Goal: Communication & Community: Answer question/provide support

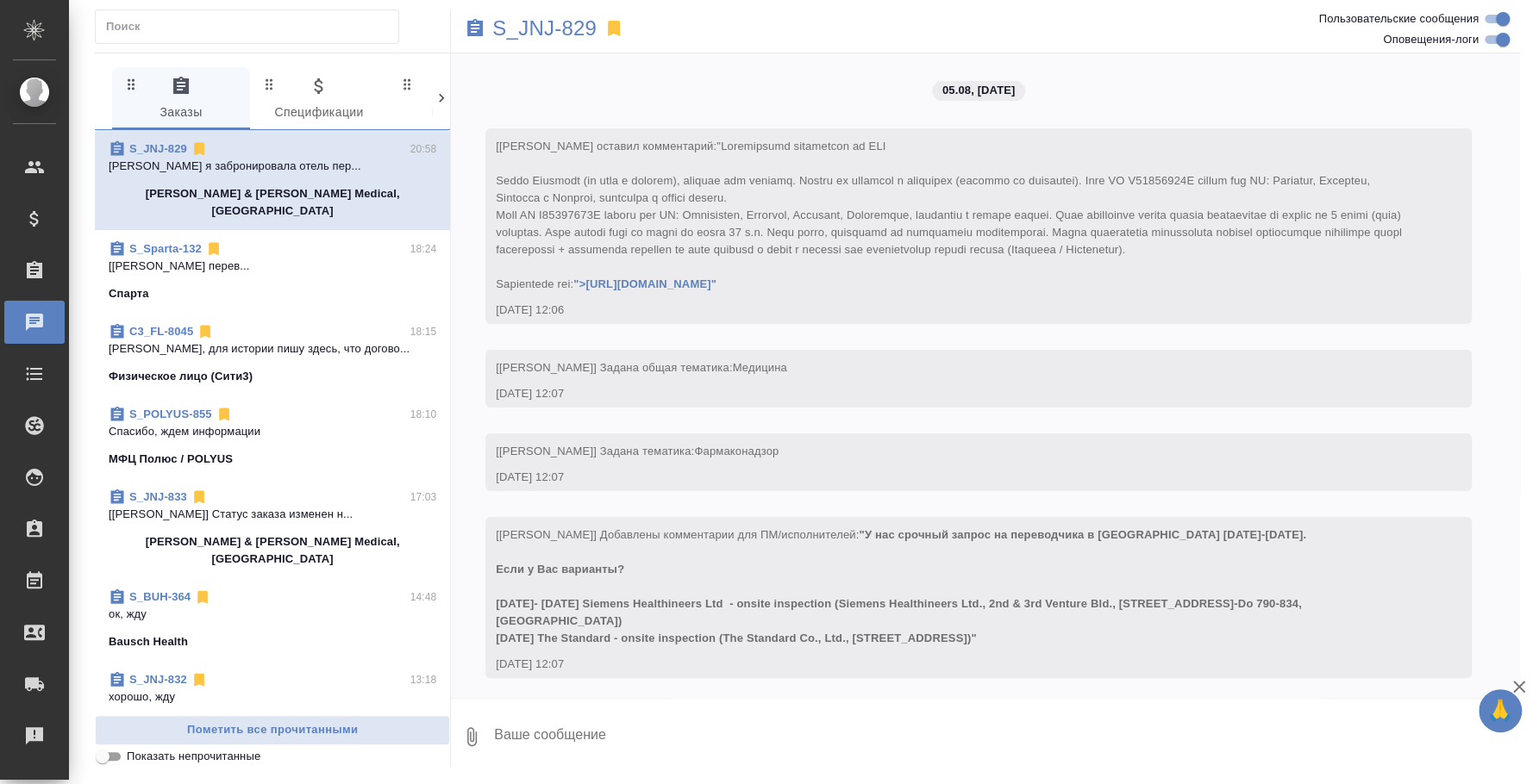
scroll to position [15202, 0]
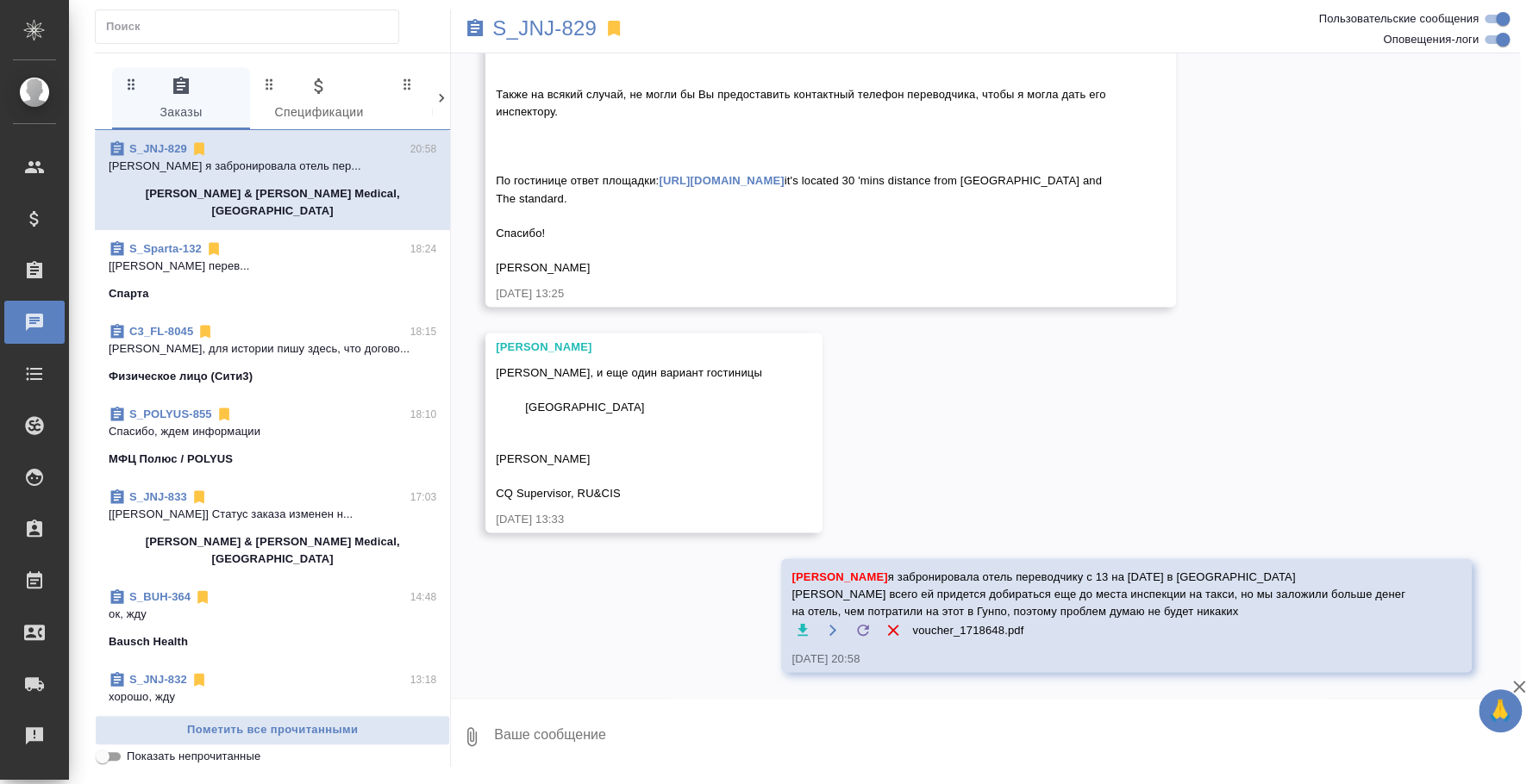
click at [277, 323] on div "C3_FL-8045 18:15" at bounding box center [273, 331] width 328 height 17
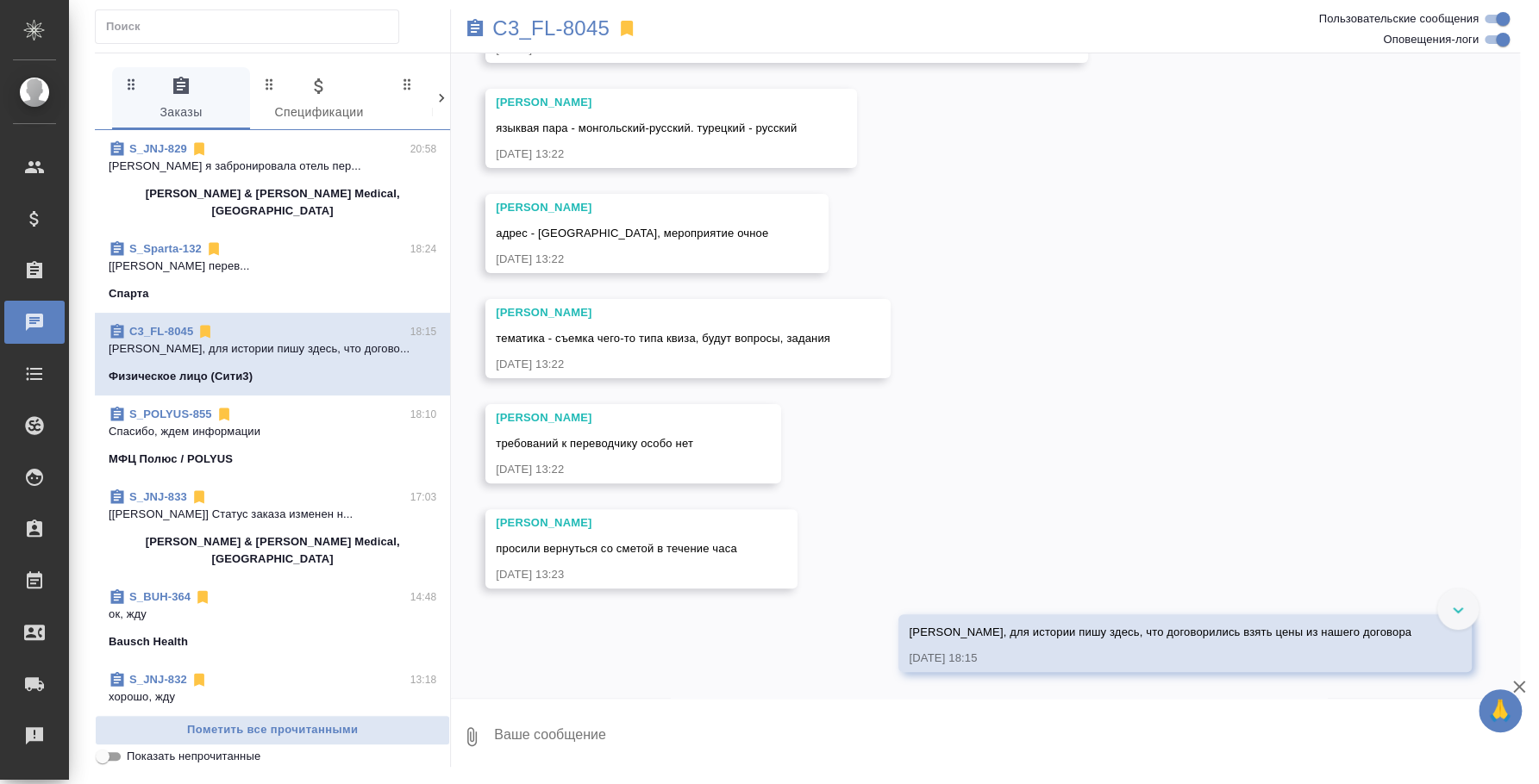
scroll to position [0, 0]
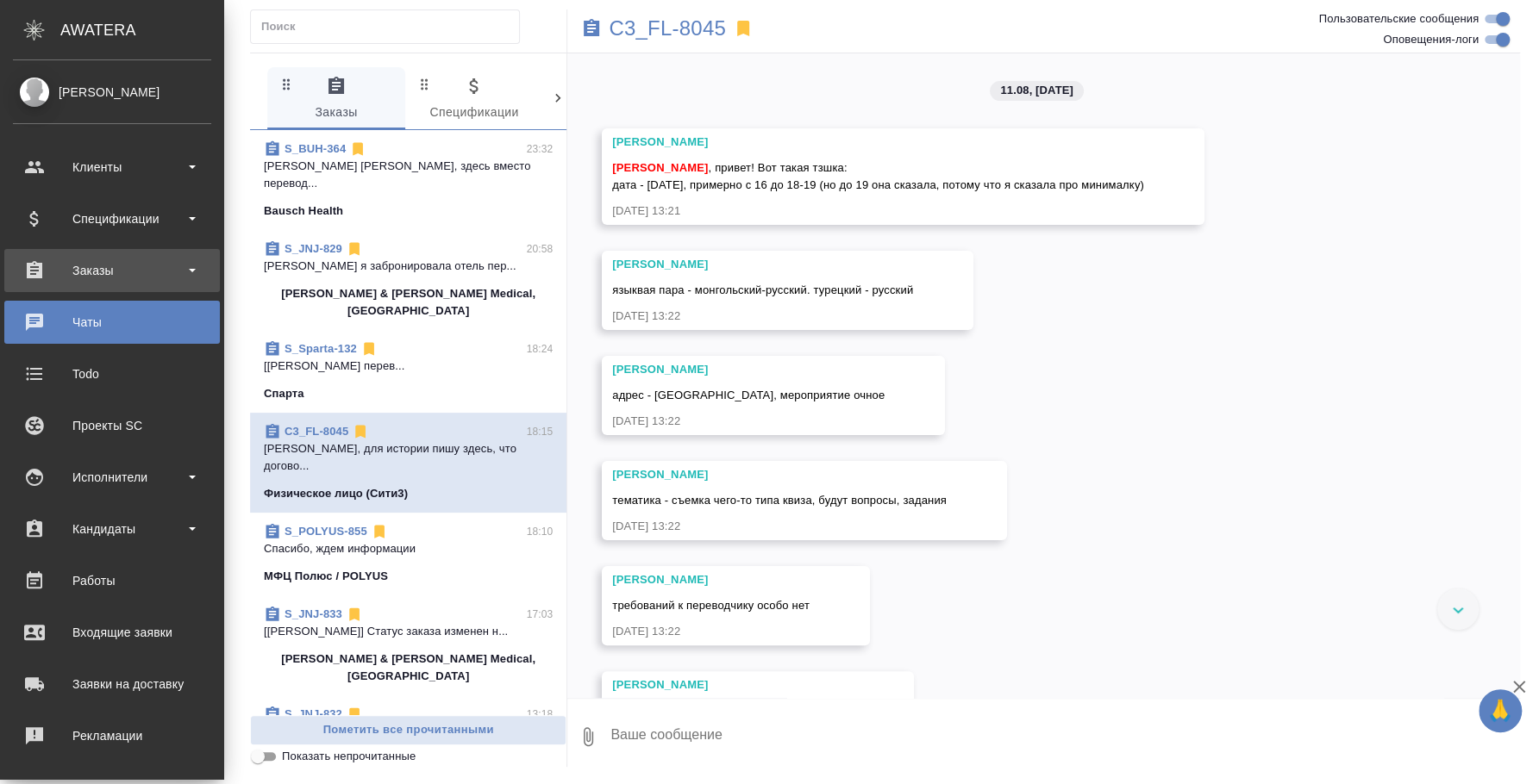
click at [107, 257] on div "Заказы" at bounding box center [112, 270] width 198 height 26
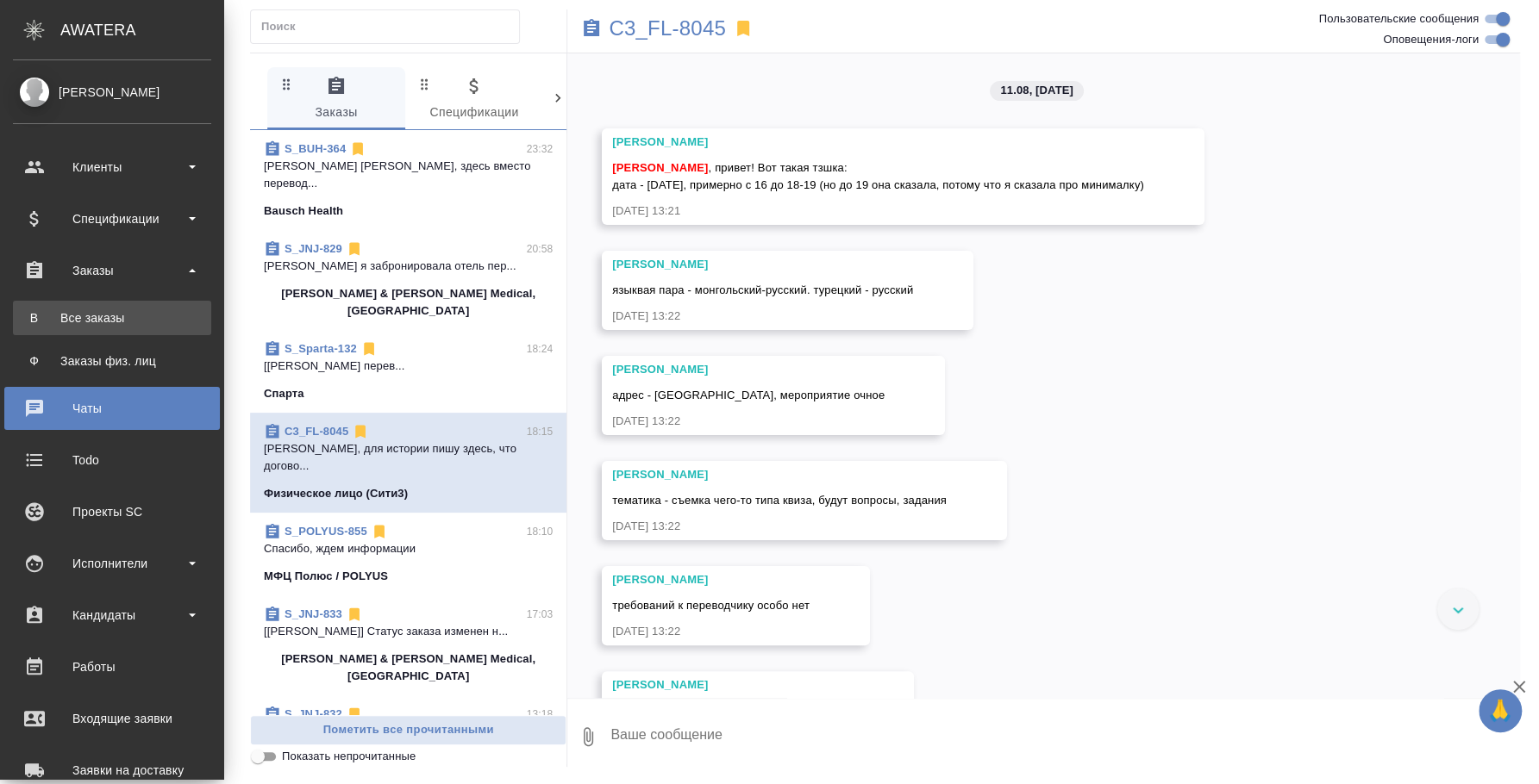
click at [99, 326] on div "Все заказы" at bounding box center [111, 317] width 181 height 17
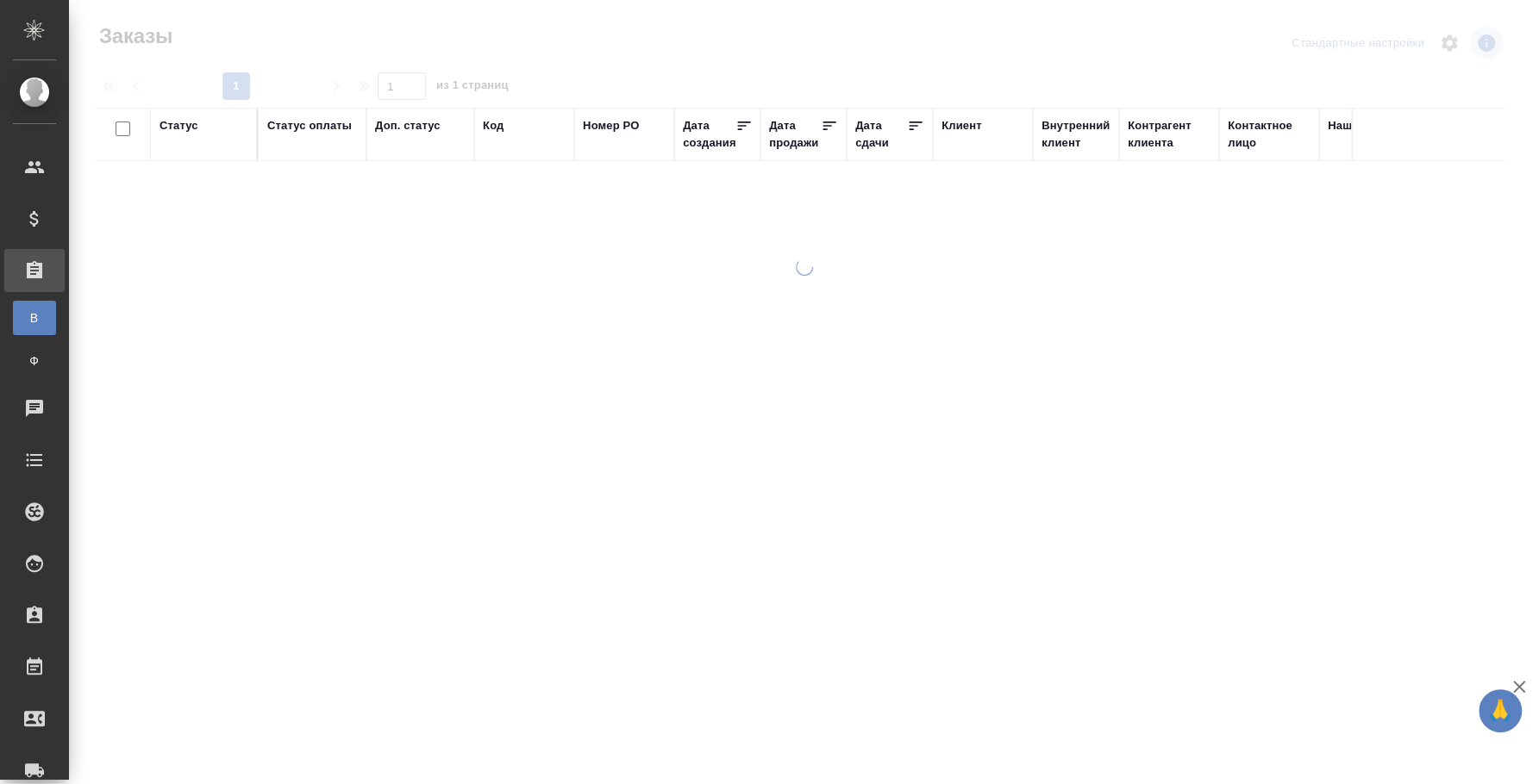
click at [505, 124] on div "Код" at bounding box center [524, 126] width 83 height 17
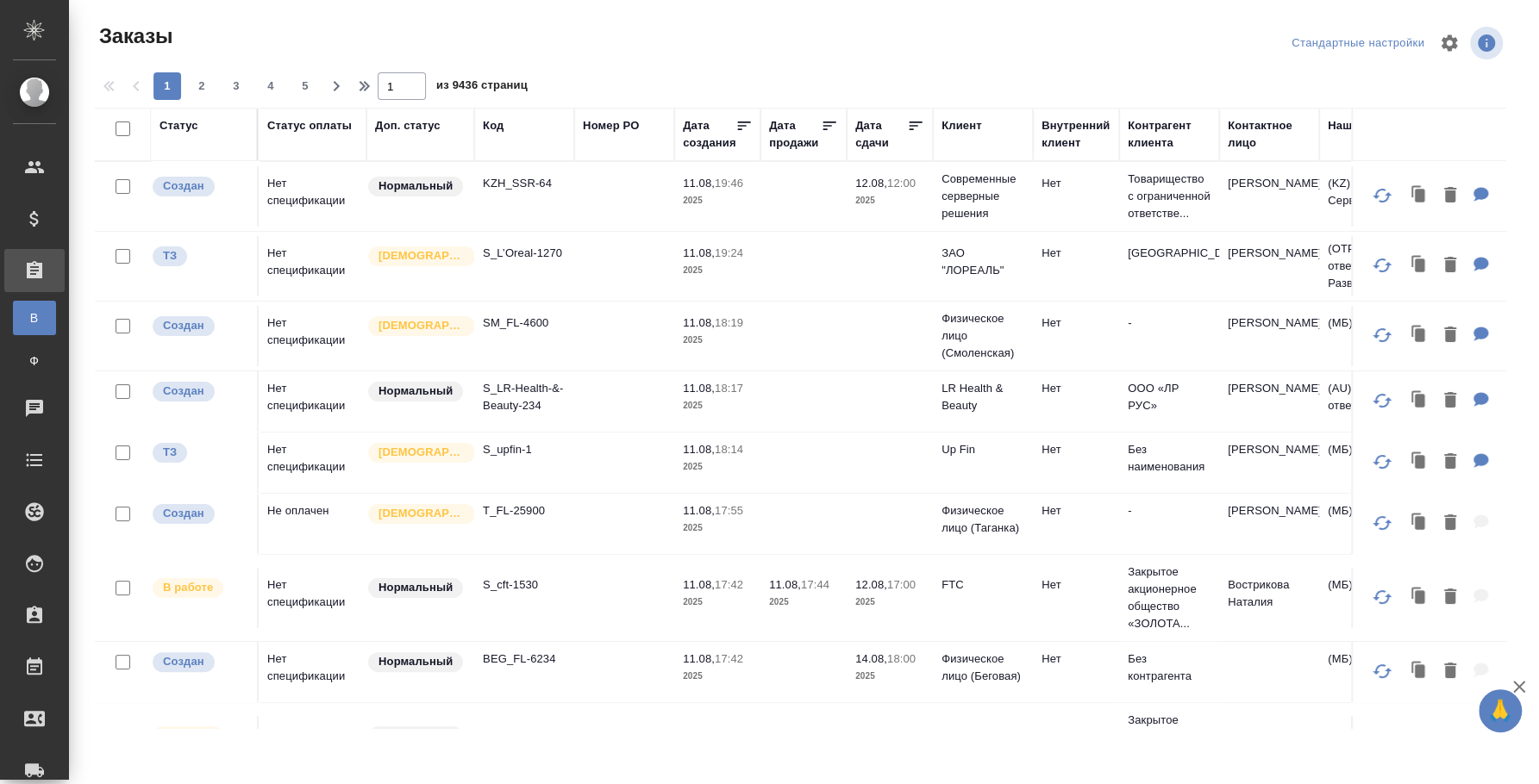
click at [489, 123] on div "Код" at bounding box center [493, 126] width 20 height 17
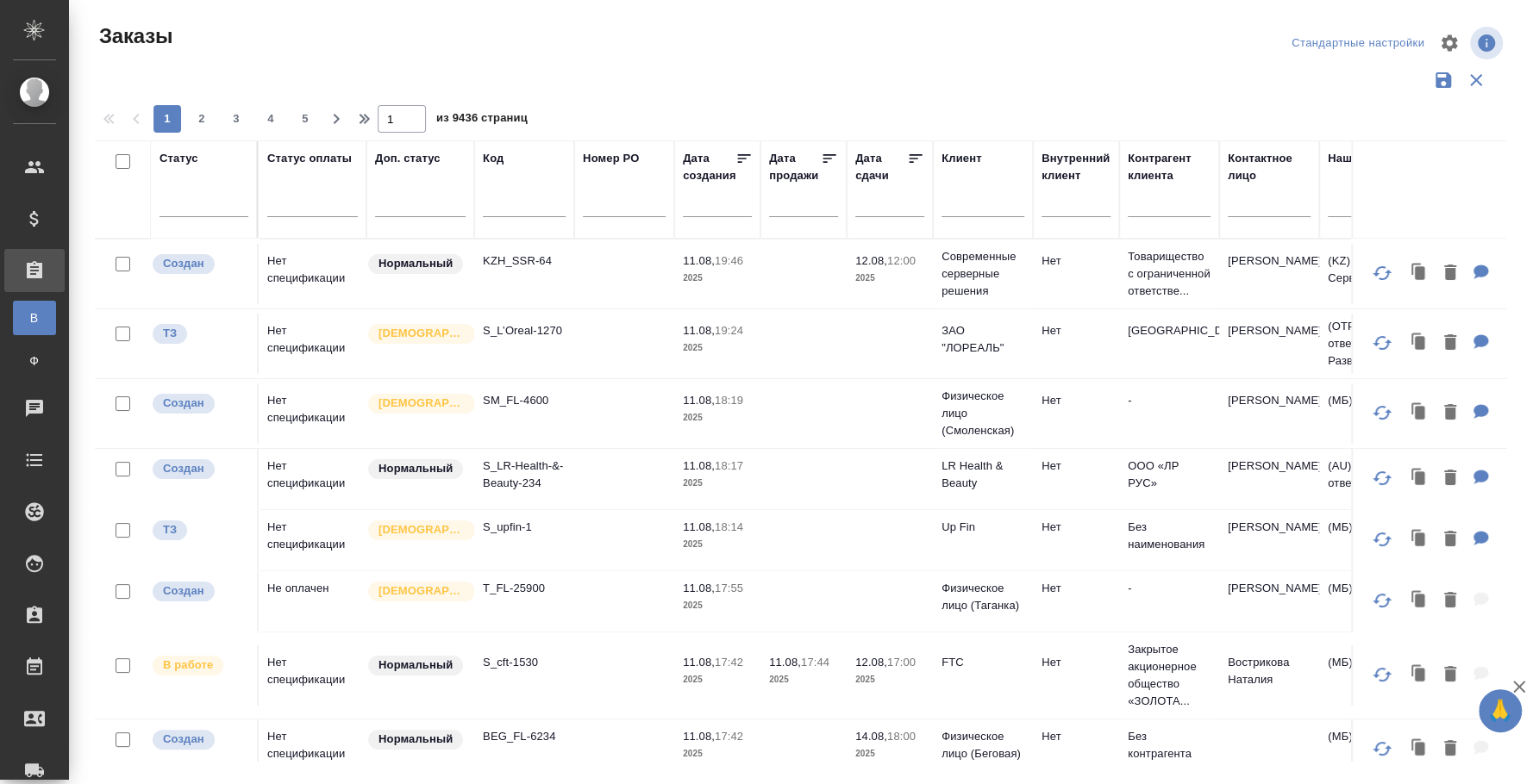
click at [510, 205] on input "text" at bounding box center [524, 207] width 83 height 21
paste input "KZH_HK-414"
type input "KZH_HK-414"
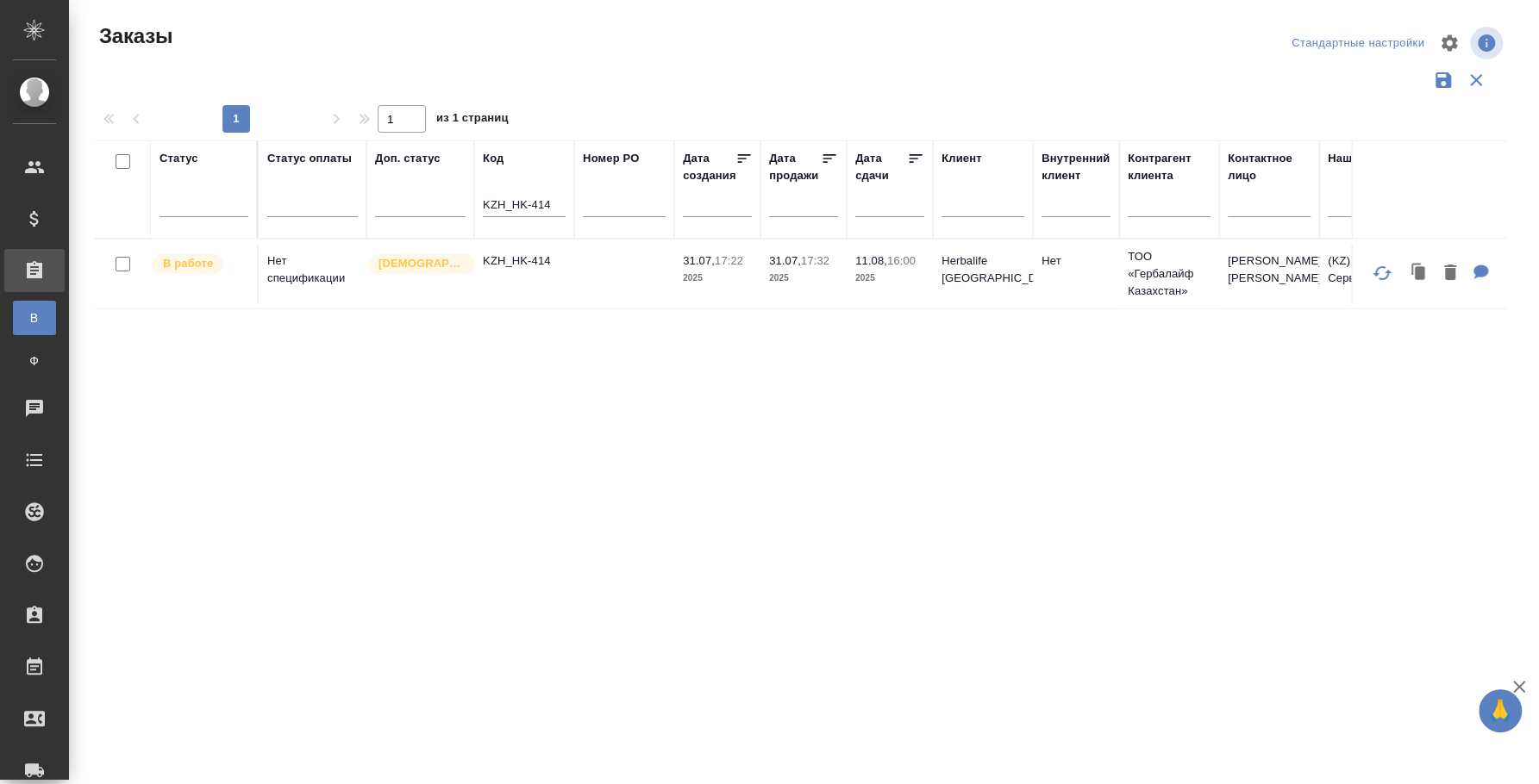
click at [535, 265] on p "KZH_HK-414" at bounding box center [524, 260] width 83 height 17
click at [523, 257] on p "KZH_HK-414" at bounding box center [524, 260] width 83 height 17
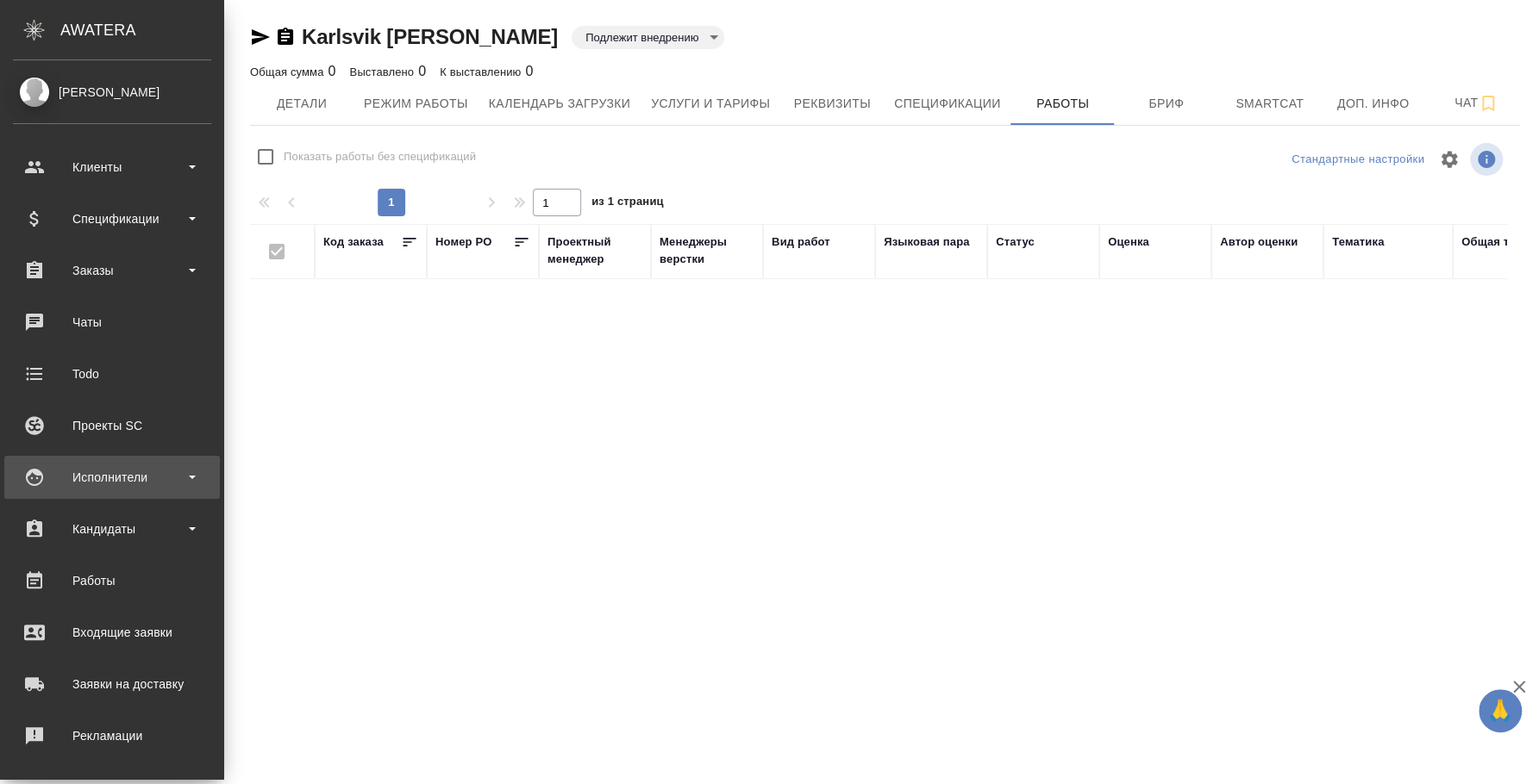
click at [93, 478] on div "Исполнители" at bounding box center [112, 477] width 198 height 26
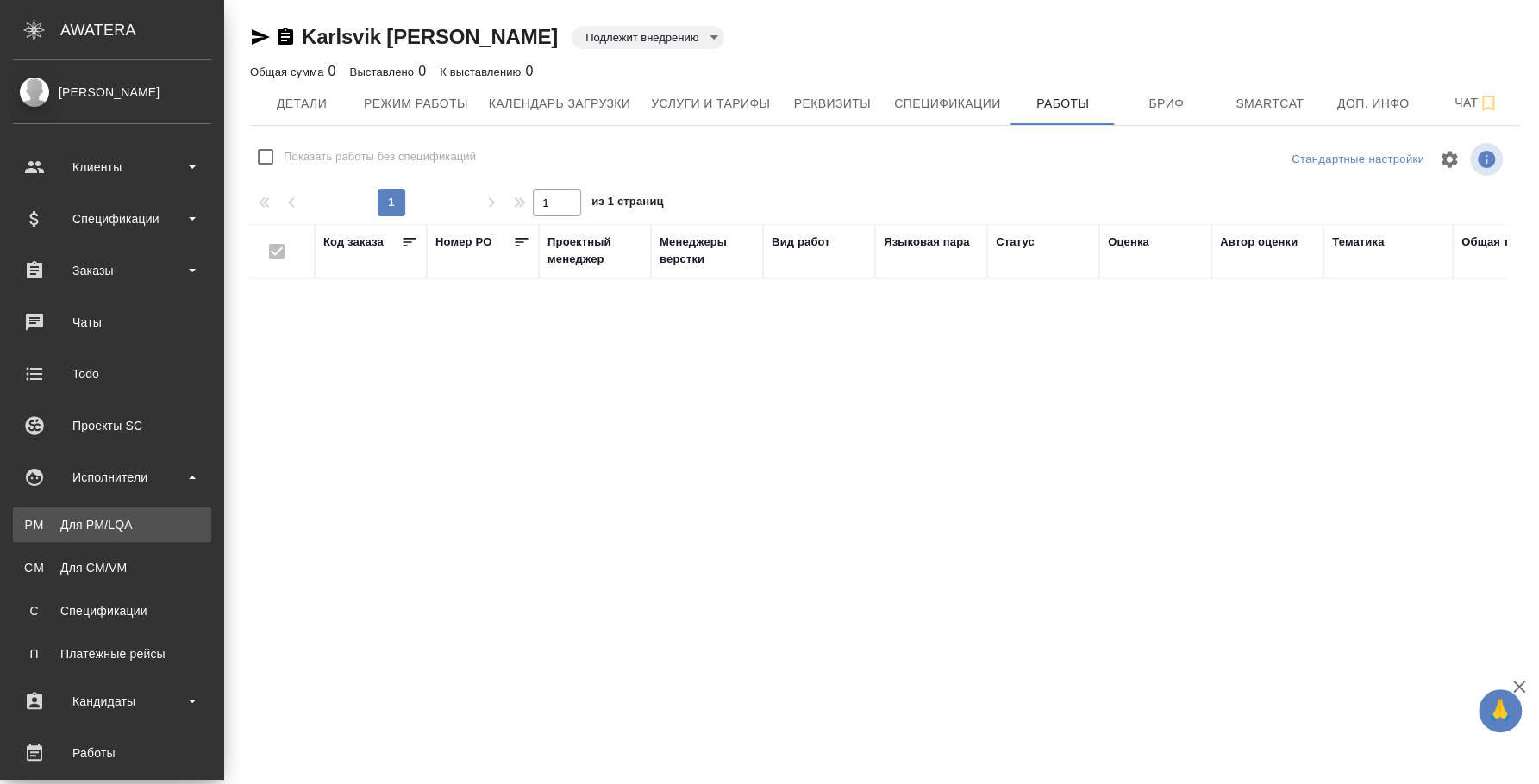
click at [95, 525] on div "Для PM/LQA" at bounding box center [111, 524] width 181 height 17
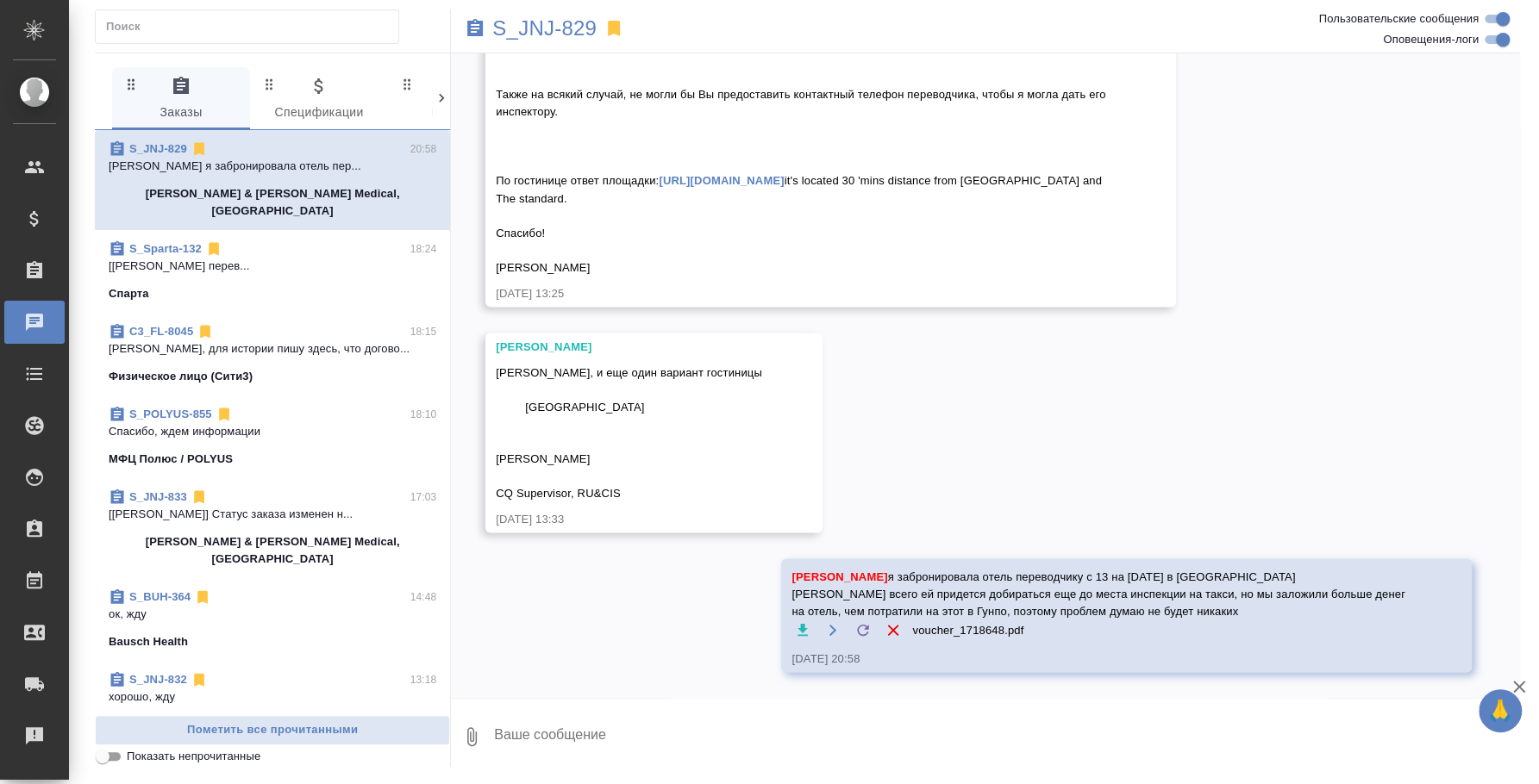
scroll to position [15202, 0]
click at [250, 511] on span "S_JNJ-833 17:03 [Усманова Ольга] Статус заказа изменен н... Johnson & Johnson M…" at bounding box center [273, 527] width 328 height 79
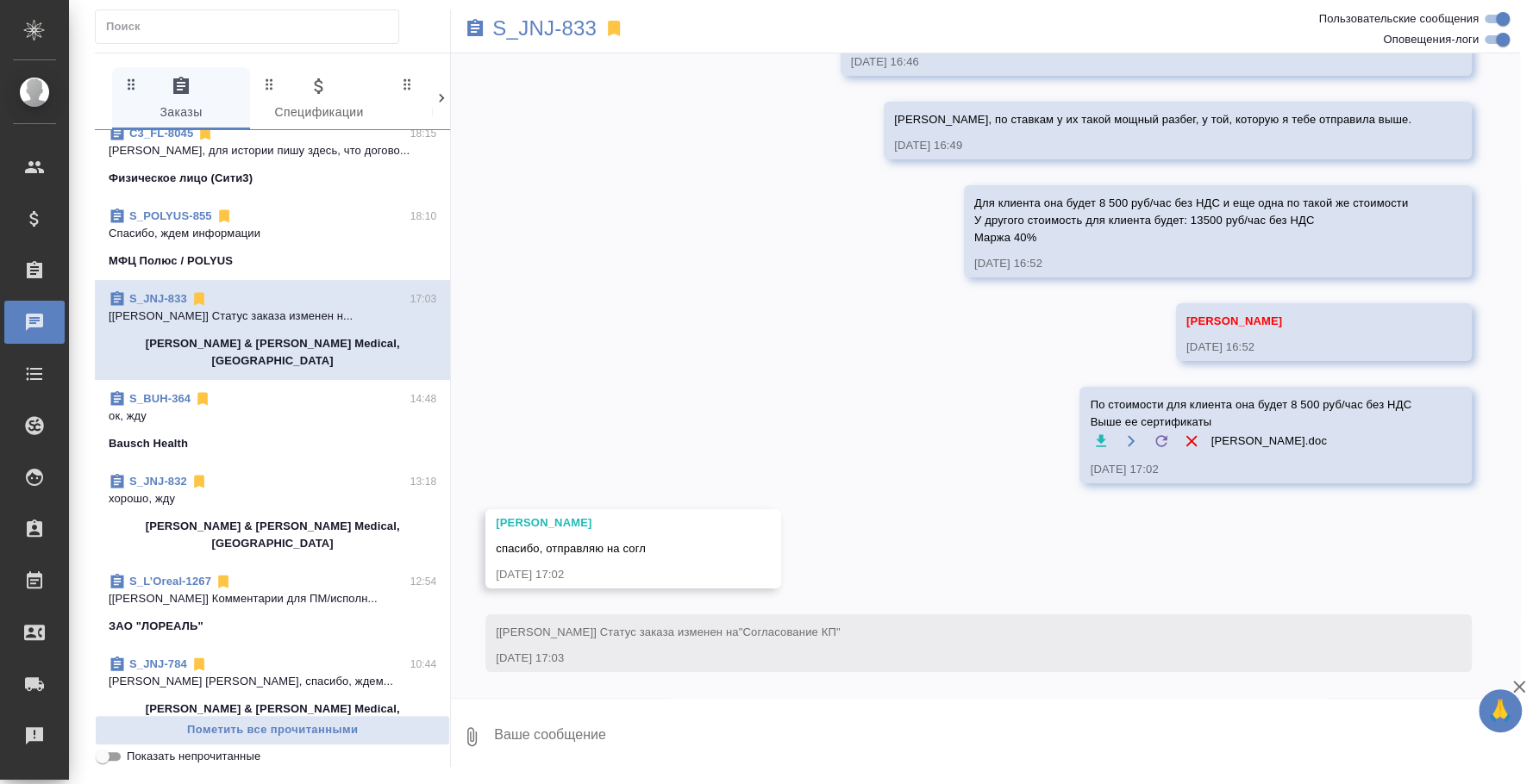
scroll to position [215, 0]
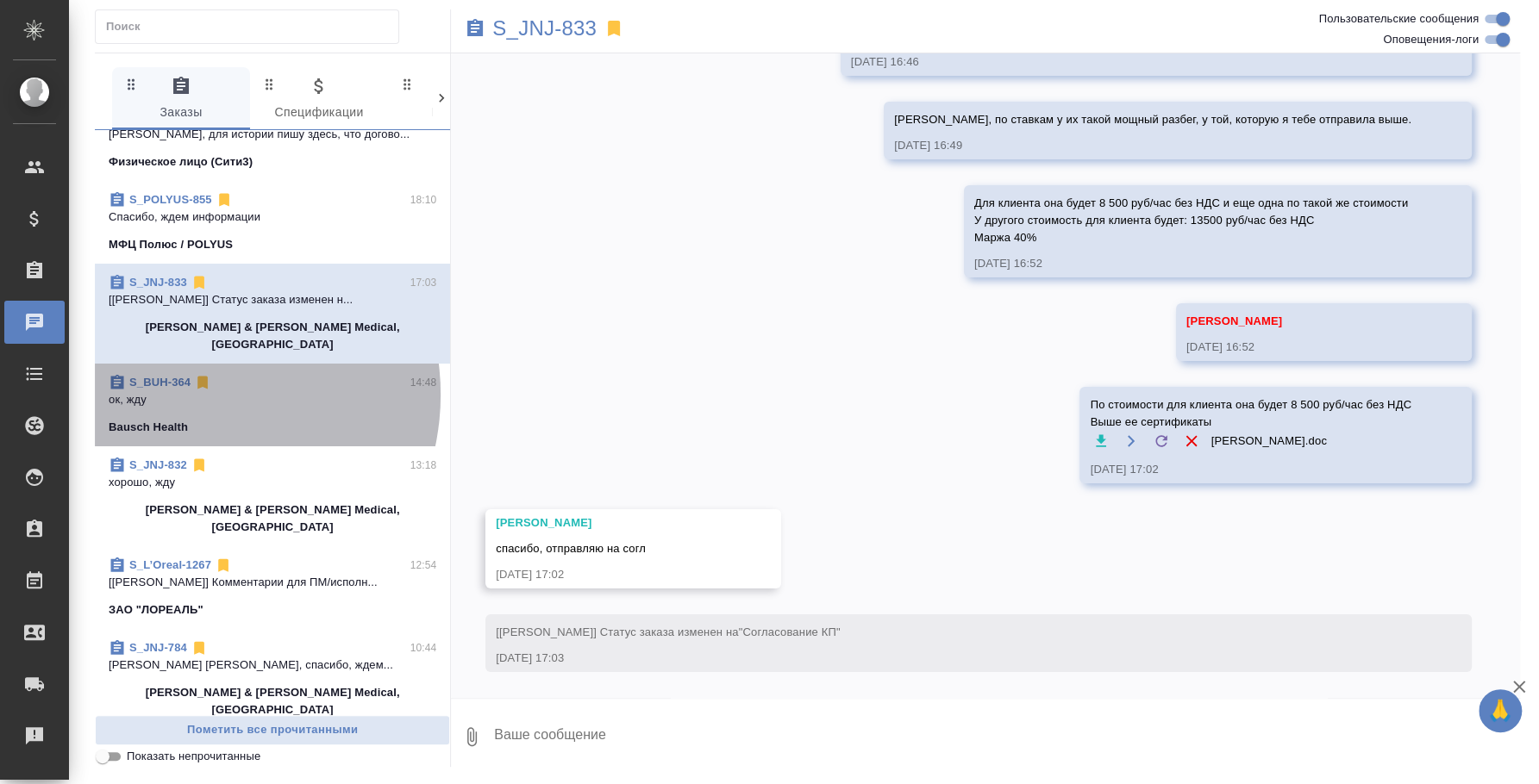
click at [193, 391] on p "ок, жду" at bounding box center [273, 399] width 328 height 17
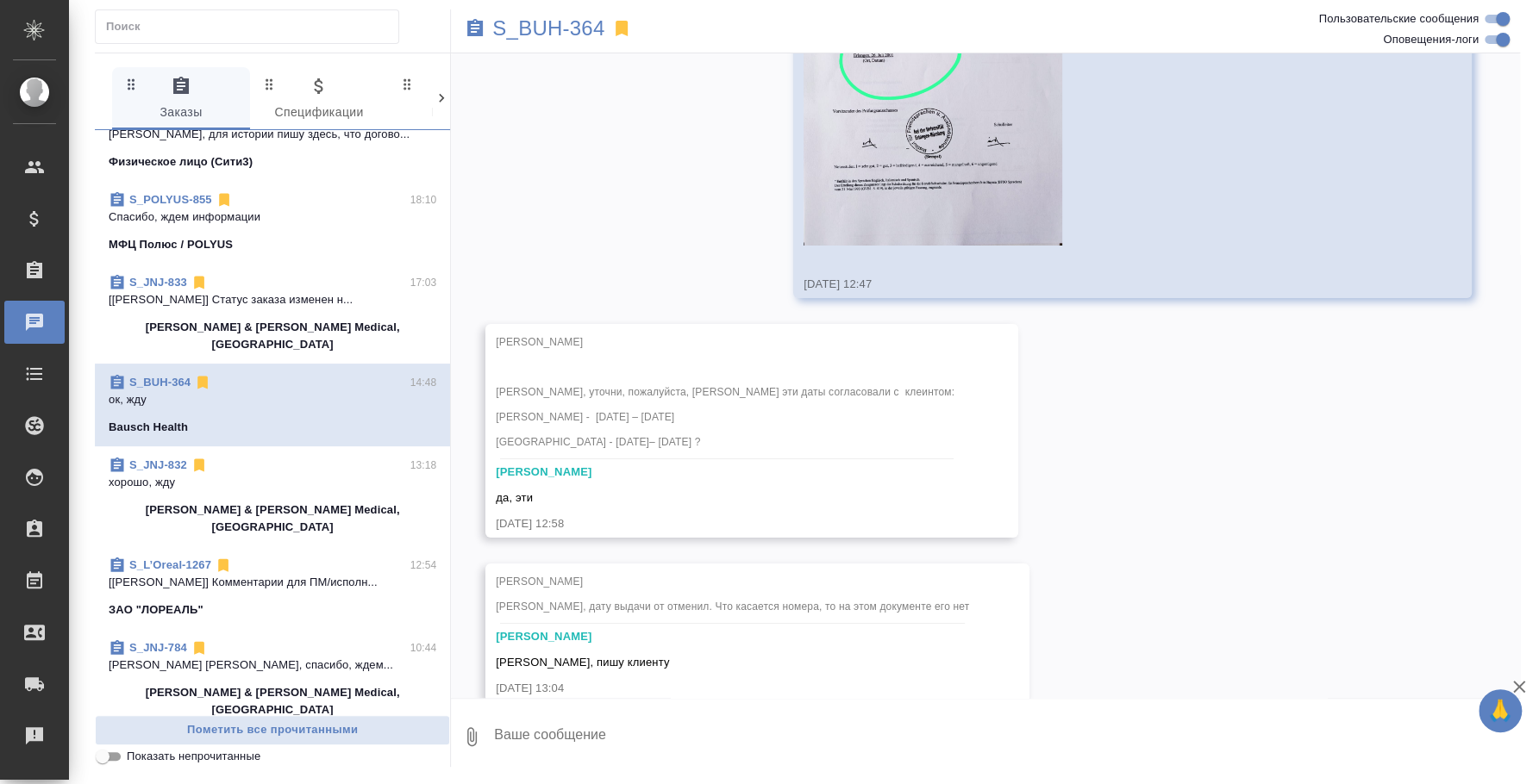
scroll to position [8698, 0]
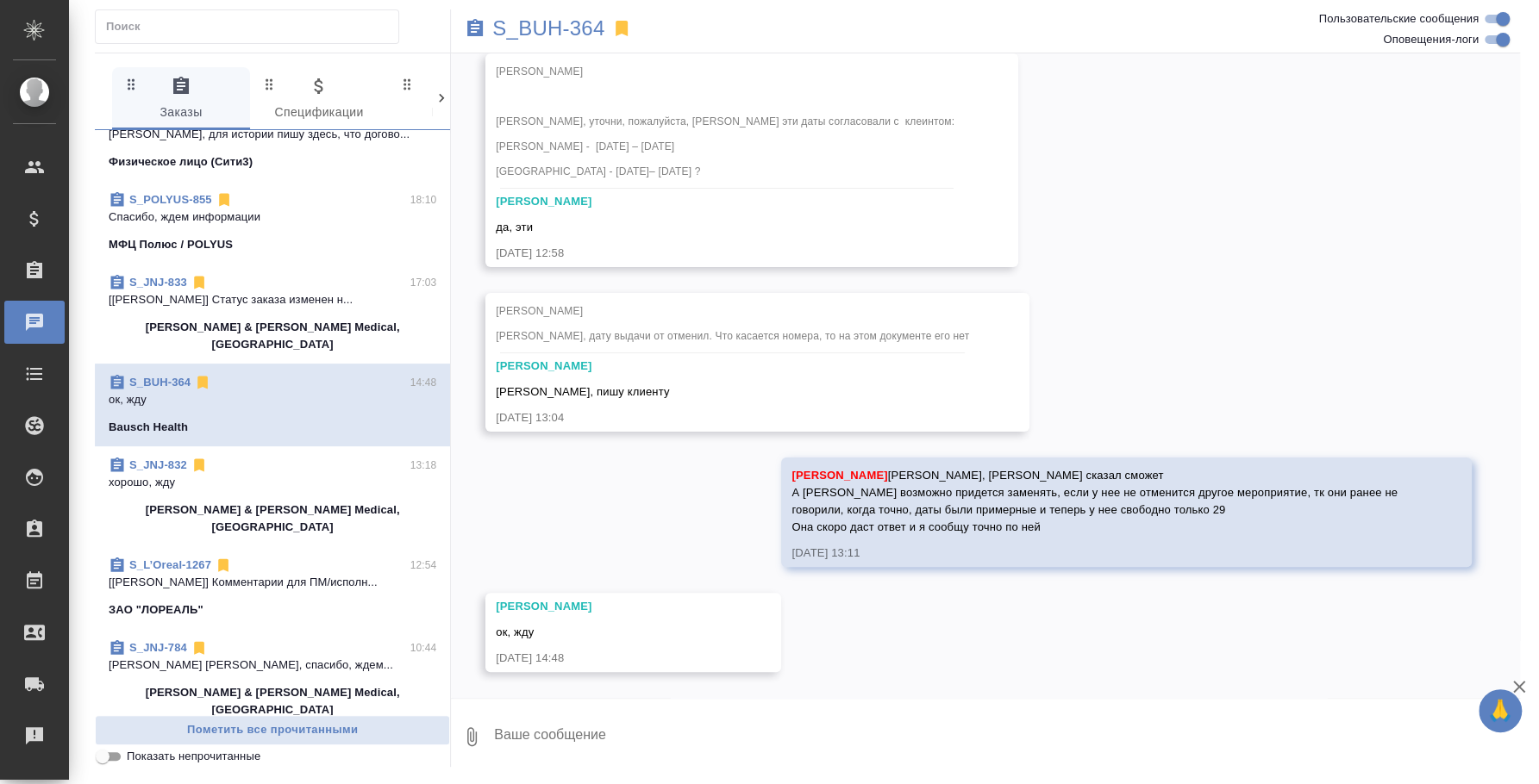
click at [658, 721] on textarea at bounding box center [1005, 737] width 1027 height 59
click at [482, 744] on button "0" at bounding box center [471, 737] width 41 height 59
click at [403, 644] on span "С локального диска" at bounding box center [343, 645] width 201 height 22
click at [0, 0] on input "С локального диска" at bounding box center [0, 0] width 0 height 0
click at [615, 719] on textarea at bounding box center [991, 737] width 999 height 59
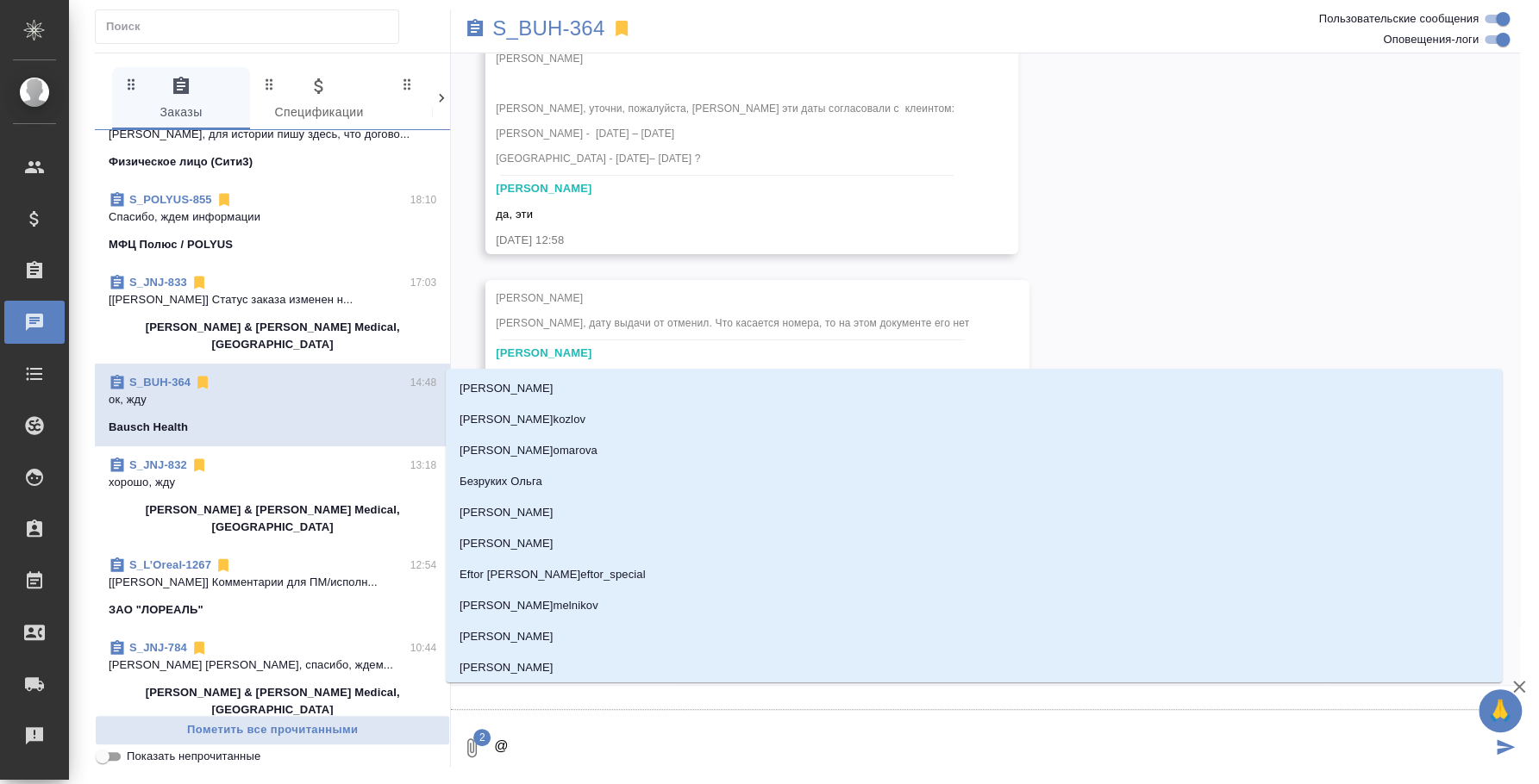
scroll to position [8742, 0]
type textarea "@e"
type input "e"
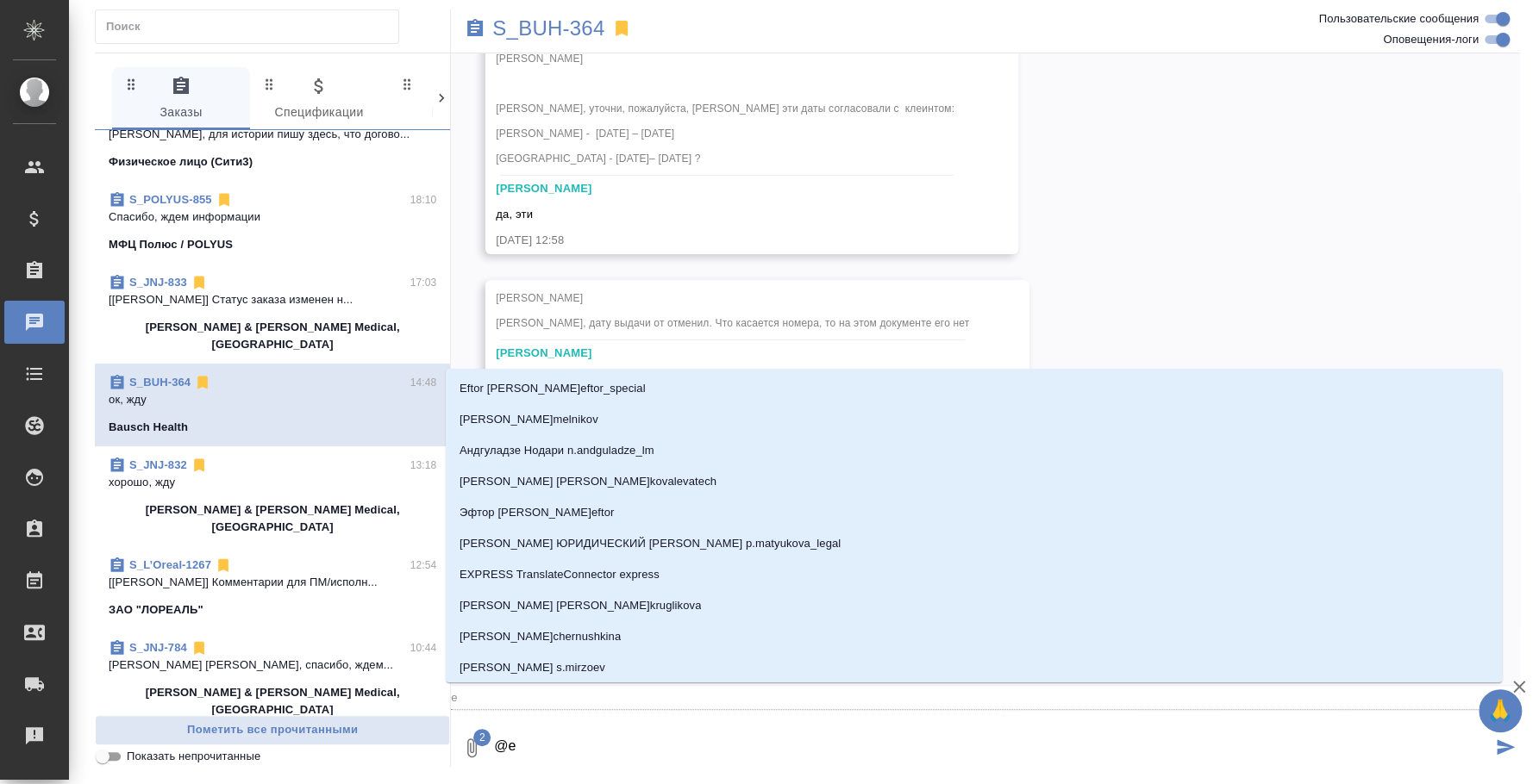
type textarea "@ec"
type input "ec"
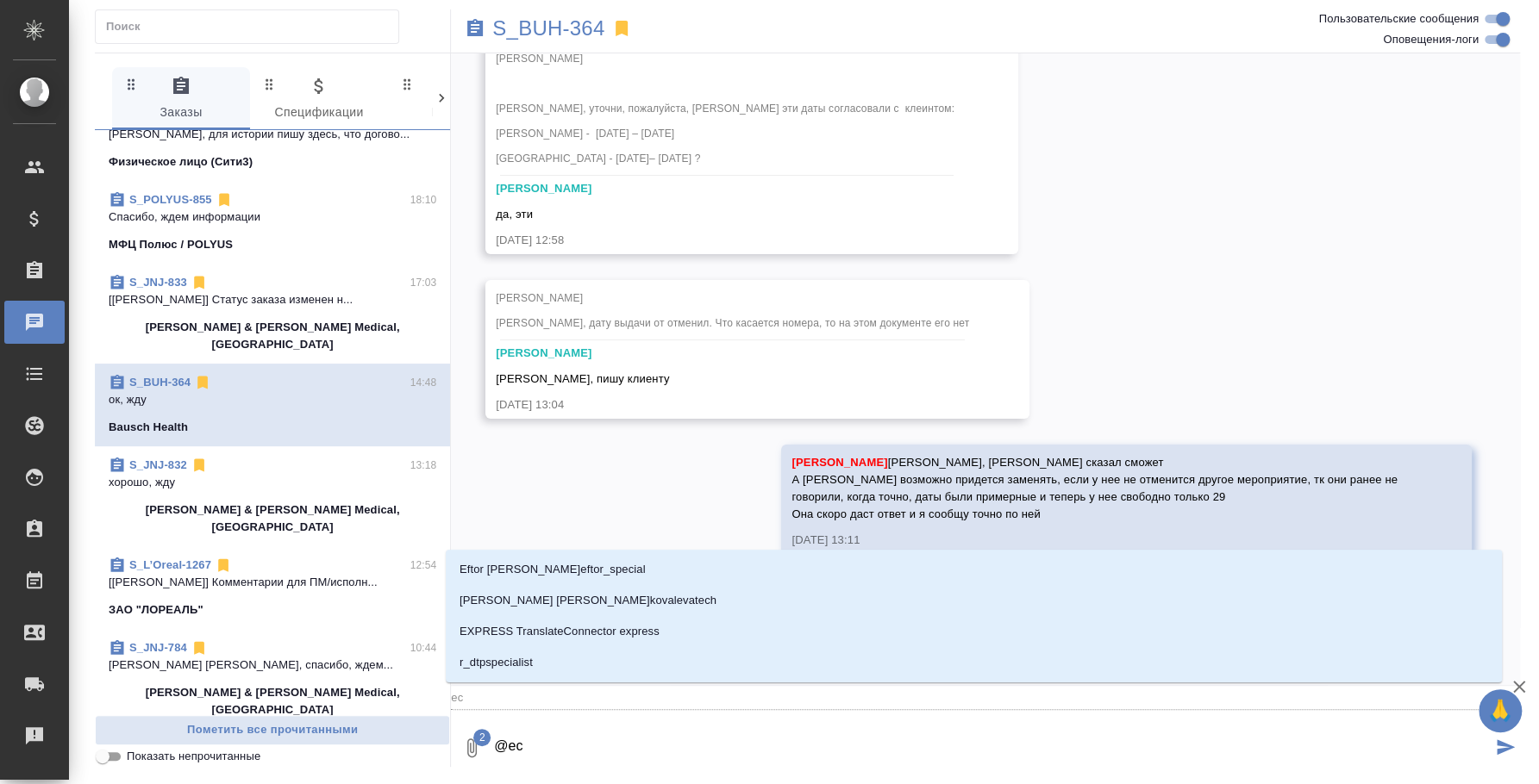
type textarea "@ecv"
type input "ecv"
type textarea "@ecvf"
type input "ecvf"
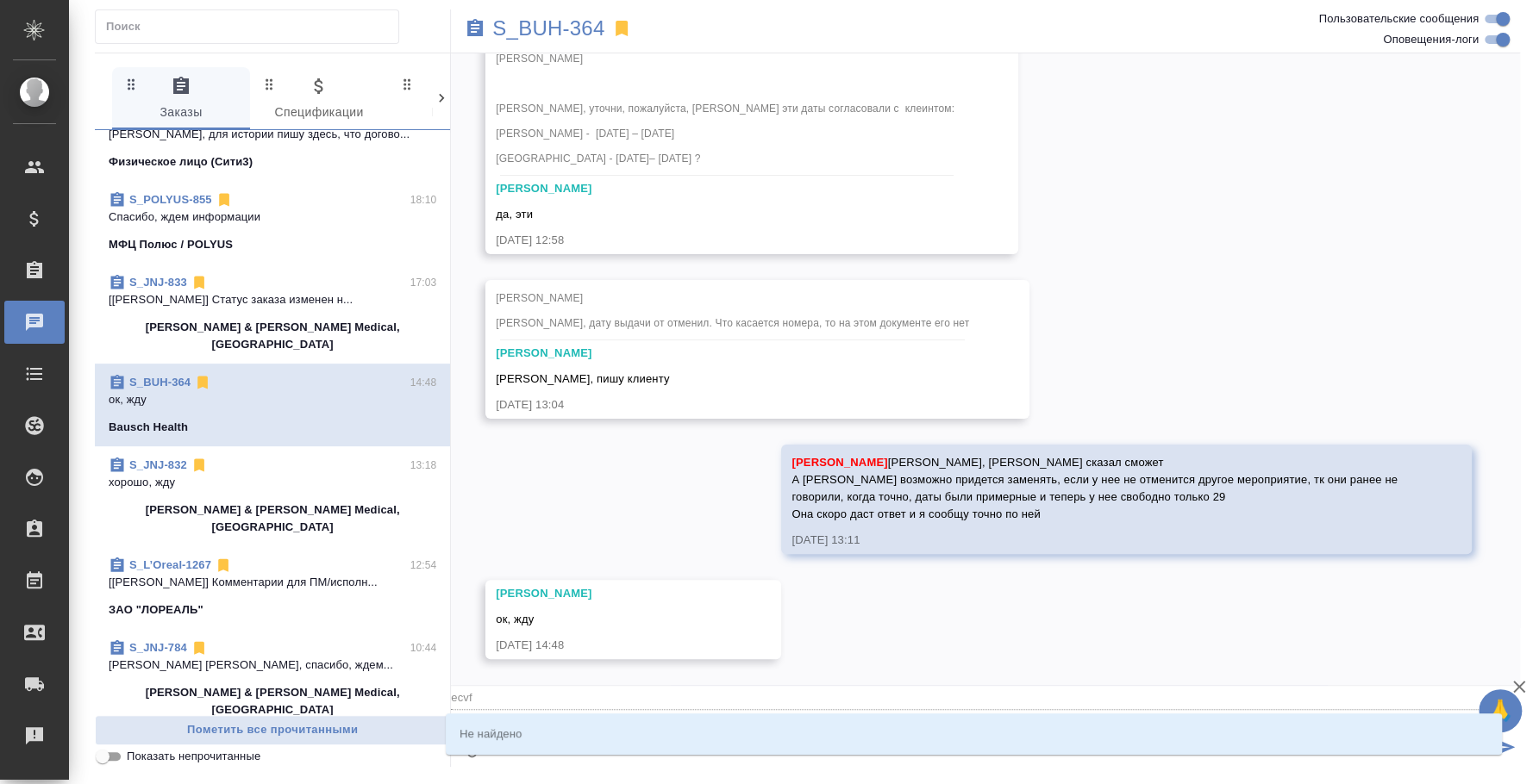
type textarea "@ecv"
type input "ecv"
type textarea "@ec"
type input "ec"
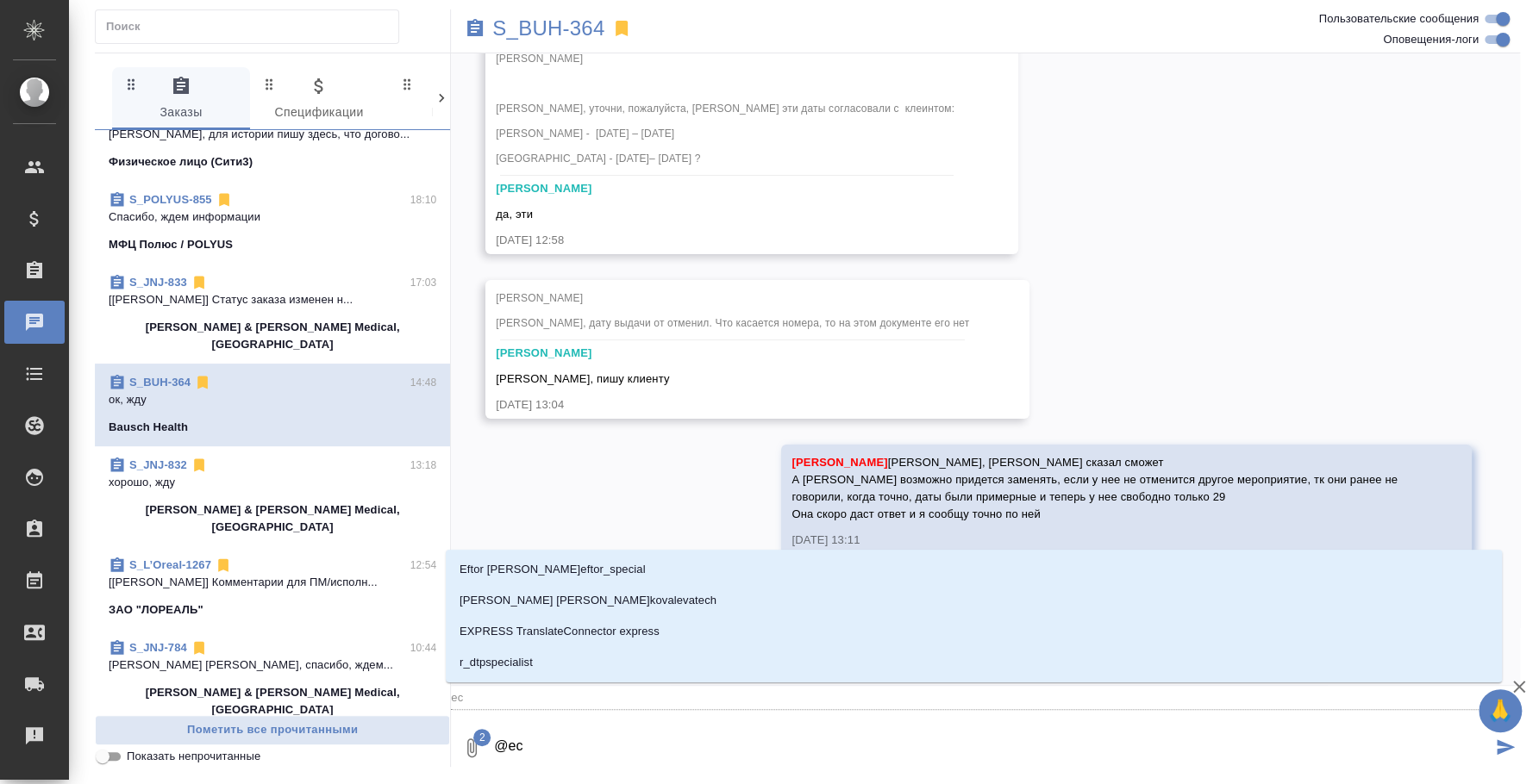
type textarea "@e"
type input "e"
type textarea "@"
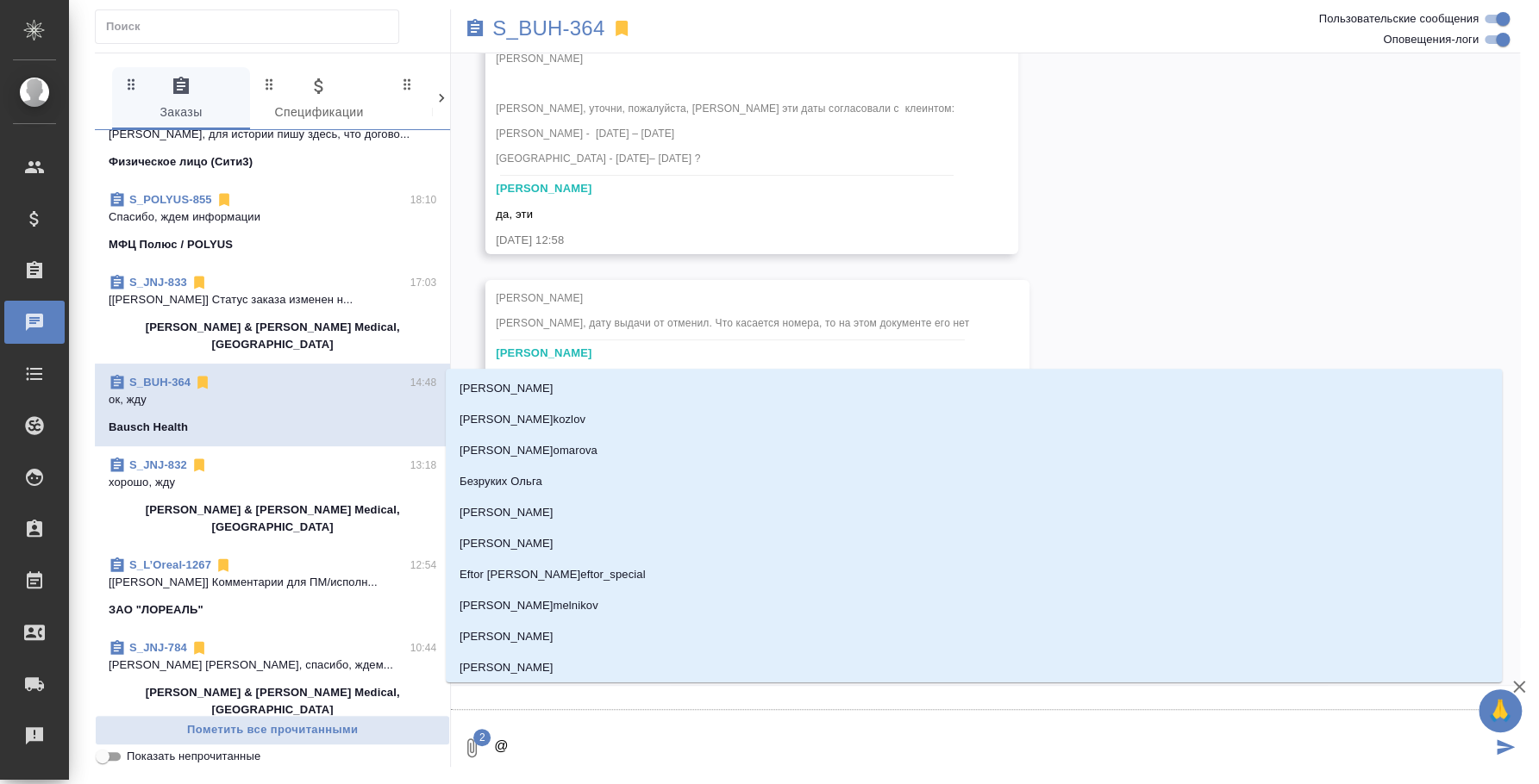
type textarea "@e'c'v'f"
type input "e'c'v'f"
click at [594, 735] on body "🙏 .cls-1 fill:#fff; AWATERA Fedotova Irina Клиенты Спецификации Заказы 0 Чаты T…" at bounding box center [769, 392] width 1539 height 784
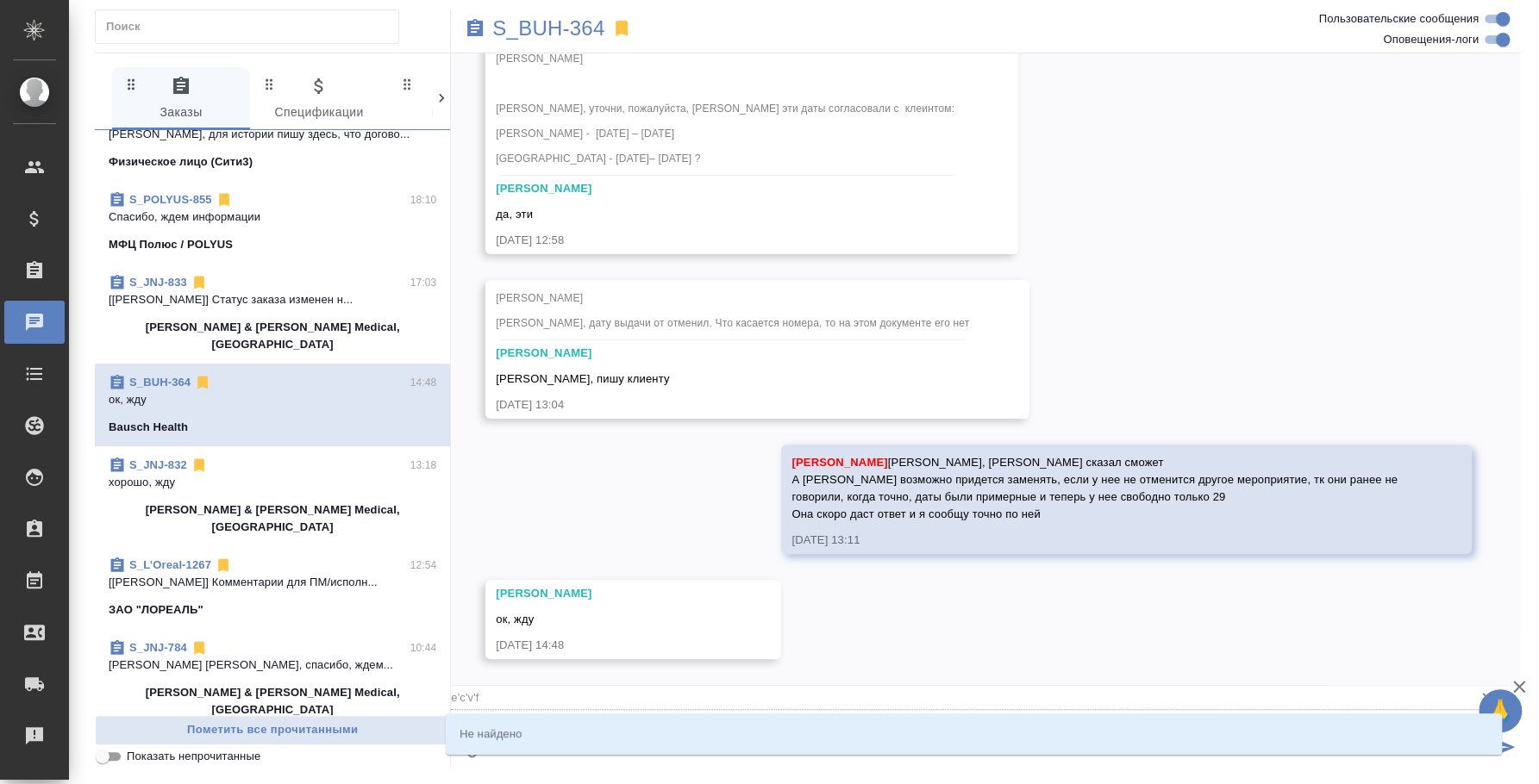
type textarea "ecvf@e'c'v'f"
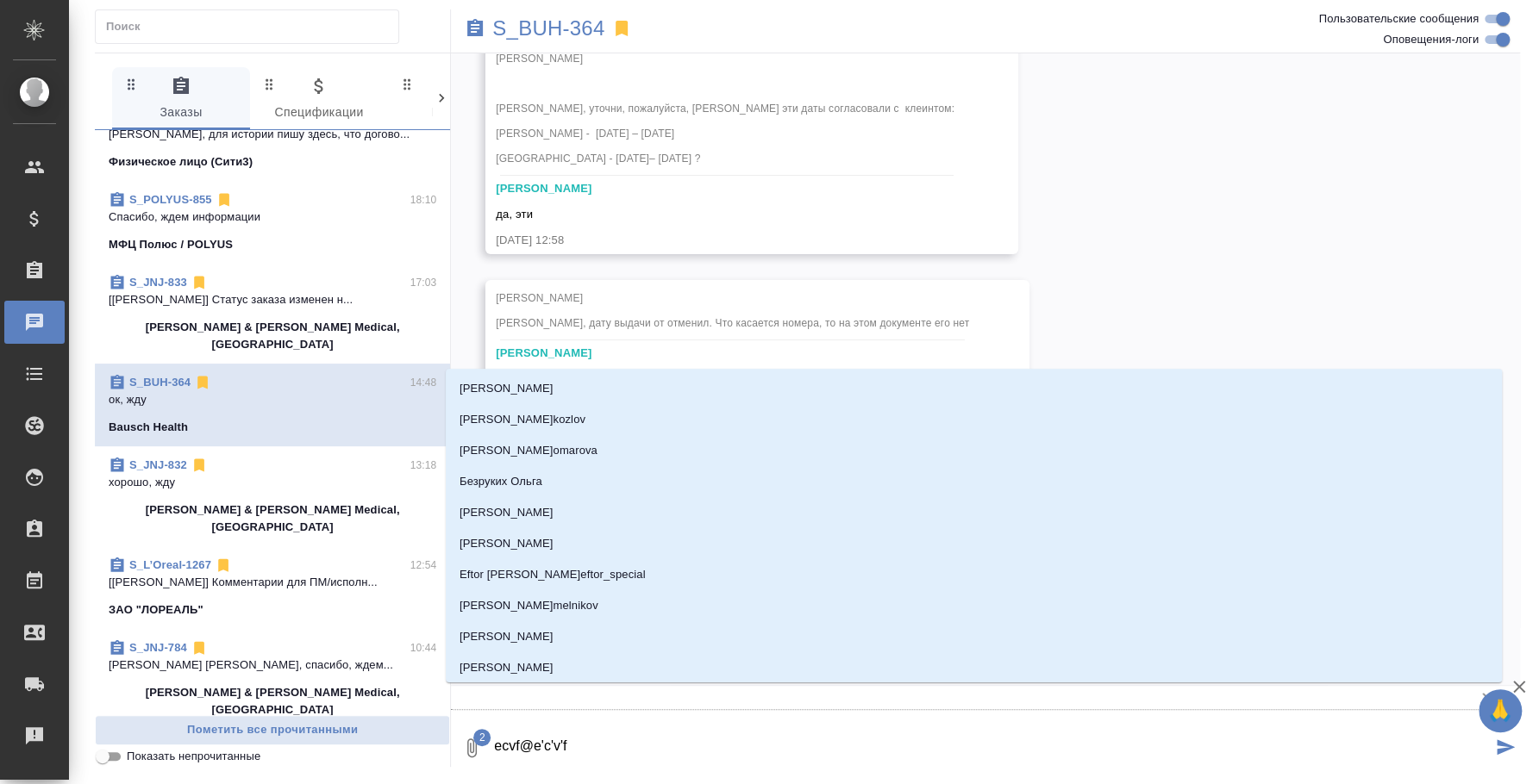
click at [459, 702] on input "text" at bounding box center [958, 698] width 1014 height 23
drag, startPoint x: 578, startPoint y: 739, endPoint x: 471, endPoint y: 739, distance: 107.0
click at [471, 739] on div "2 ecvf@e'c'v'f" at bounding box center [986, 748] width 1069 height 59
type textarea "@E"
type input "E"
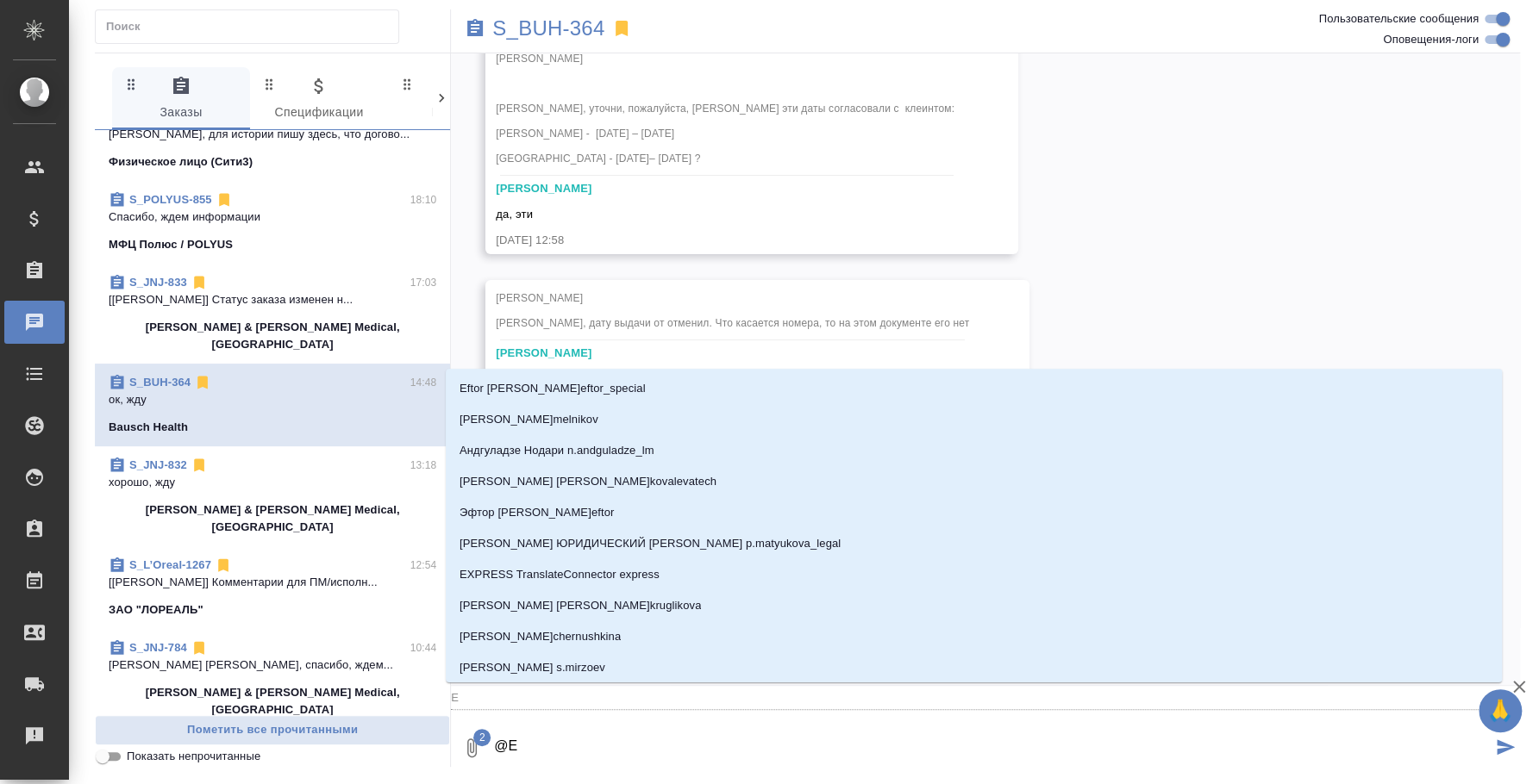
type textarea "@EC"
type input "EC"
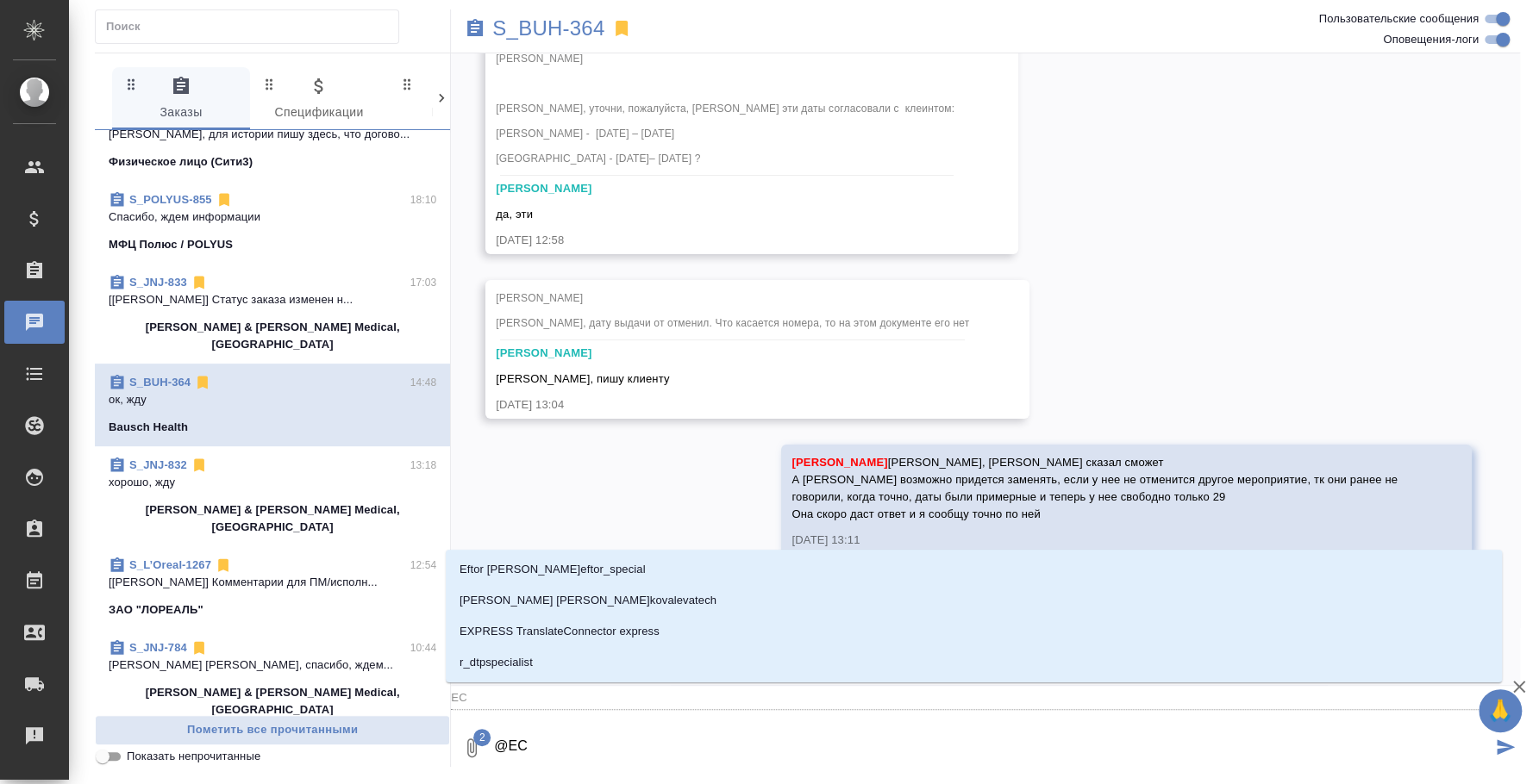
type textarea "@E"
type input "E"
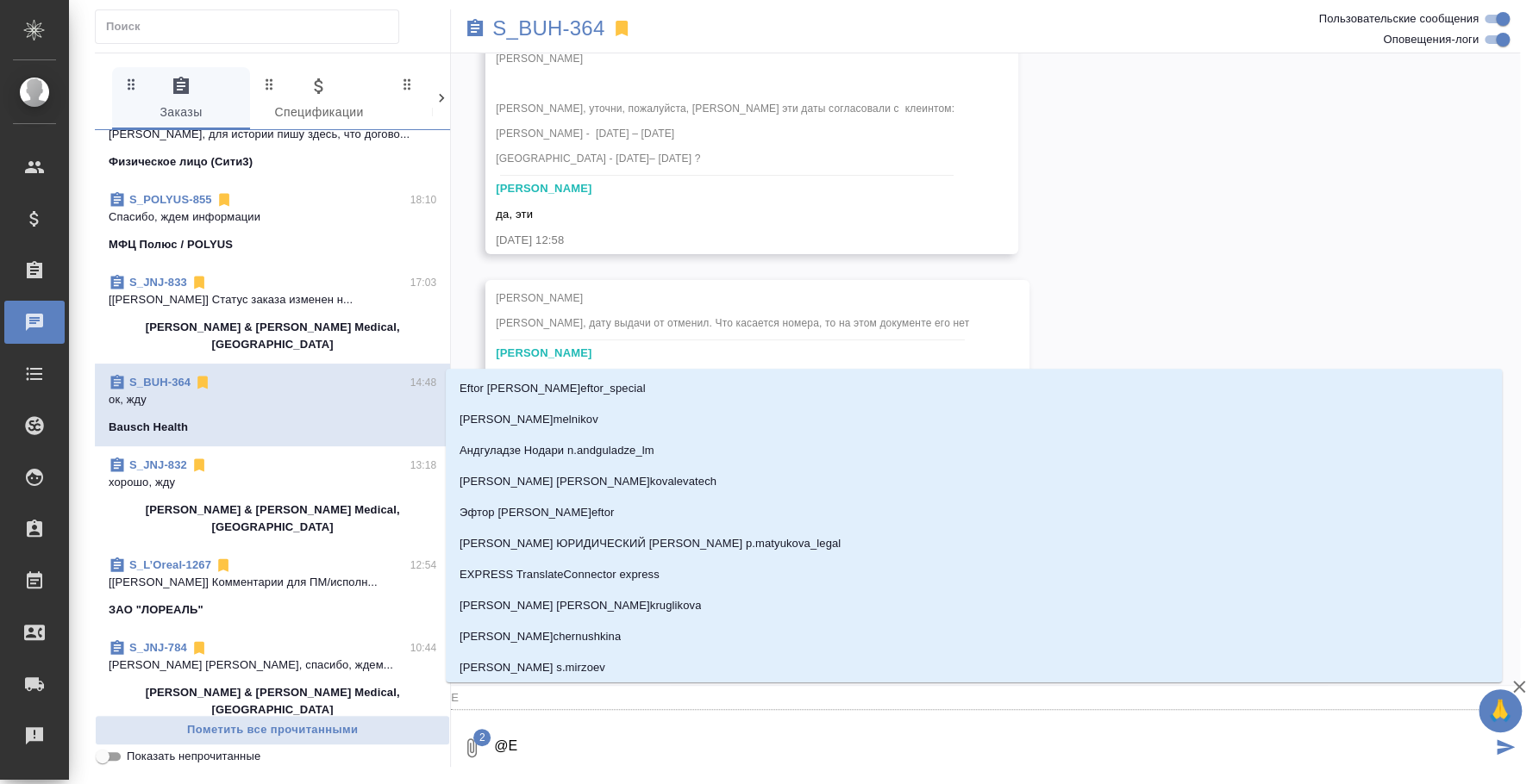
type textarea "@"
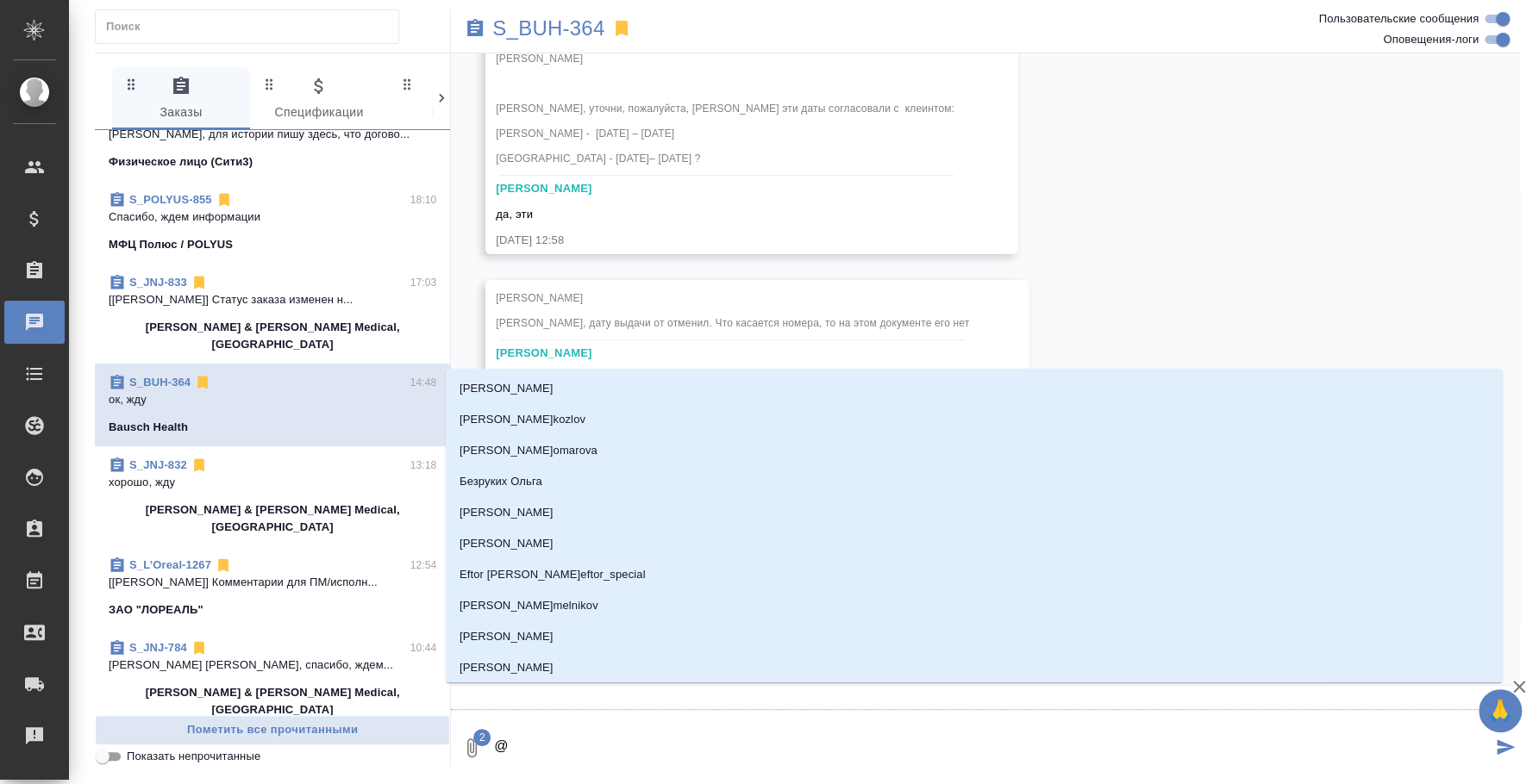
type textarea "@У"
type input "У"
type textarea "@УС"
type input "УС"
type textarea "@УСМ"
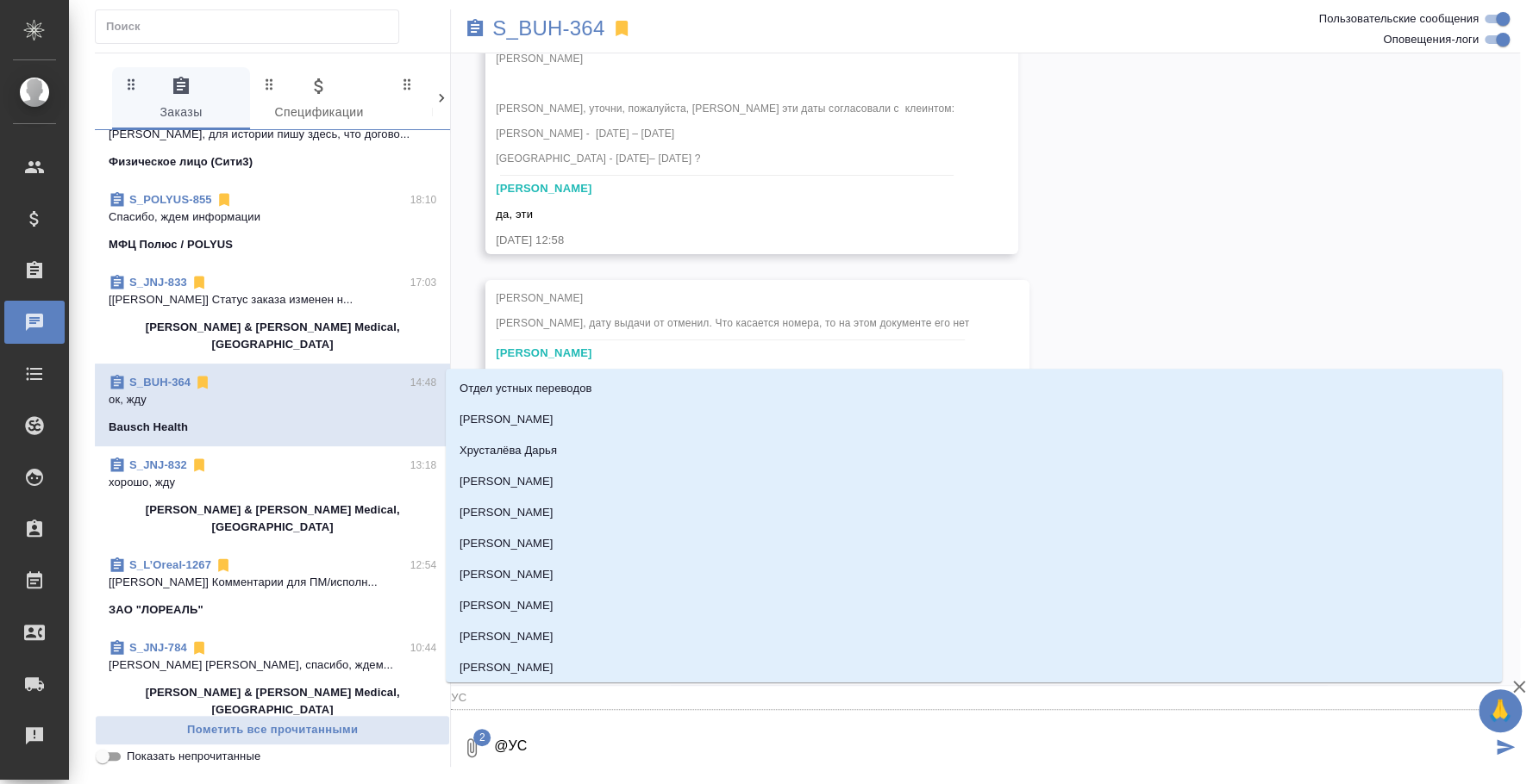
type input "УСМ"
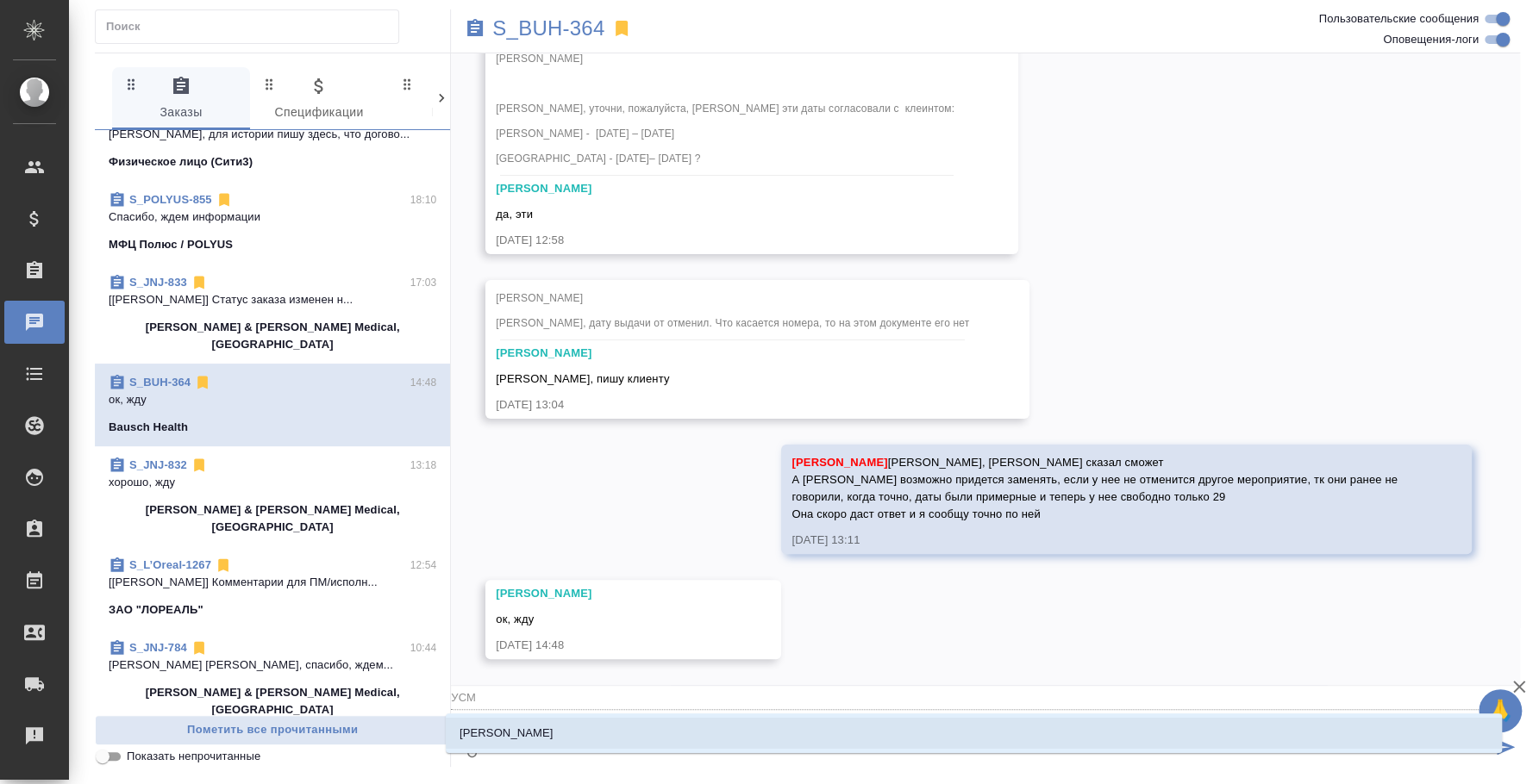
type textarea "@УСМА"
type input "УСМА"
click at [471, 739] on p "Усманова Ольга" at bounding box center [506, 733] width 94 height 17
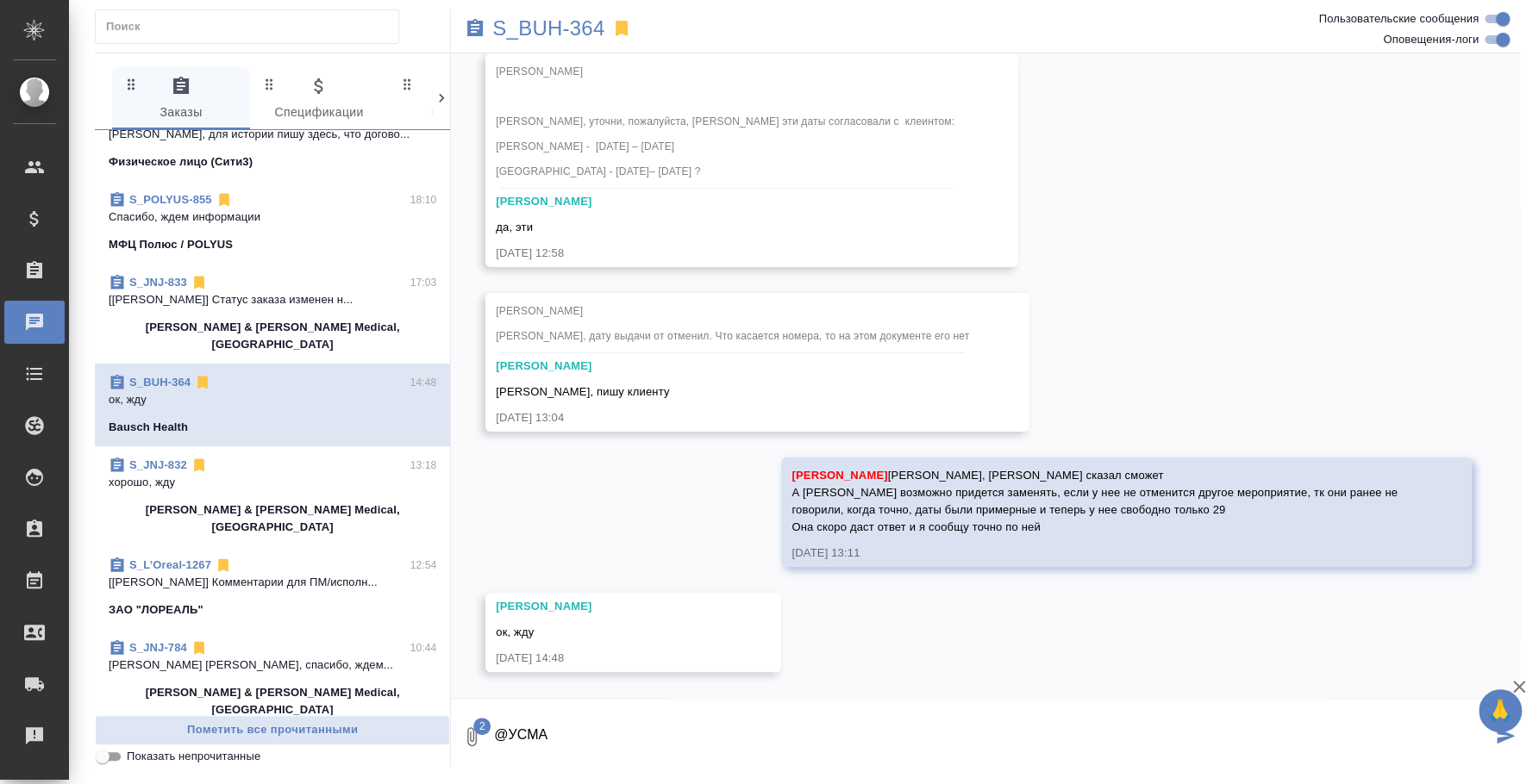
scroll to position [8698, 0]
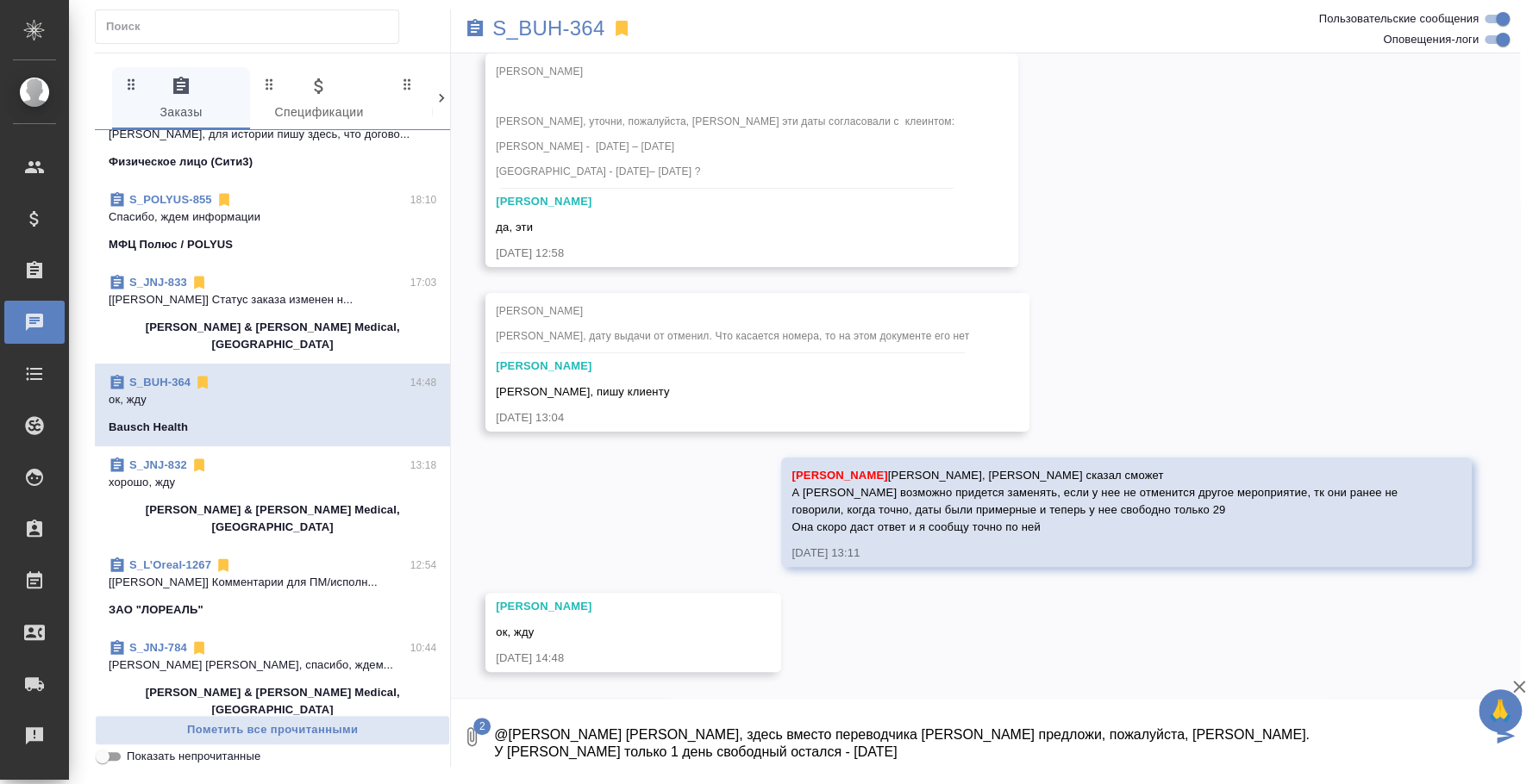
type textarea "@Усманова Ольга Оля, здесь вместо переводчика Натальи предложи, пожалуйста, Ека…"
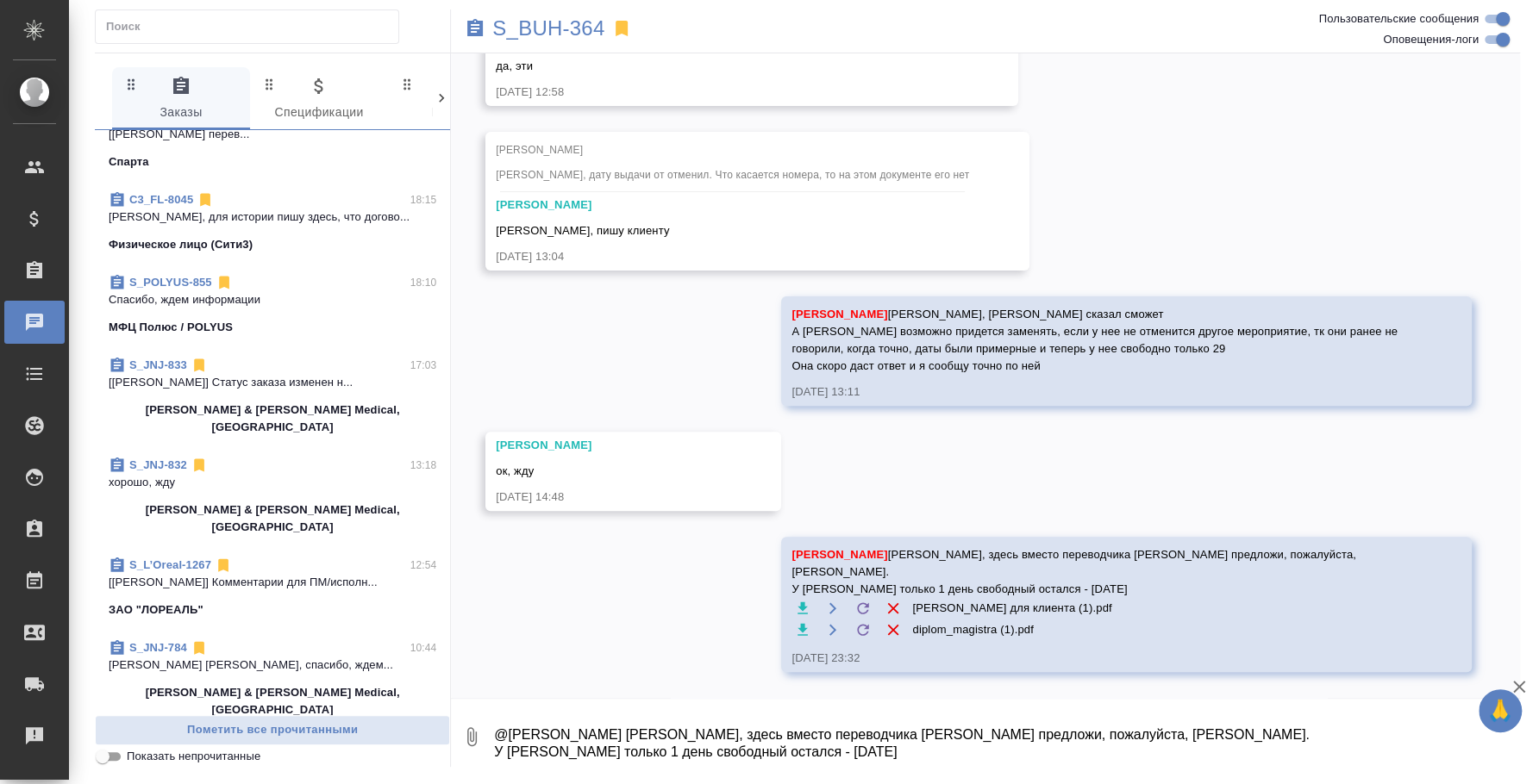
scroll to position [0, 0]
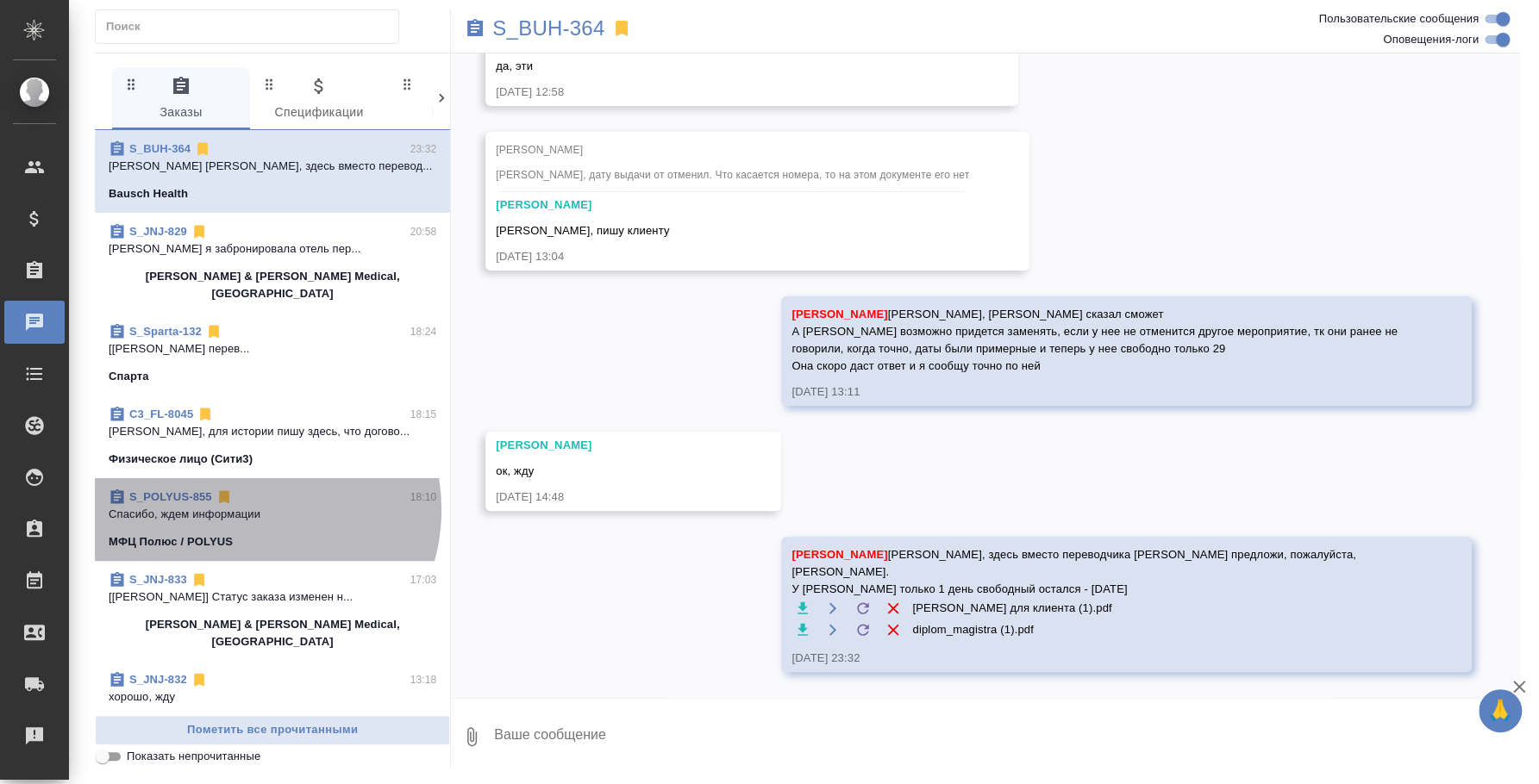
click at [246, 506] on p "Спасибо, ждем информации" at bounding box center [273, 514] width 328 height 17
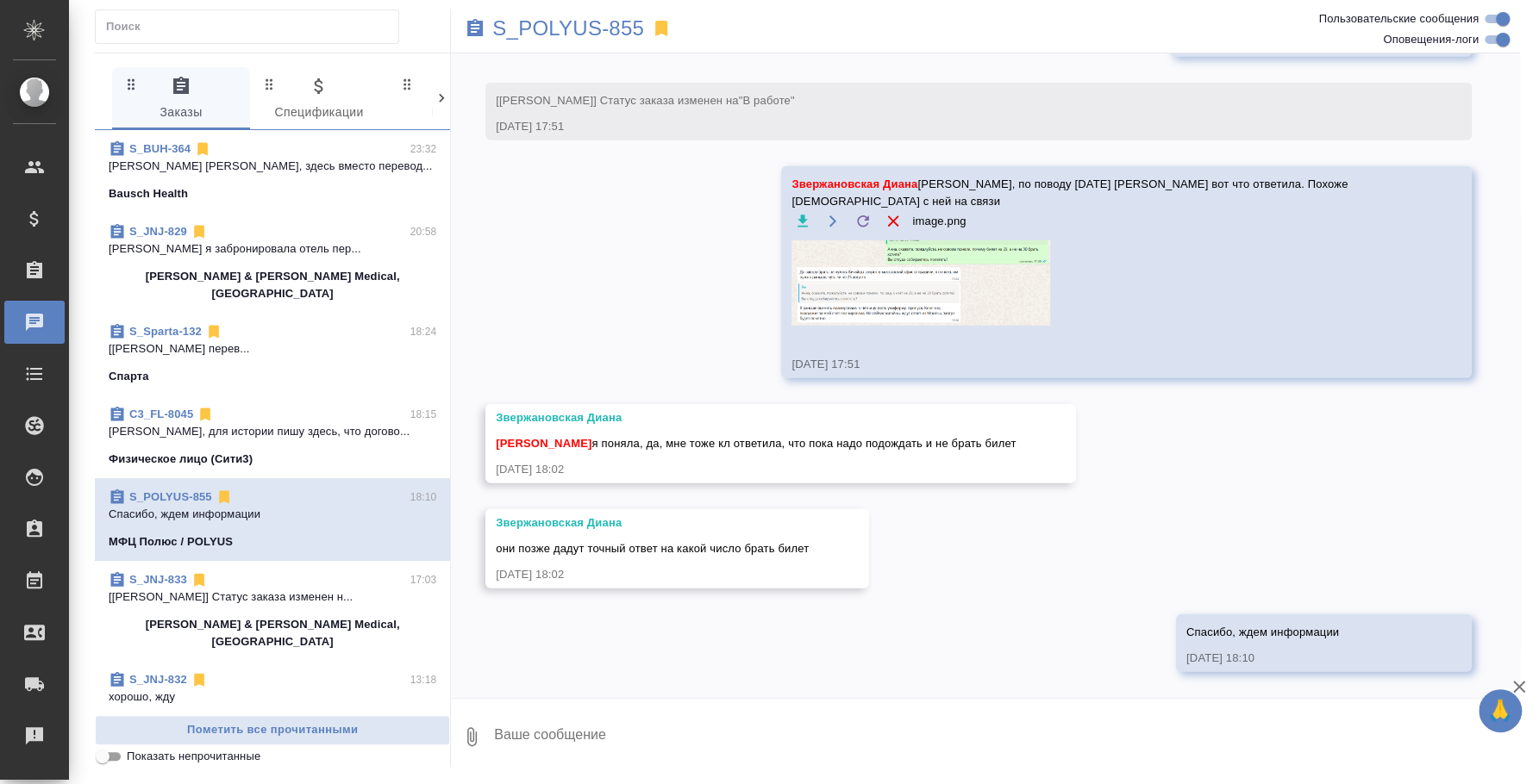
scroll to position [7349, 0]
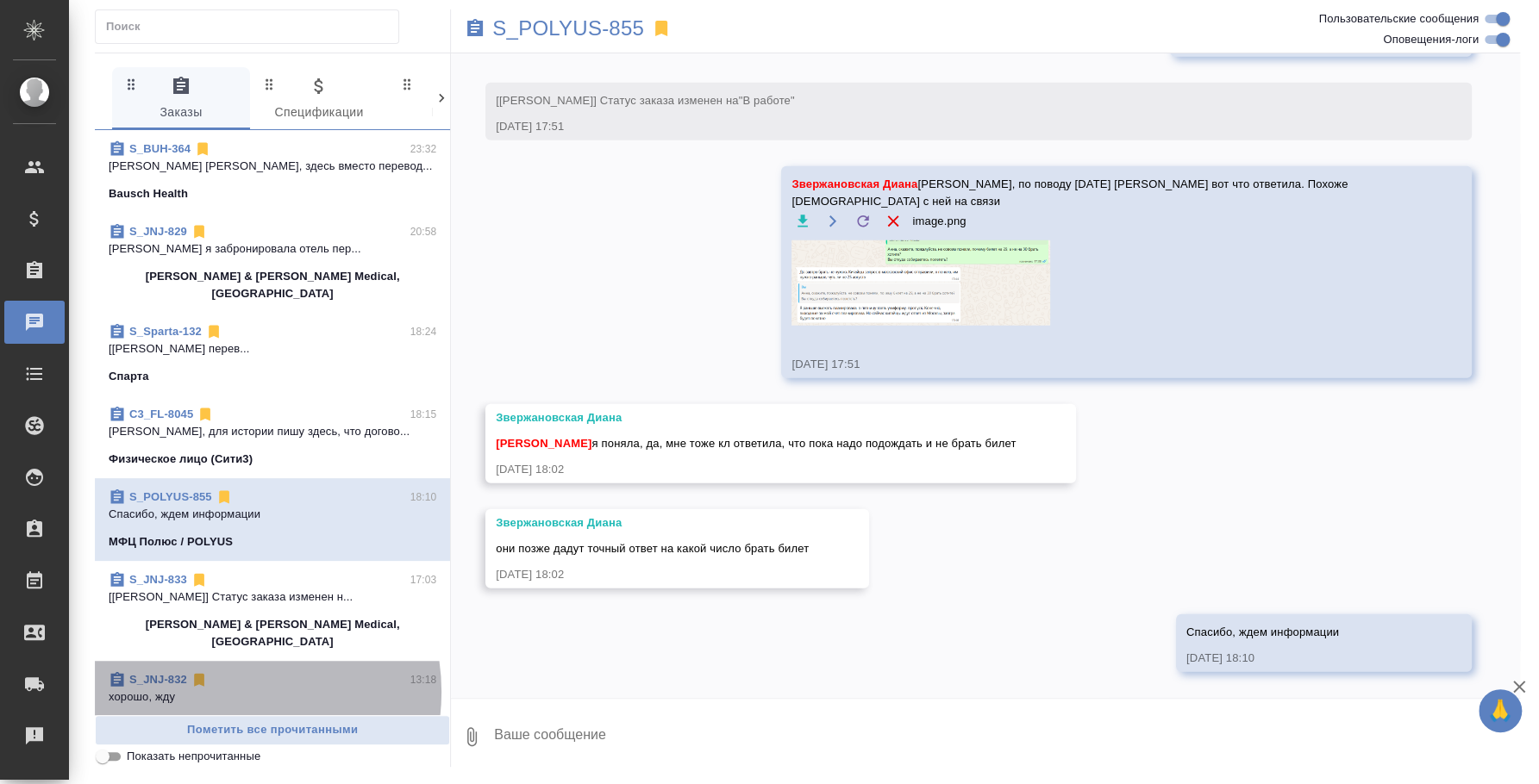
click at [226, 689] on p "хорошо, жду" at bounding box center [273, 697] width 328 height 17
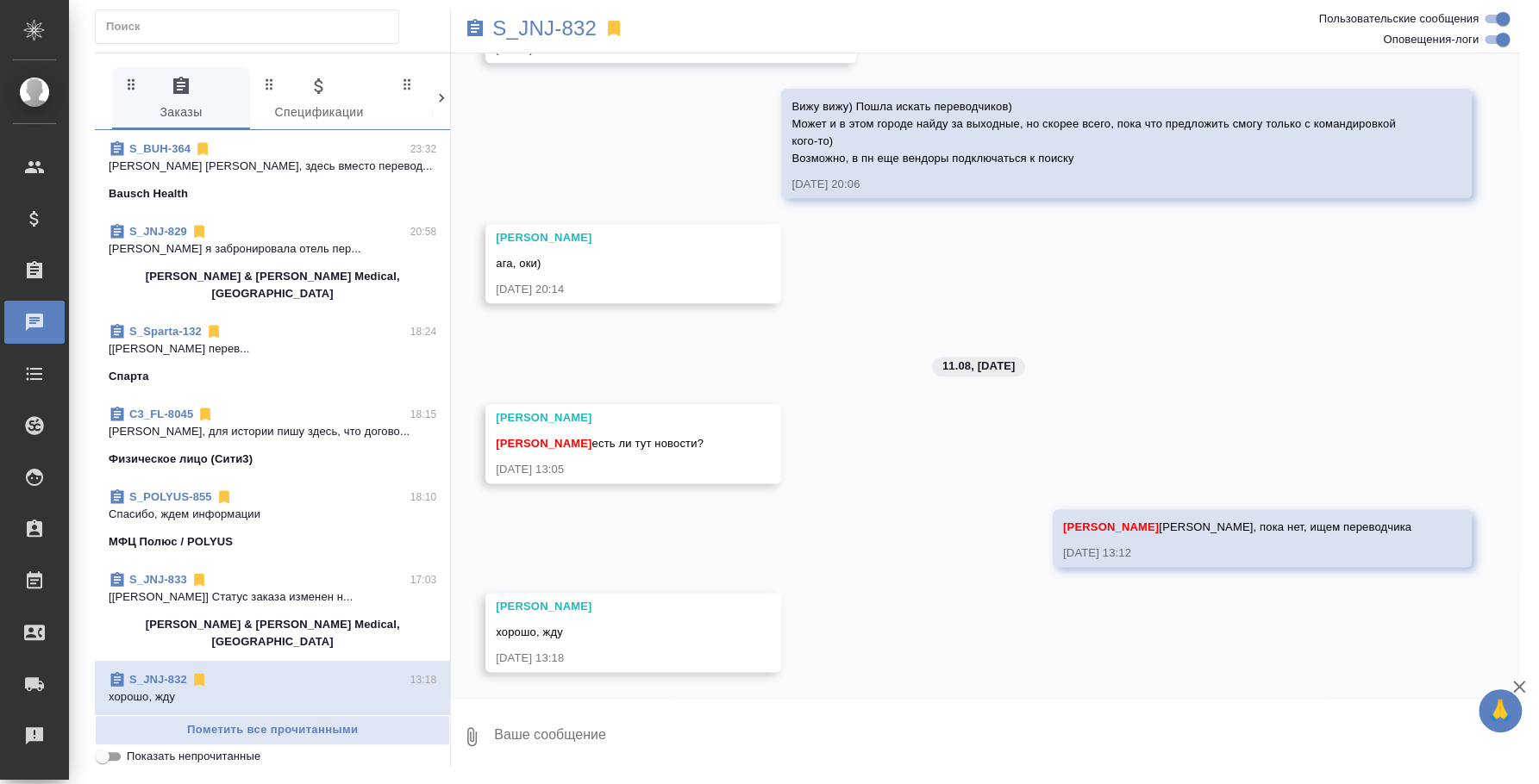
scroll to position [1248, 0]
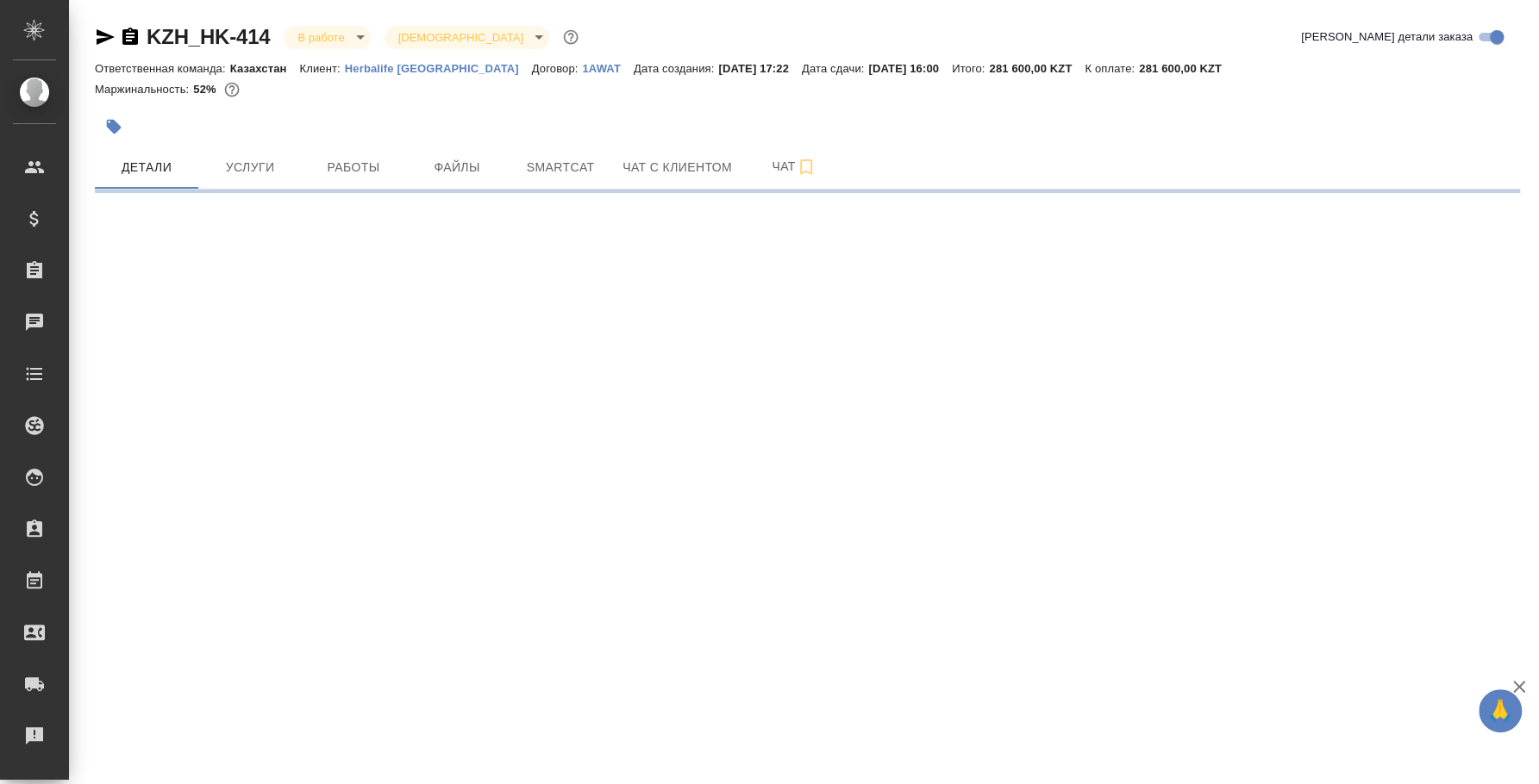
select select "RU"
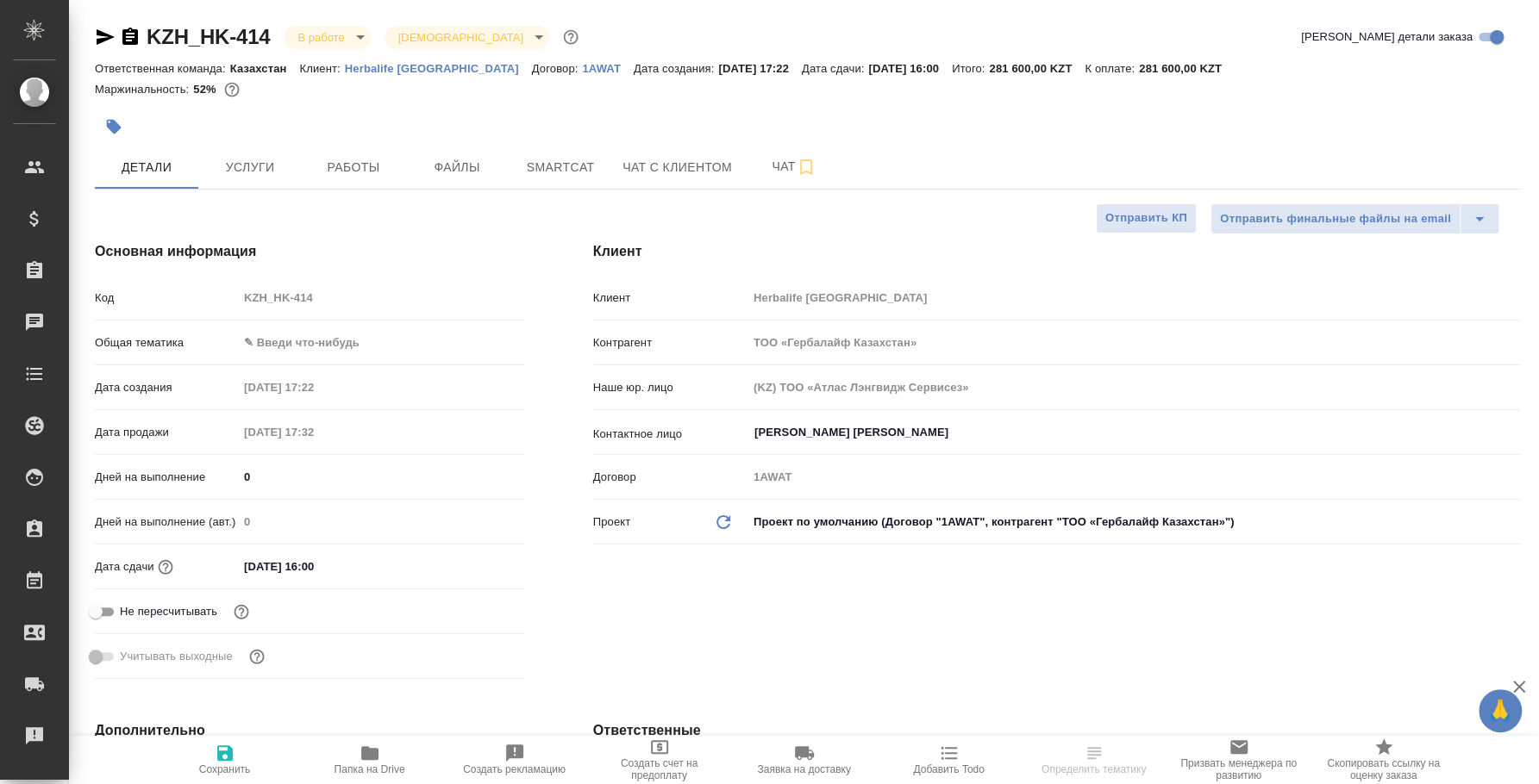
type textarea "x"
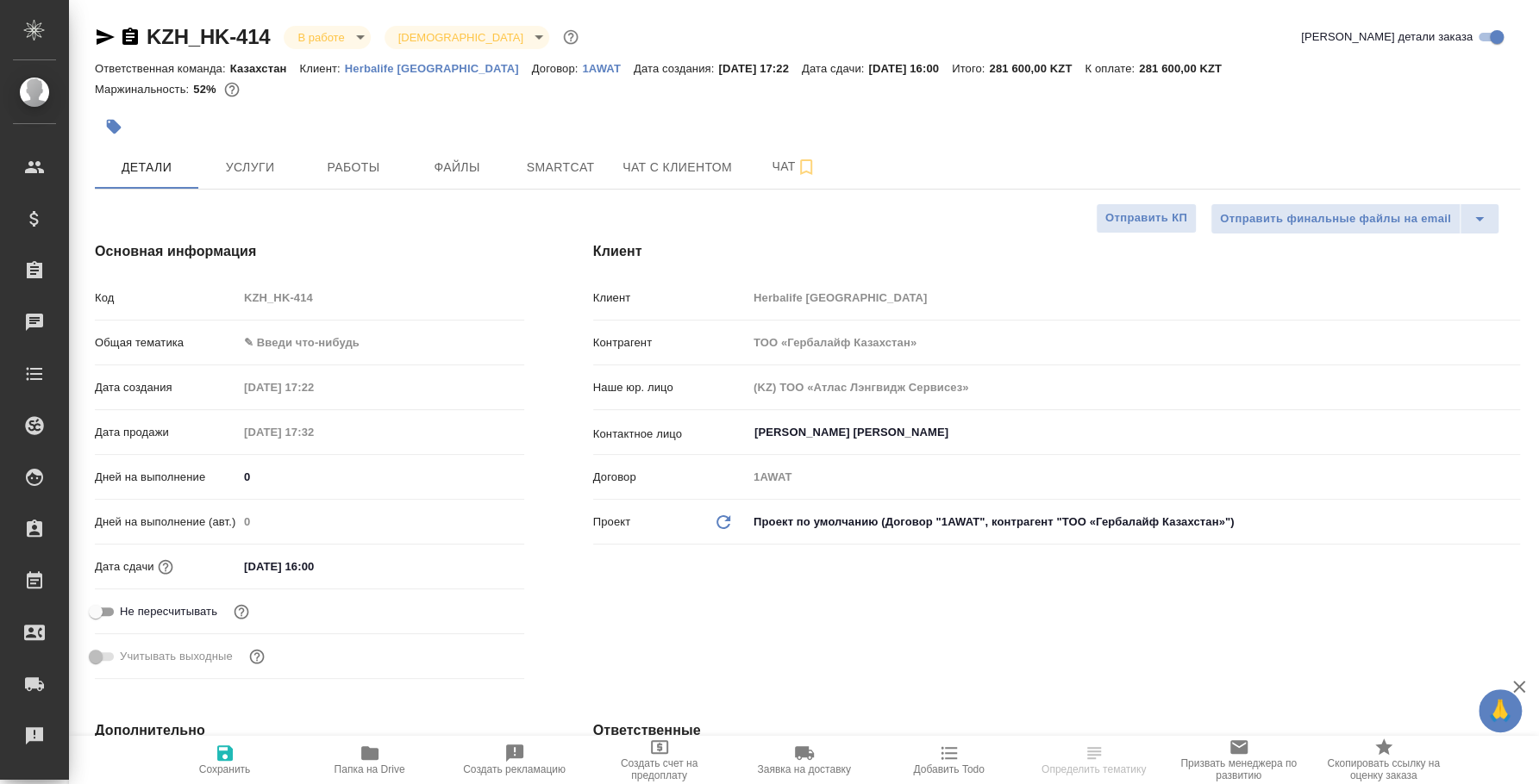
type textarea "x"
click at [375, 165] on span "Работы" at bounding box center [353, 167] width 83 height 21
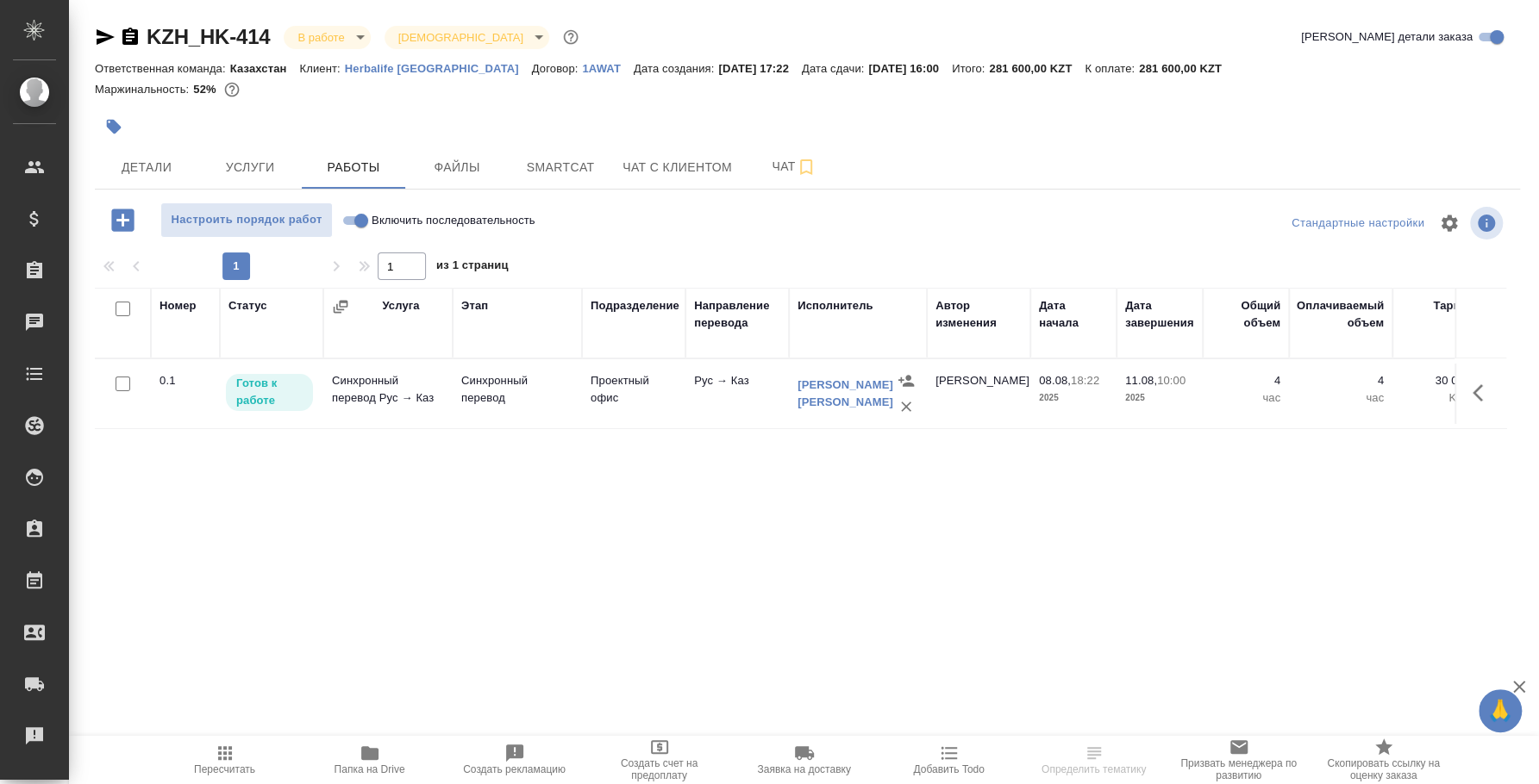
click at [353, 221] on input "Включить последовательность" at bounding box center [361, 220] width 62 height 20
checkbox input "true"
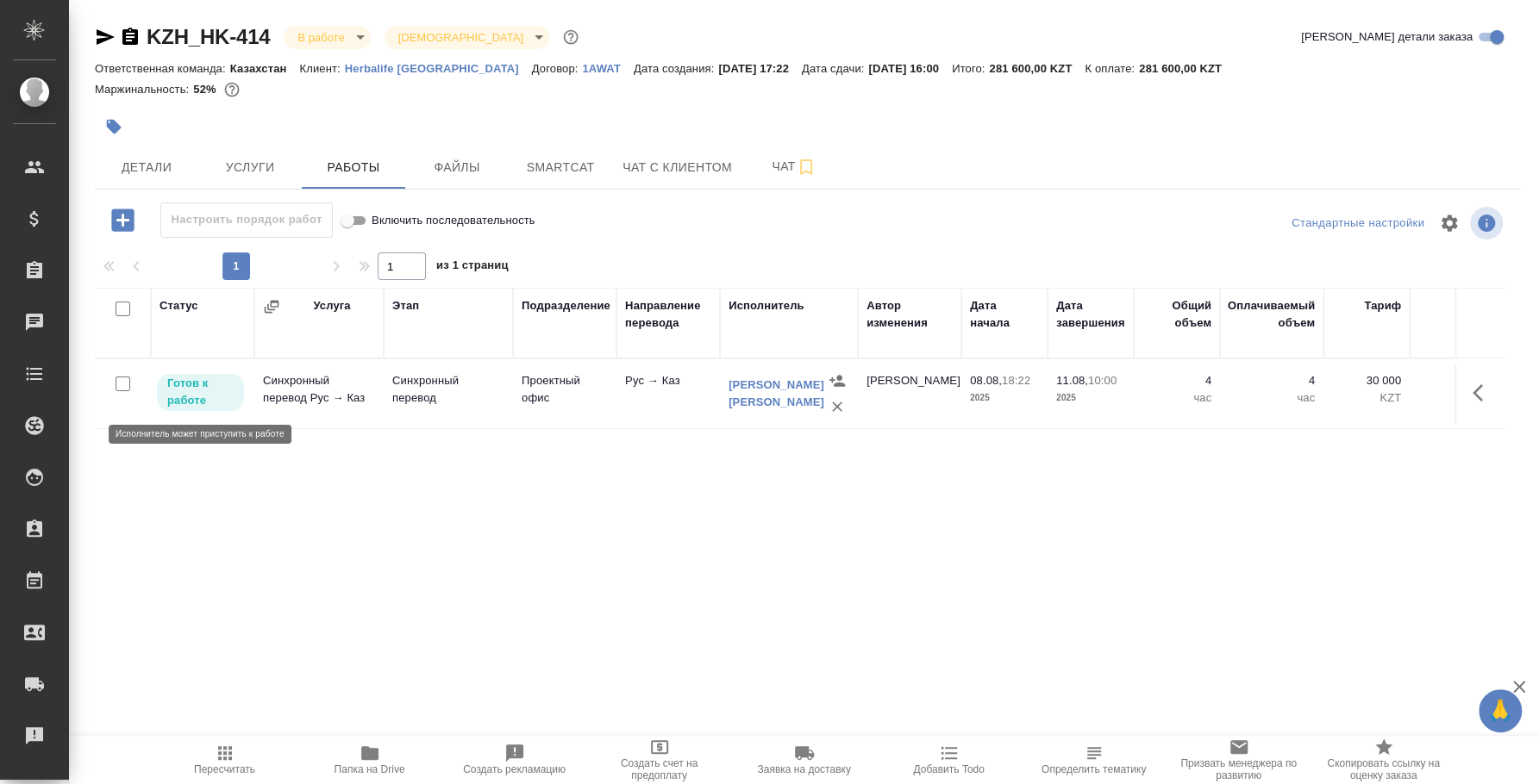
click at [207, 385] on p "Готов к работе" at bounding box center [201, 392] width 66 height 35
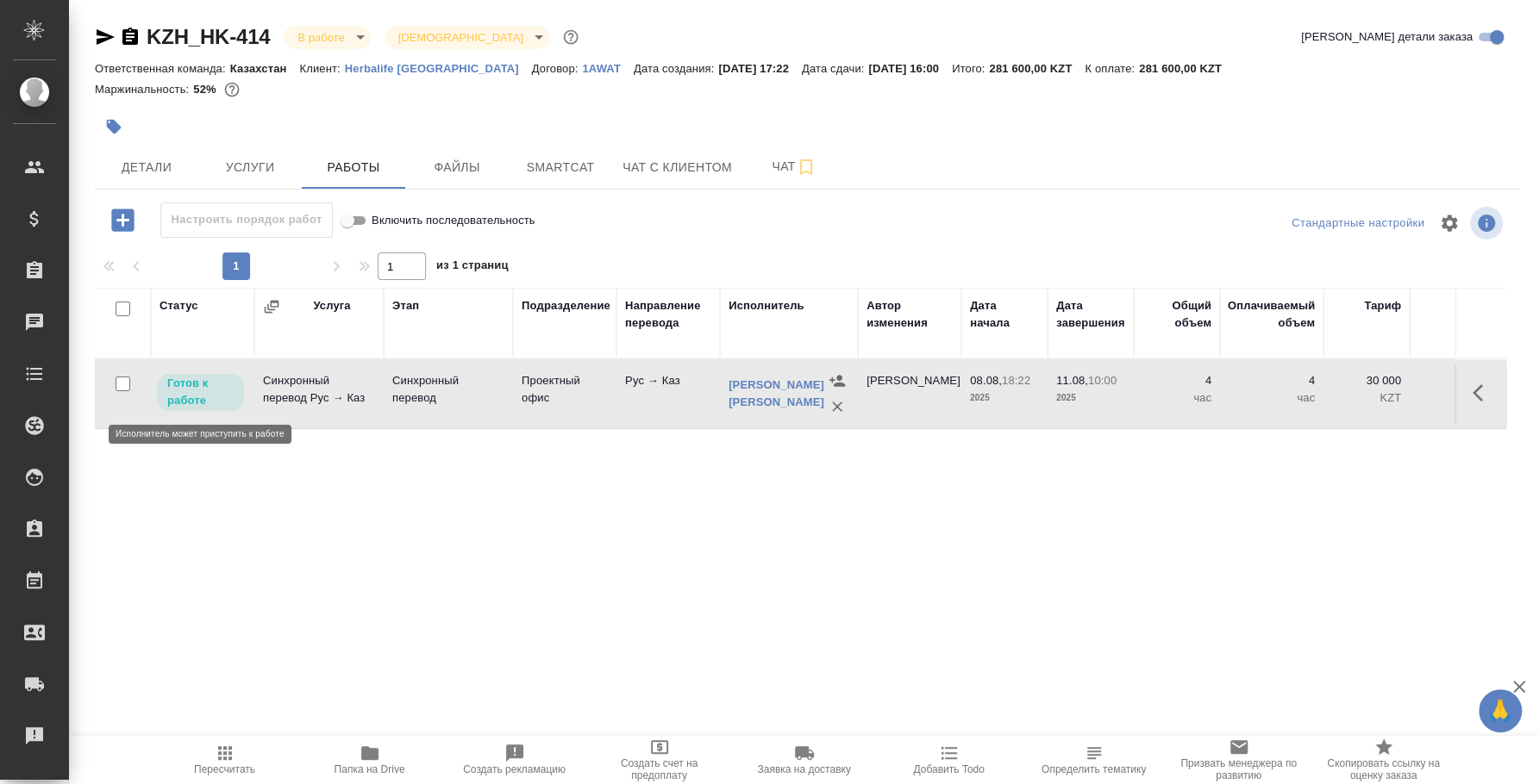
click at [206, 386] on p "Готов к работе" at bounding box center [201, 392] width 66 height 35
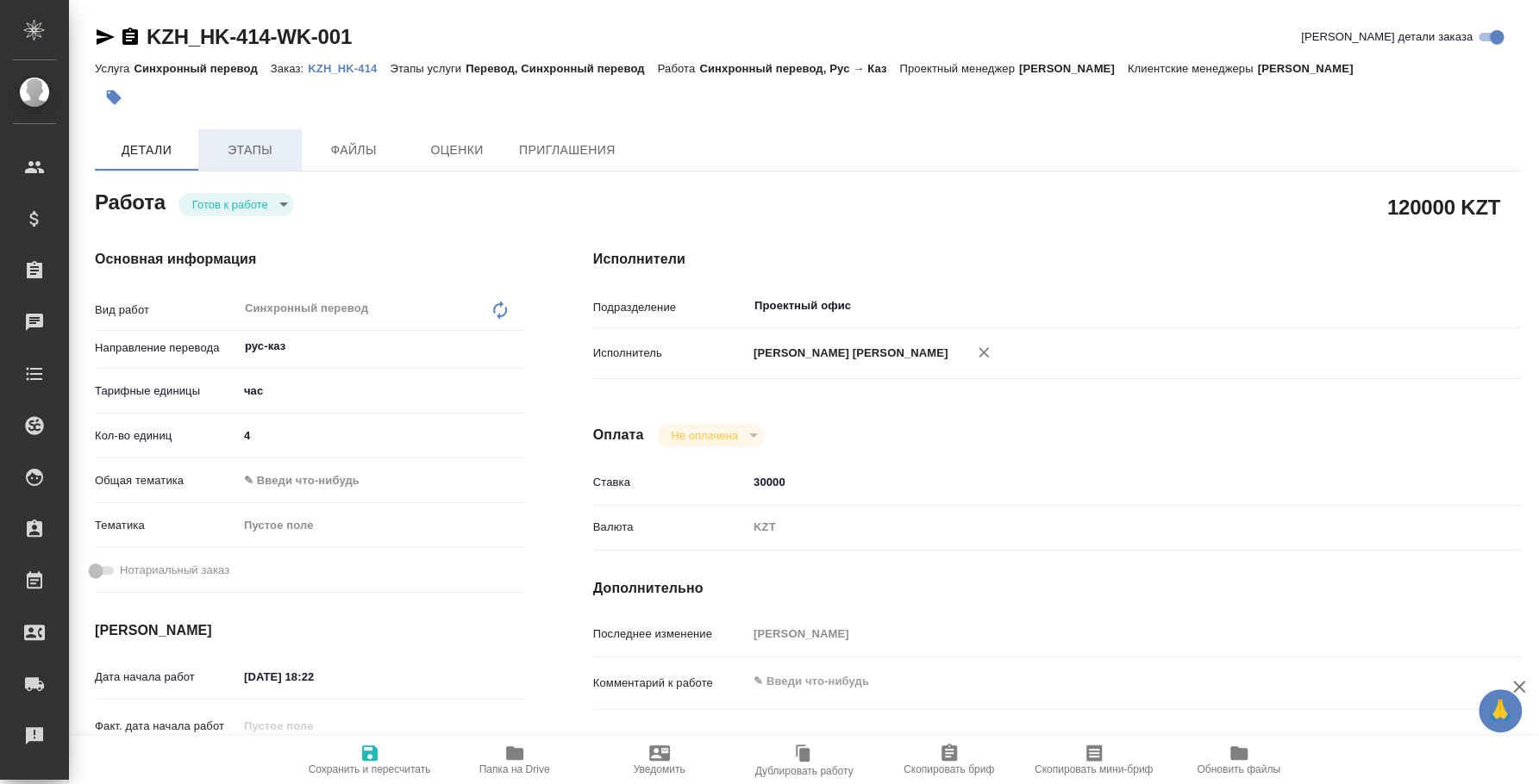
type textarea "x"
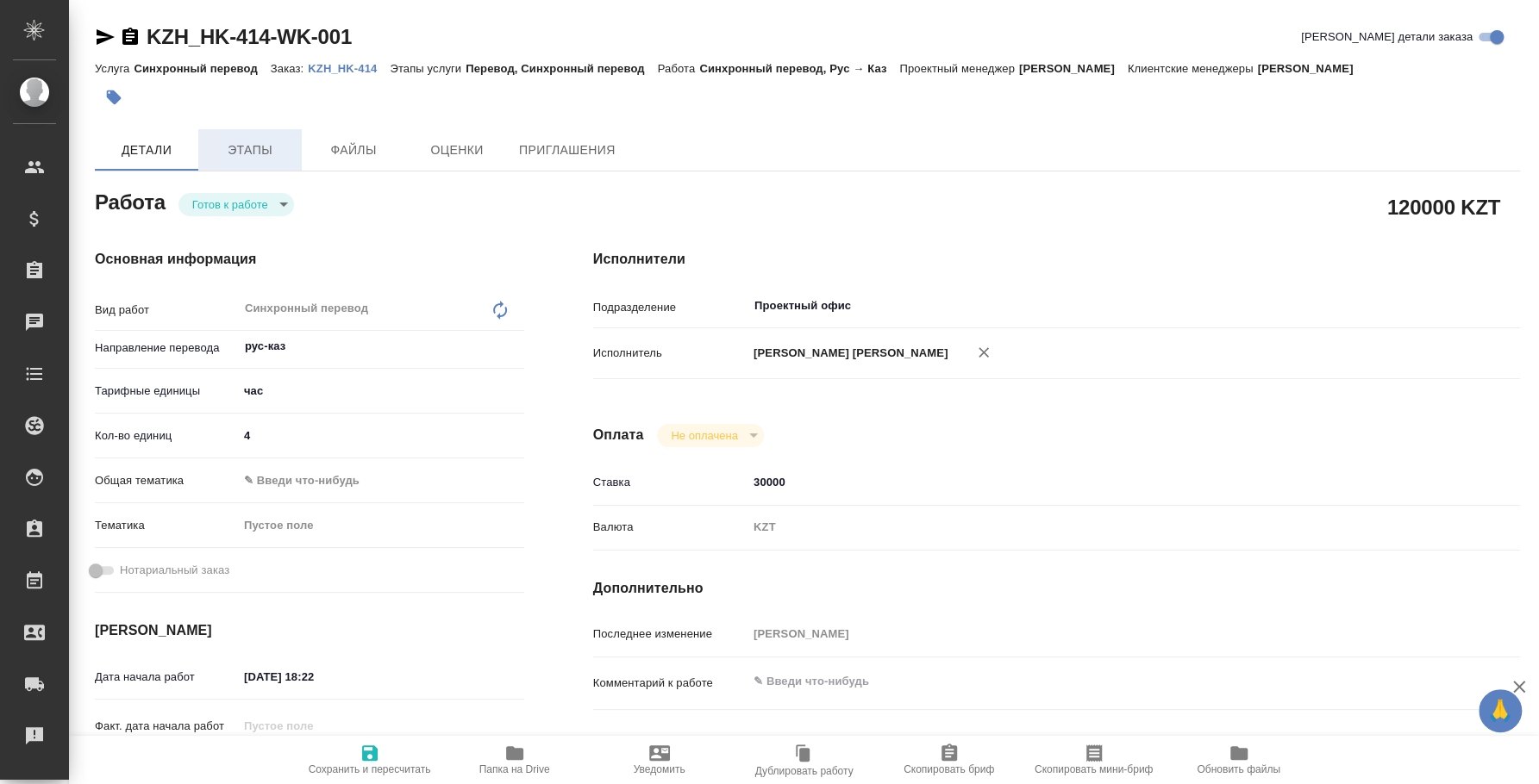
type textarea "x"
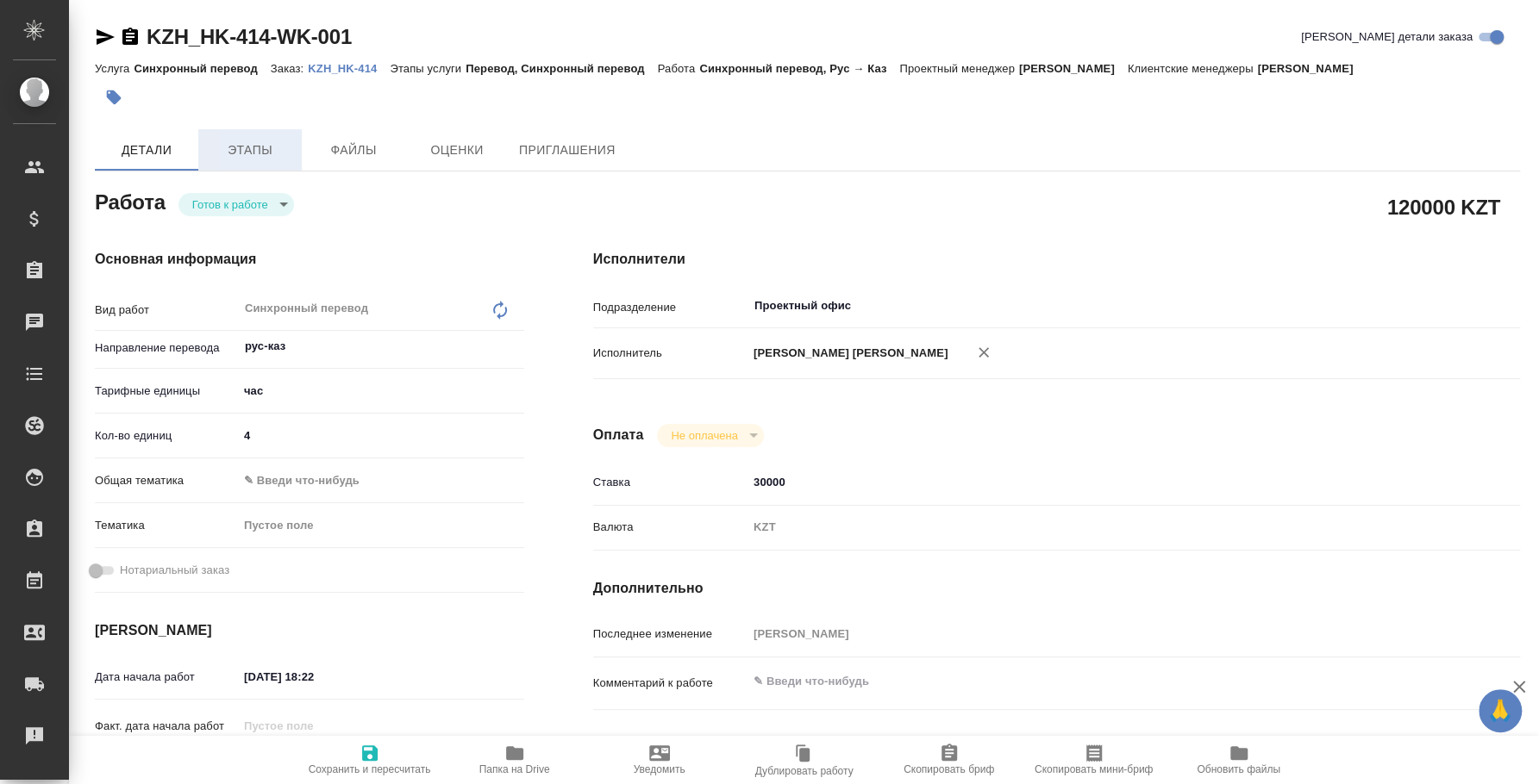
type textarea "x"
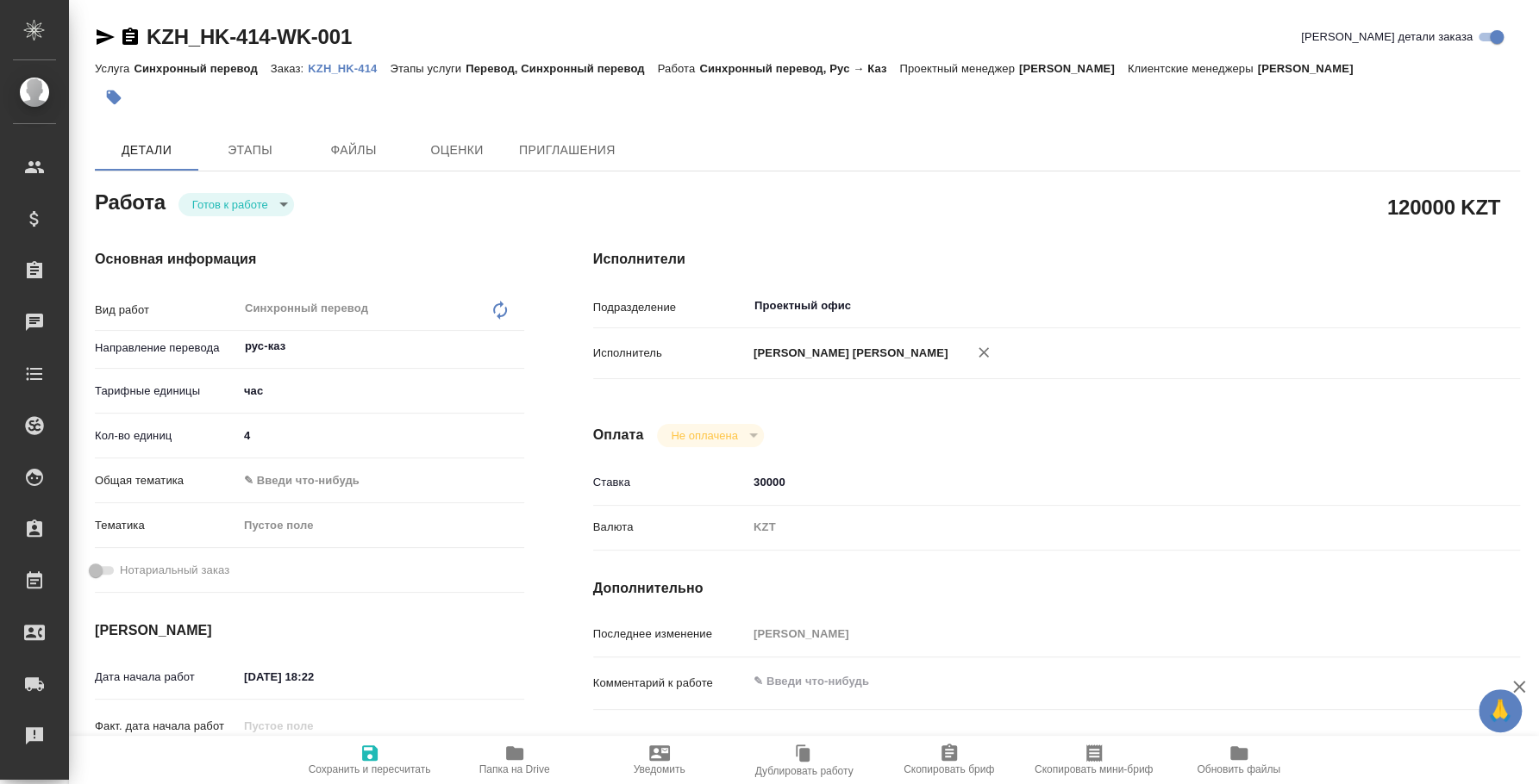
type textarea "x"
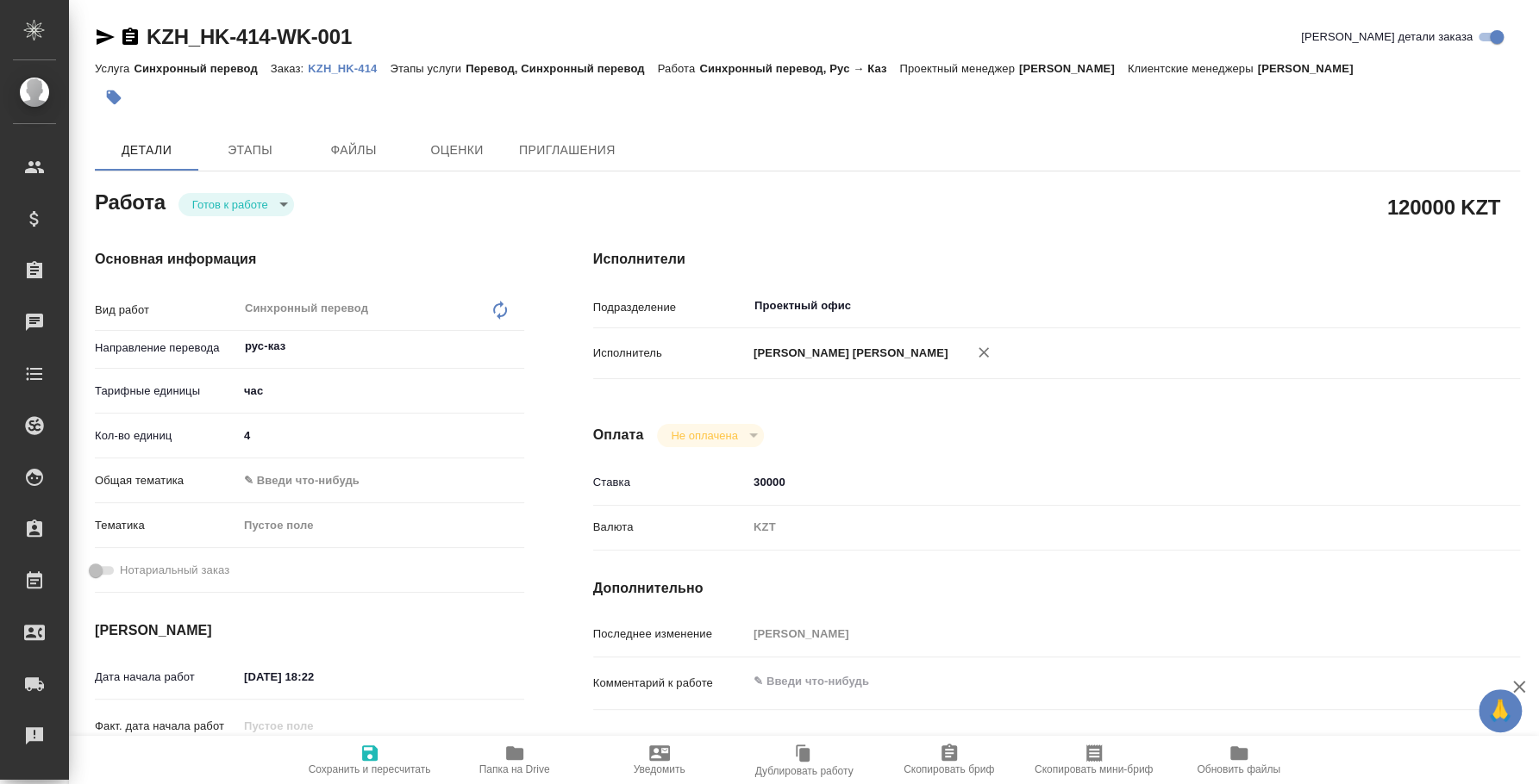
click at [261, 202] on body "🙏 .cls-1 fill:#fff; AWATERA Fedotova Irina Клиенты Спецификации Заказы Чаты Tod…" at bounding box center [769, 392] width 1539 height 784
type textarea "x"
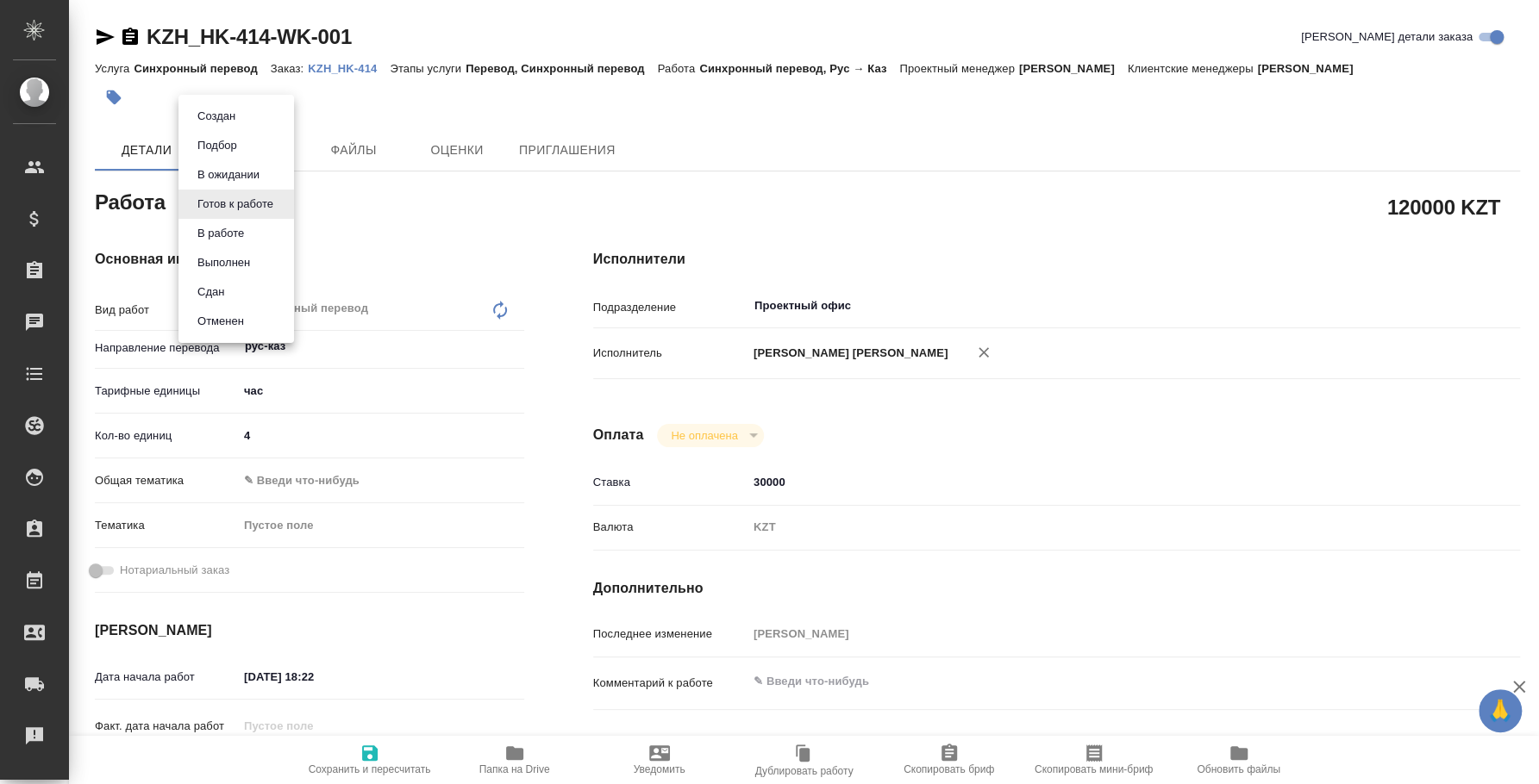
type textarea "x"
click at [240, 287] on li "Сдан" at bounding box center [236, 291] width 116 height 29
type textarea "x"
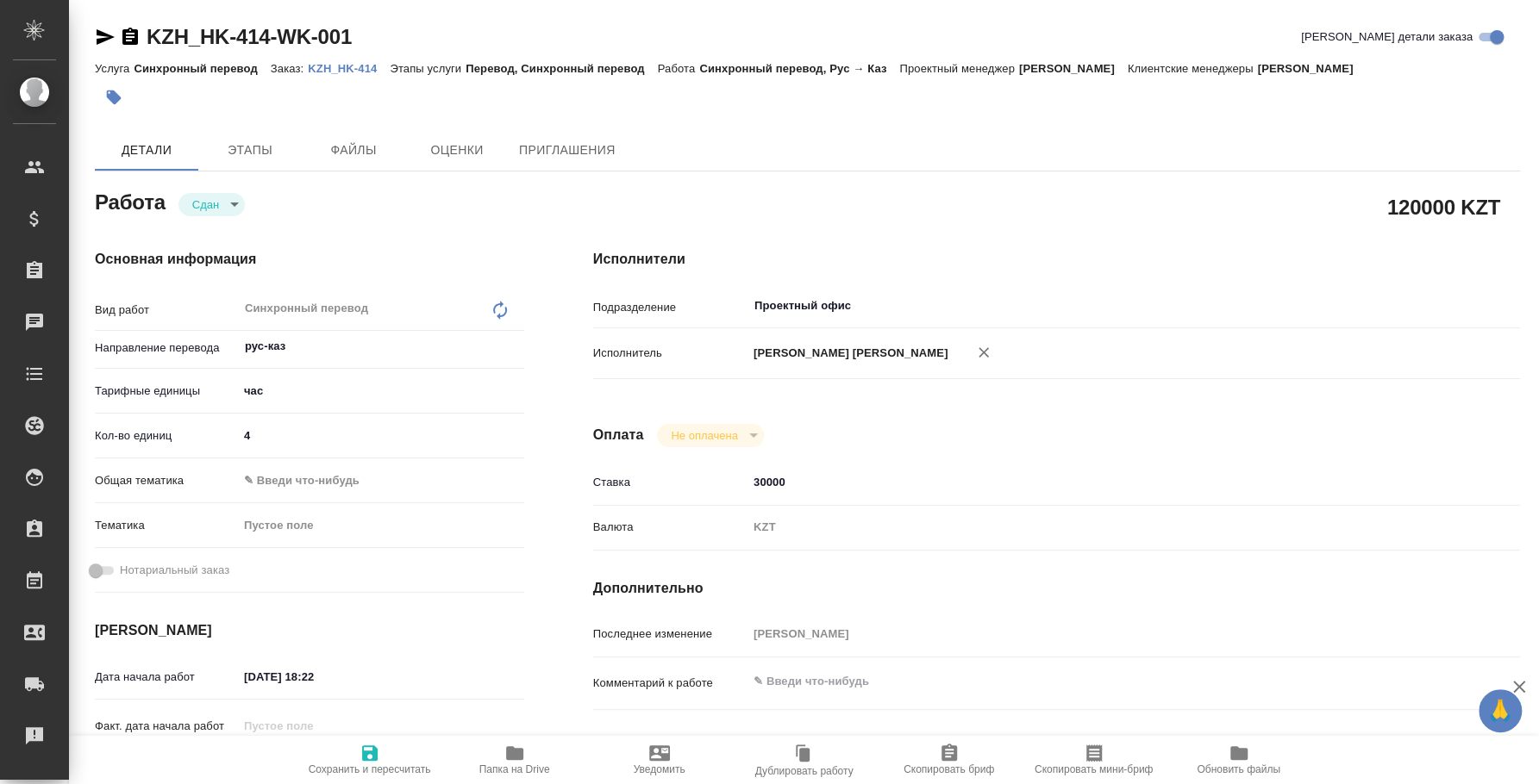
type textarea "x"
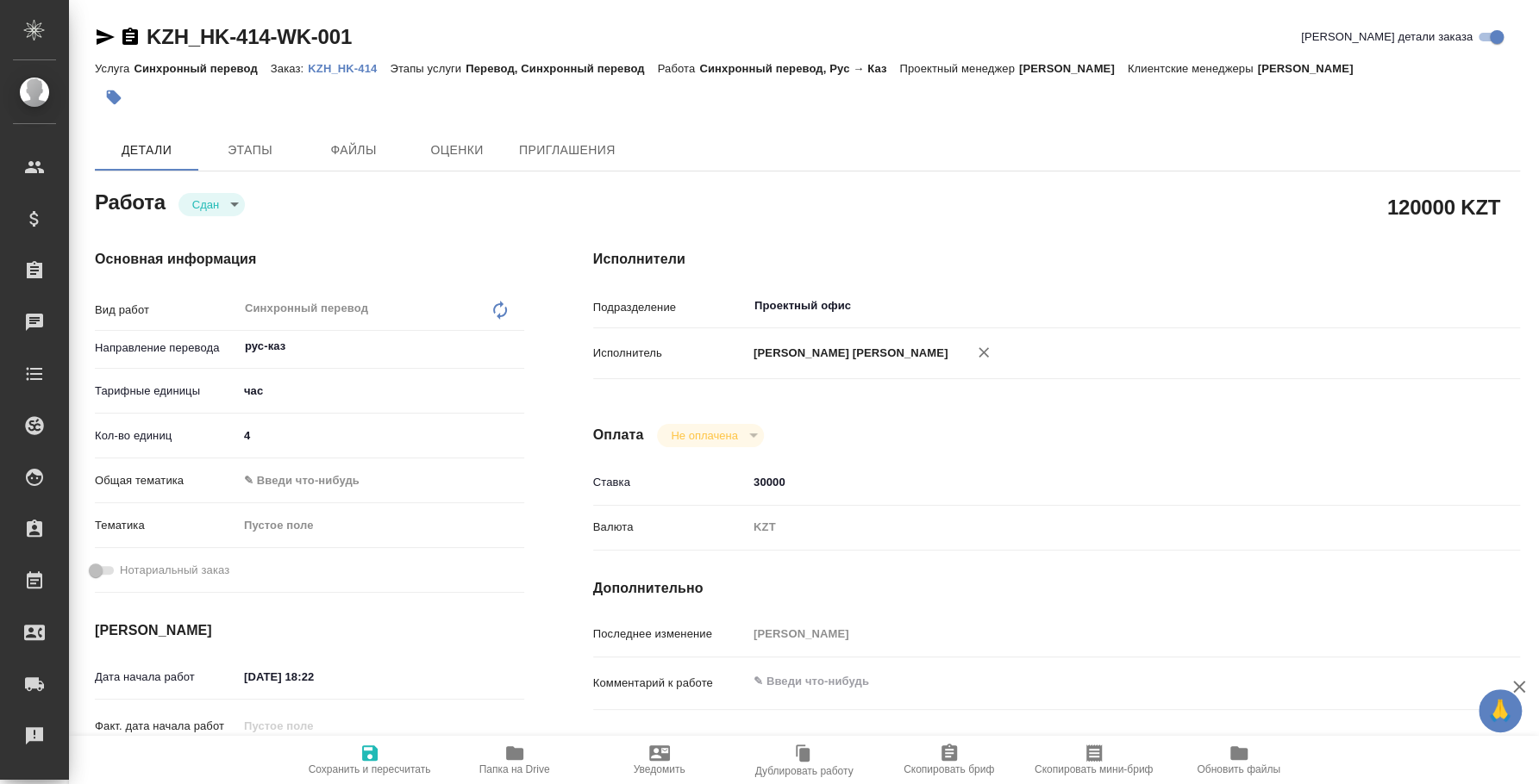
type textarea "x"
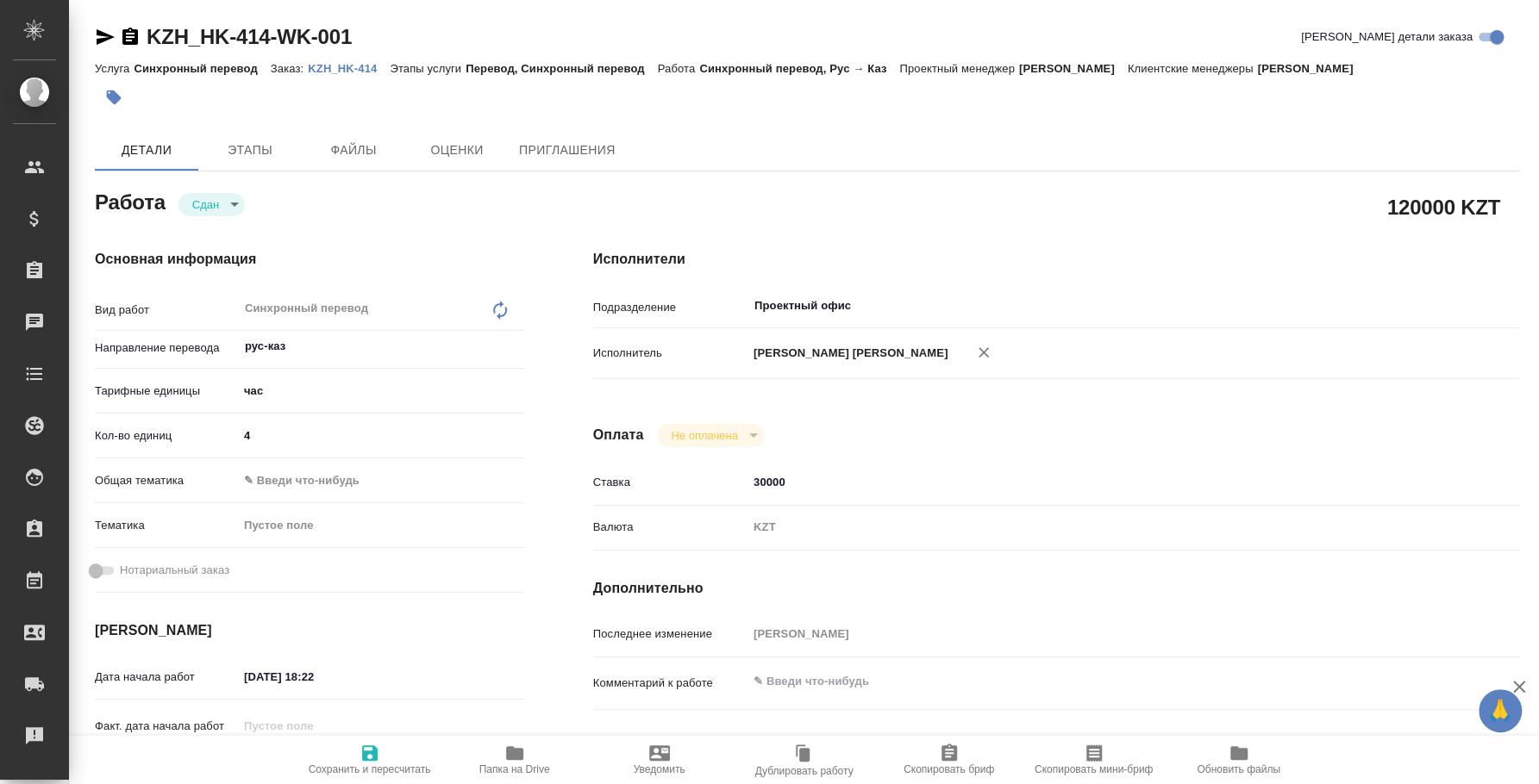
type textarea "x"
click at [348, 64] on p "KZH_HK-414" at bounding box center [348, 69] width 82 height 13
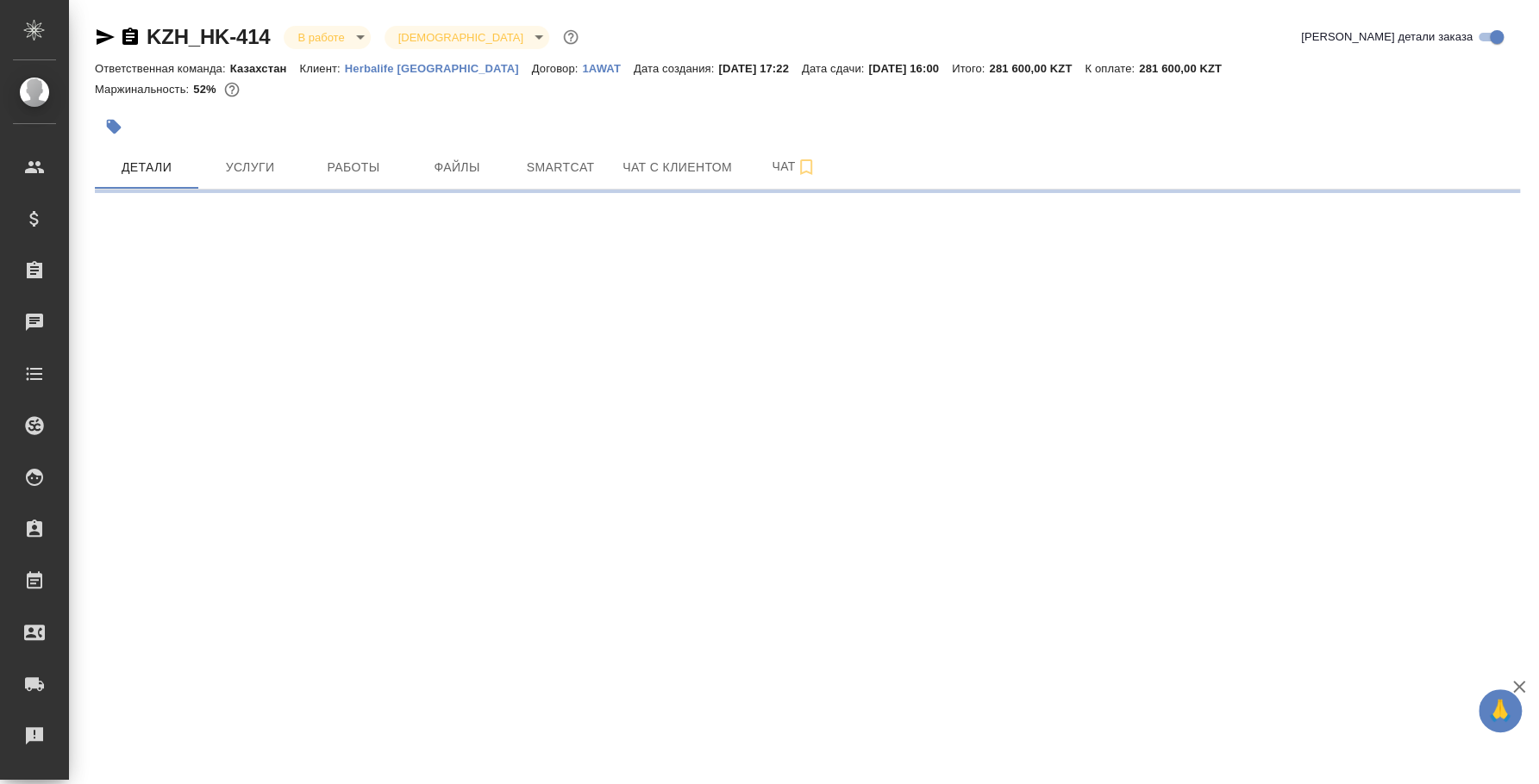
select select "RU"
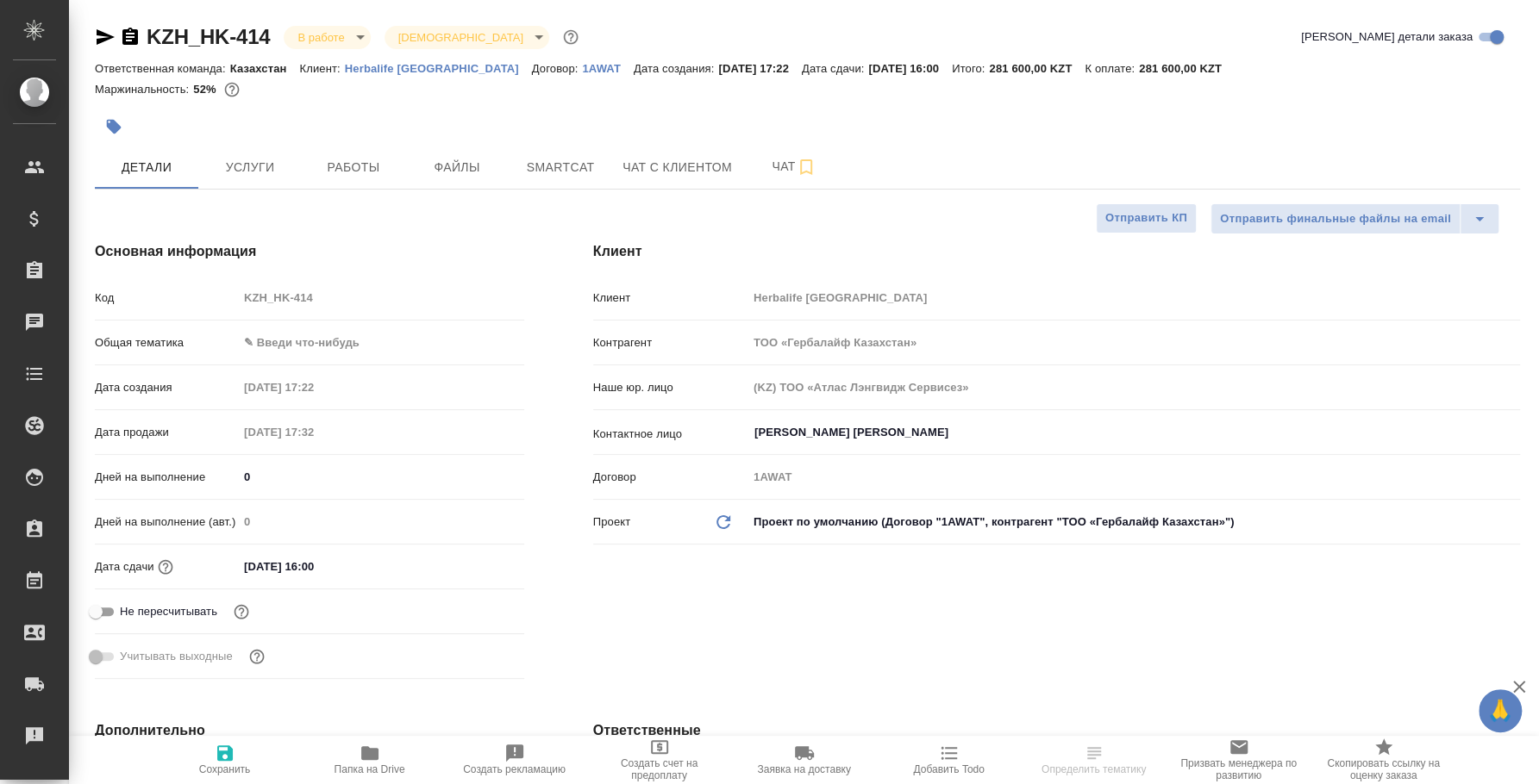
type textarea "x"
click at [356, 37] on body "🙏 .cls-1 fill:#fff; AWATERA [PERSON_NAME] Спецификации Заказы Чаты Todo Проекты…" at bounding box center [769, 392] width 1539 height 784
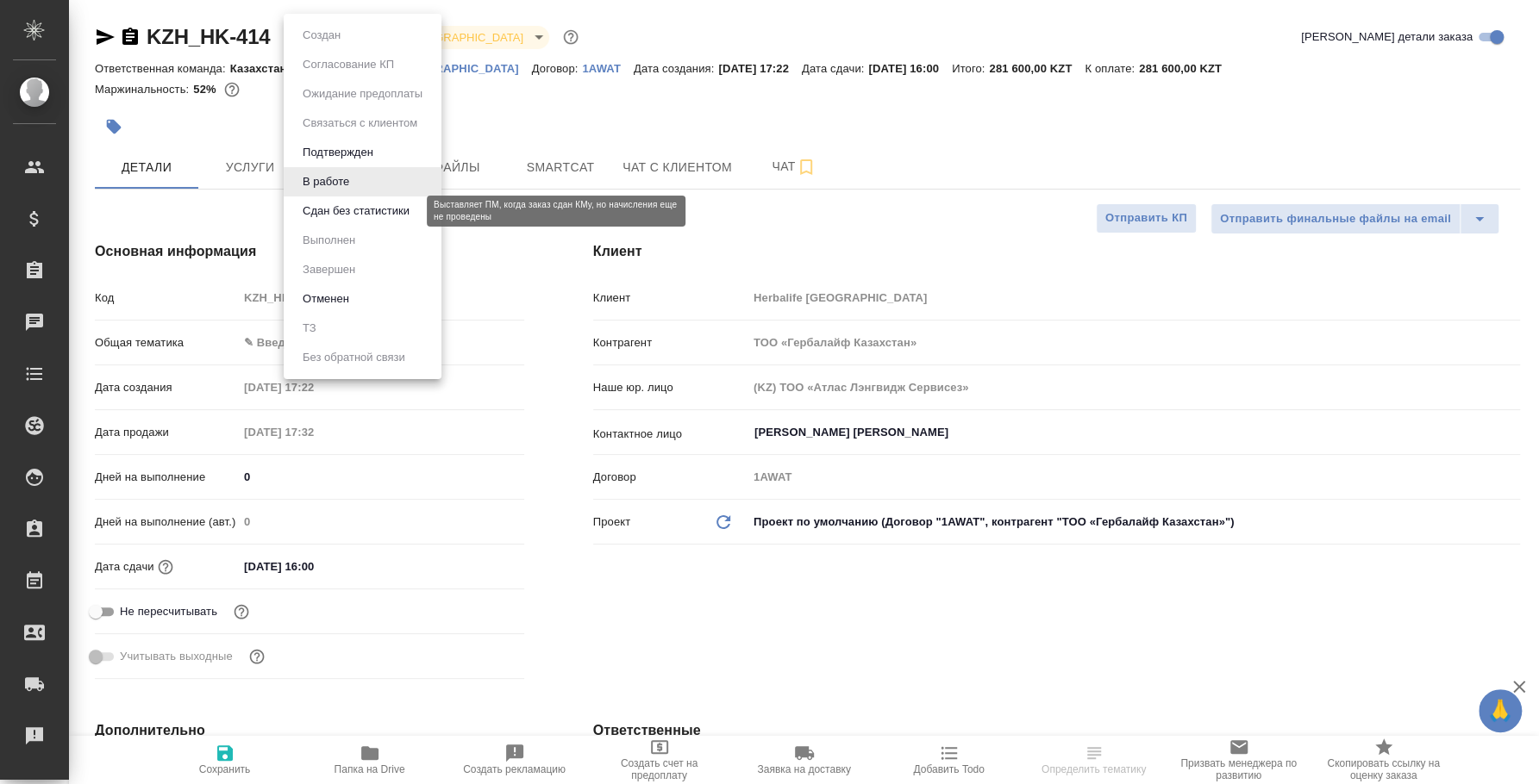
click at [372, 210] on button "Сдан без статистики" at bounding box center [356, 210] width 118 height 19
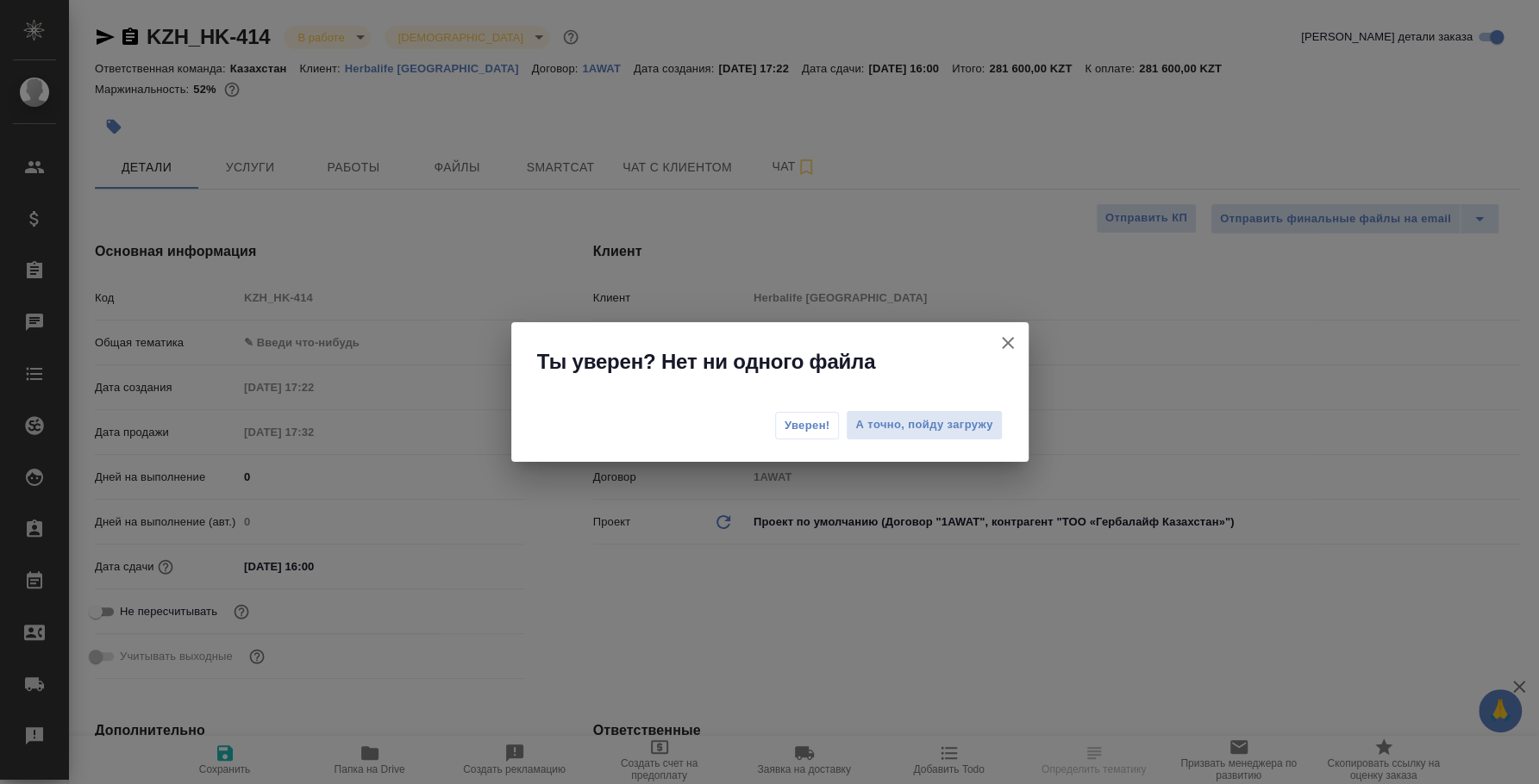
click at [832, 415] on button "Уверен!" at bounding box center [807, 425] width 65 height 28
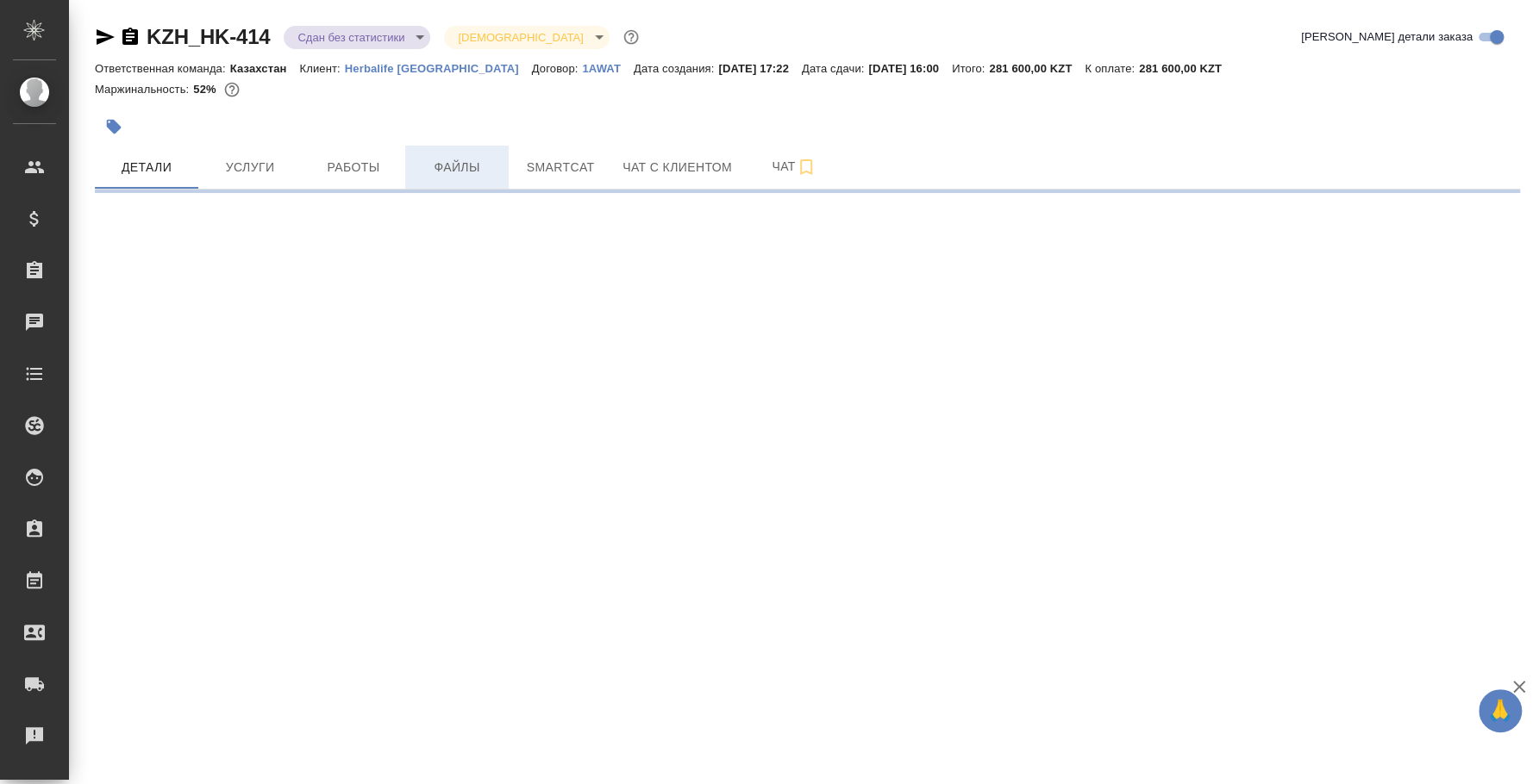
select select "RU"
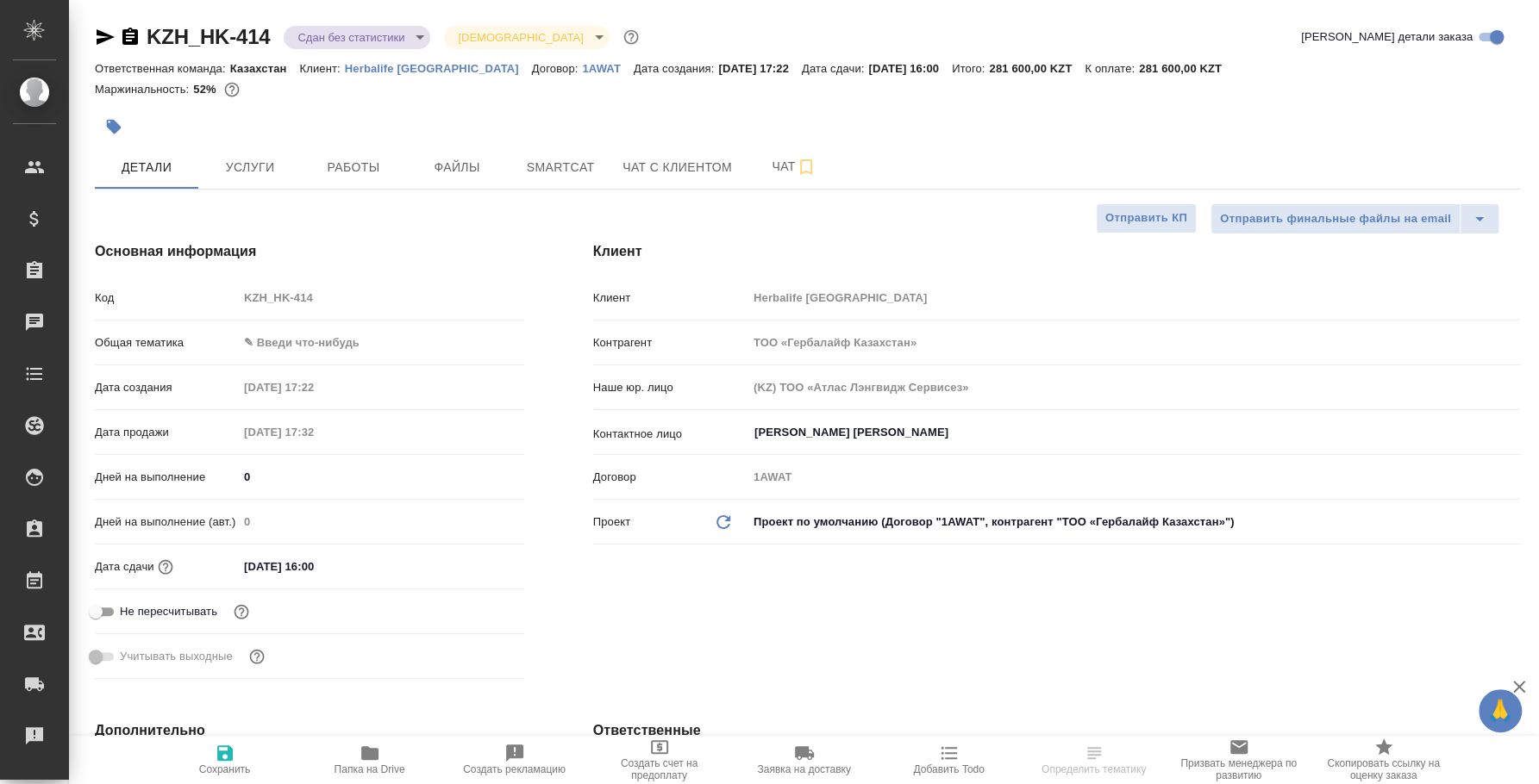
type textarea "x"
click at [351, 328] on body "🙏 .cls-1 fill:#fff; AWATERA [PERSON_NAME] Спецификации Заказы 0 Чаты Todo Проек…" at bounding box center [769, 392] width 1539 height 784
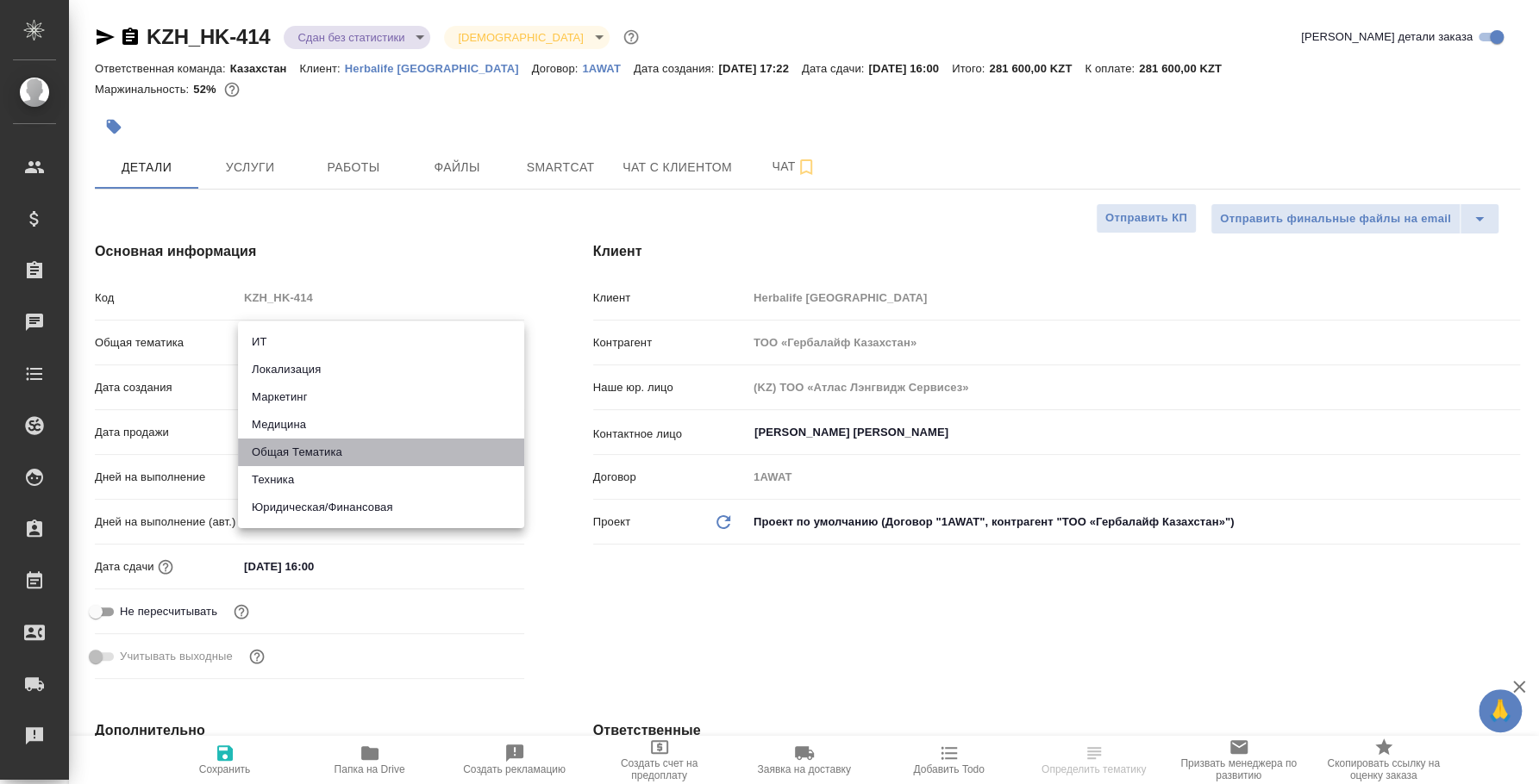
click at [340, 442] on li "Общая Тематика" at bounding box center [381, 452] width 286 height 28
type input "obtem"
type textarea "x"
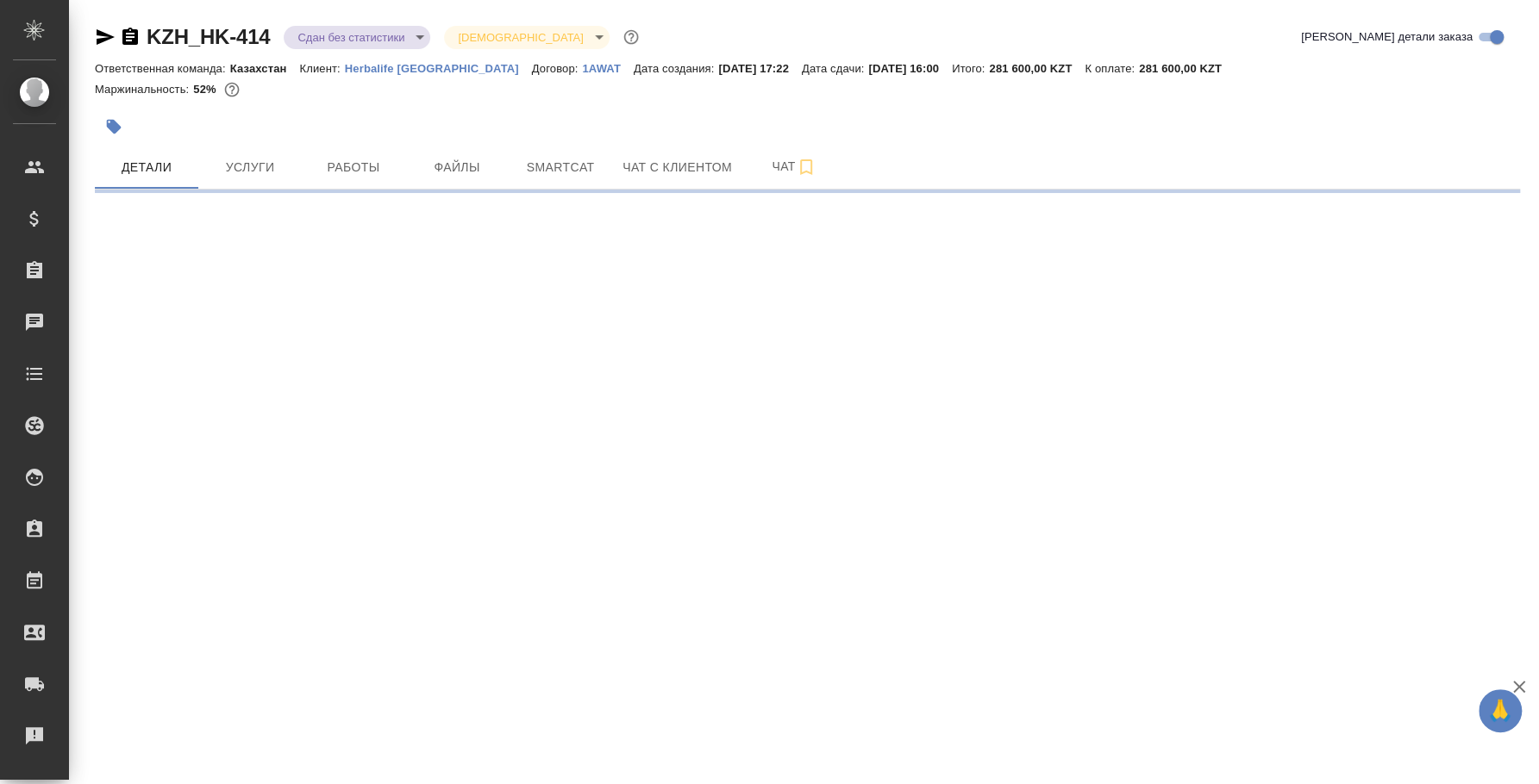
click at [334, 388] on div ".cls-1 fill:#fff; AWATERA Fedotova Irina Клиенты Спецификации Заказы 0 Чаты Tod…" at bounding box center [769, 392] width 1539 height 784
select select "RU"
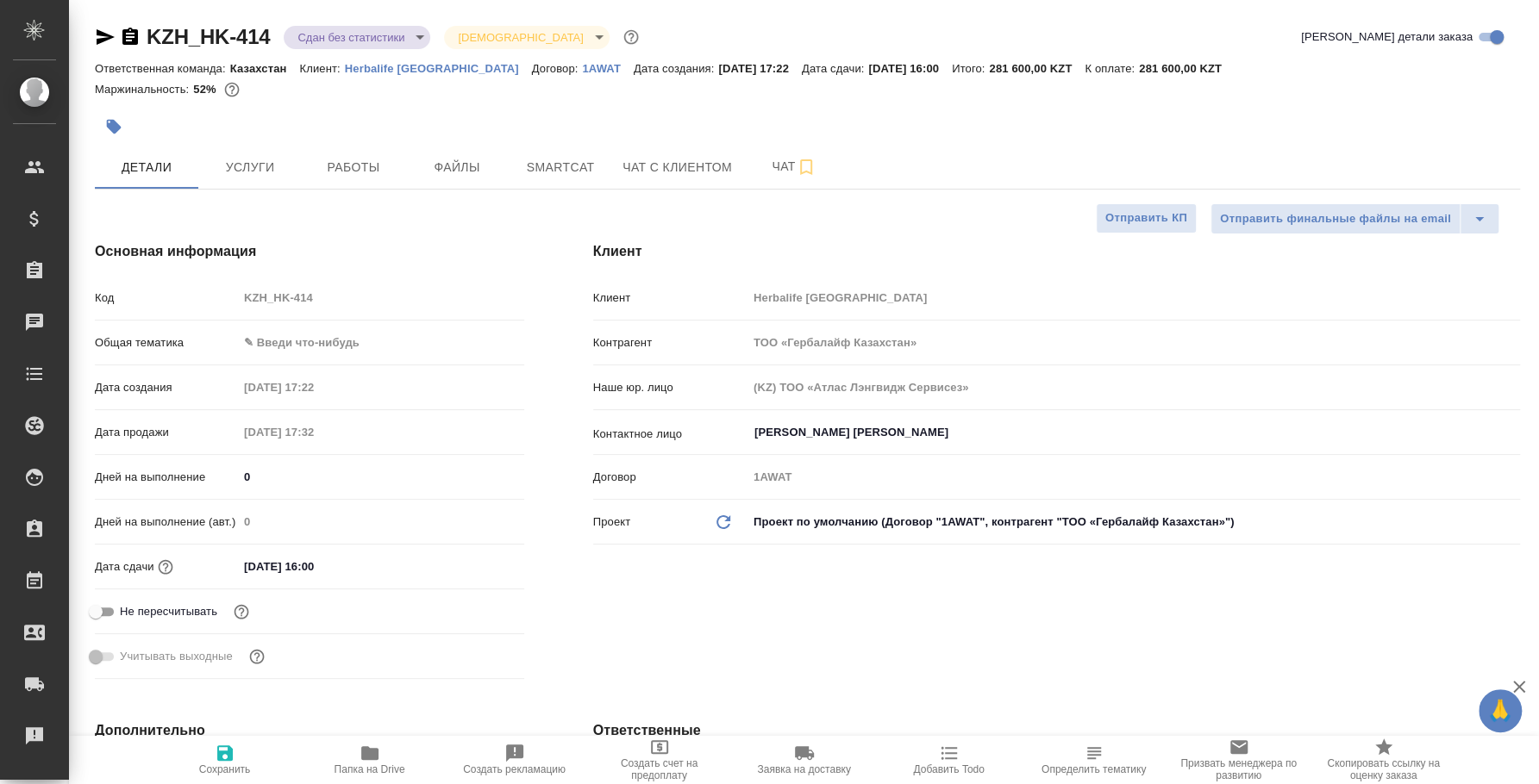
type textarea "x"
click at [340, 341] on body "🙏 .cls-1 fill:#fff; AWATERA Fedotova Irina Клиенты Спецификации Заказы 0 Чаты T…" at bounding box center [769, 392] width 1539 height 784
click at [331, 461] on li "Общая Тематика" at bounding box center [381, 452] width 286 height 28
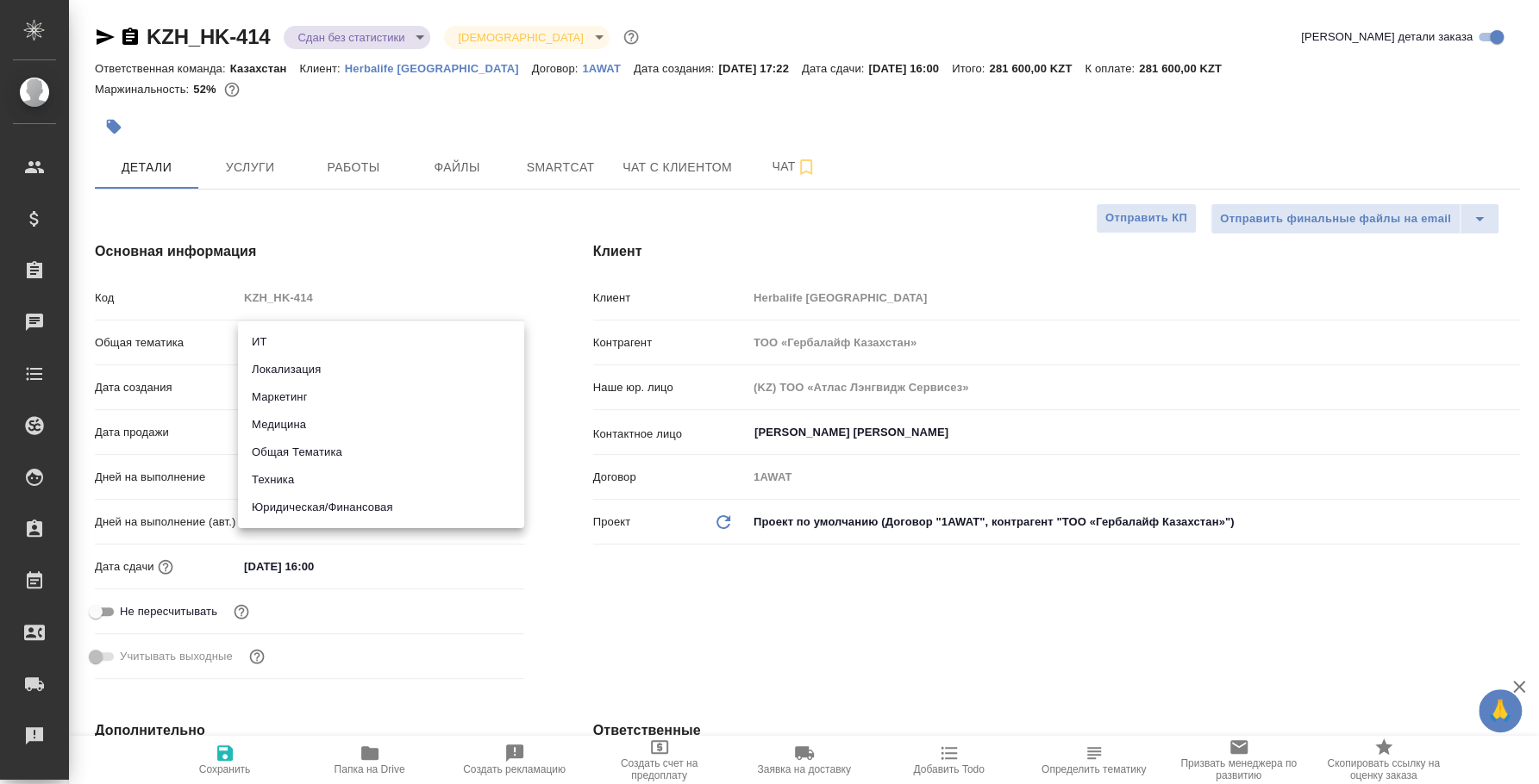
type input "obtem"
type textarea "x"
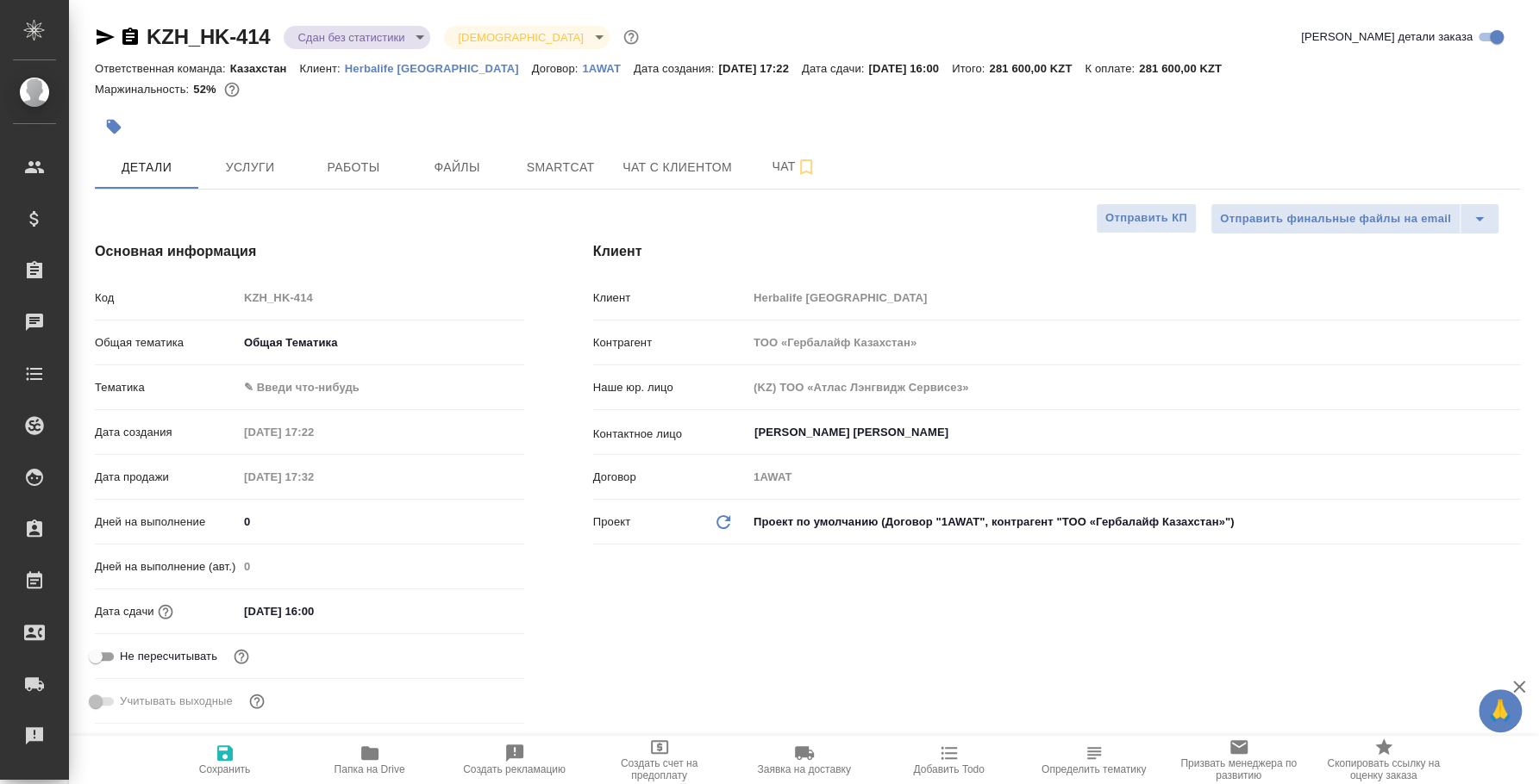
click at [316, 383] on body "🙏 .cls-1 fill:#fff; AWATERA Fedotova Irina Клиенты Спецификации Заказы 0 Чаты T…" at bounding box center [769, 392] width 1539 height 784
click at [330, 388] on li "Общая Тематика" at bounding box center [381, 387] width 286 height 28
type textarea "x"
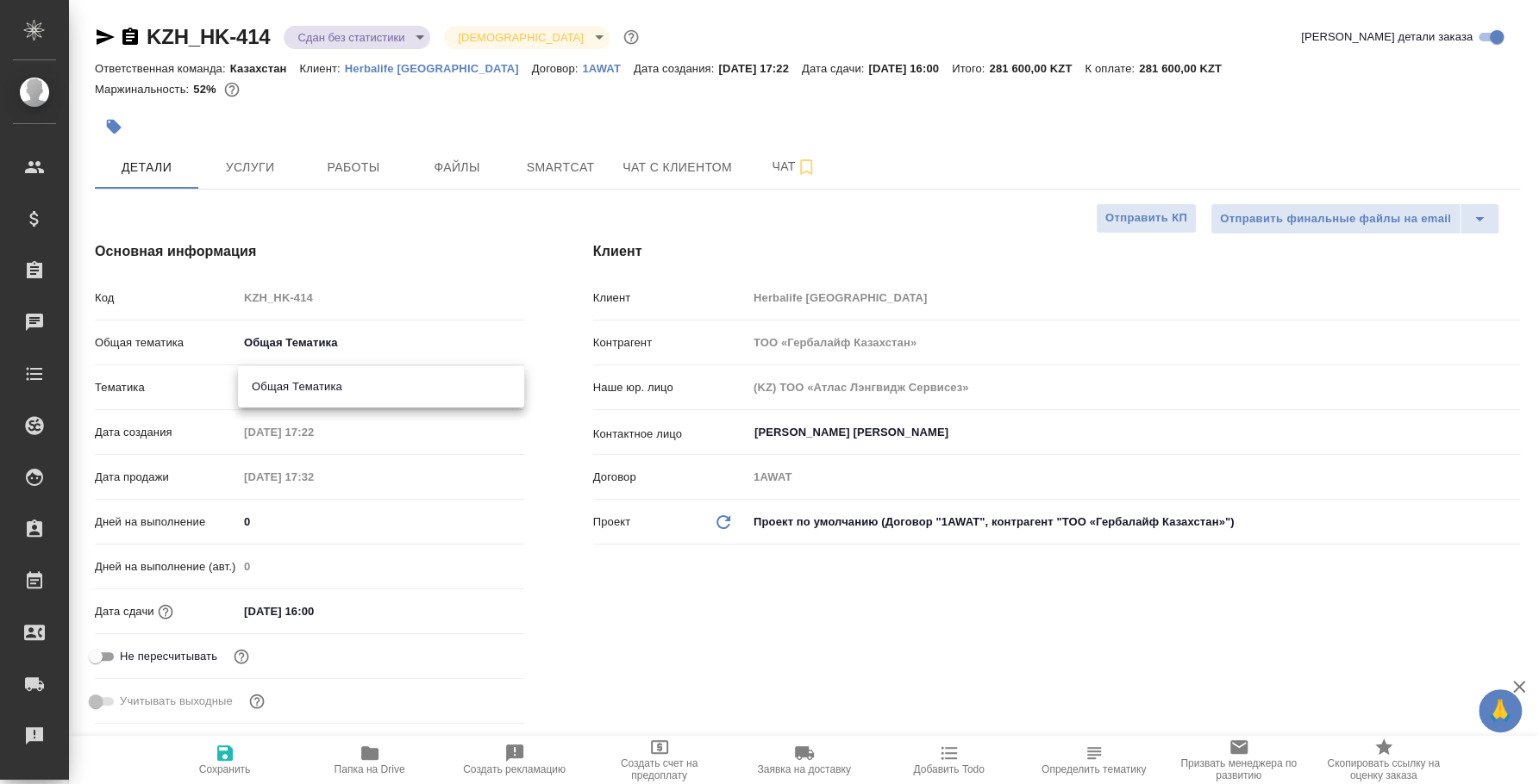
type input "6012b1ca196b0e5c9229a120"
click at [227, 750] on icon "button" at bounding box center [225, 753] width 15 height 15
type textarea "x"
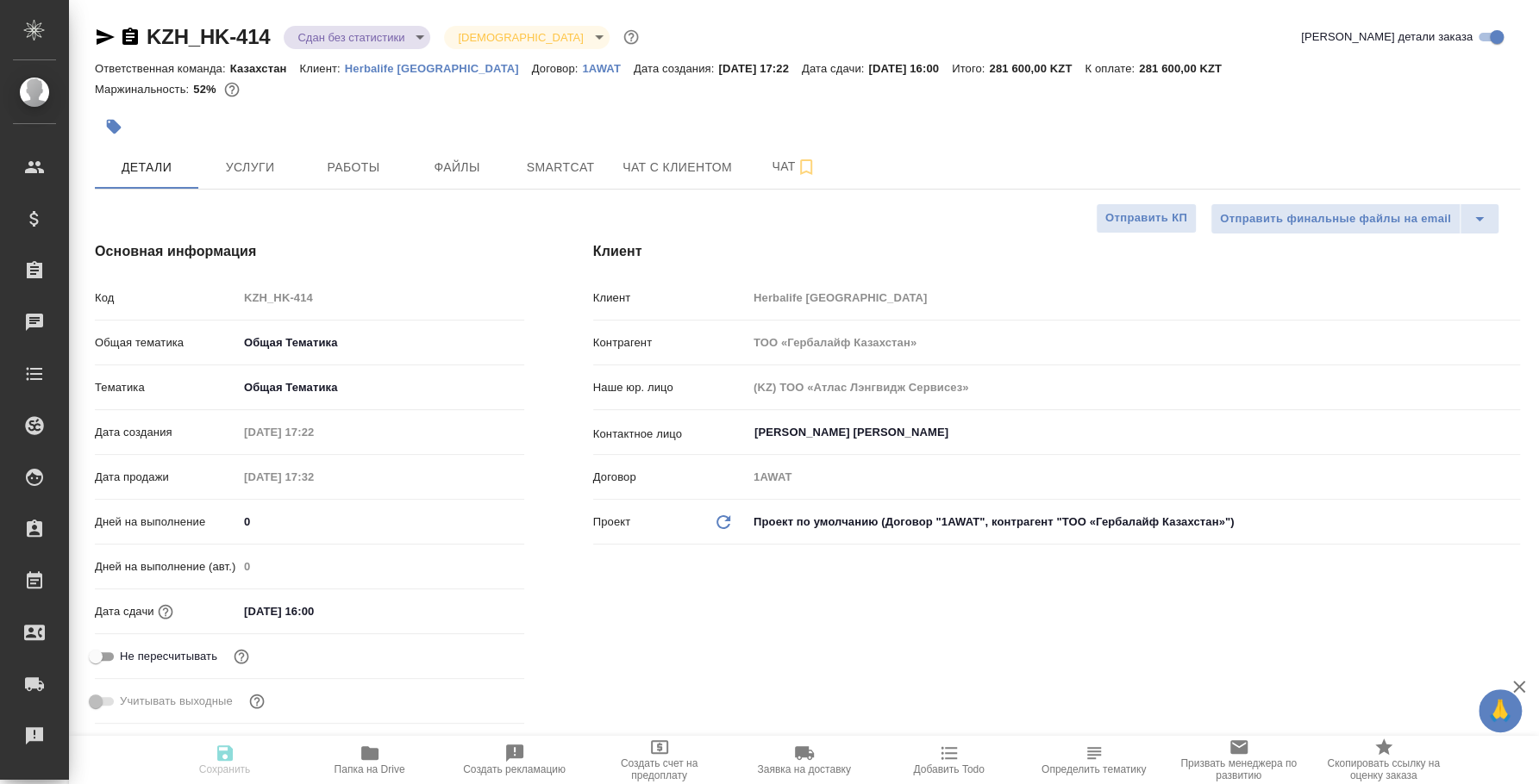
type textarea "x"
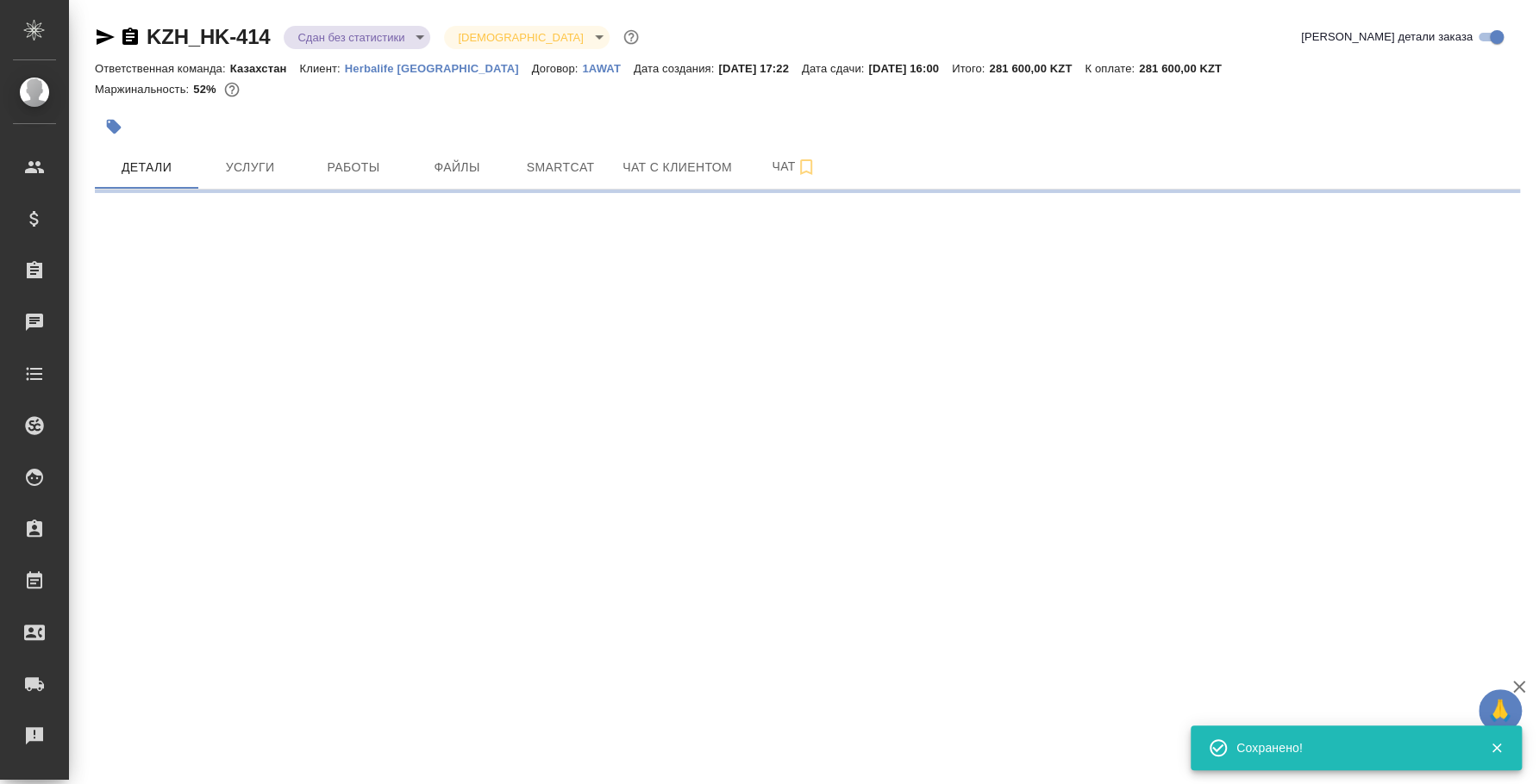
select select "RU"
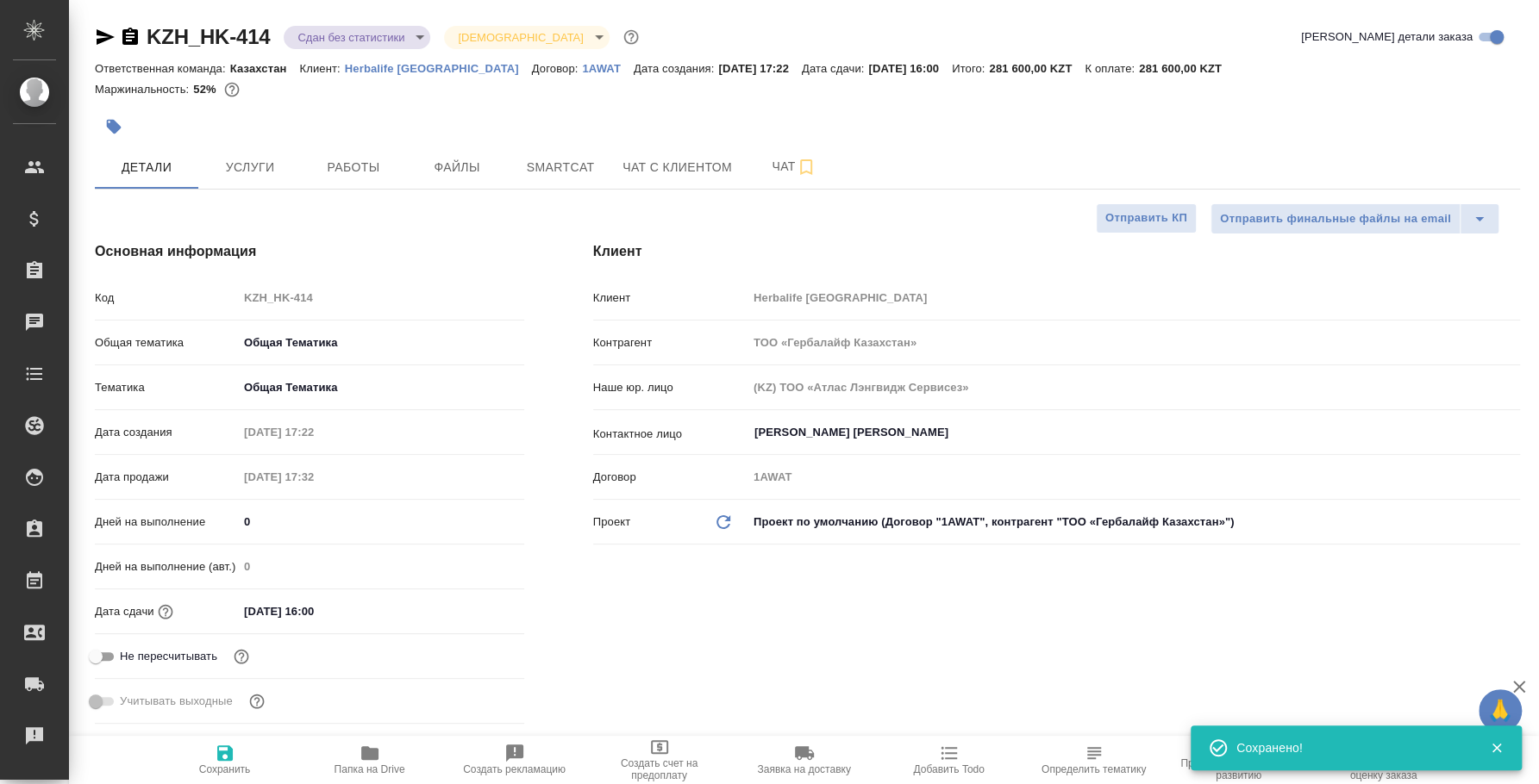
type textarea "x"
click at [396, 33] on body "🙏 .cls-1 fill:#fff; AWATERA Fedotova Irina Клиенты Спецификации Заказы 0 Чаты T…" at bounding box center [769, 392] width 1539 height 784
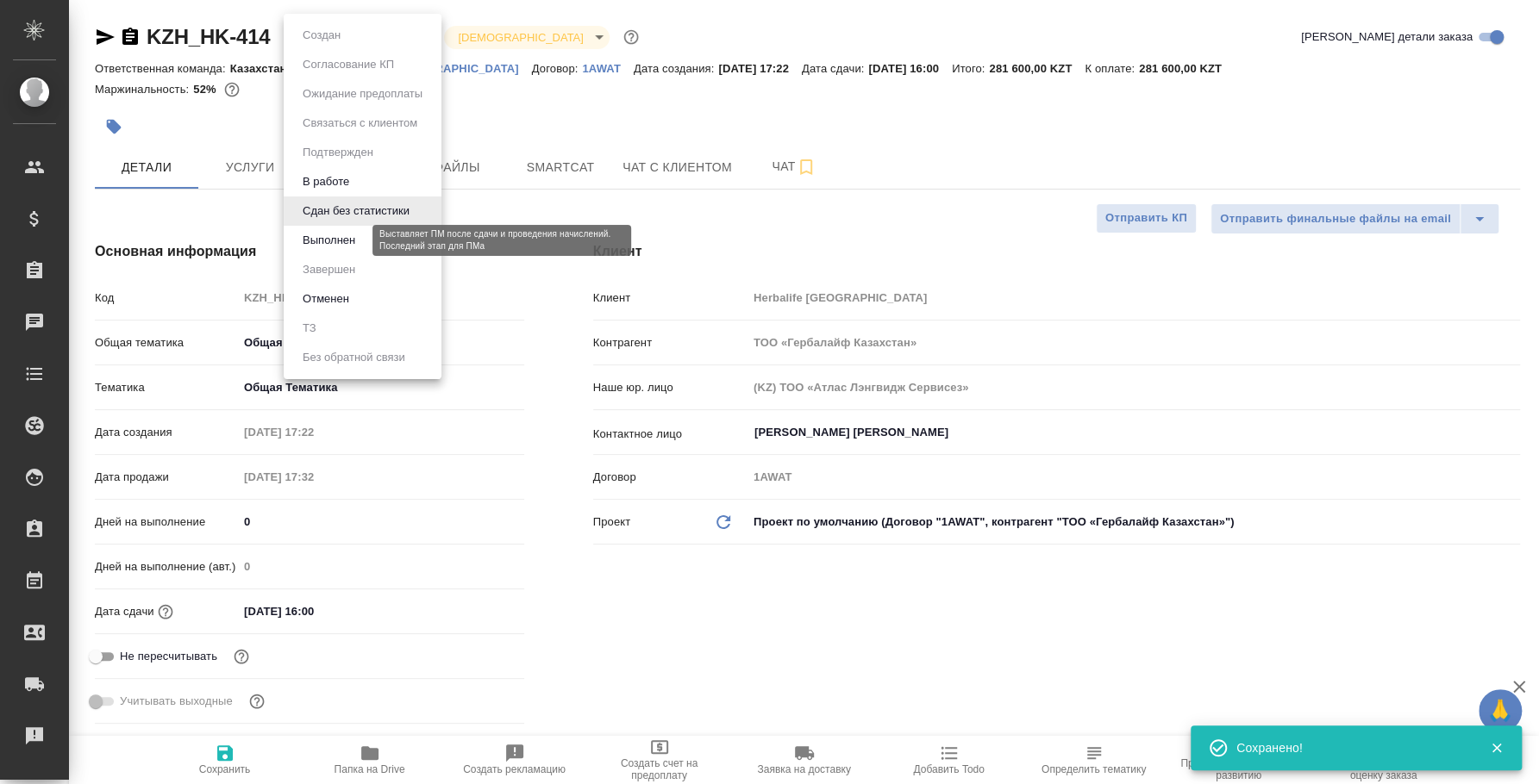
click at [355, 242] on button "Выполнен" at bounding box center [329, 240] width 63 height 19
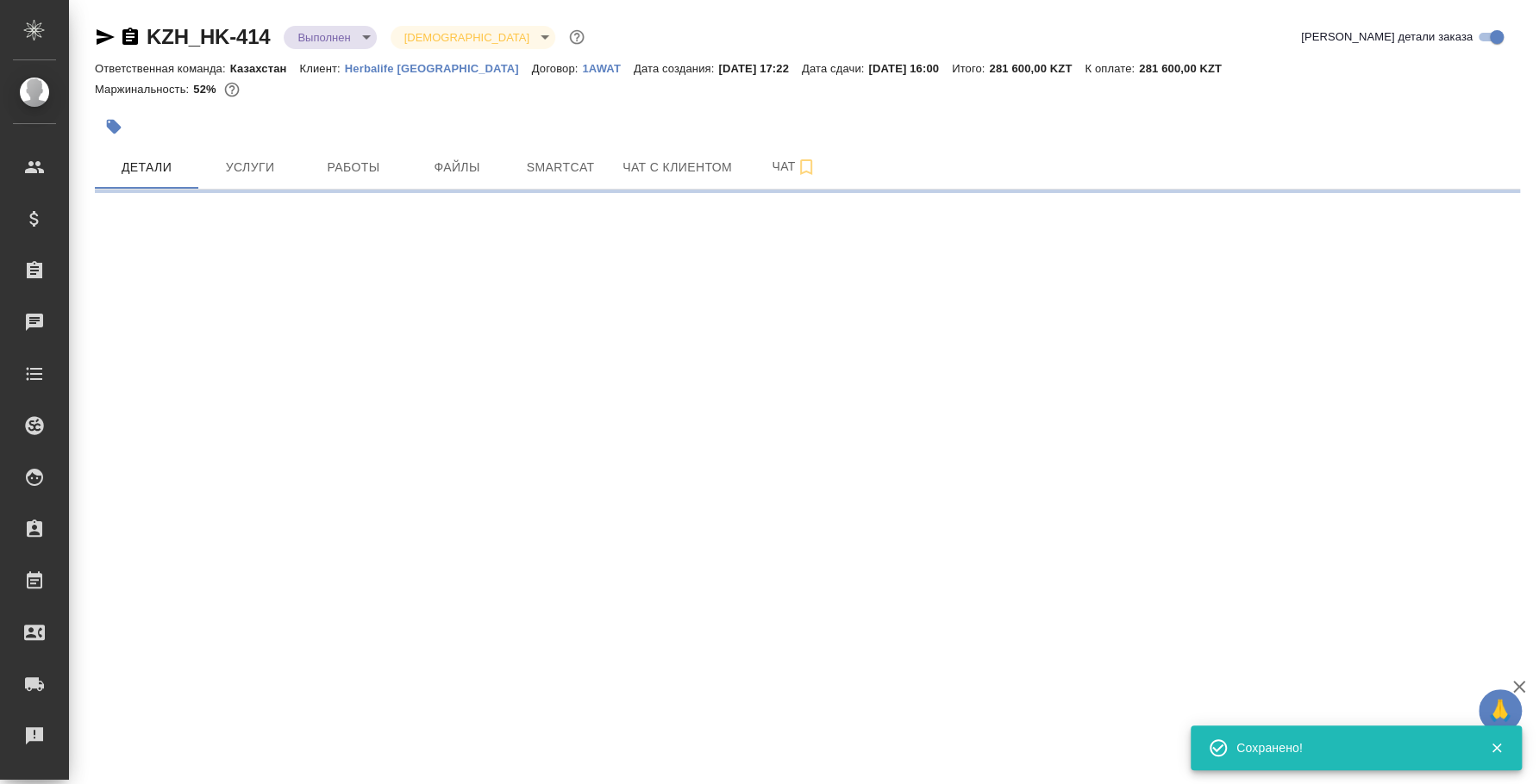
select select "RU"
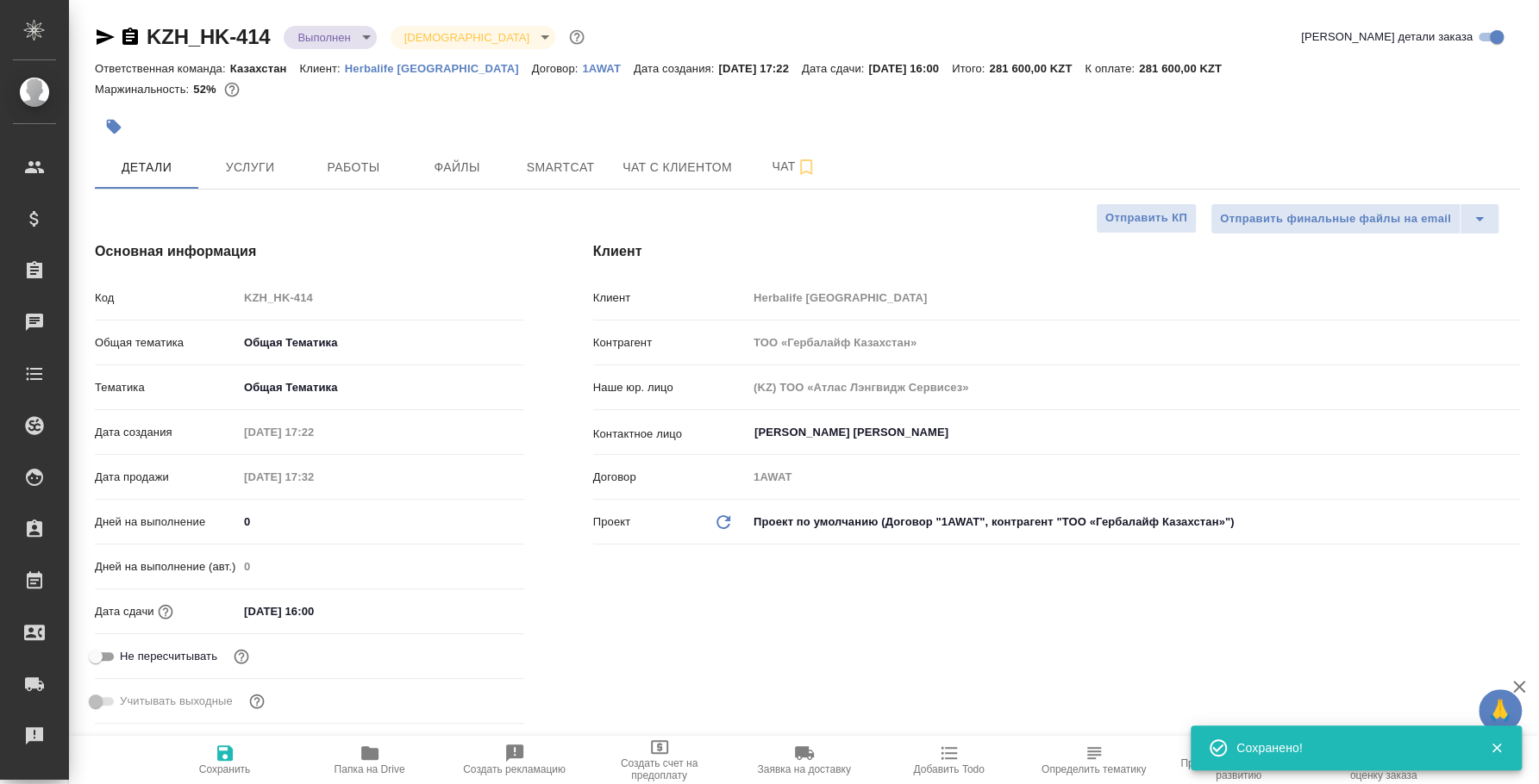
type textarea "x"
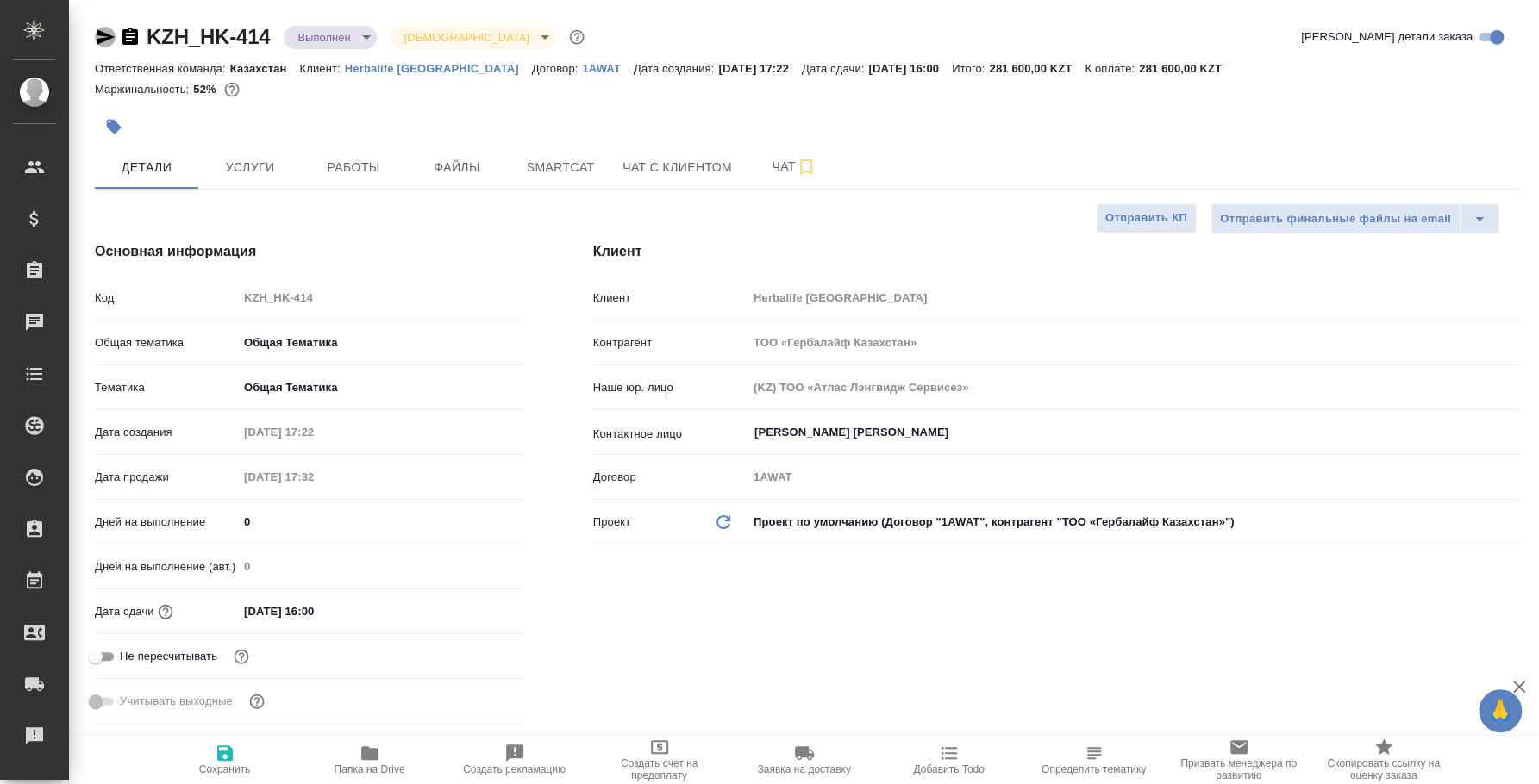
click at [110, 29] on icon "button" at bounding box center [104, 37] width 20 height 20
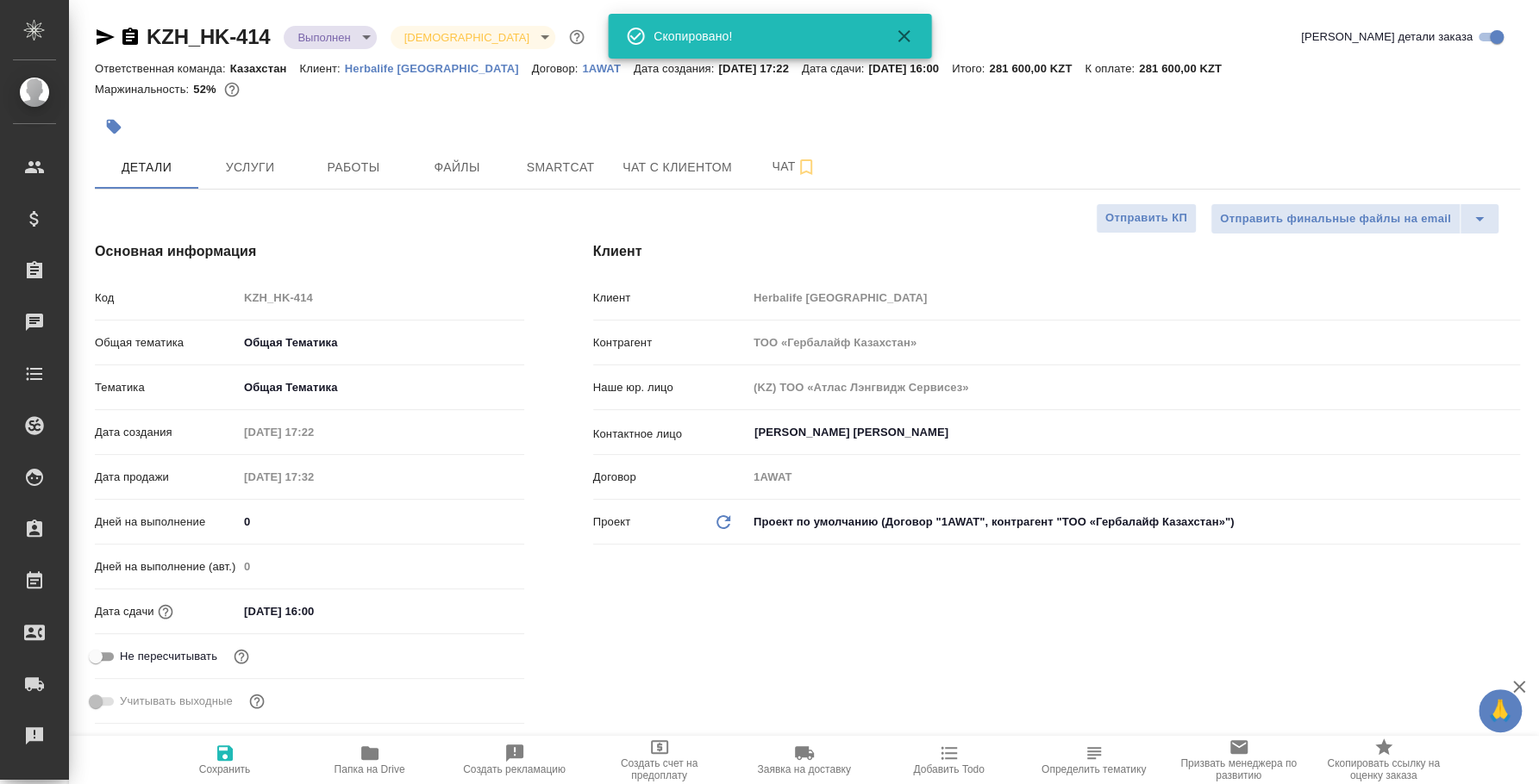
type textarea "x"
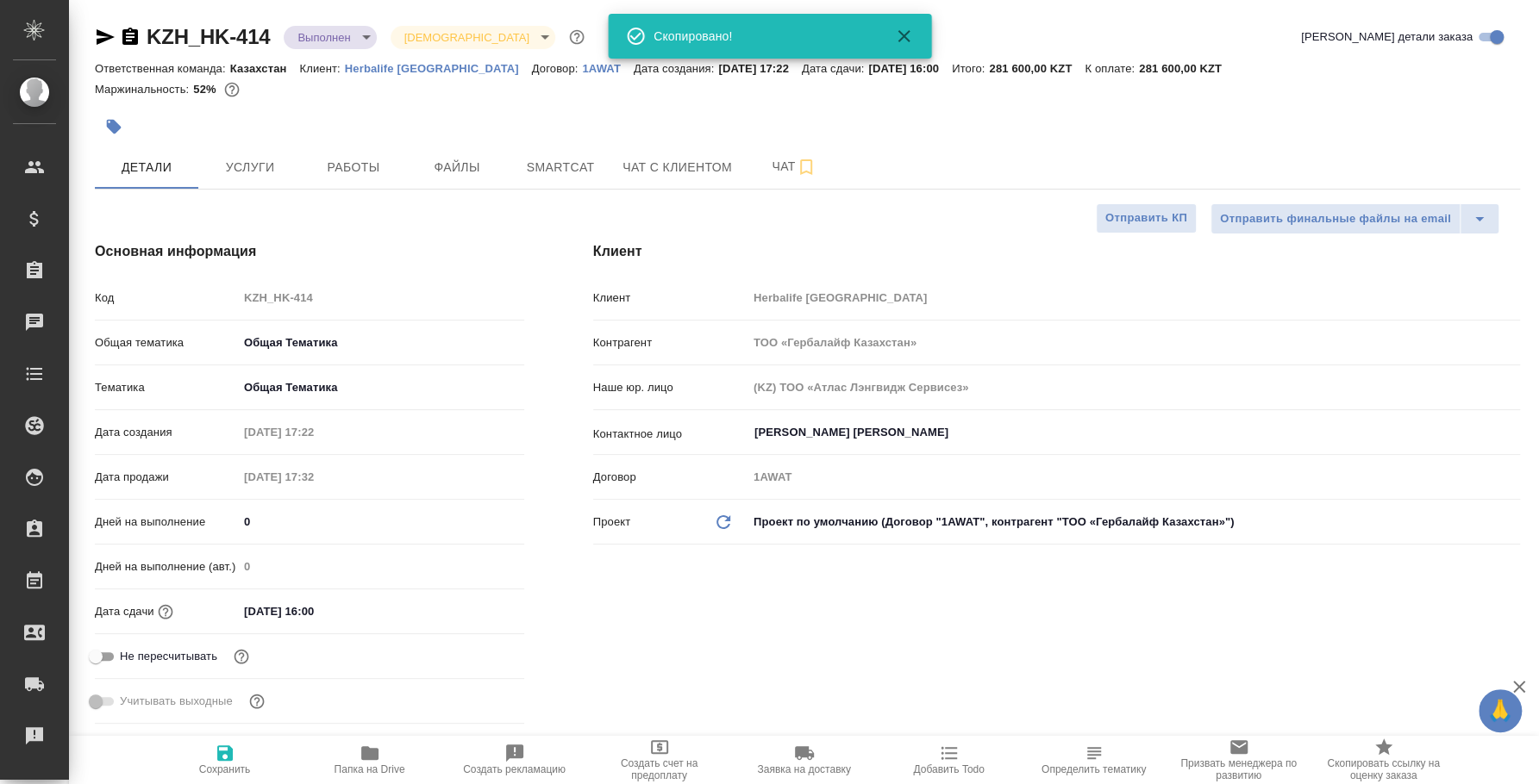
type textarea "x"
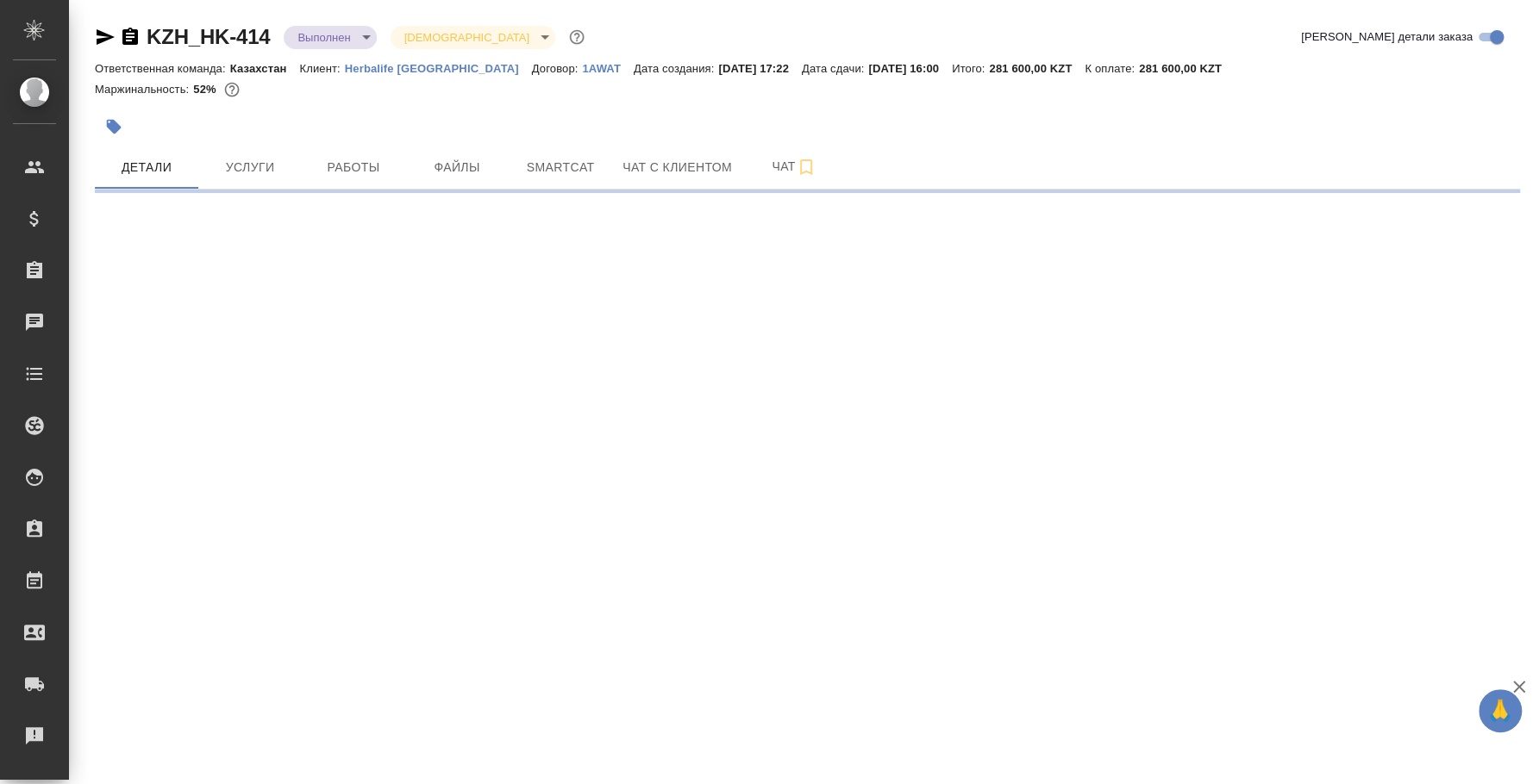
select select "RU"
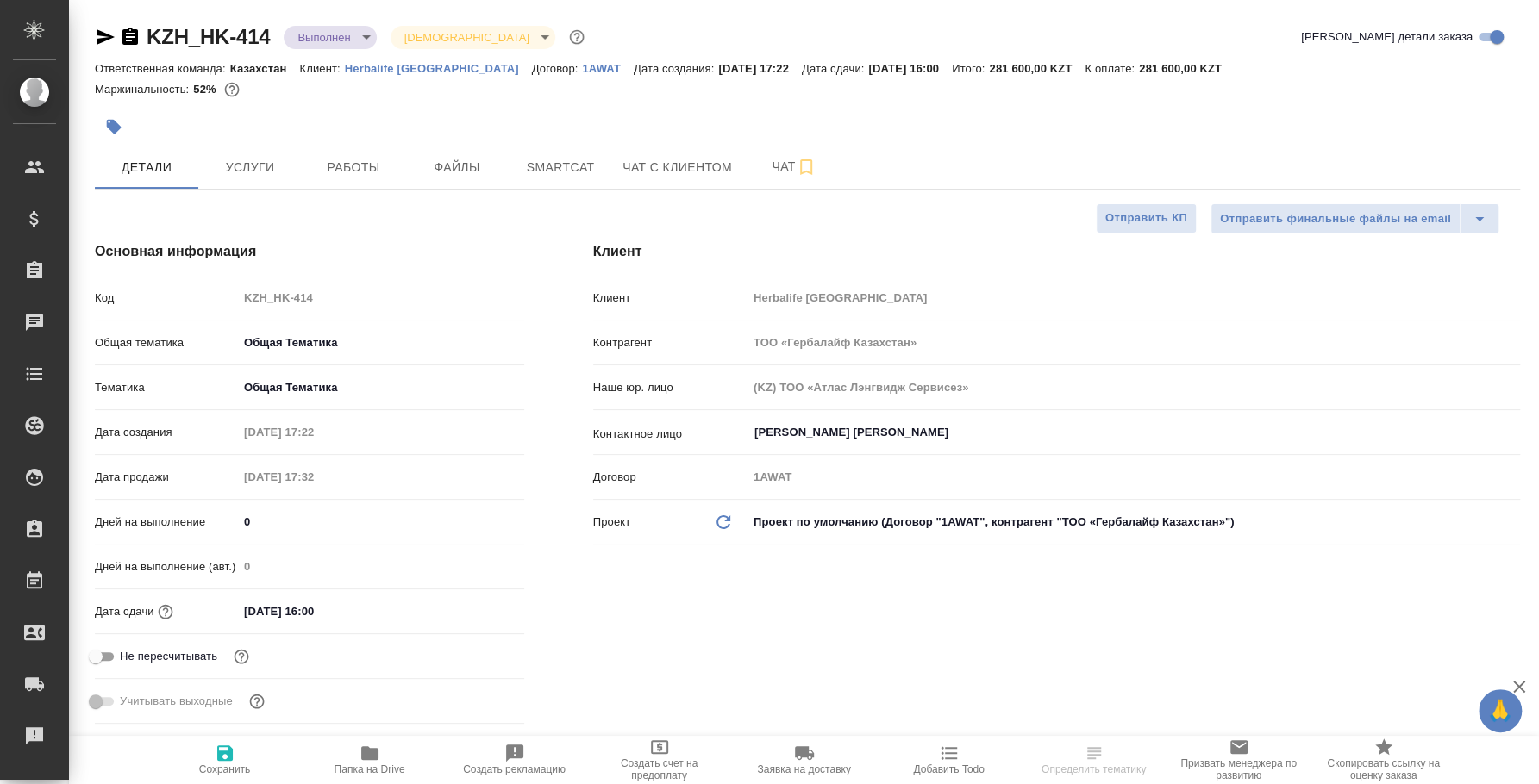
type textarea "x"
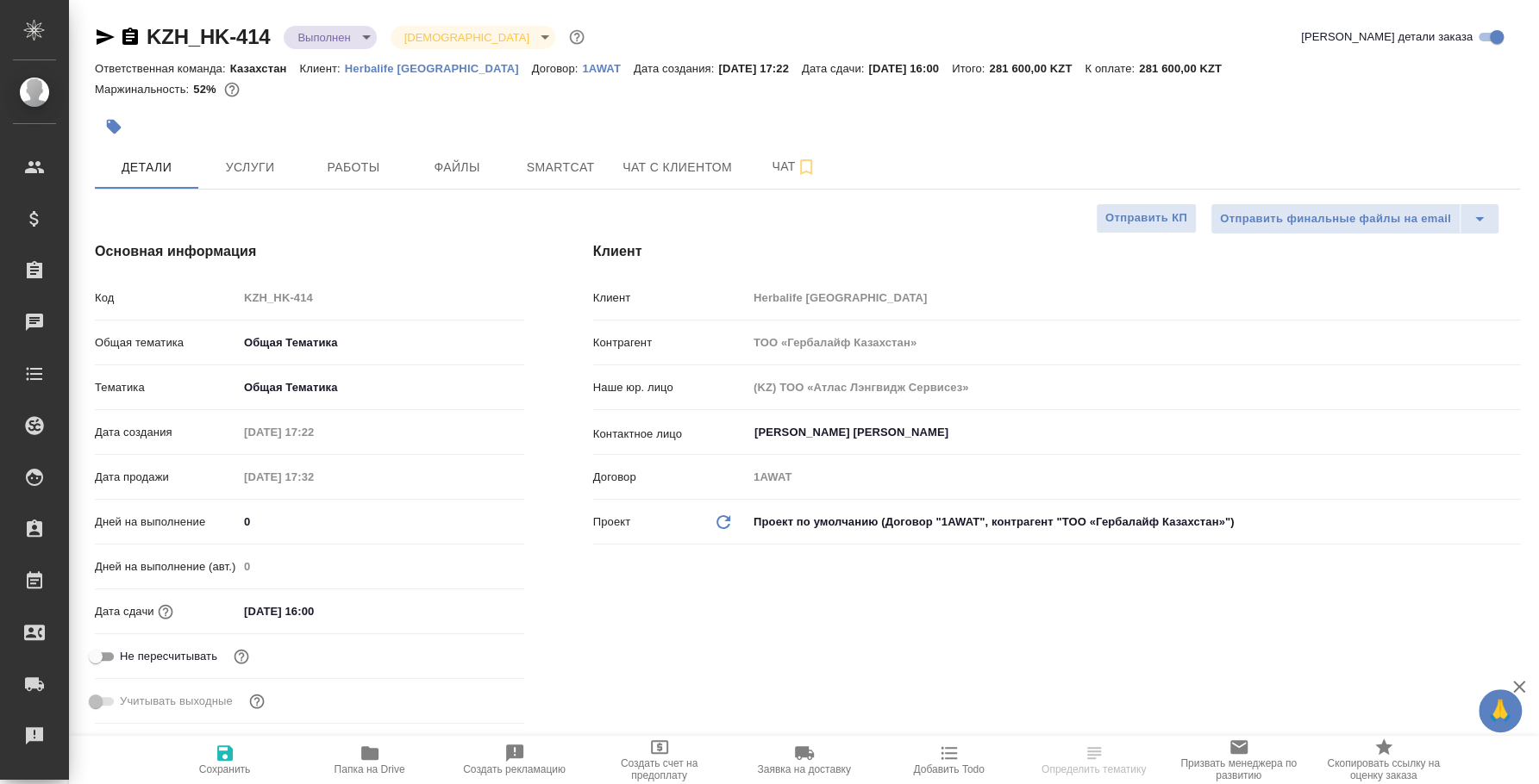
type textarea "x"
click at [333, 173] on span "Работы" at bounding box center [353, 167] width 83 height 21
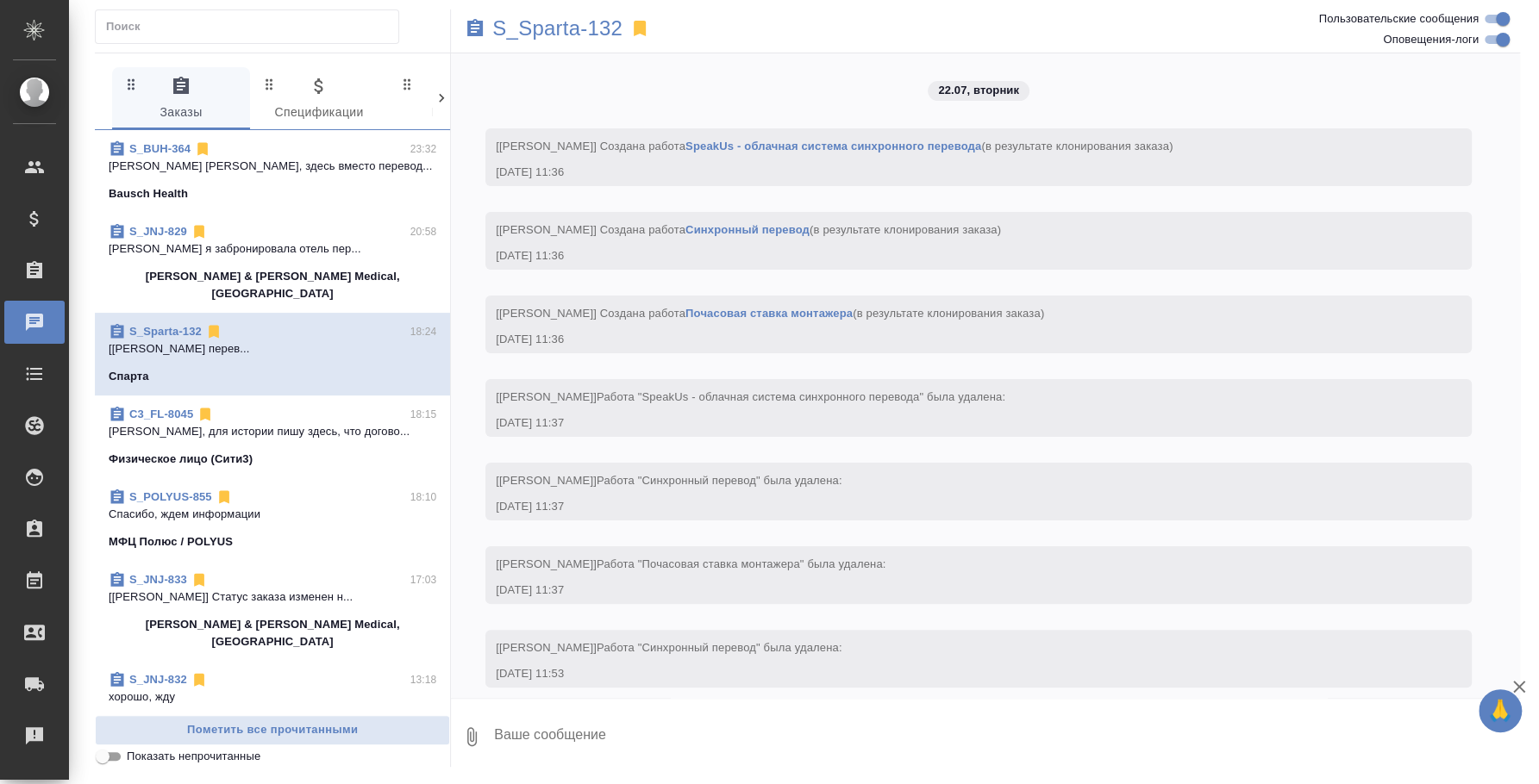
scroll to position [3168, 0]
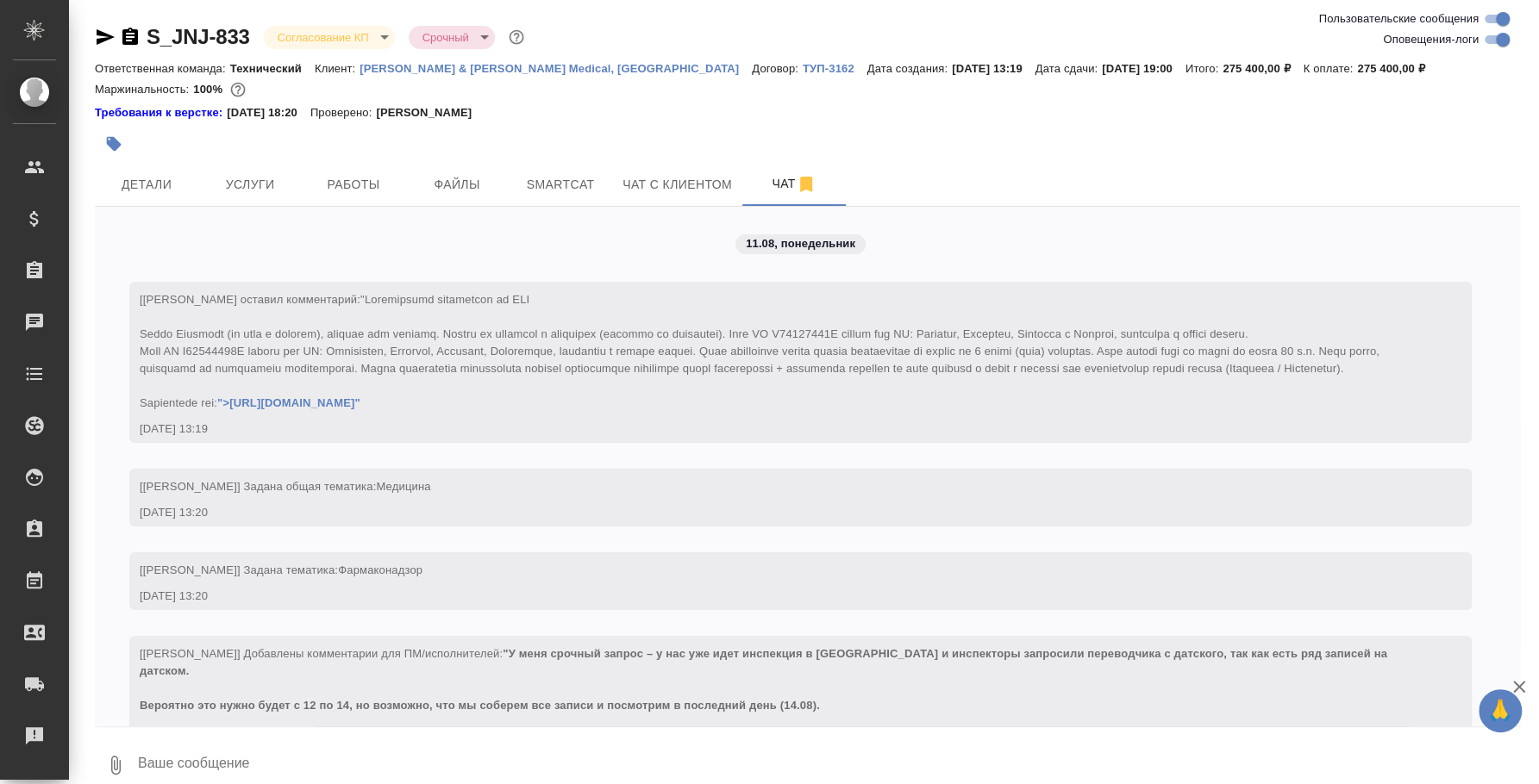
scroll to position [3830, 0]
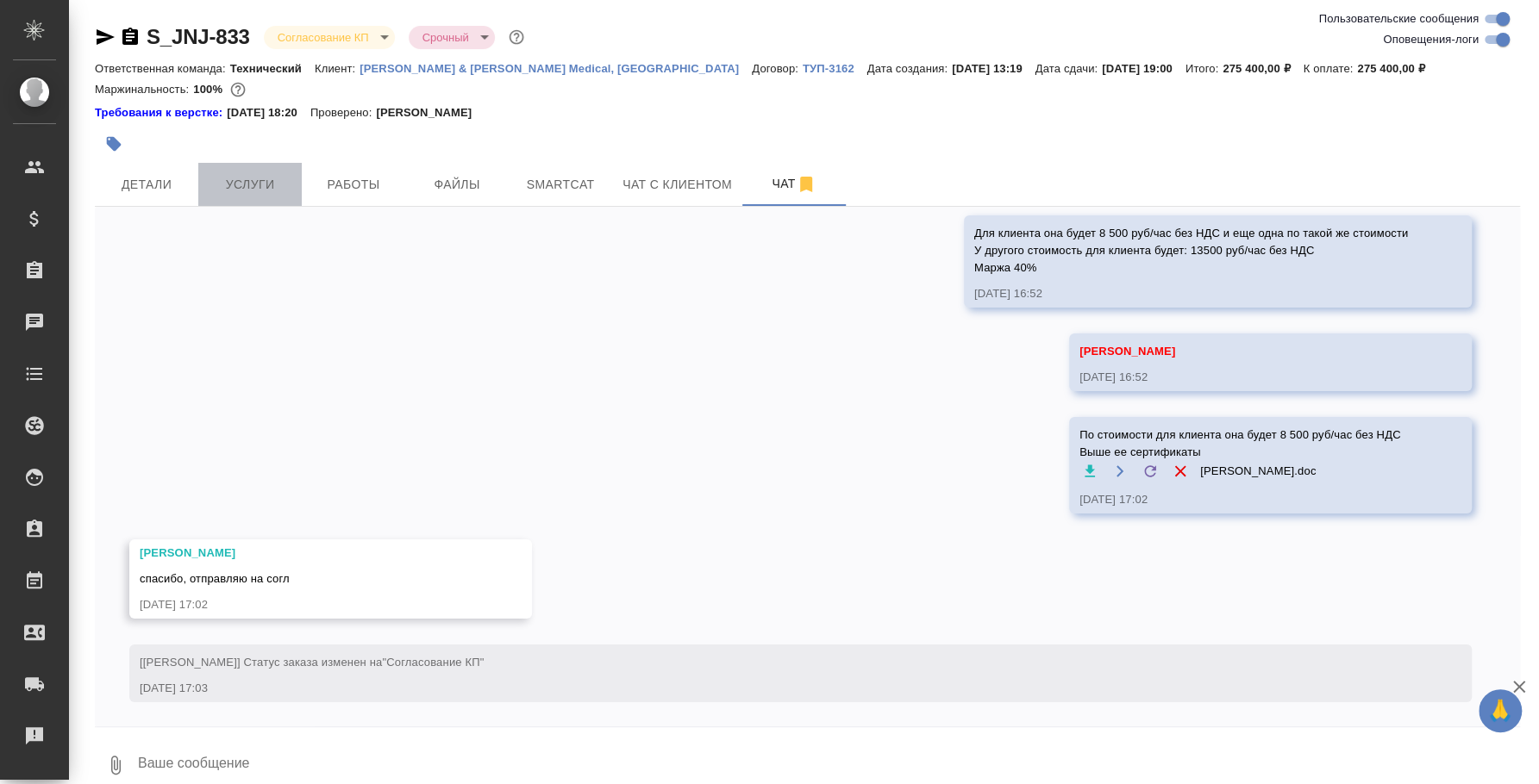
click at [250, 192] on span "Услуги" at bounding box center [250, 184] width 83 height 21
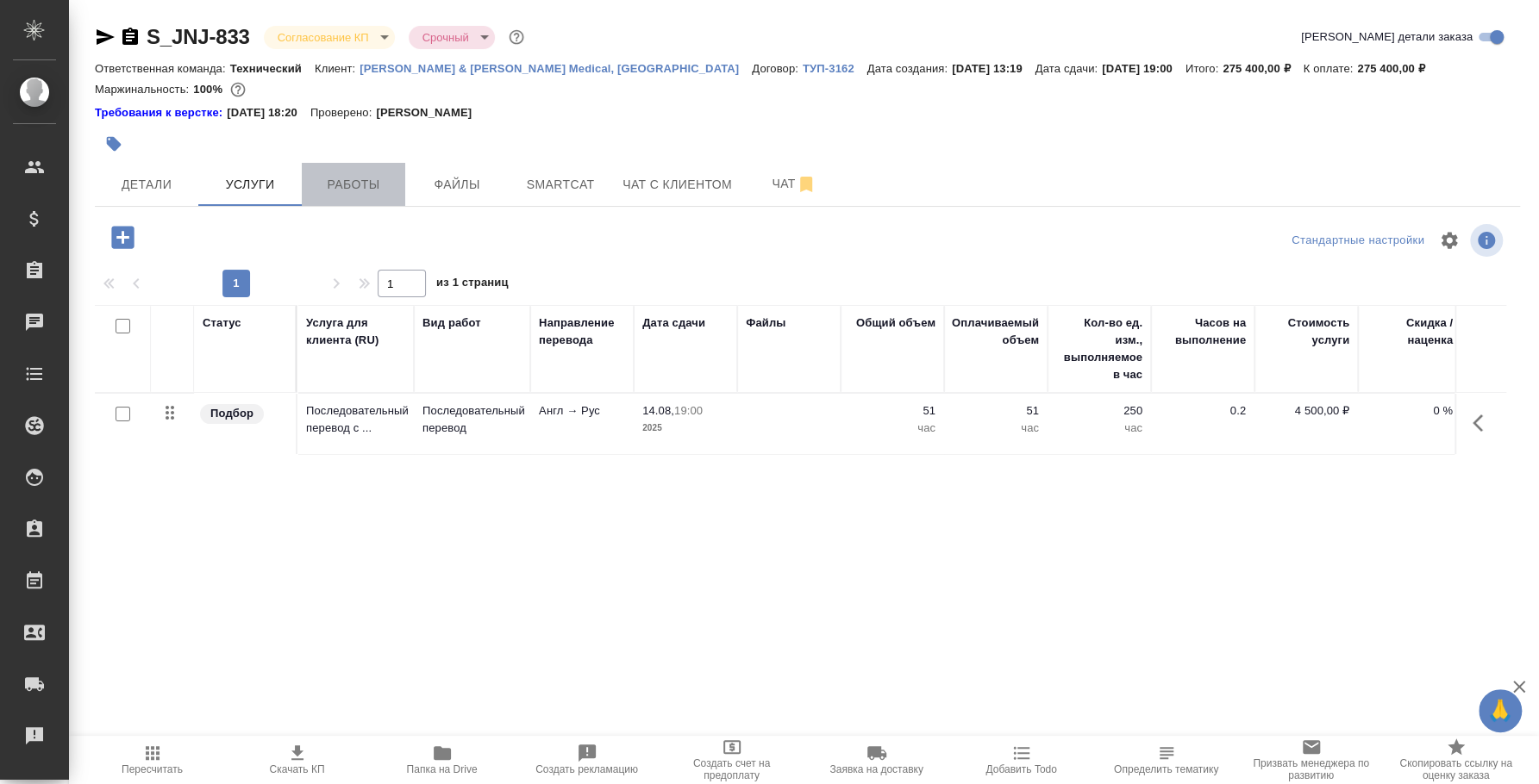
click at [357, 192] on span "Работы" at bounding box center [353, 184] width 83 height 21
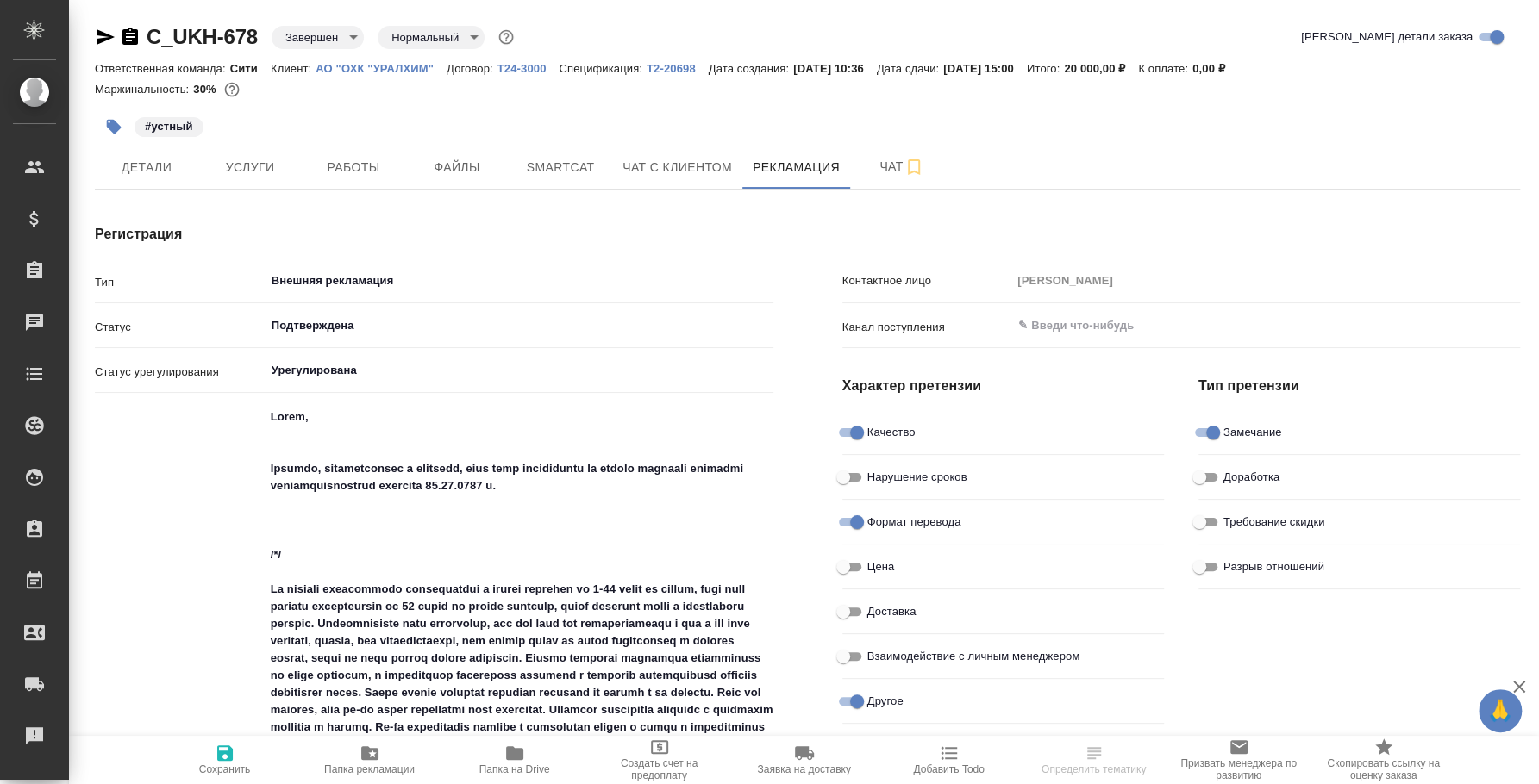
type textarea "x"
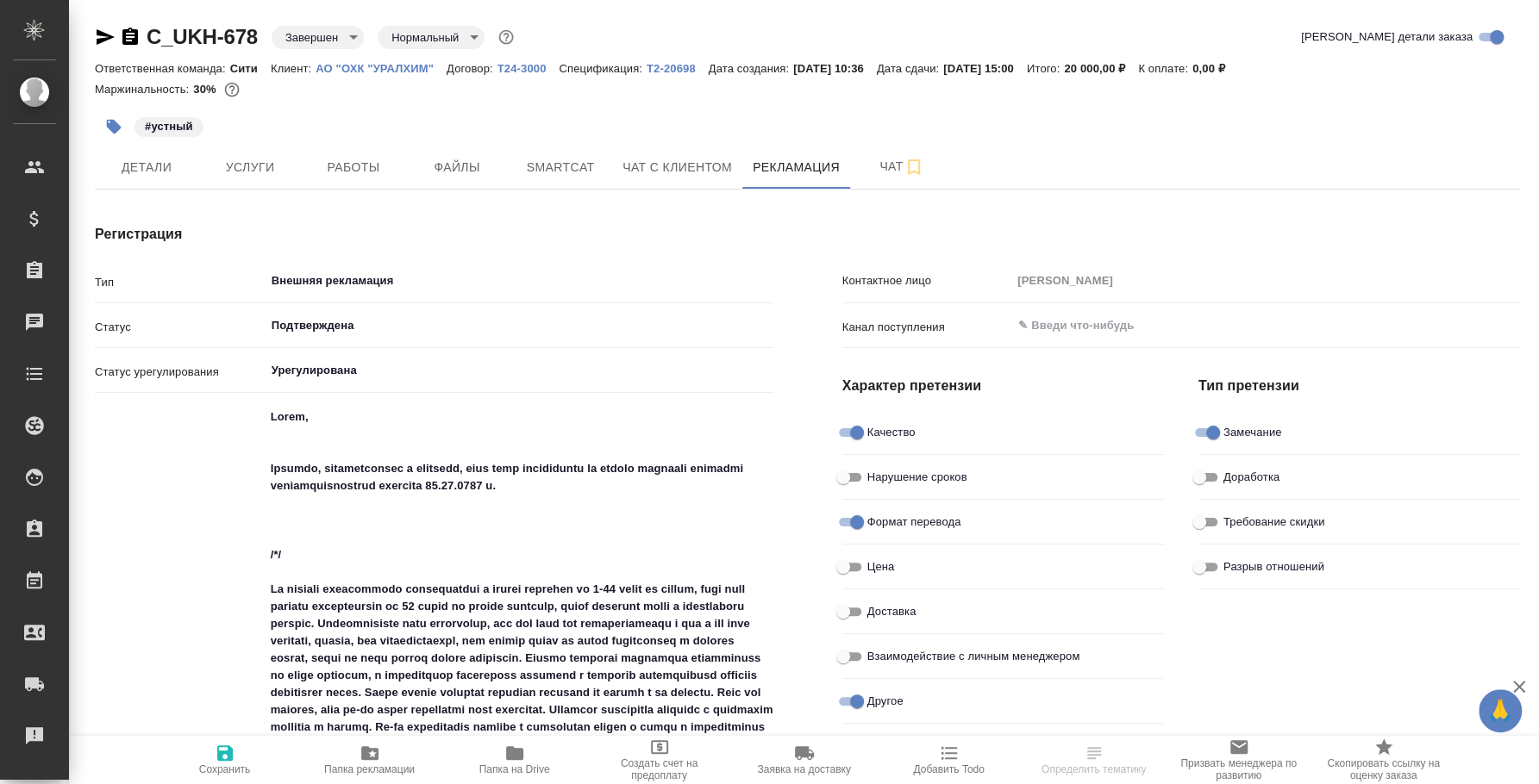
type textarea "x"
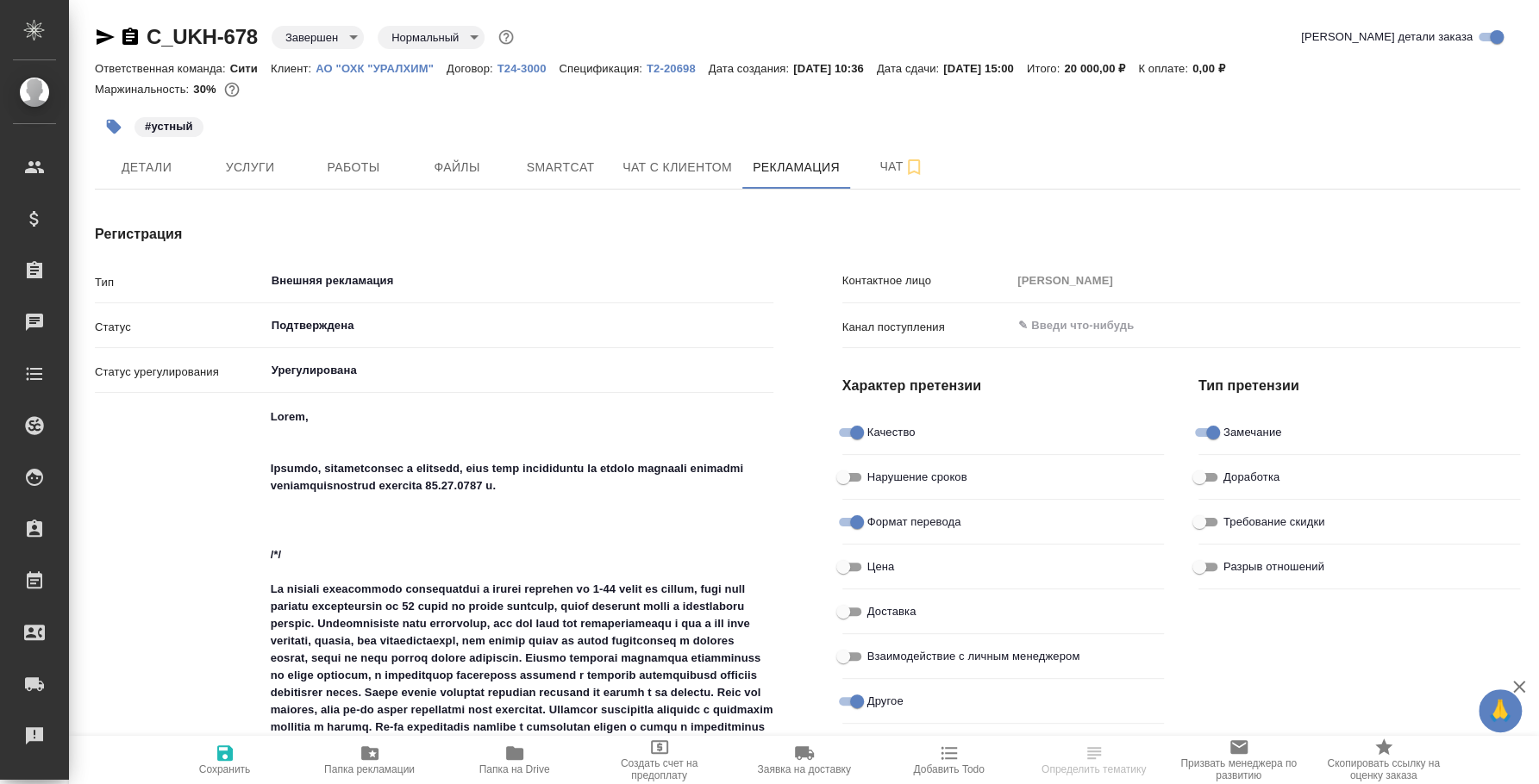
type textarea "x"
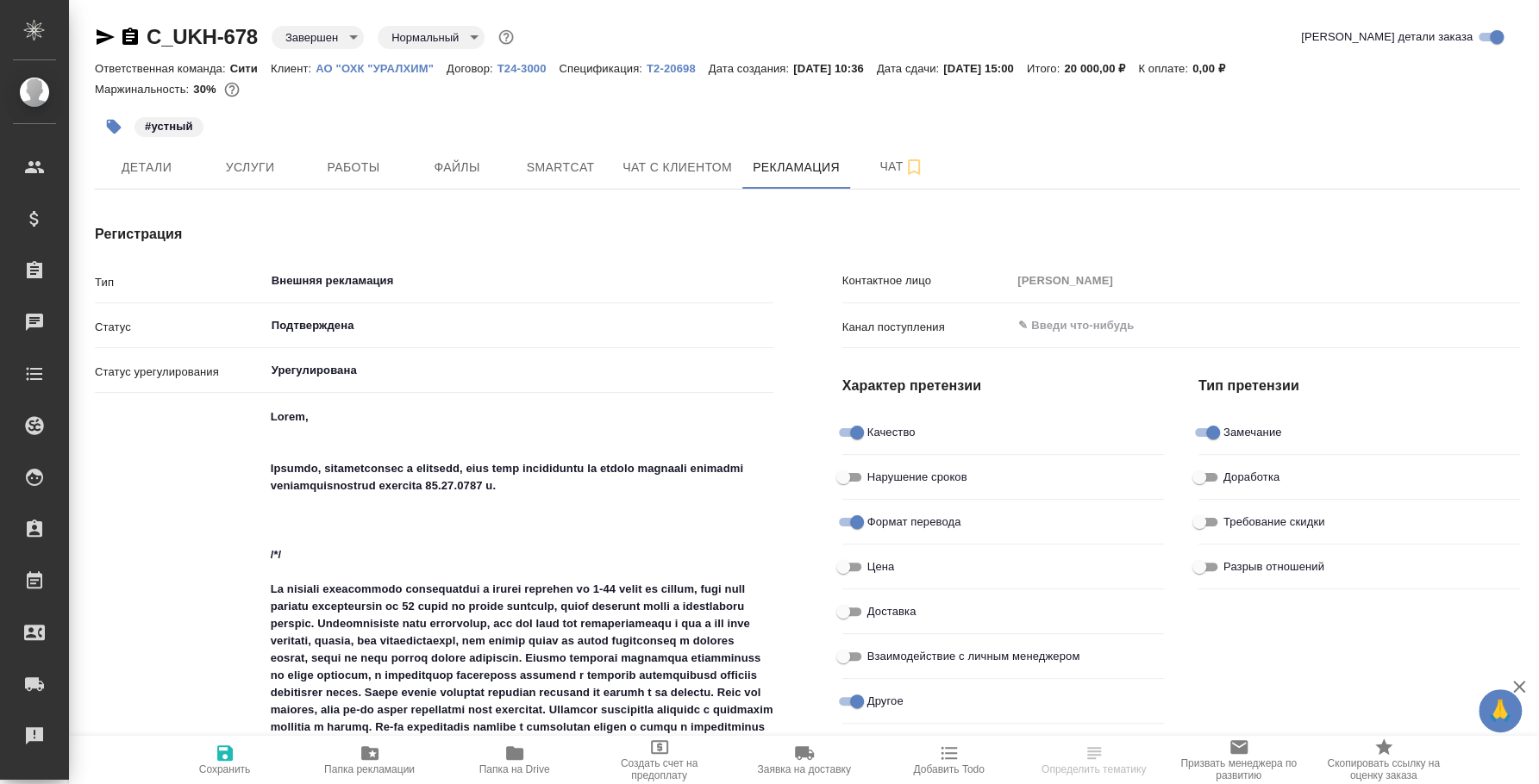
type textarea "x"
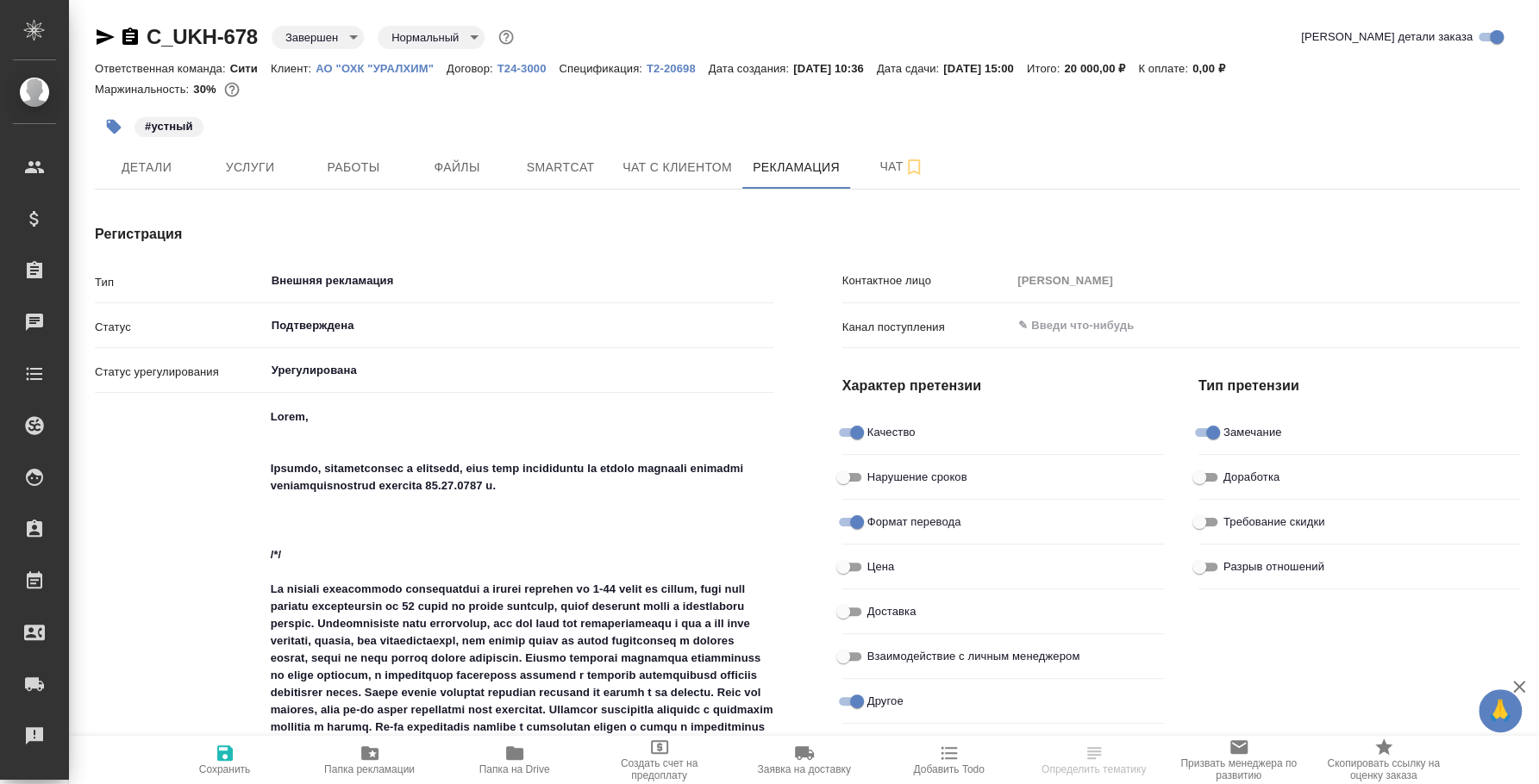
type textarea "x"
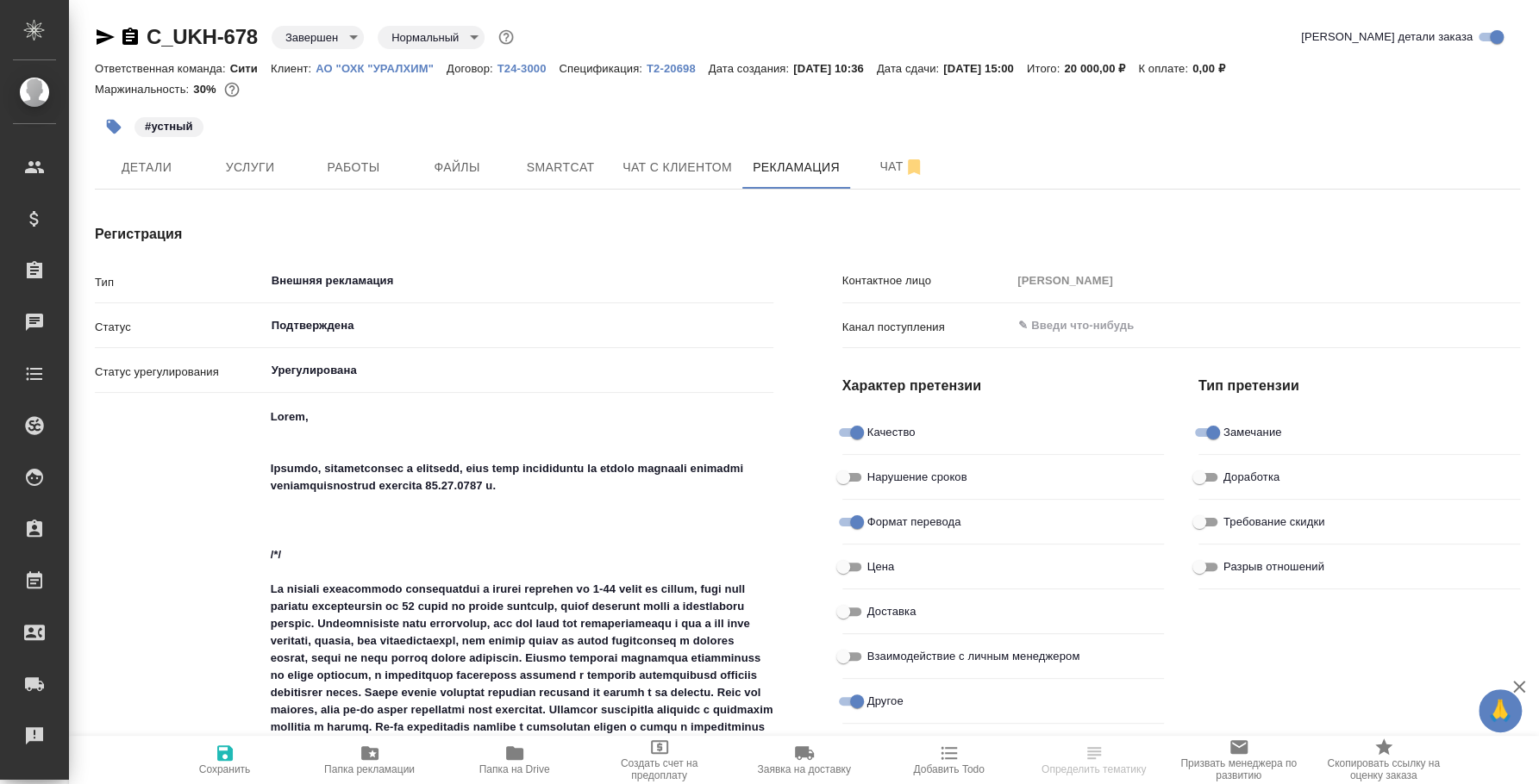
type textarea "x"
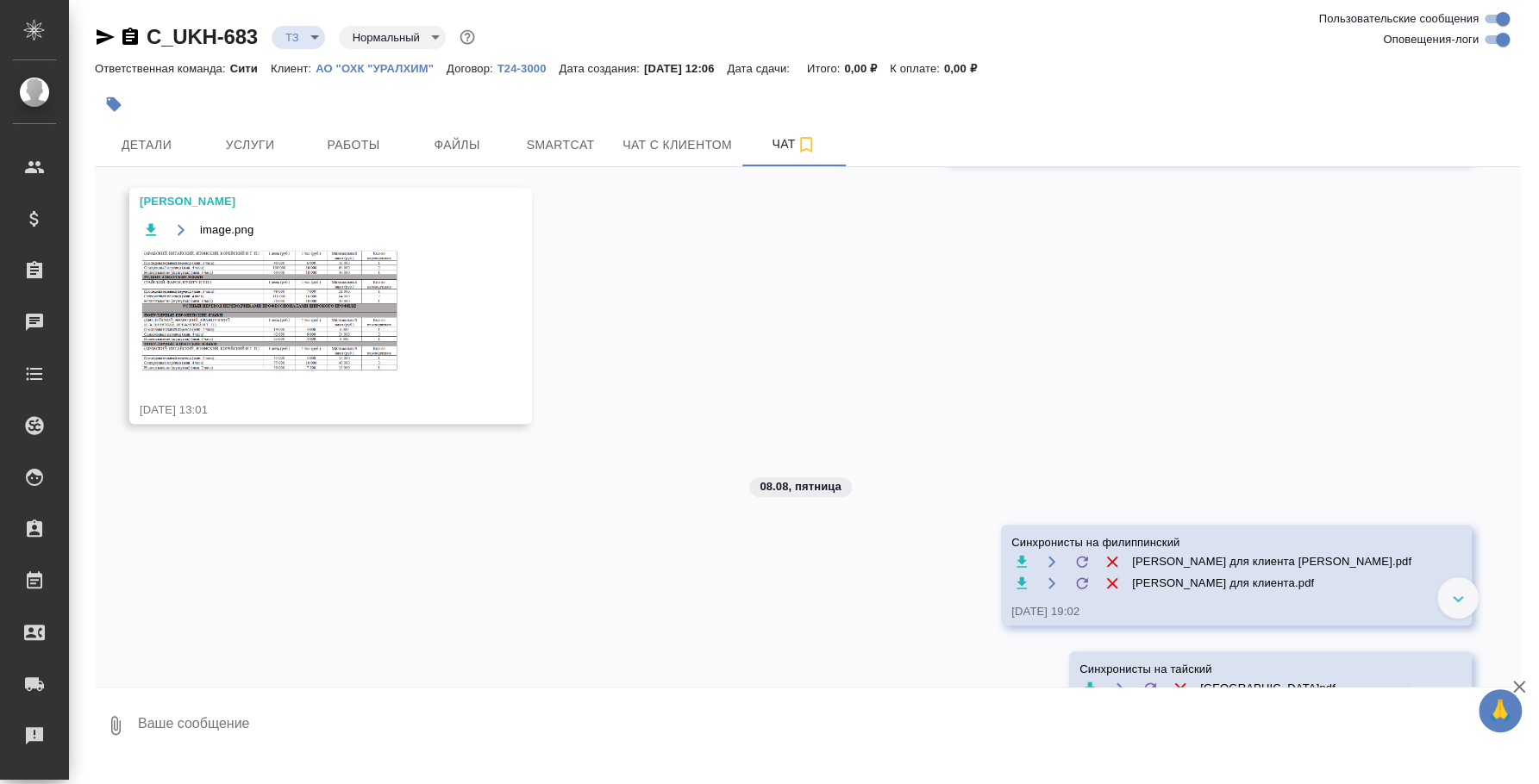
scroll to position [458, 0]
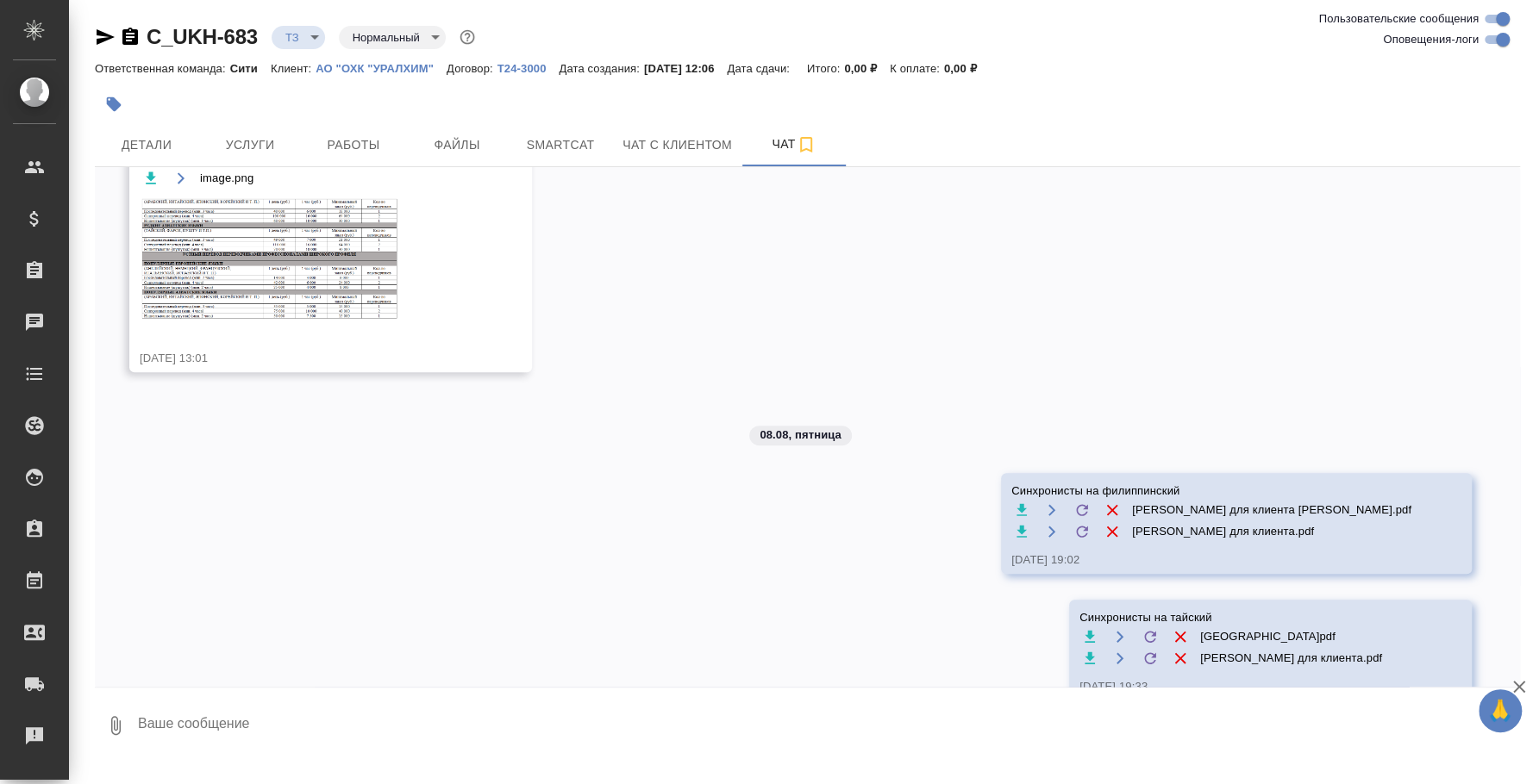
click at [499, 497] on div "06.08, [DATE] [[PERSON_NAME]] Задана общая тематика: Техника [DATE] 12:12 [[PER…" at bounding box center [806, 427] width 1425 height 519
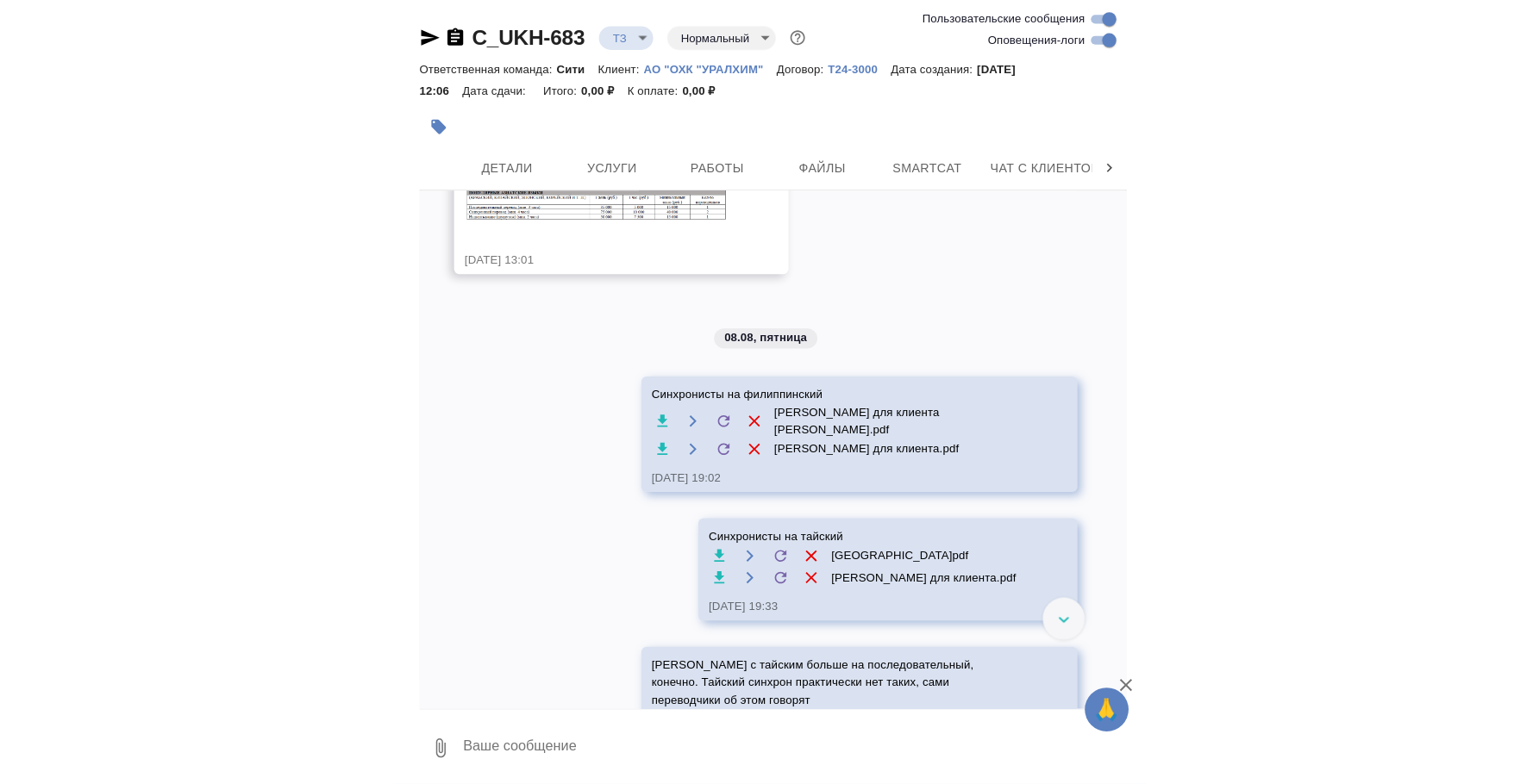
scroll to position [580, 0]
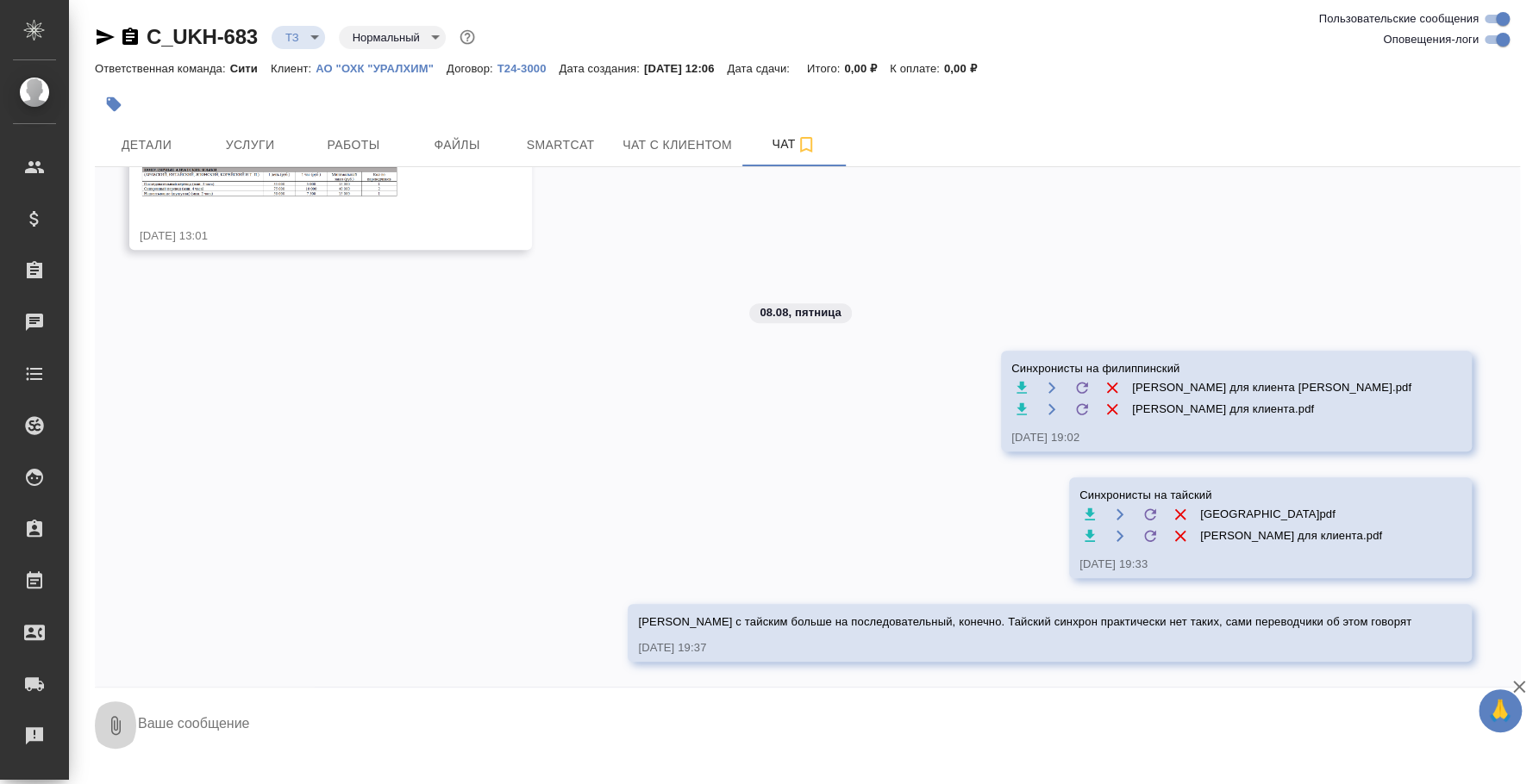
click at [111, 721] on icon "button" at bounding box center [115, 725] width 20 height 20
click at [127, 628] on span "С локального диска" at bounding box center [110, 633] width 118 height 21
click at [0, 0] on input "С локального диска" at bounding box center [0, 0] width 0 height 0
click at [406, 739] on textarea at bounding box center [814, 726] width 1355 height 59
type textarea "Синхронисты вьетнамского"
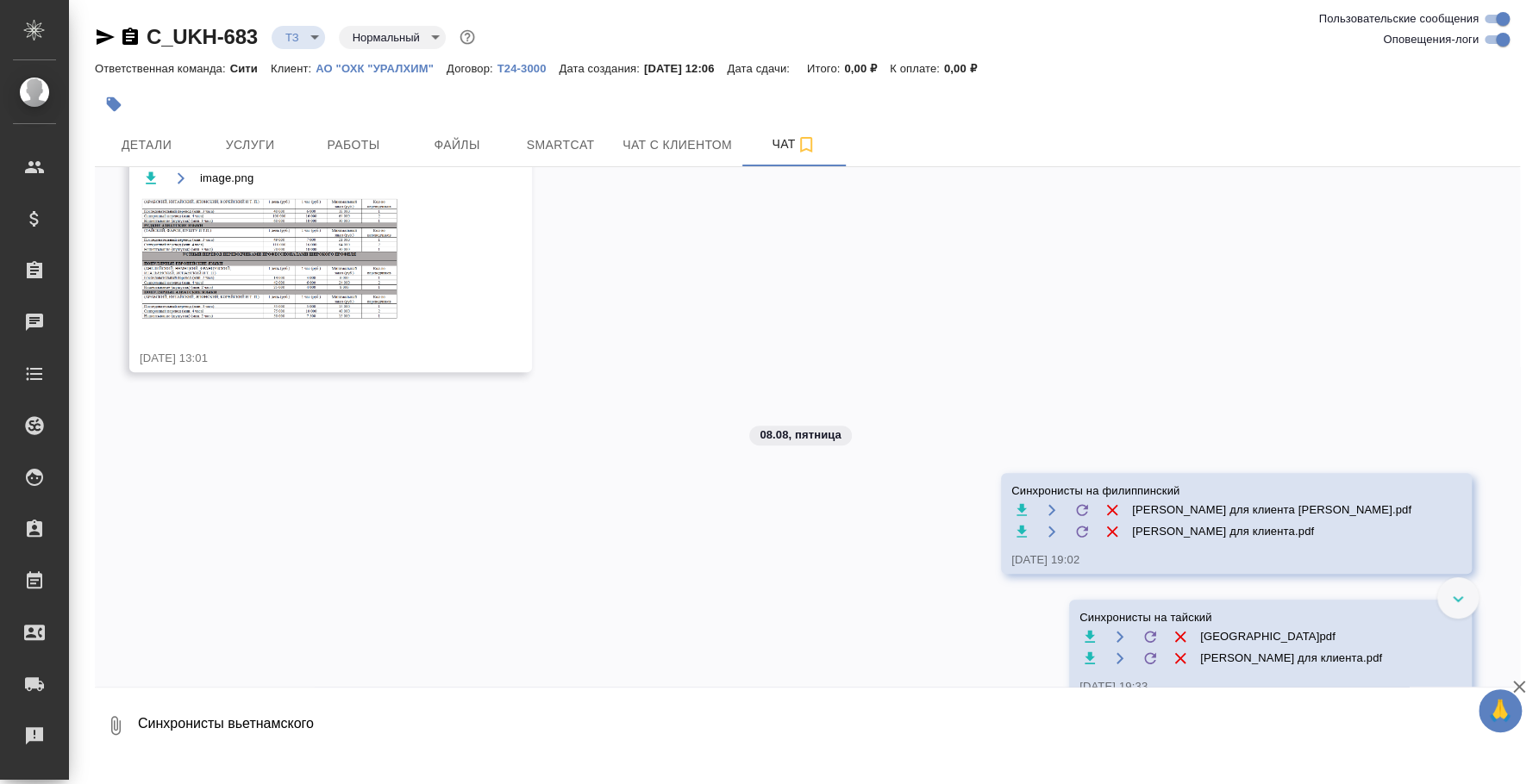
scroll to position [674, 0]
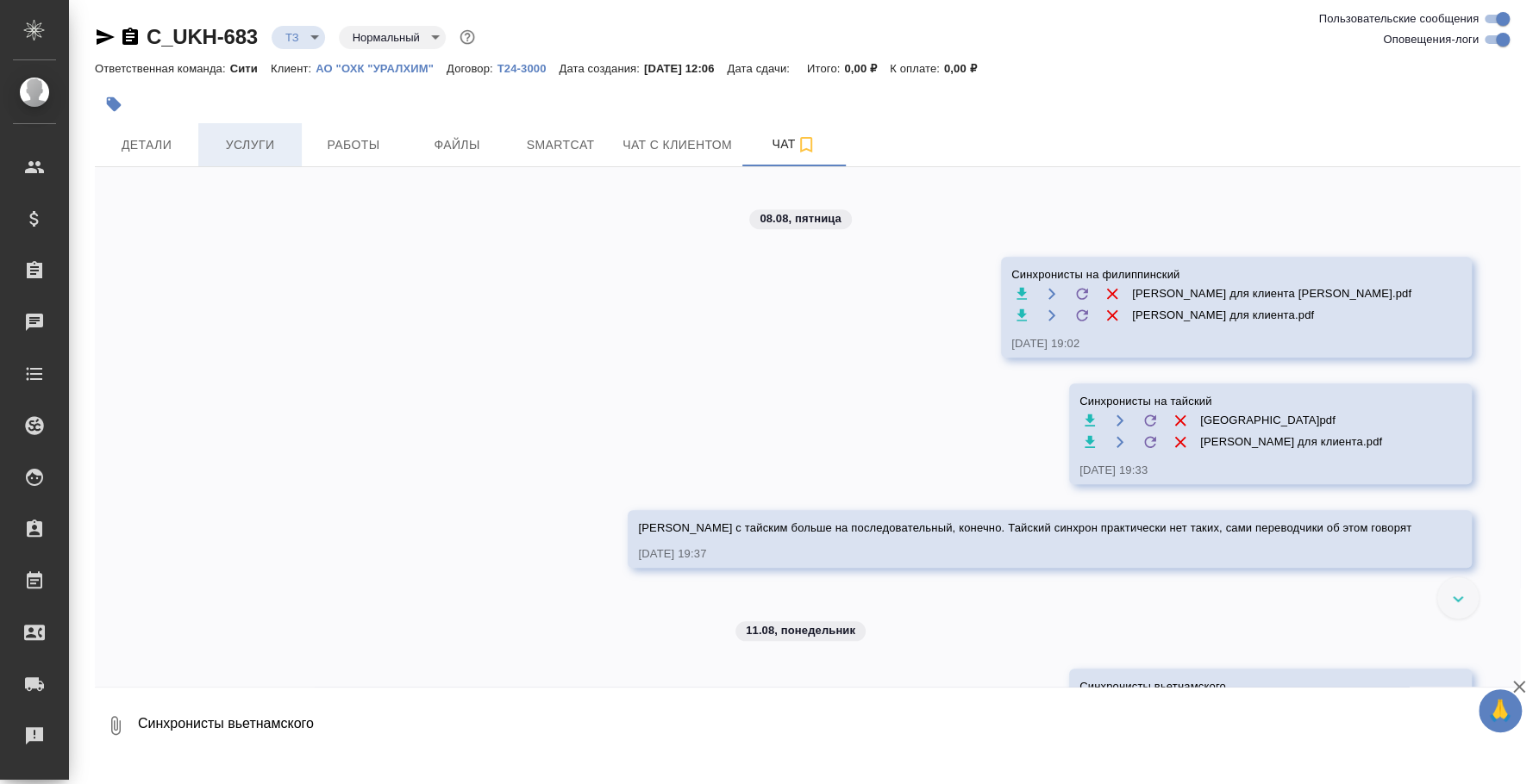
click at [258, 138] on span "Услуги" at bounding box center [250, 145] width 83 height 21
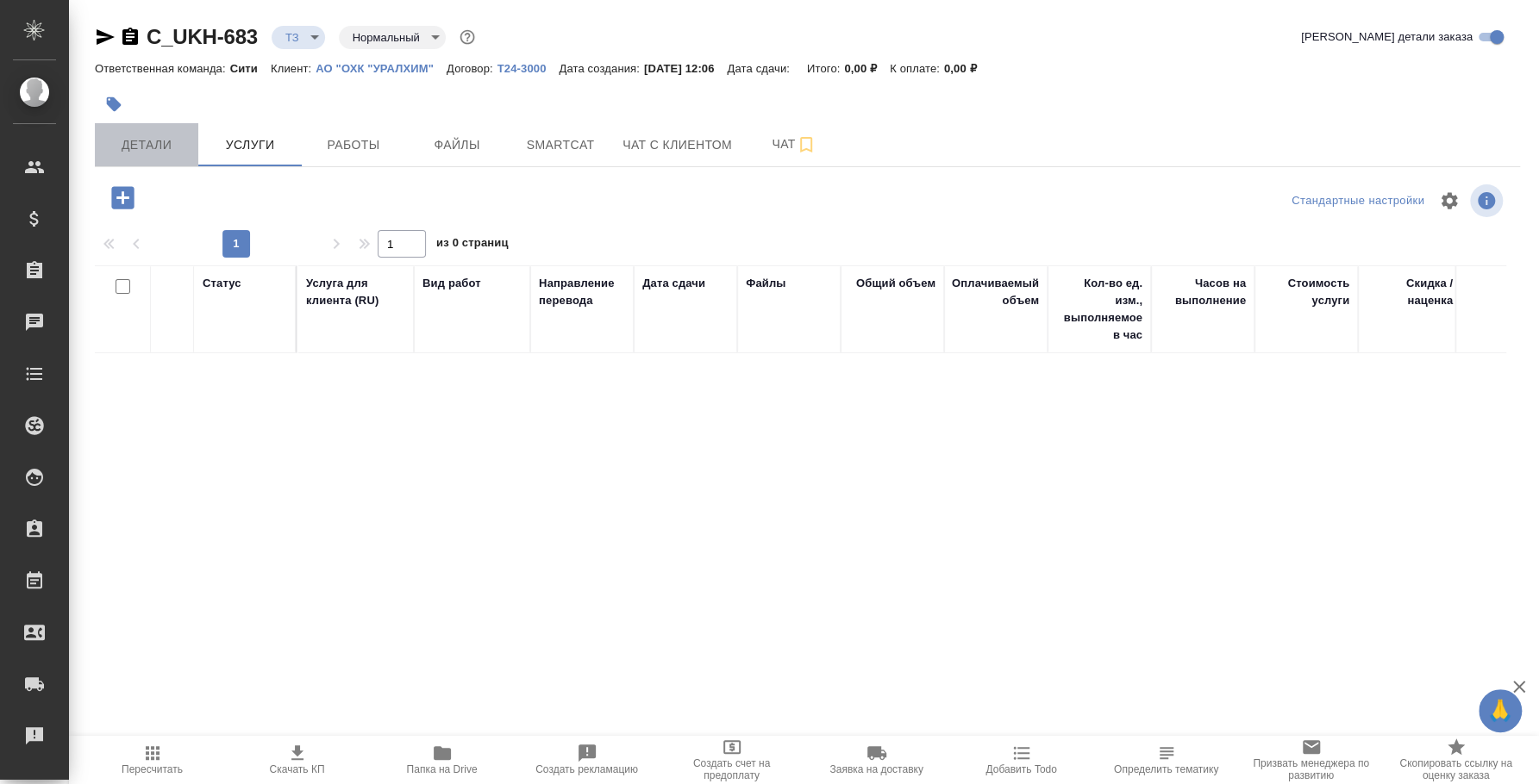
click at [175, 136] on span "Детали" at bounding box center [146, 145] width 83 height 21
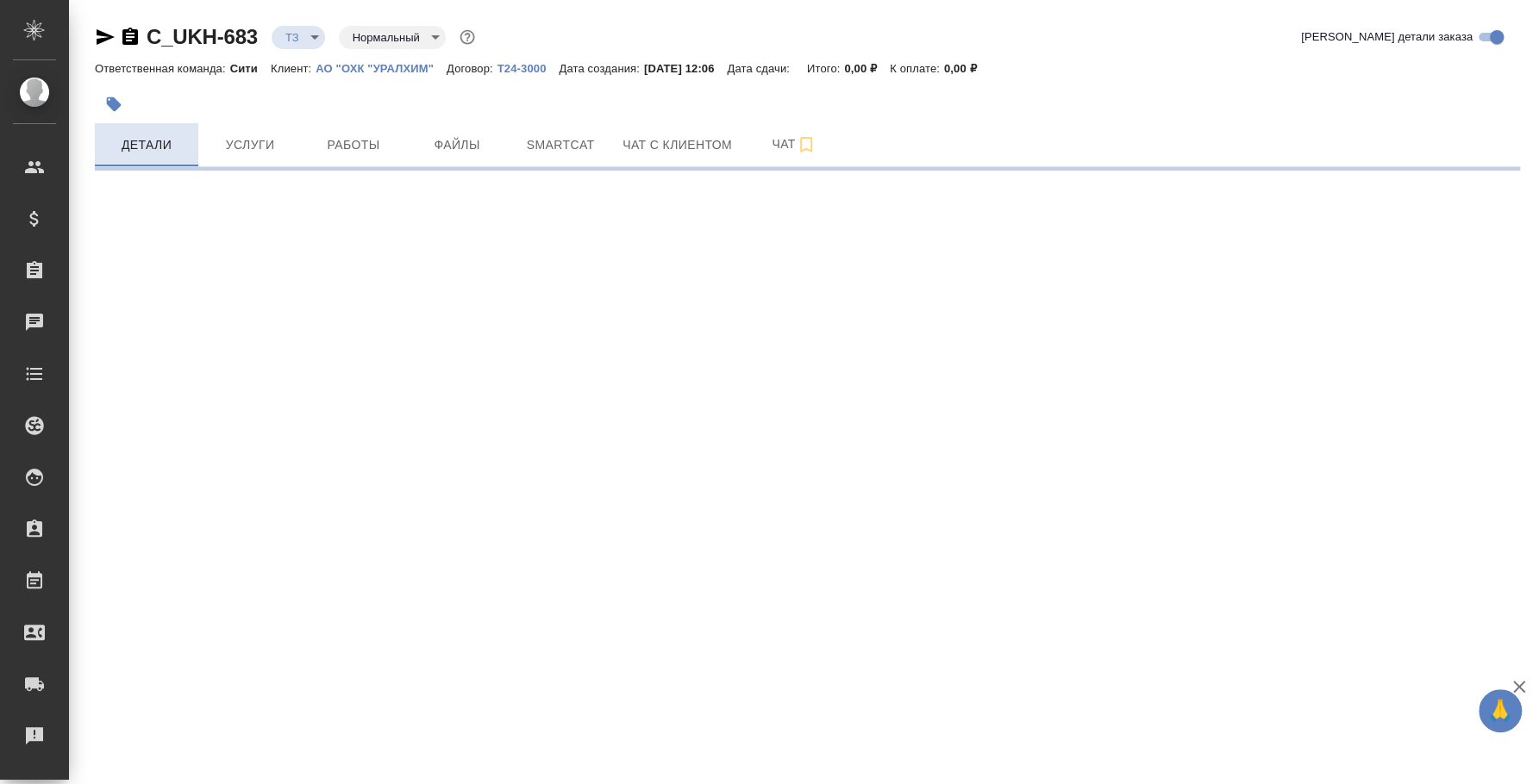
select select "RU"
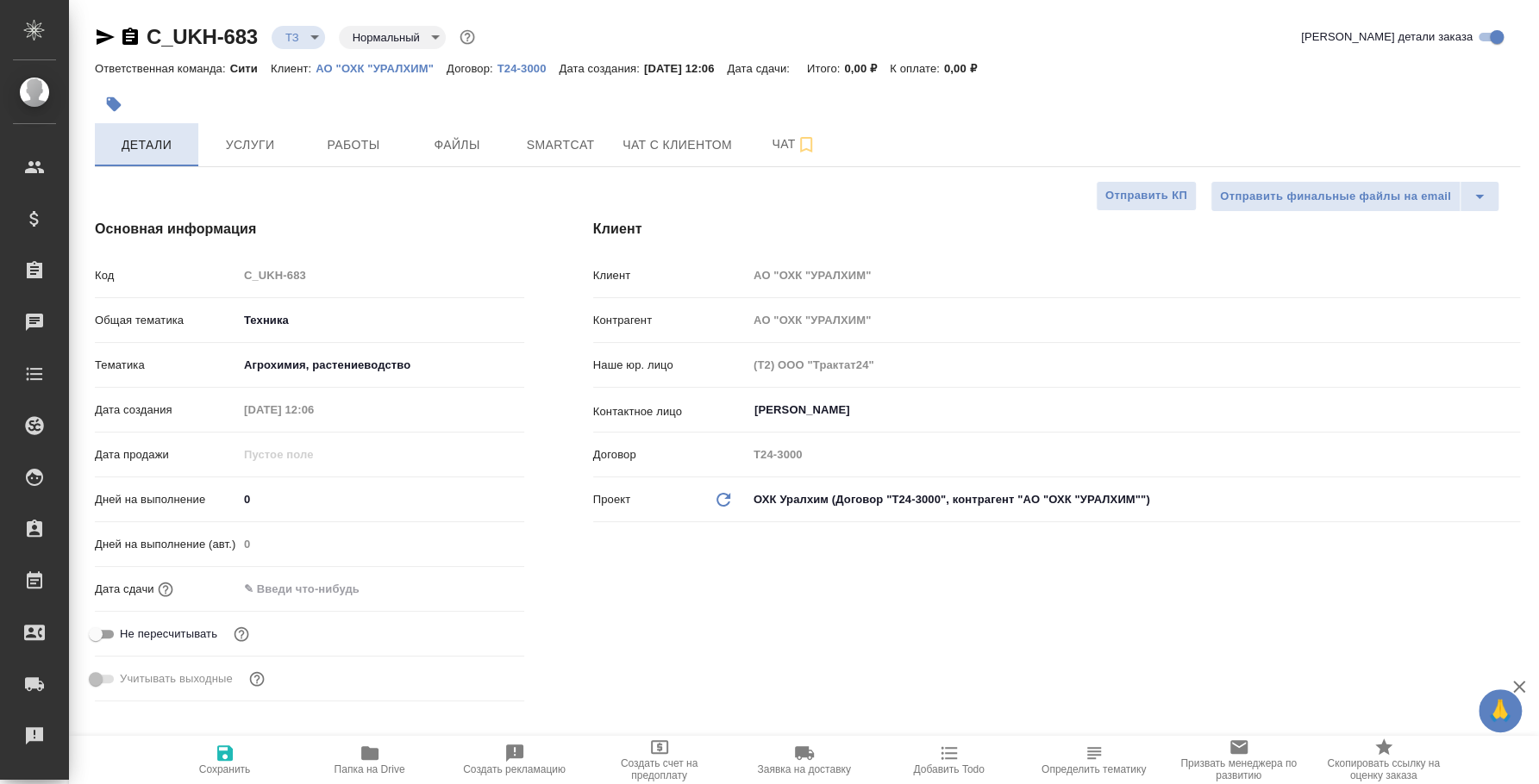
type textarea "x"
click at [779, 145] on span "Чат" at bounding box center [793, 144] width 83 height 21
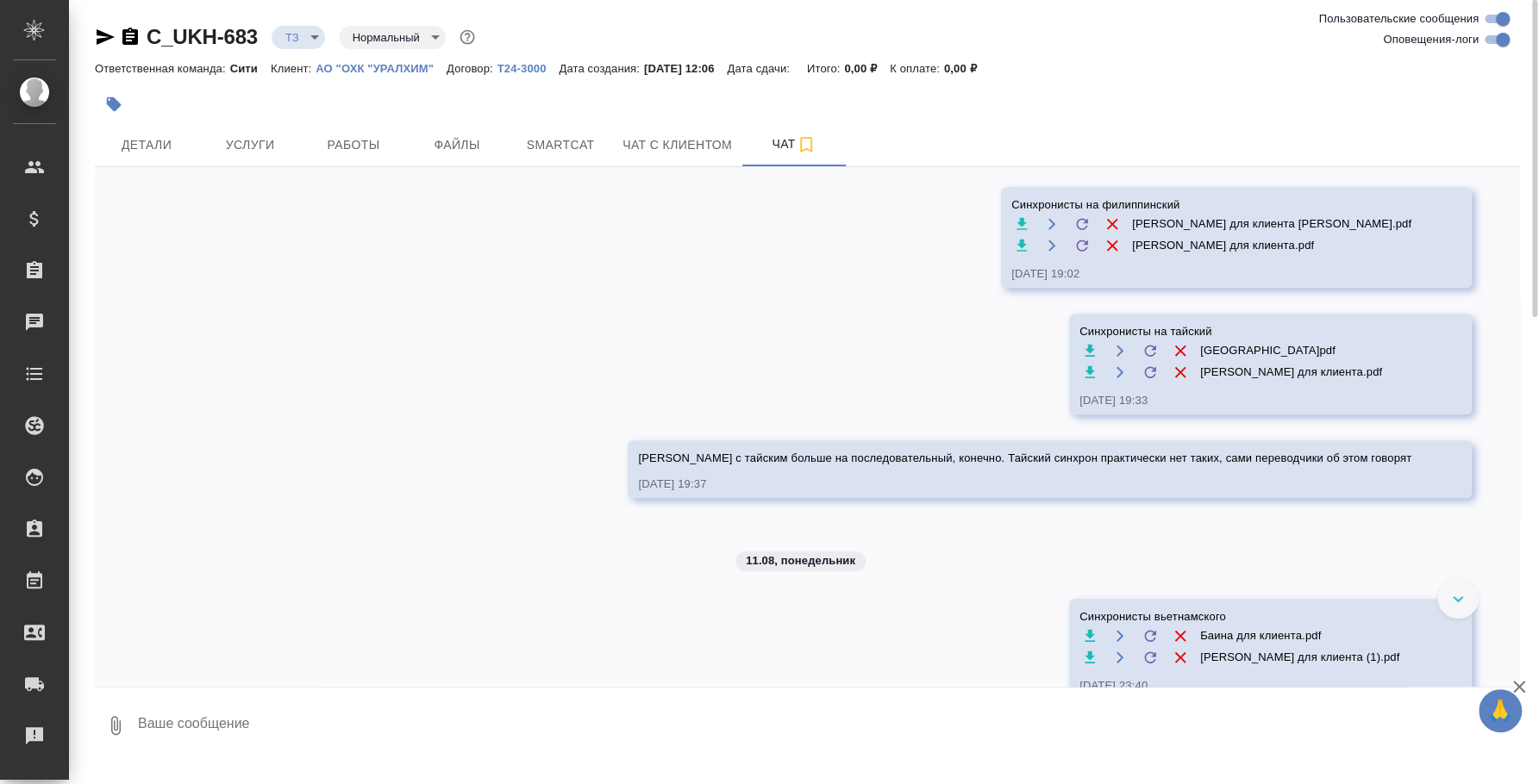
scroll to position [781, 0]
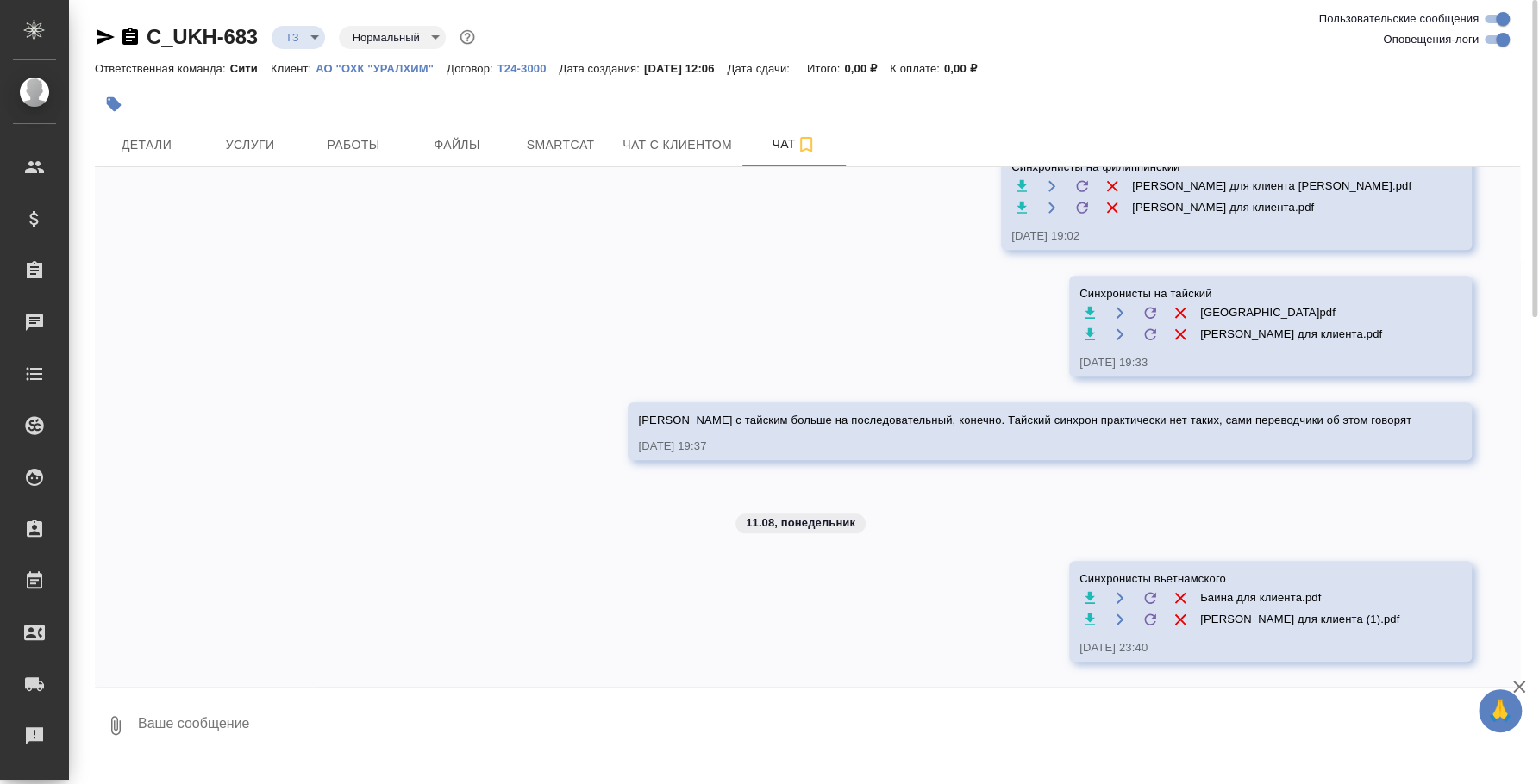
click at [846, 745] on textarea at bounding box center [828, 726] width 1384 height 59
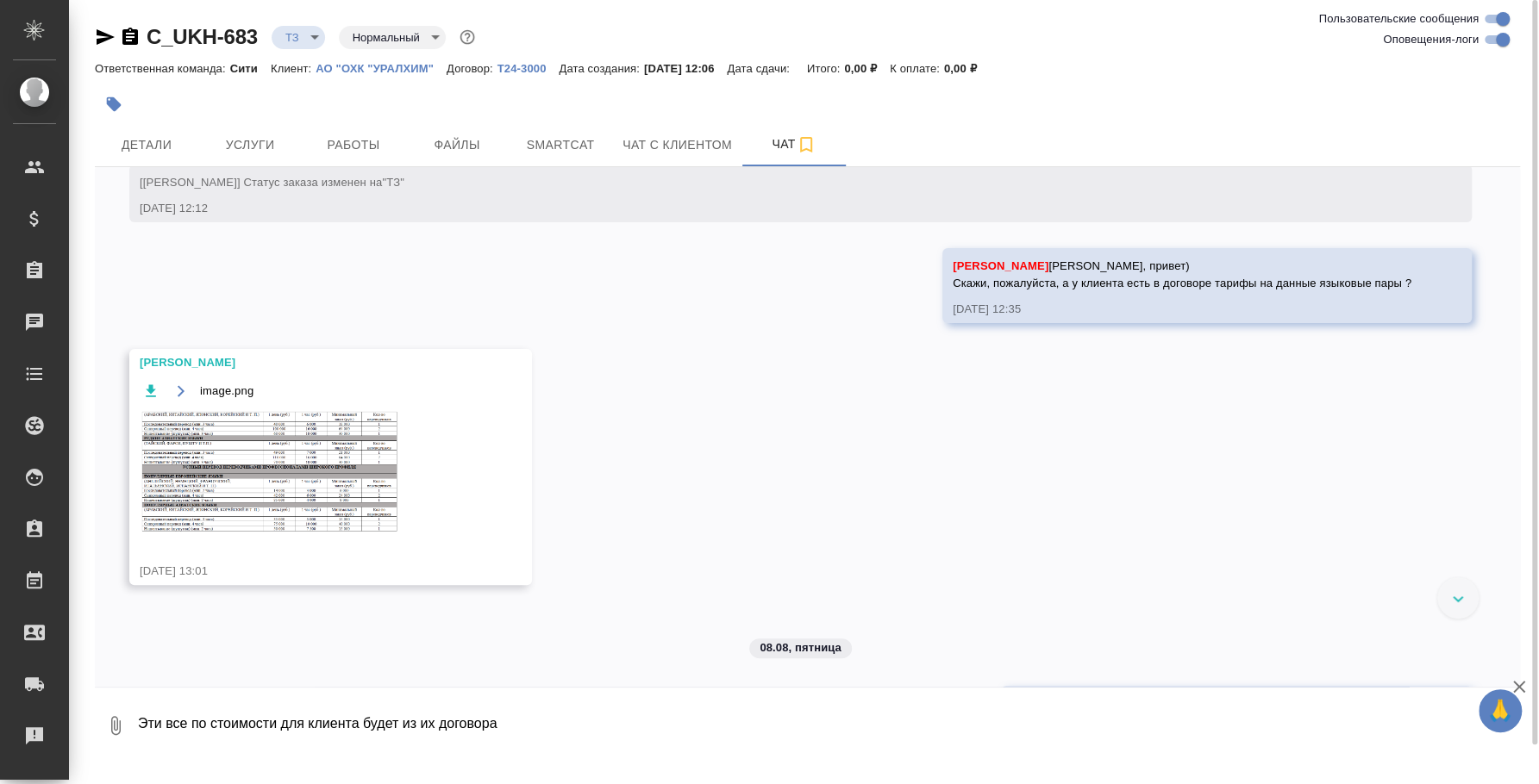
scroll to position [243, 0]
click at [257, 489] on img at bounding box center [269, 472] width 258 height 122
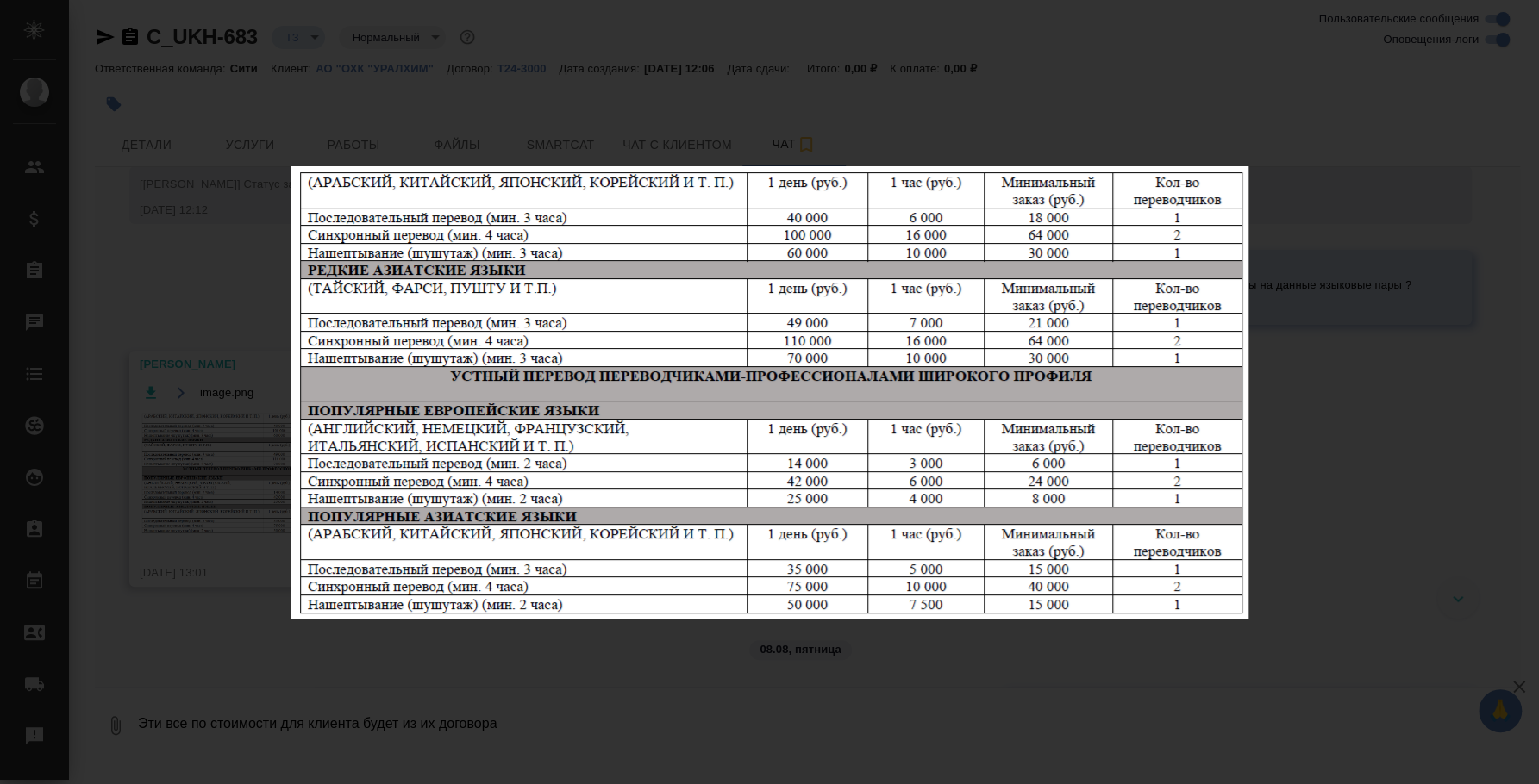
click at [1329, 633] on div "image.png 1 of 1" at bounding box center [769, 392] width 1539 height 784
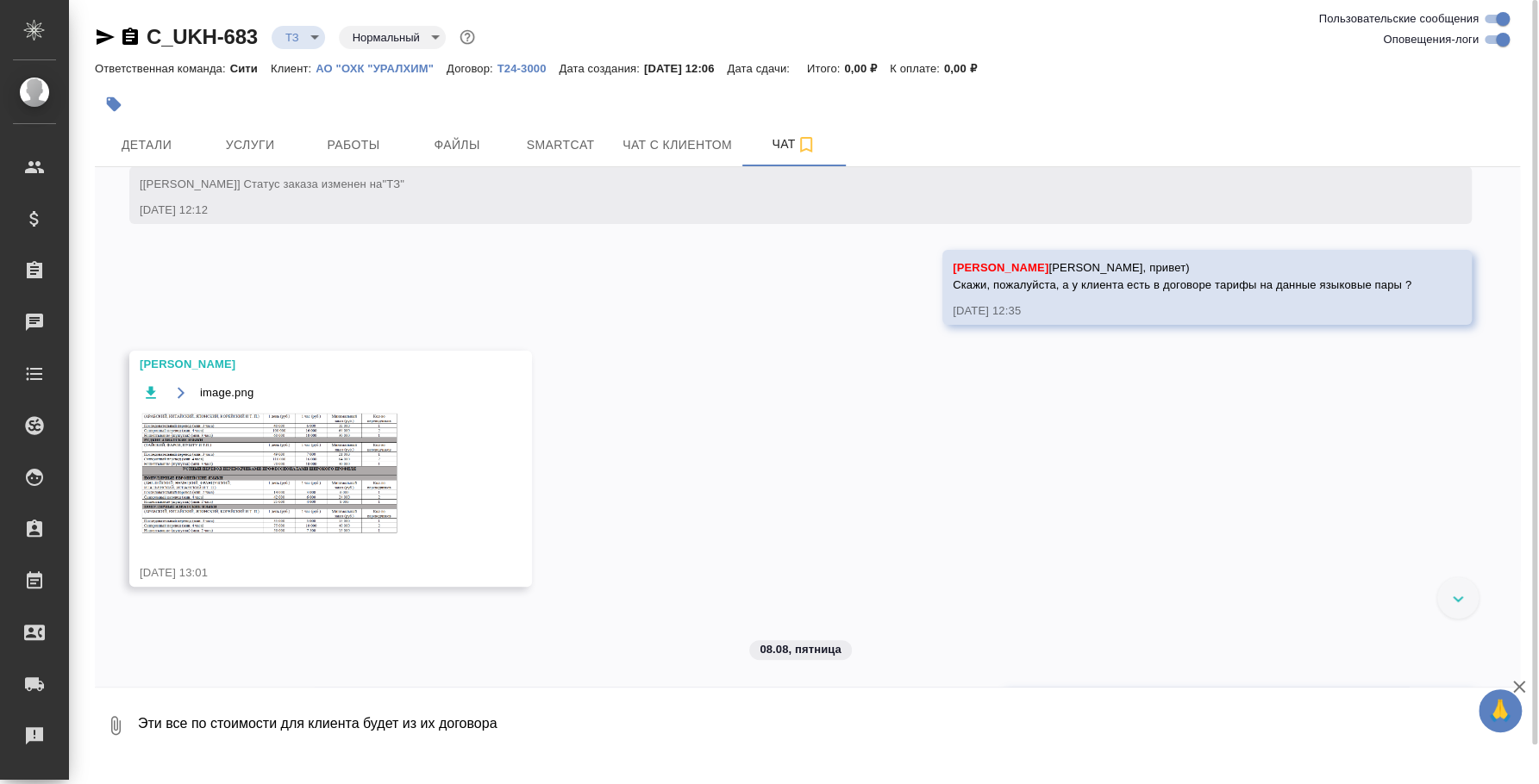
click at [530, 715] on textarea "Эти все по стоимости для клиента будет из их договора" at bounding box center [814, 726] width 1355 height 59
drag, startPoint x: 192, startPoint y: 718, endPoint x: 165, endPoint y: 719, distance: 27.0
click at [165, 719] on textarea "Эти все по стоимости для клиента будет из их договора 16 000 руб/час без НДС, м…" at bounding box center [814, 726] width 1355 height 59
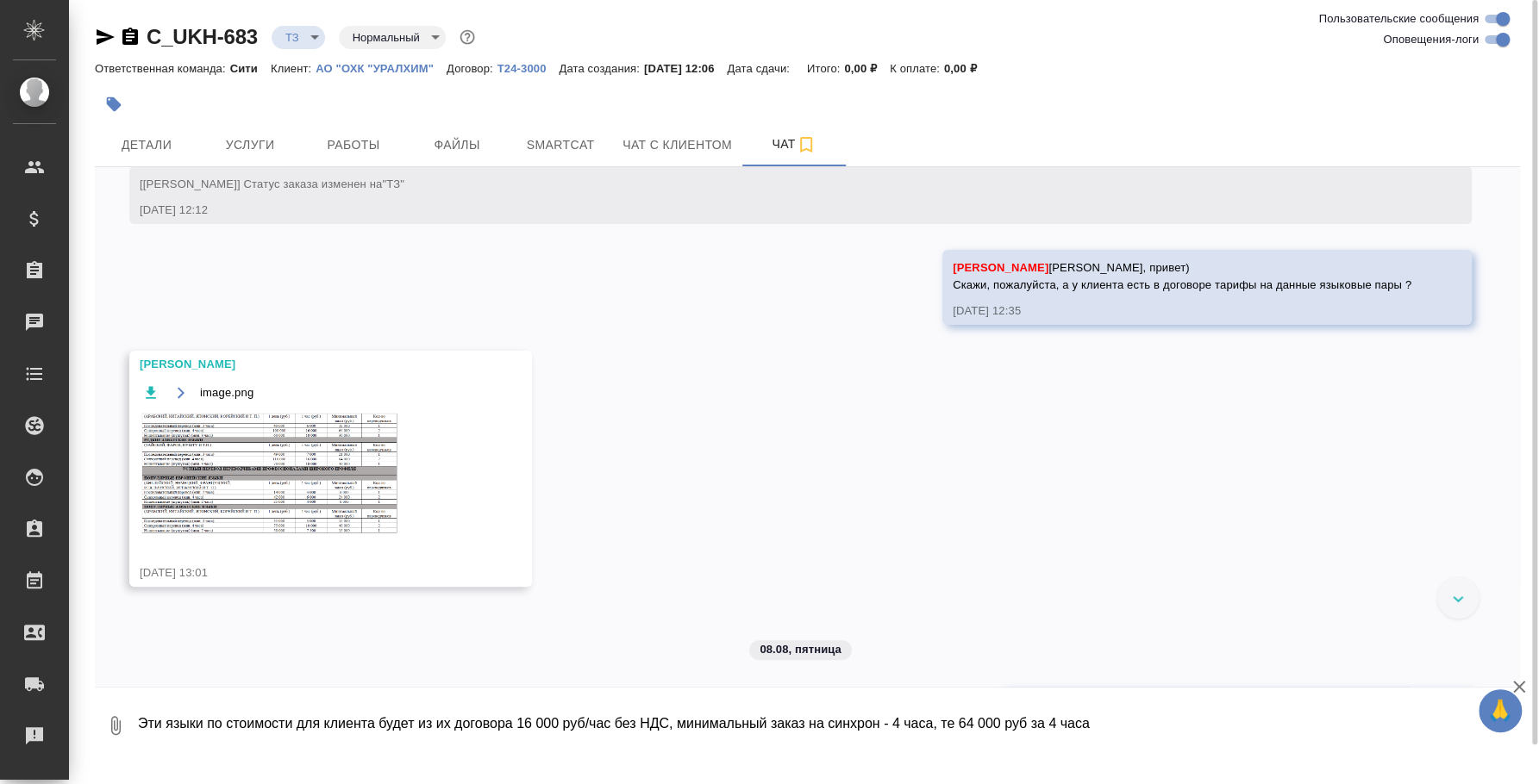
click at [1131, 718] on textarea "Эти языки по стоимости для клиента будет из их договора 16 000 руб/час без НДС,…" at bounding box center [814, 726] width 1355 height 59
type textarea "Эти языки по стоимости для клиента будет из их договора 16 000 руб/час без НДС,…"
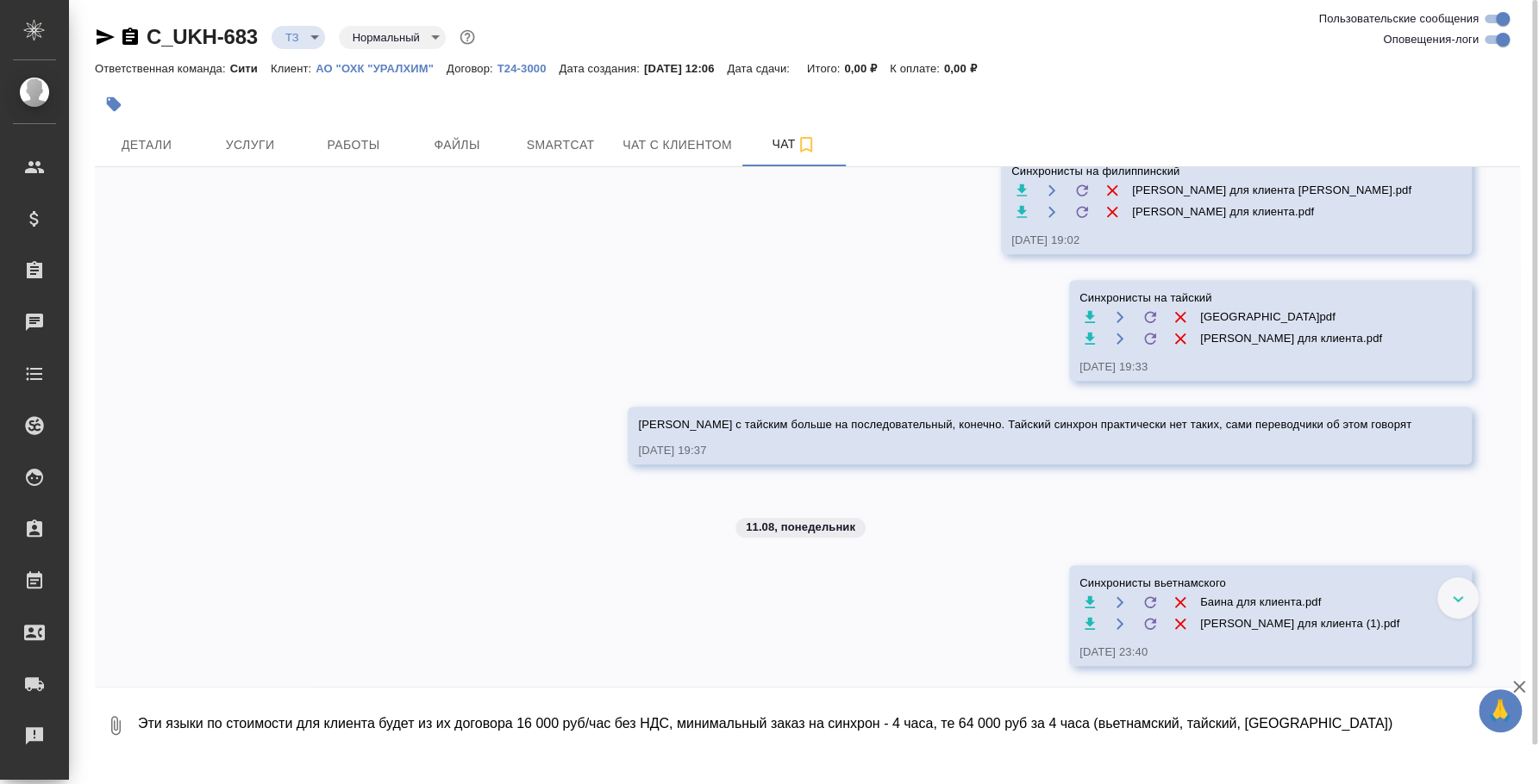
scroll to position [883, 0]
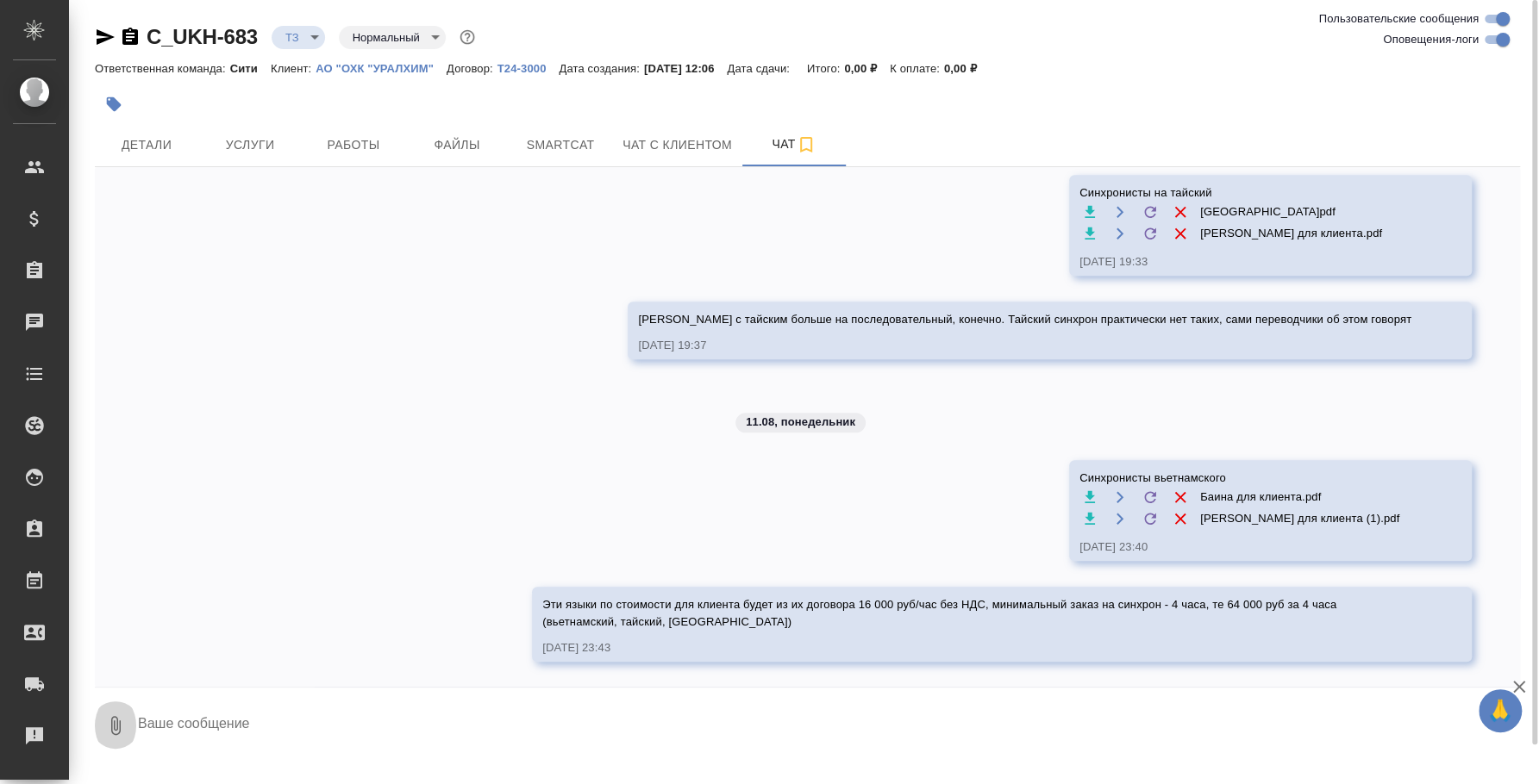
click at [115, 726] on icon "button" at bounding box center [115, 725] width 20 height 20
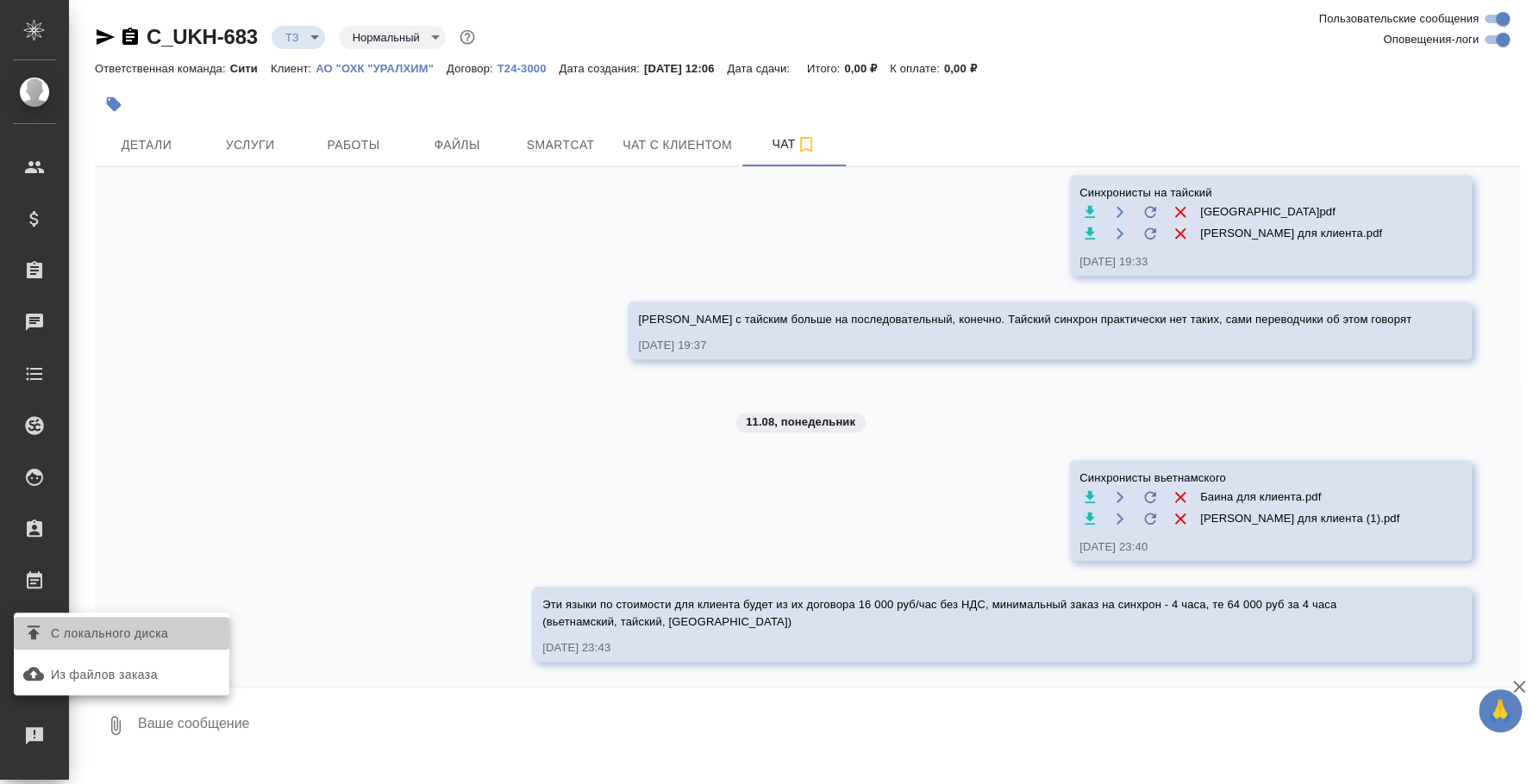
click at [134, 639] on span "С локального диска" at bounding box center [110, 633] width 118 height 21
click at [0, 0] on input "С локального диска" at bounding box center [0, 0] width 0 height 0
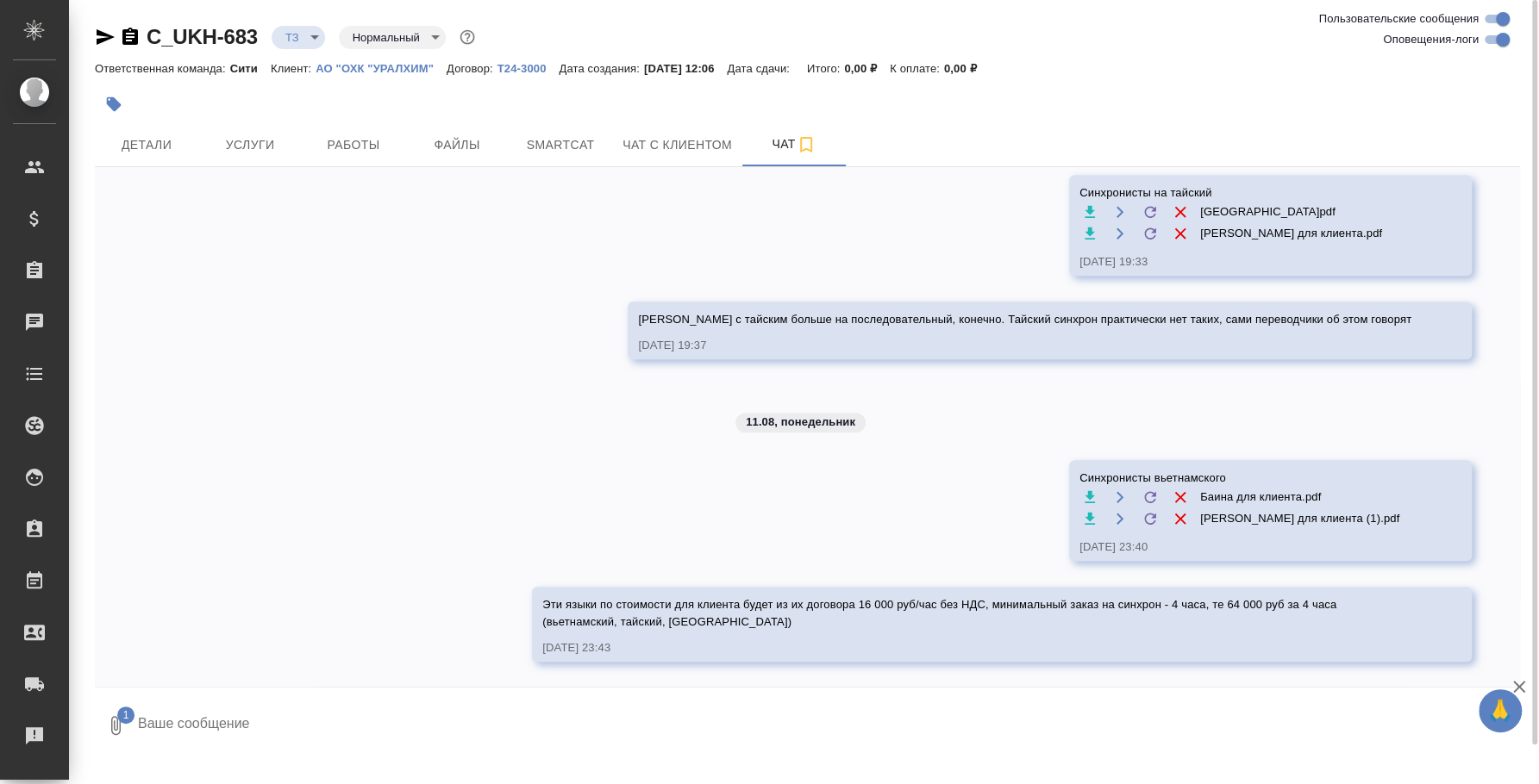
click at [403, 730] on textarea at bounding box center [814, 726] width 1355 height 59
type textarea "В"
type textarea "[PERSON_NAME]"
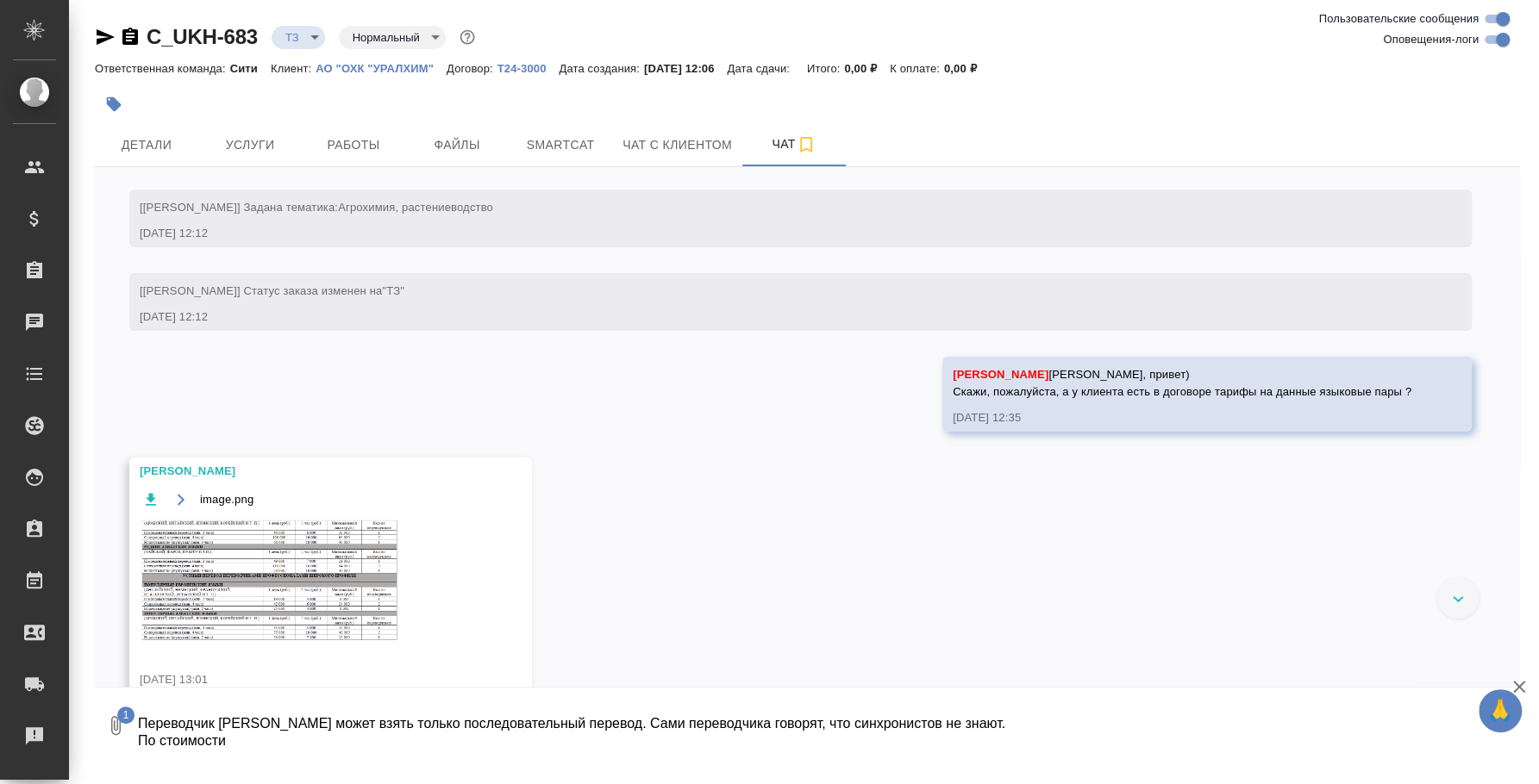
scroll to position [128, 0]
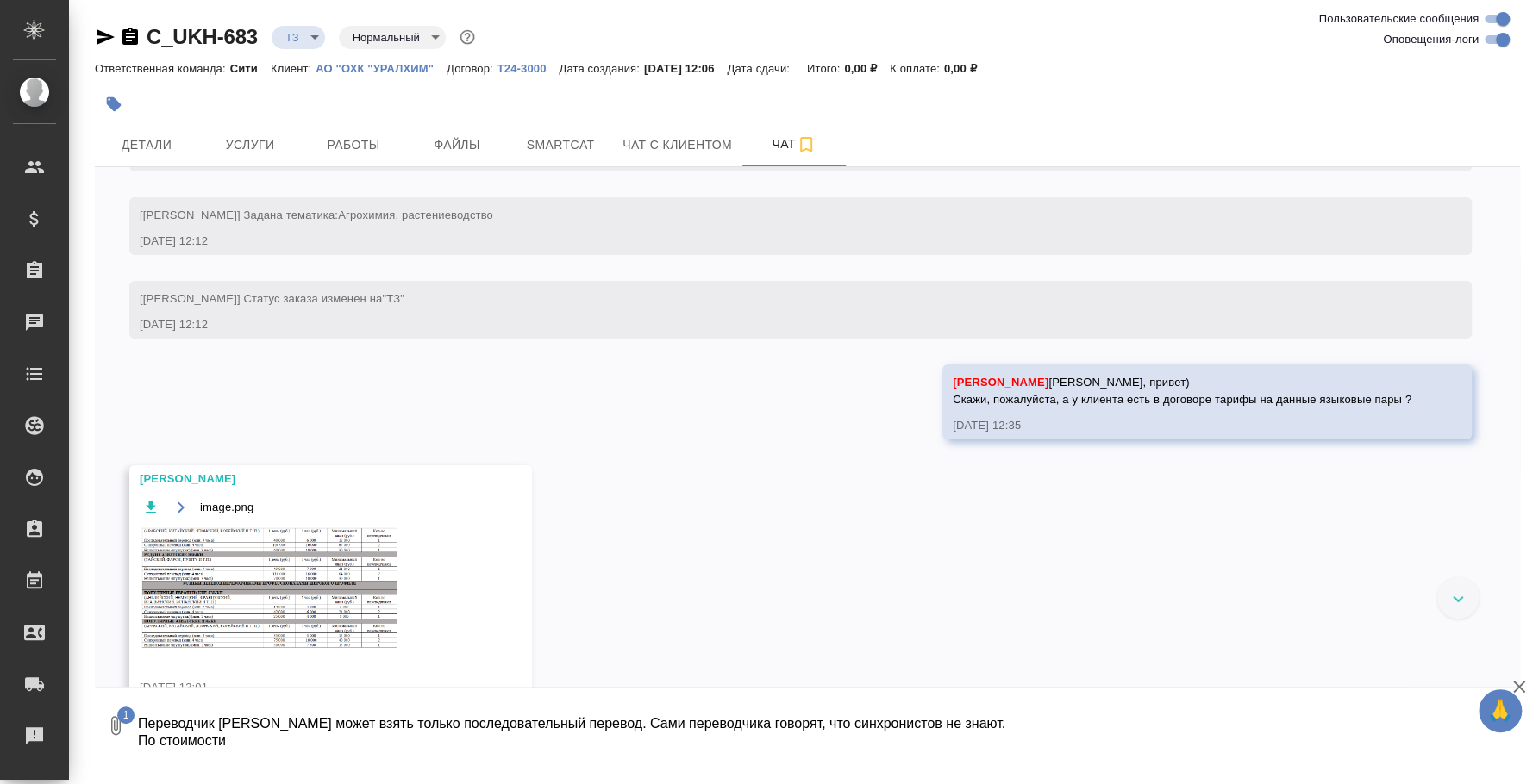
click at [254, 565] on img at bounding box center [269, 587] width 258 height 122
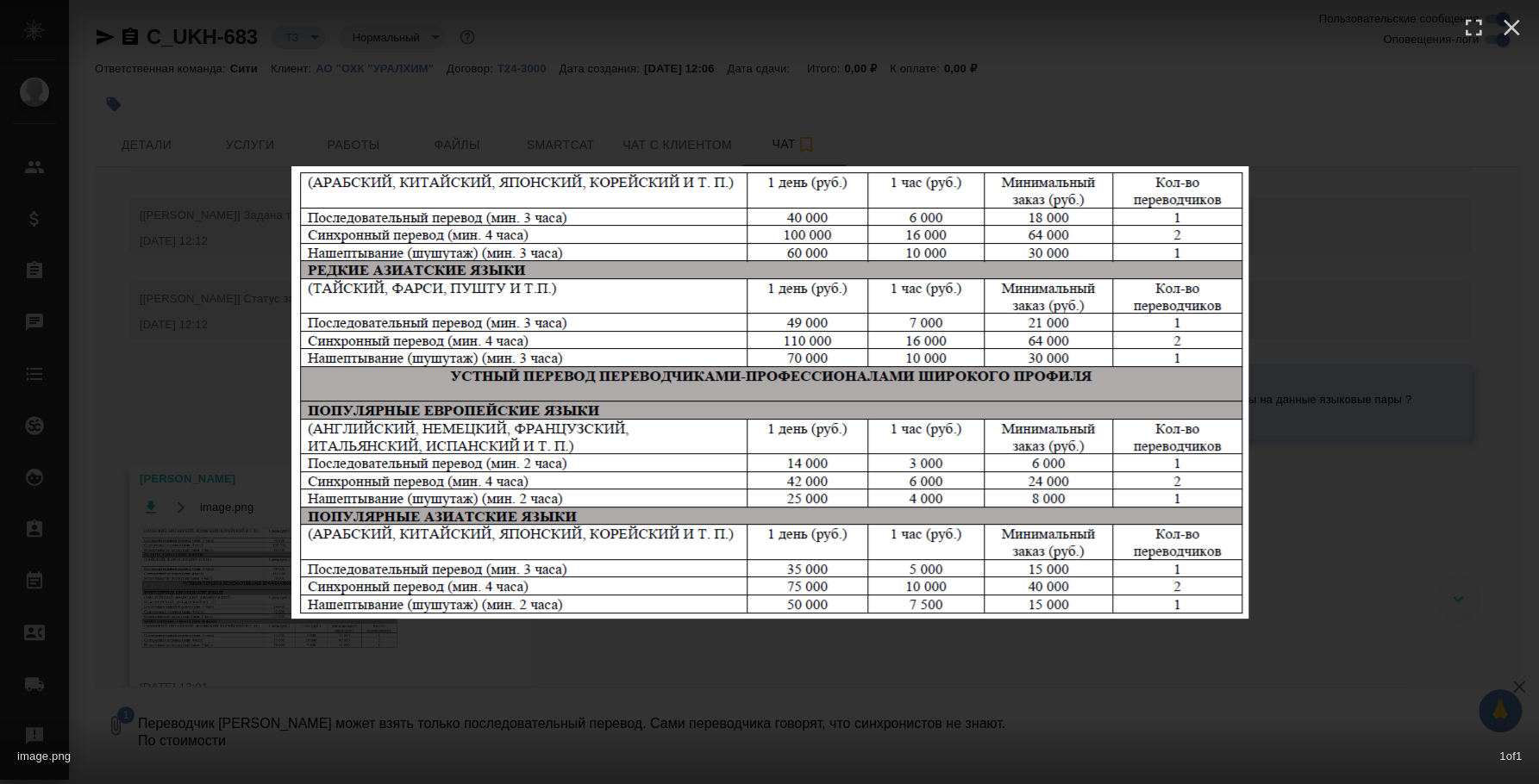
click at [456, 745] on div "image.png 1 of 1" at bounding box center [769, 753] width 1539 height 64
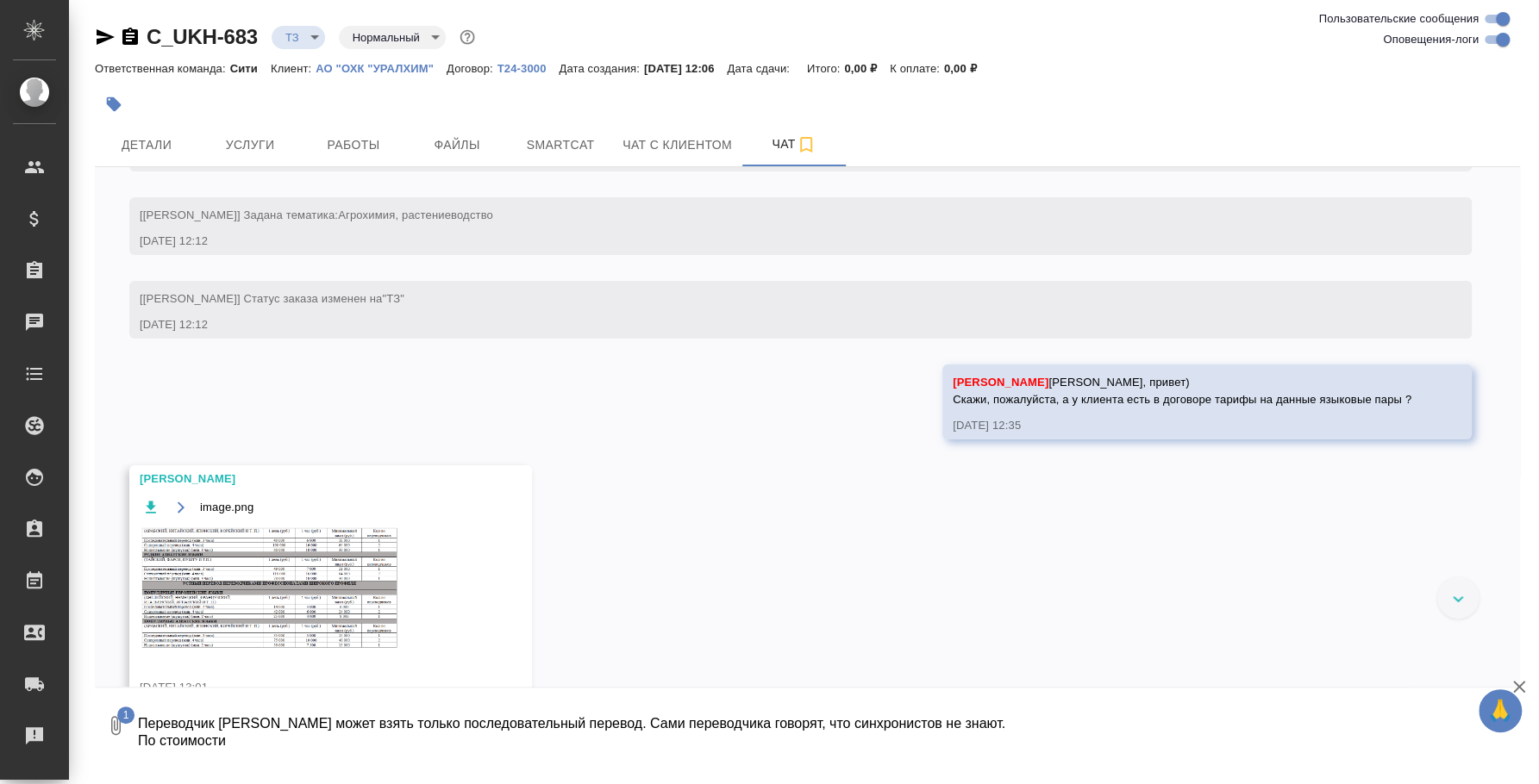
click at [405, 737] on textarea "Переводчик [PERSON_NAME] может взять только последовательный перевод. Сами пере…" at bounding box center [814, 726] width 1355 height 59
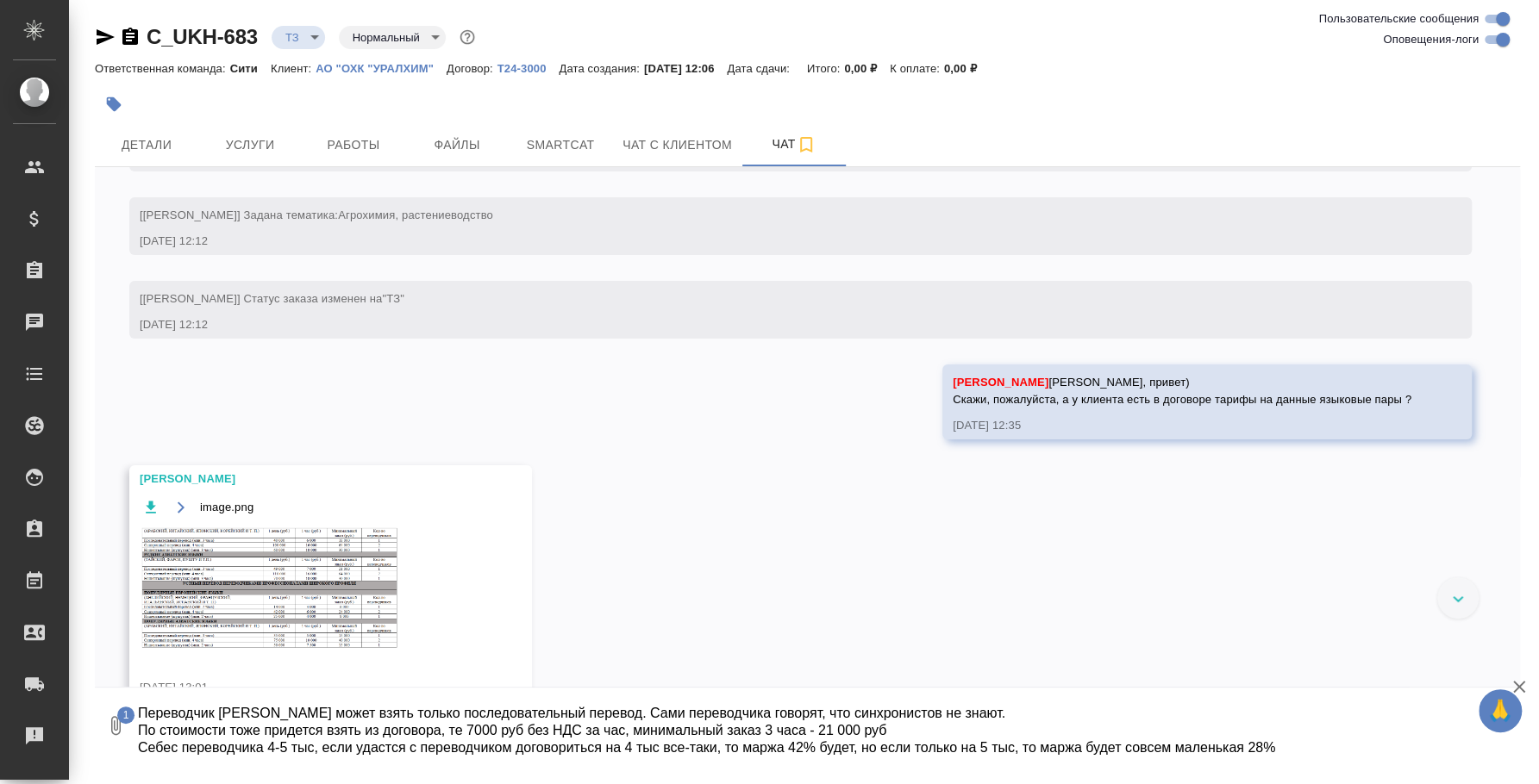
click at [1386, 741] on textarea "Переводчик [PERSON_NAME] может взять только последовательный перевод. Сами пере…" at bounding box center [814, 726] width 1355 height 59
click at [1458, 739] on textarea "Переводчик [PERSON_NAME] может взять только последовательный перевод. Сами пере…" at bounding box center [814, 726] width 1355 height 59
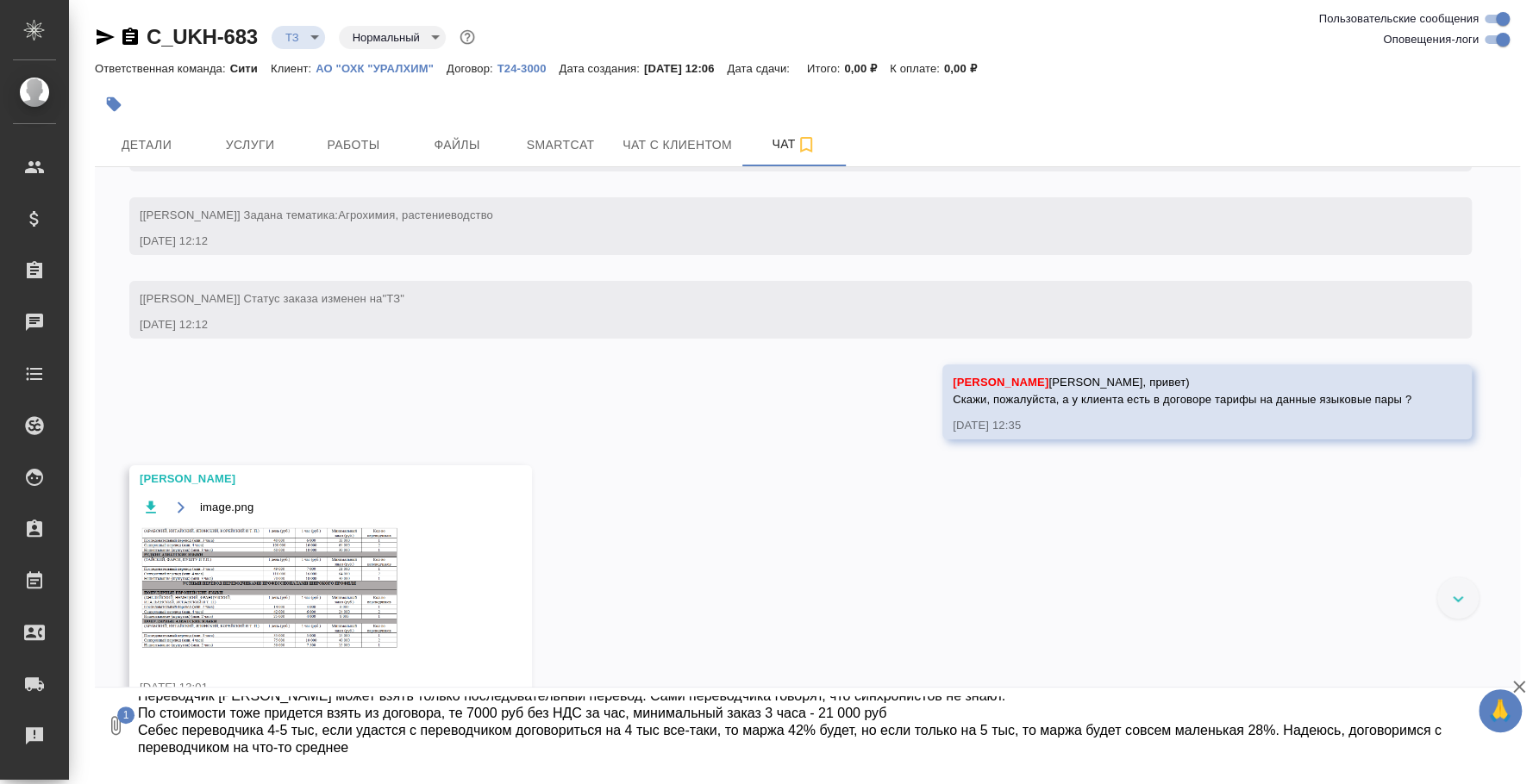
type textarea "Переводчик [PERSON_NAME] может взять только последовательный перевод. Сами пере…"
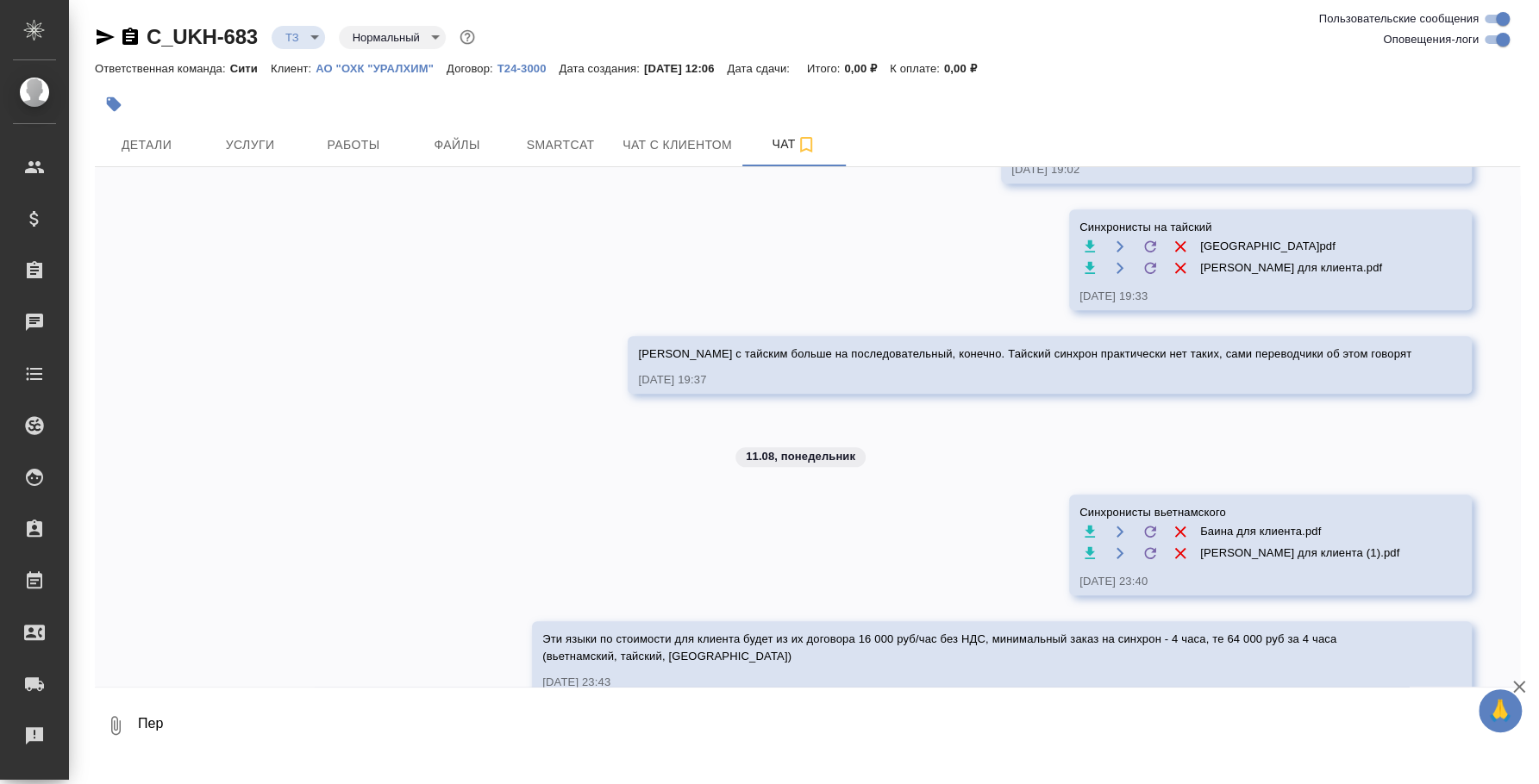
scroll to position [1131, 0]
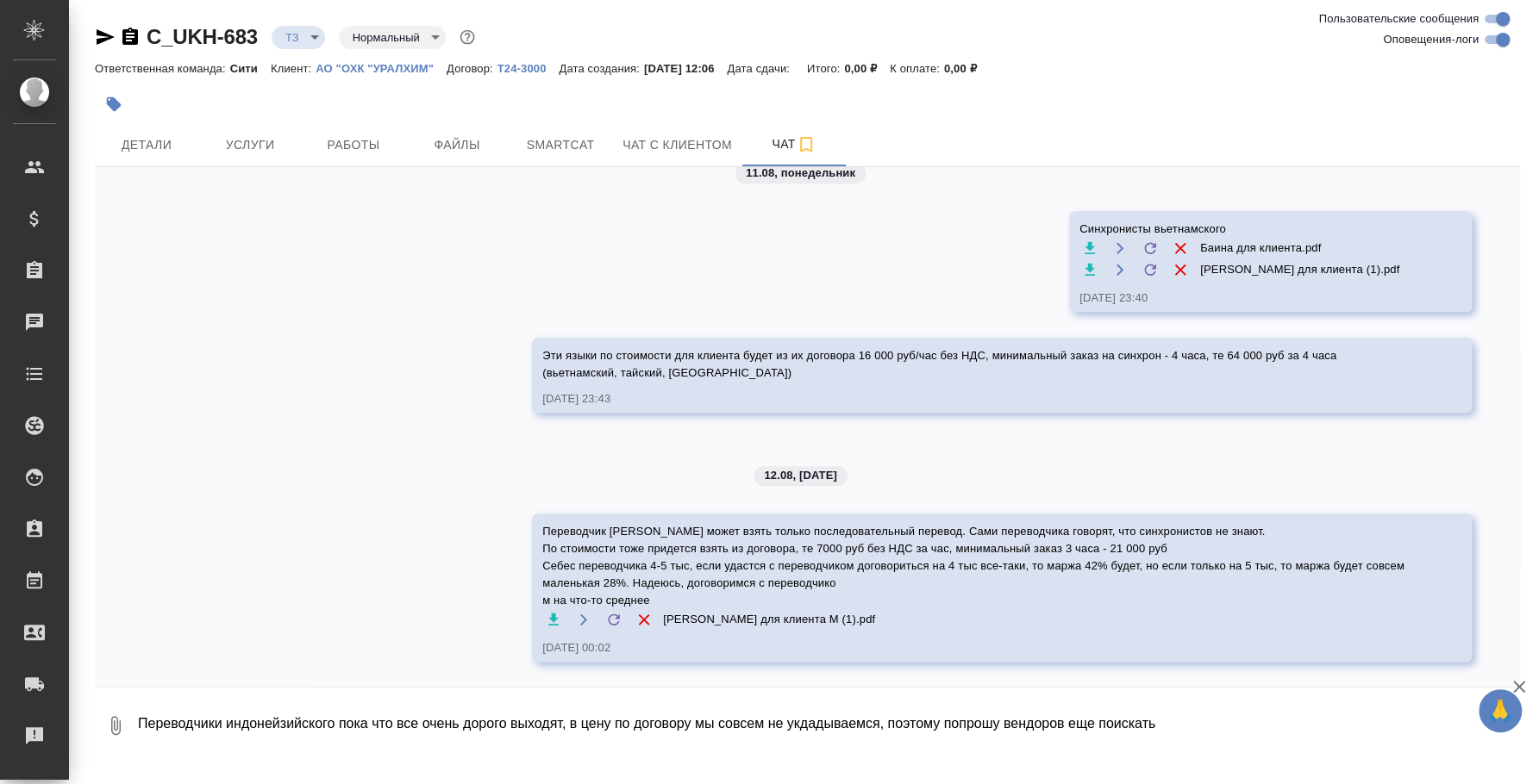
click at [282, 724] on textarea "Переводчики индонейзийского пока что все очень дорого выходят, в цену по догово…" at bounding box center [814, 726] width 1355 height 59
click at [145, 722] on textarea "Переводчики индонезийского пока что все очень дорого выходят, в цену по договор…" at bounding box center [814, 726] width 1355 height 59
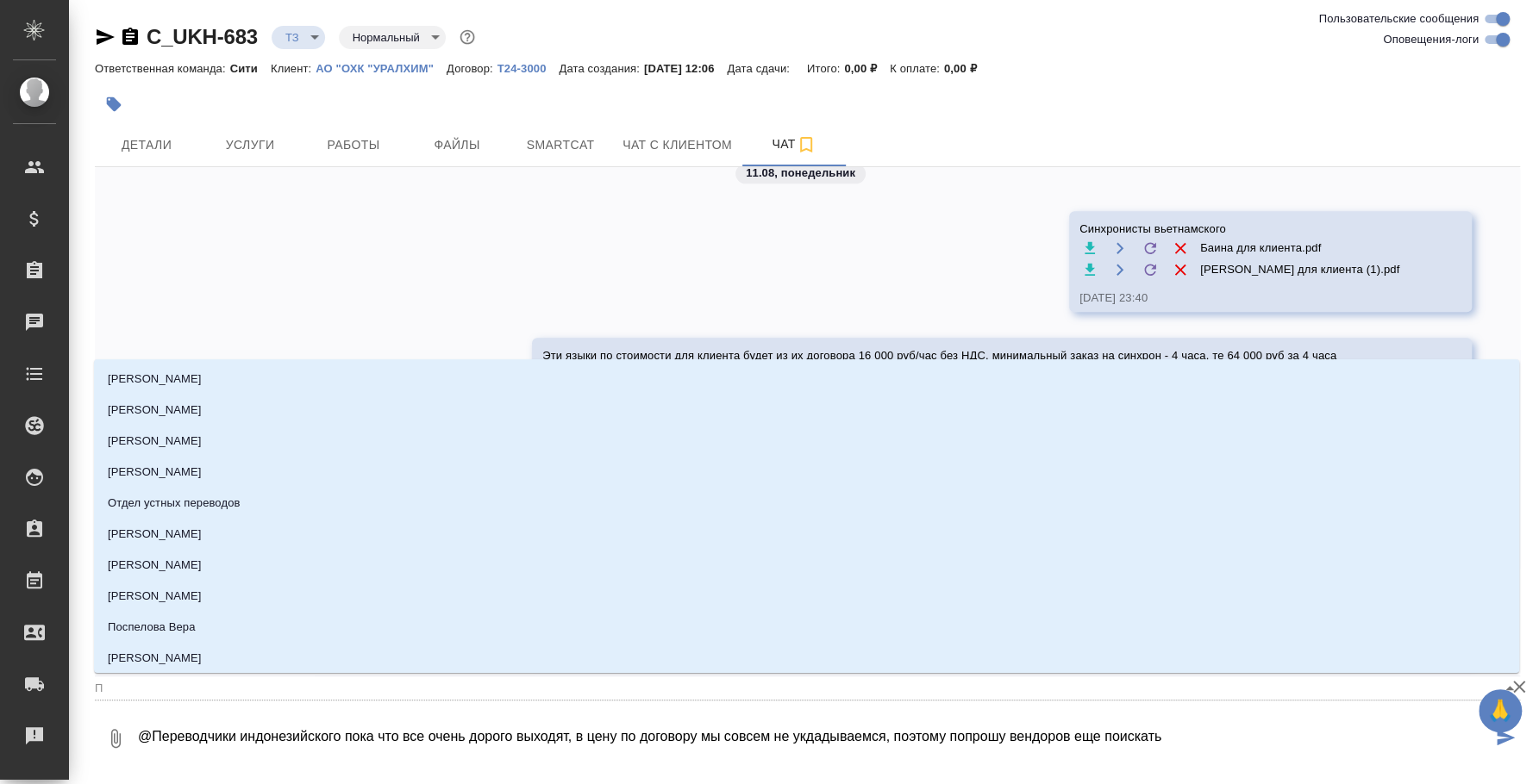
type textarea "@ Переводчики индонезийского пока что все очень дорого выходят, в цену по догов…"
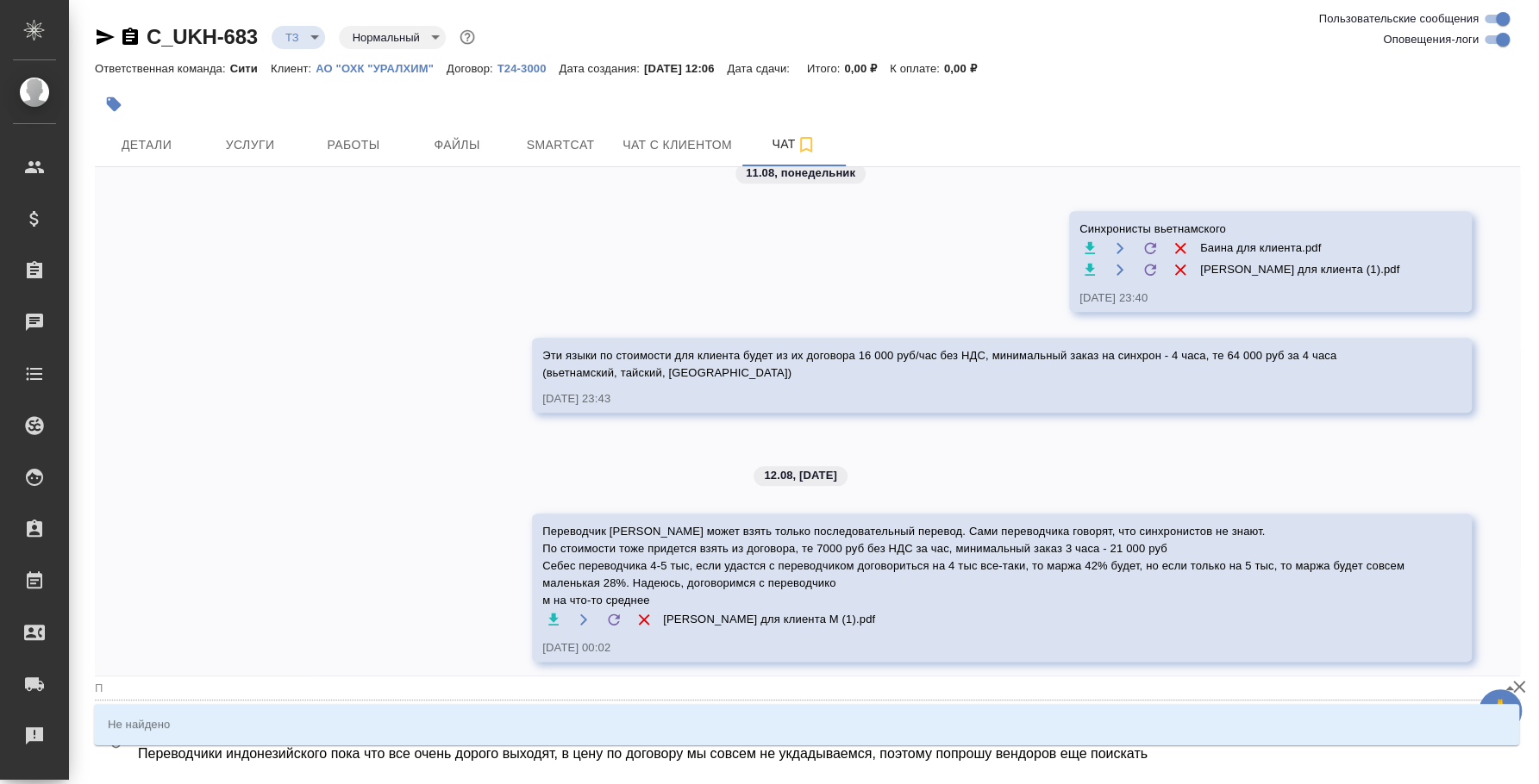
drag, startPoint x: 140, startPoint y: 759, endPoint x: 1175, endPoint y: 780, distance: 1035.2
click at [1175, 780] on div ".cls-1 fill:#fff; AWATERA [PERSON_NAME] Спецификации Заказы 0 Чаты Todo Проекты…" at bounding box center [769, 392] width 1539 height 784
type input "П"
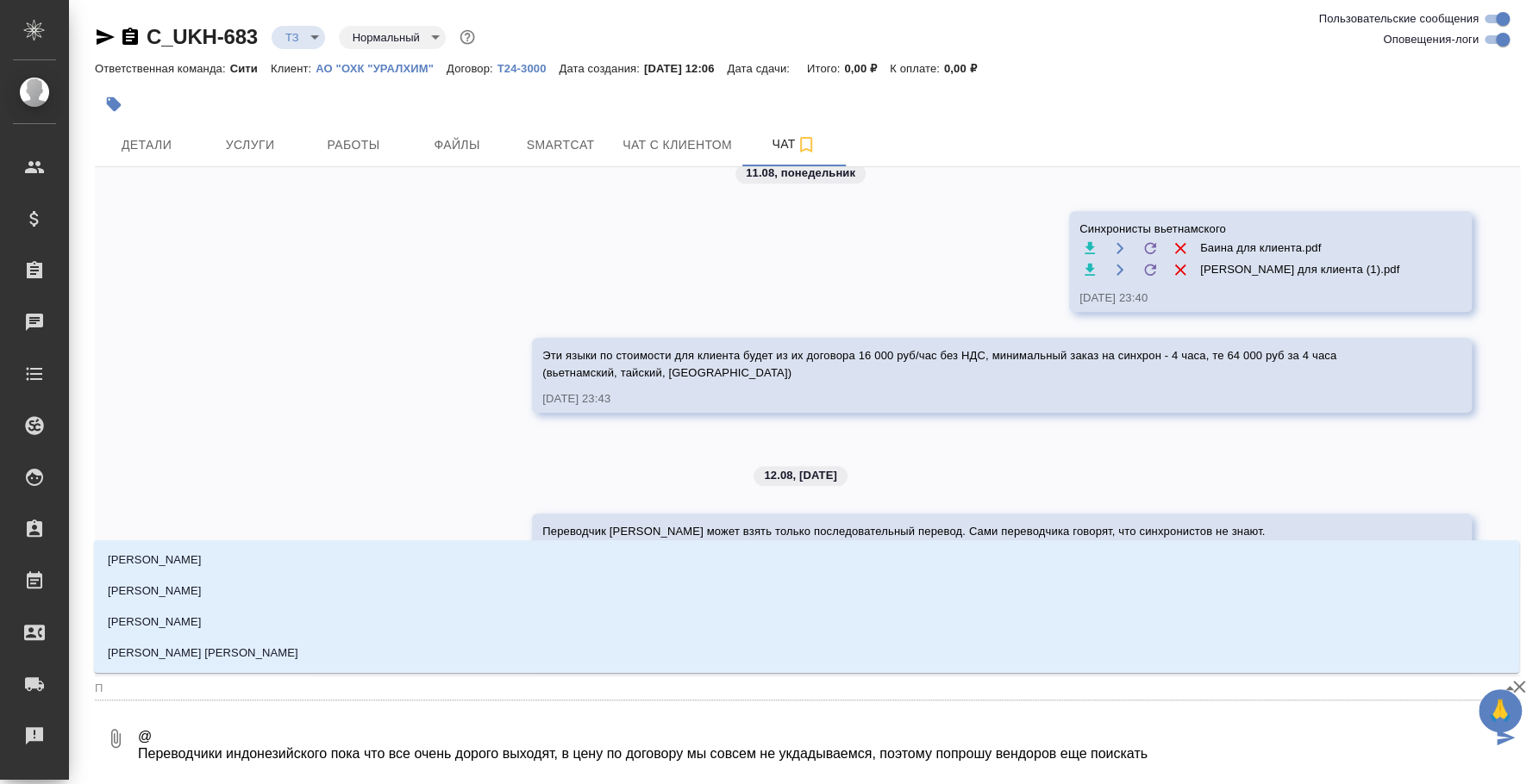
type textarea "@"
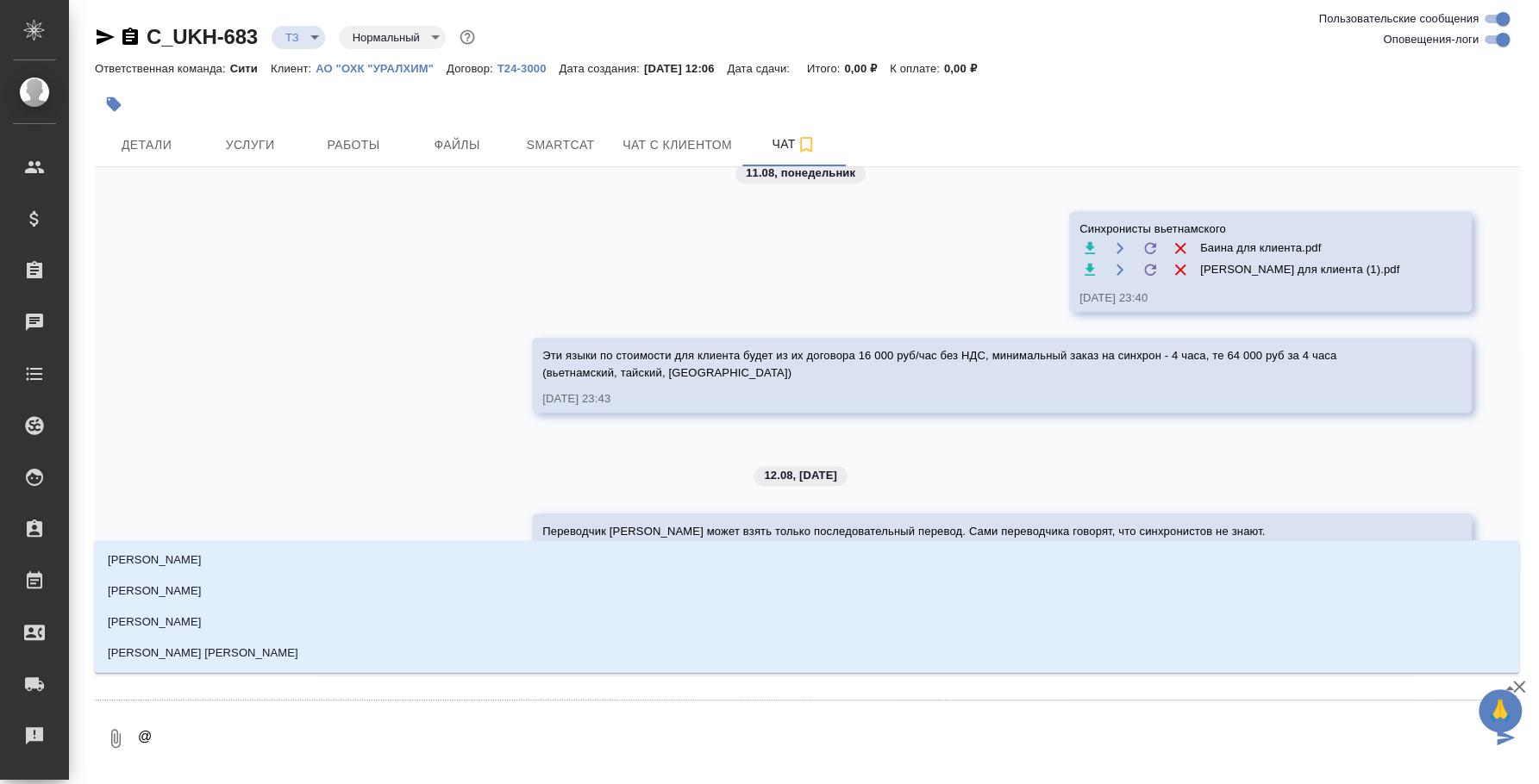
type textarea "@"
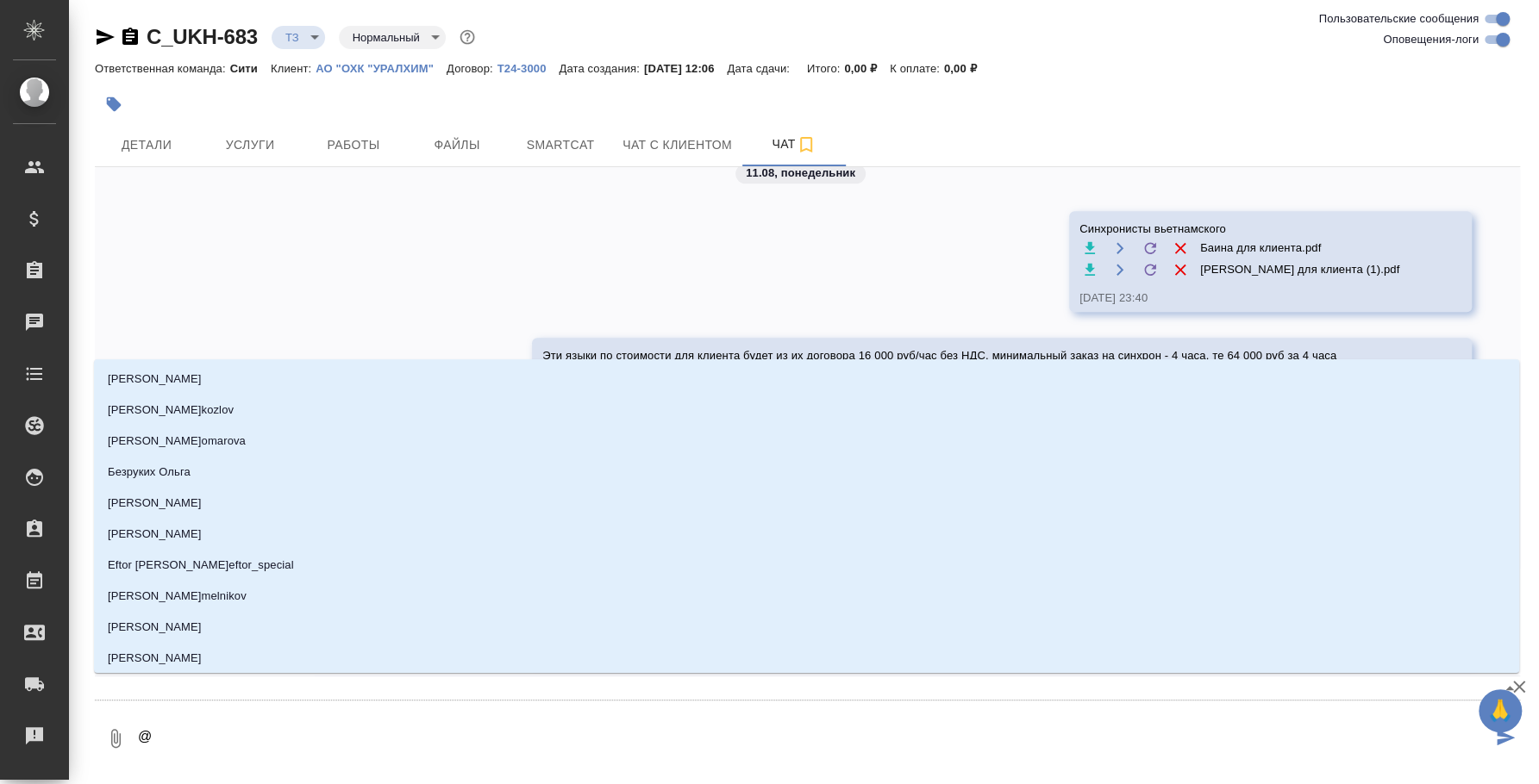
type textarea "@l"
type input "l"
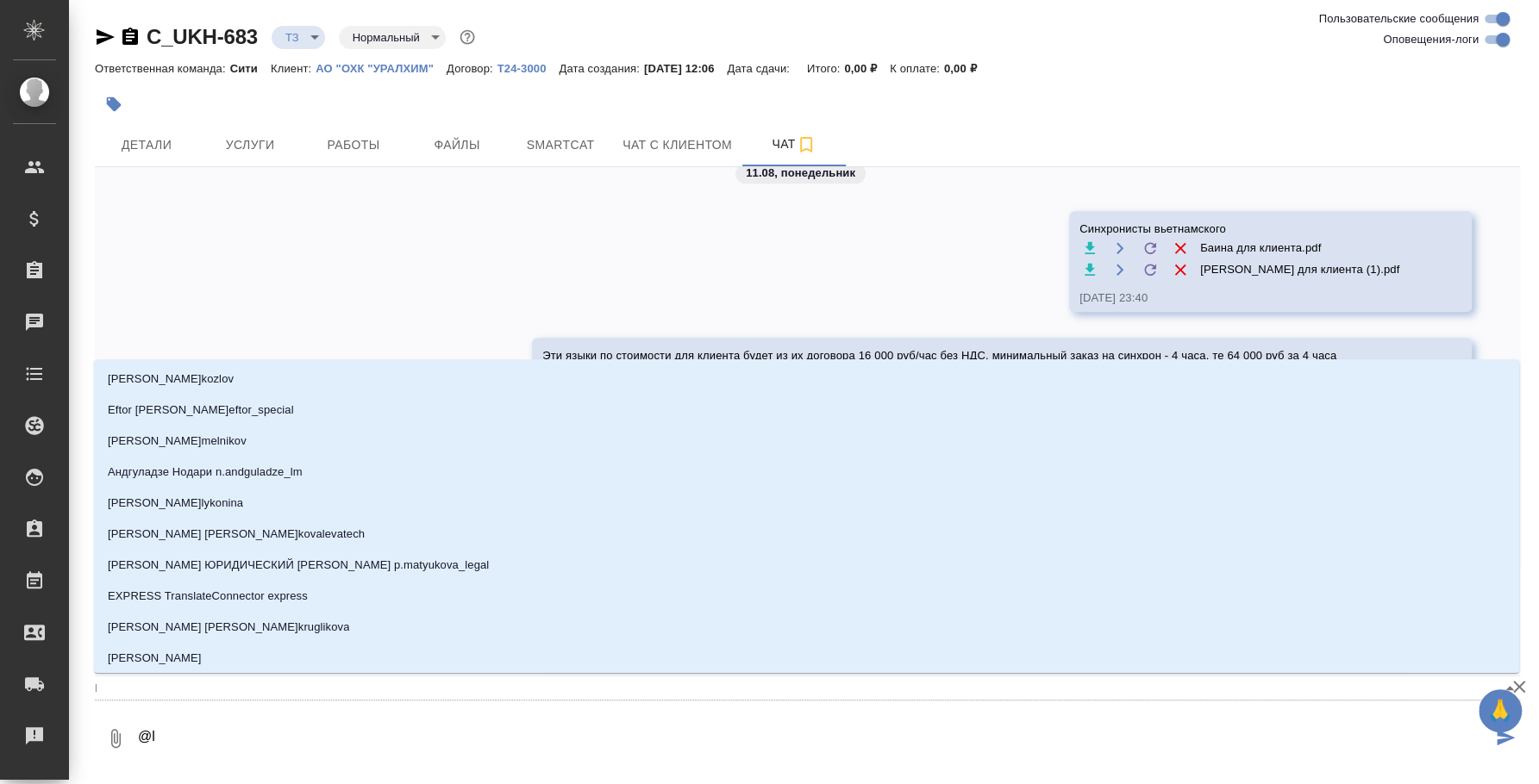
type textarea "@lb"
type input "lb"
type textarea "@lbv"
type input "lbv"
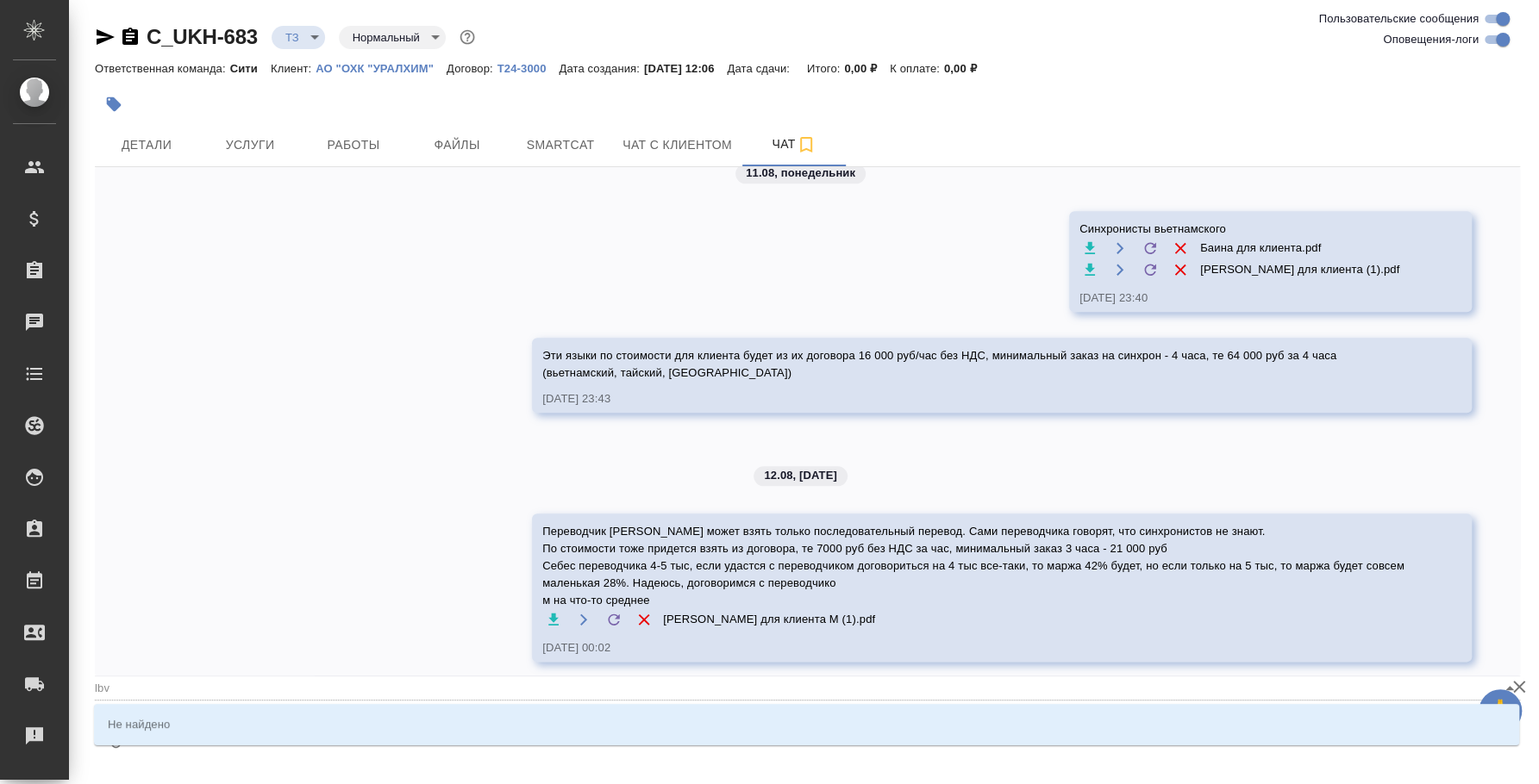
type textarea "@lbvb"
type input "lbvb"
type textarea "@lbv"
type input "lbv"
type textarea "@lb"
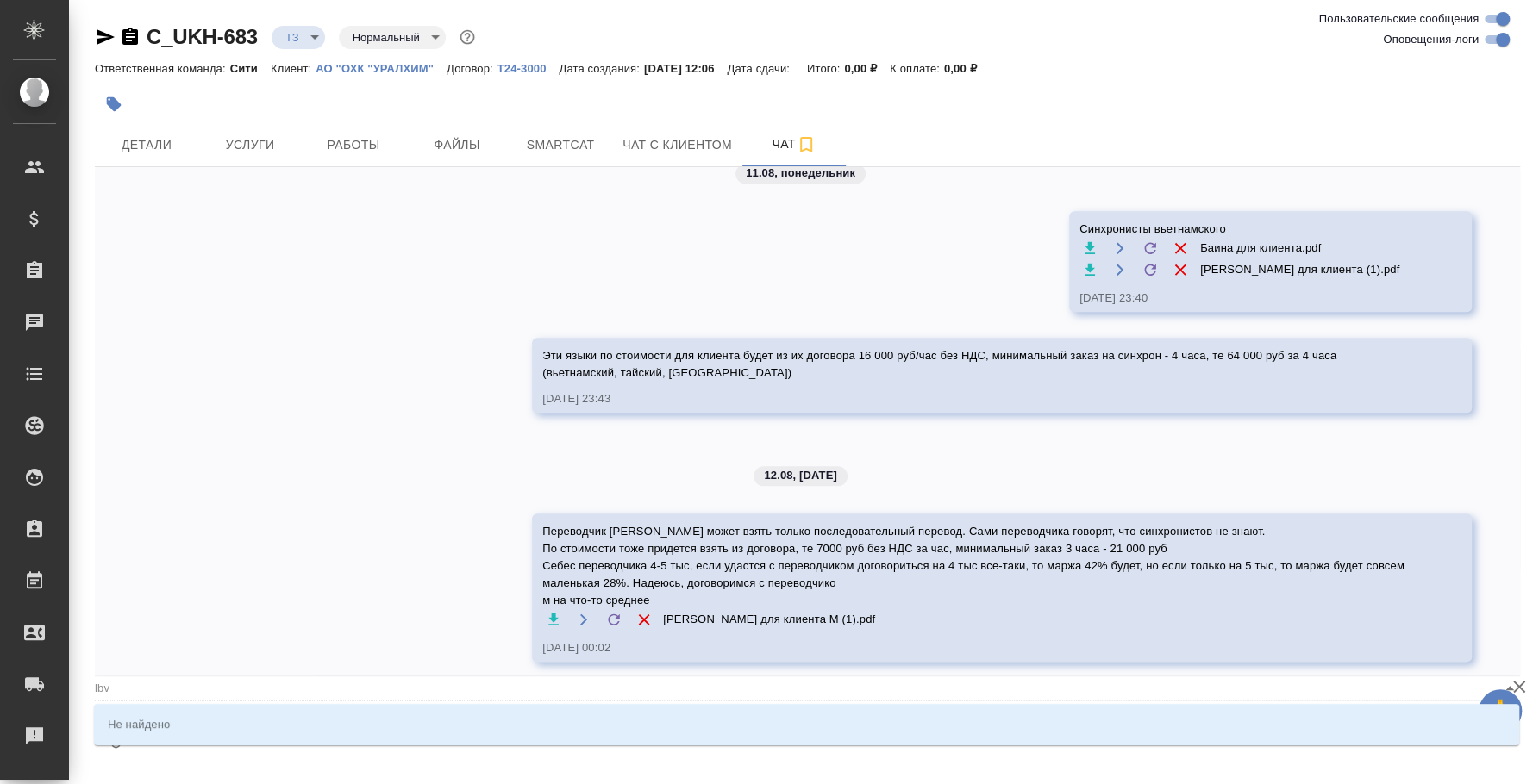
type input "lb"
type textarea "@l"
type input "l"
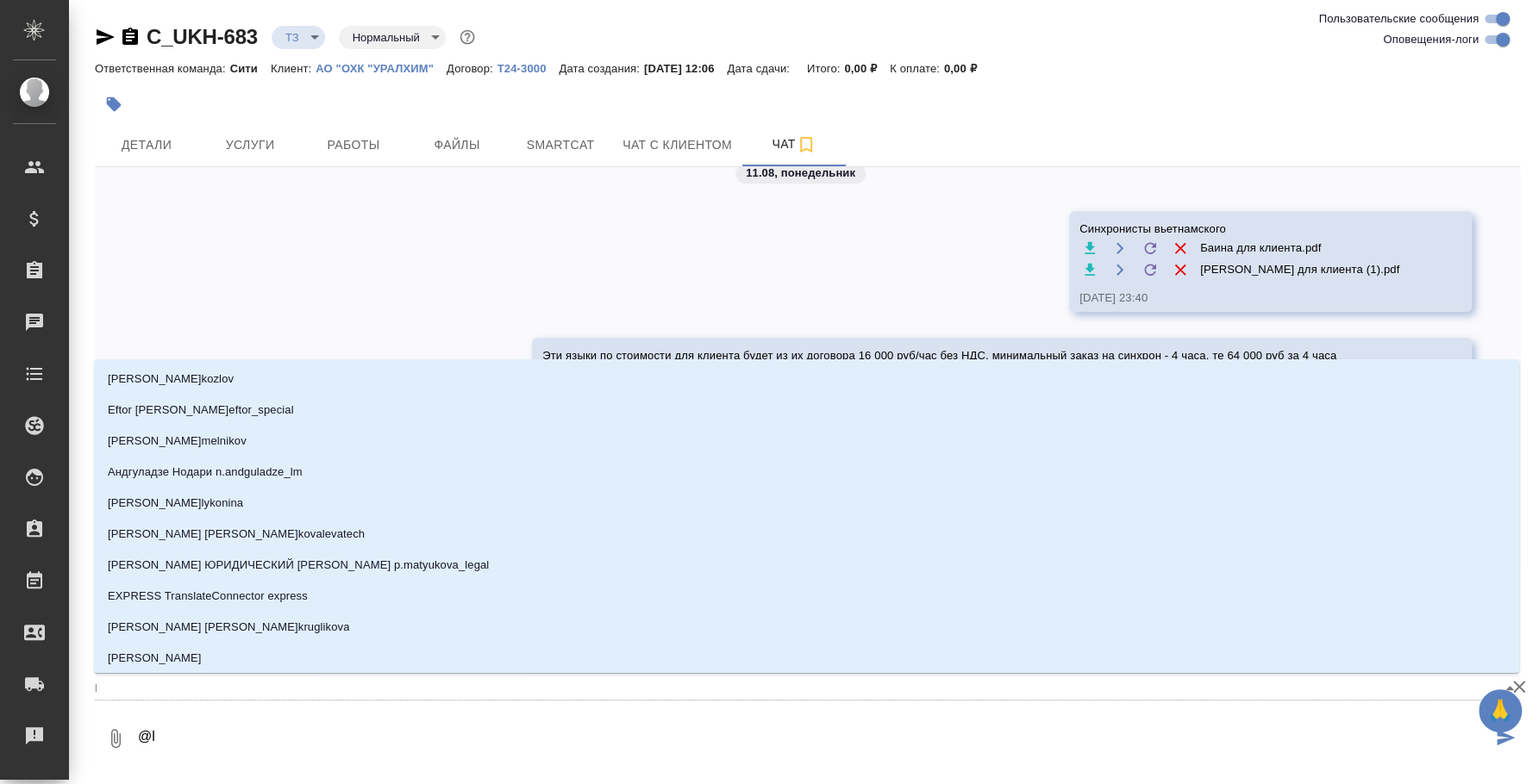
type textarea "@"
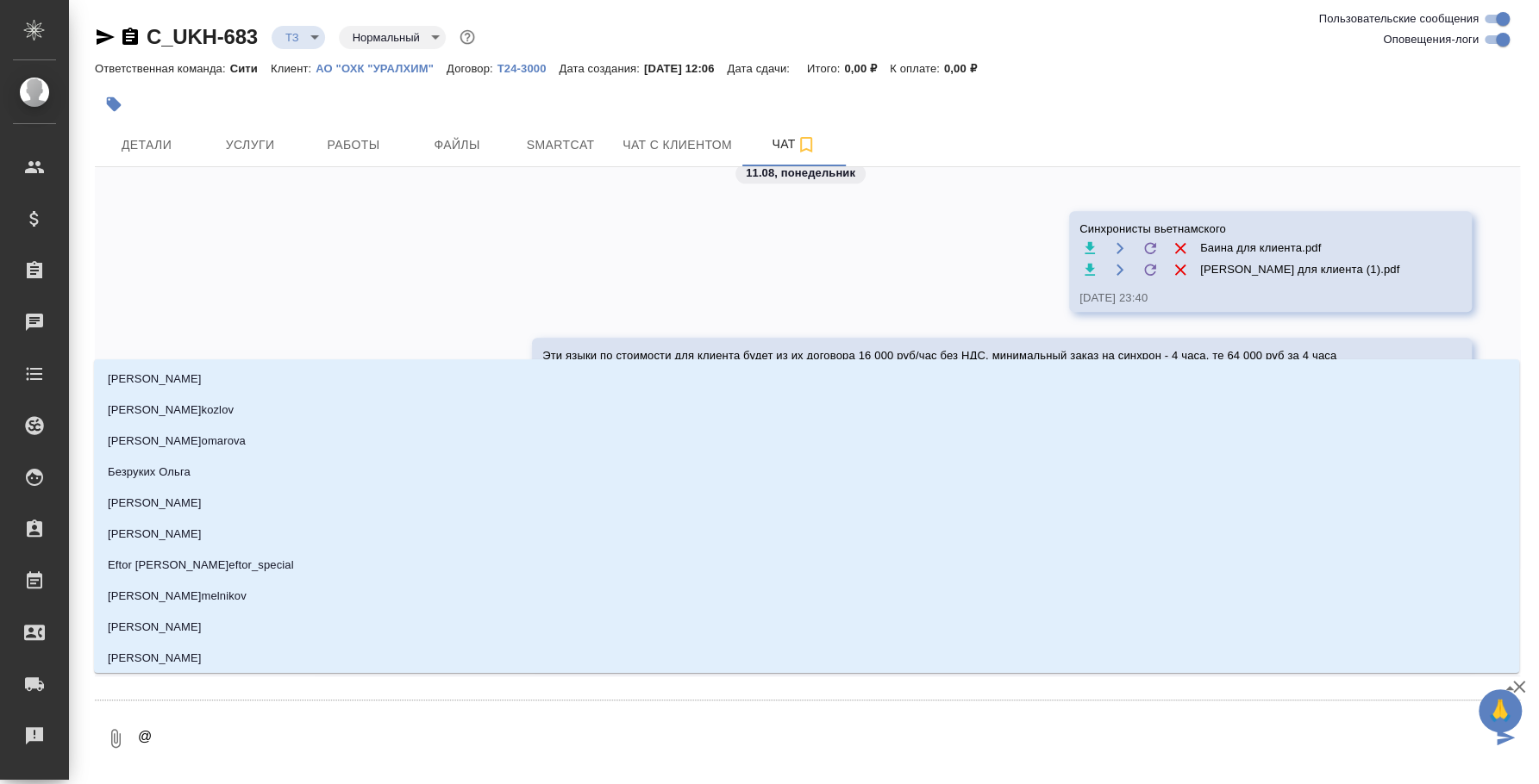
type textarea "@l"
type input "l"
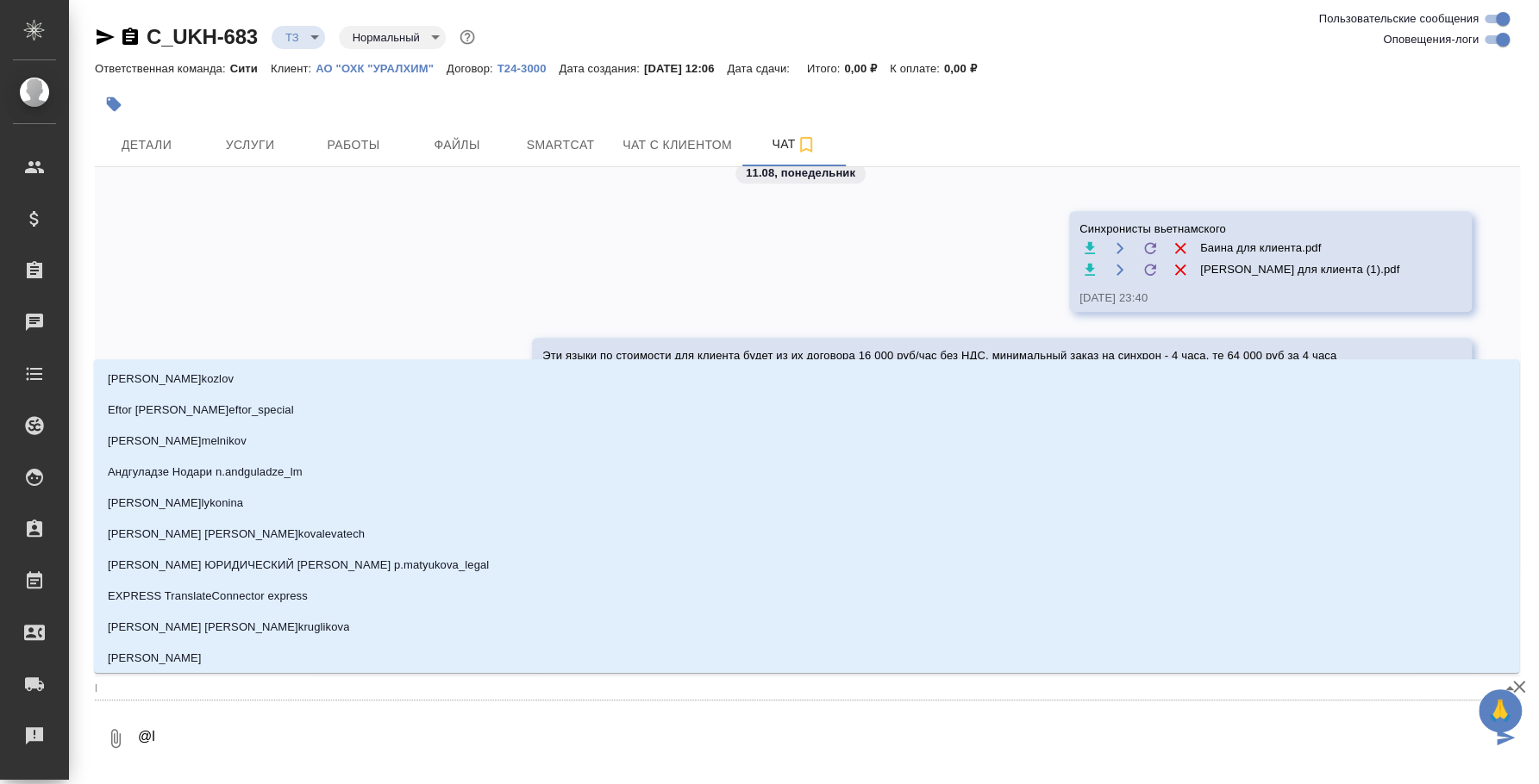
type textarea "@"
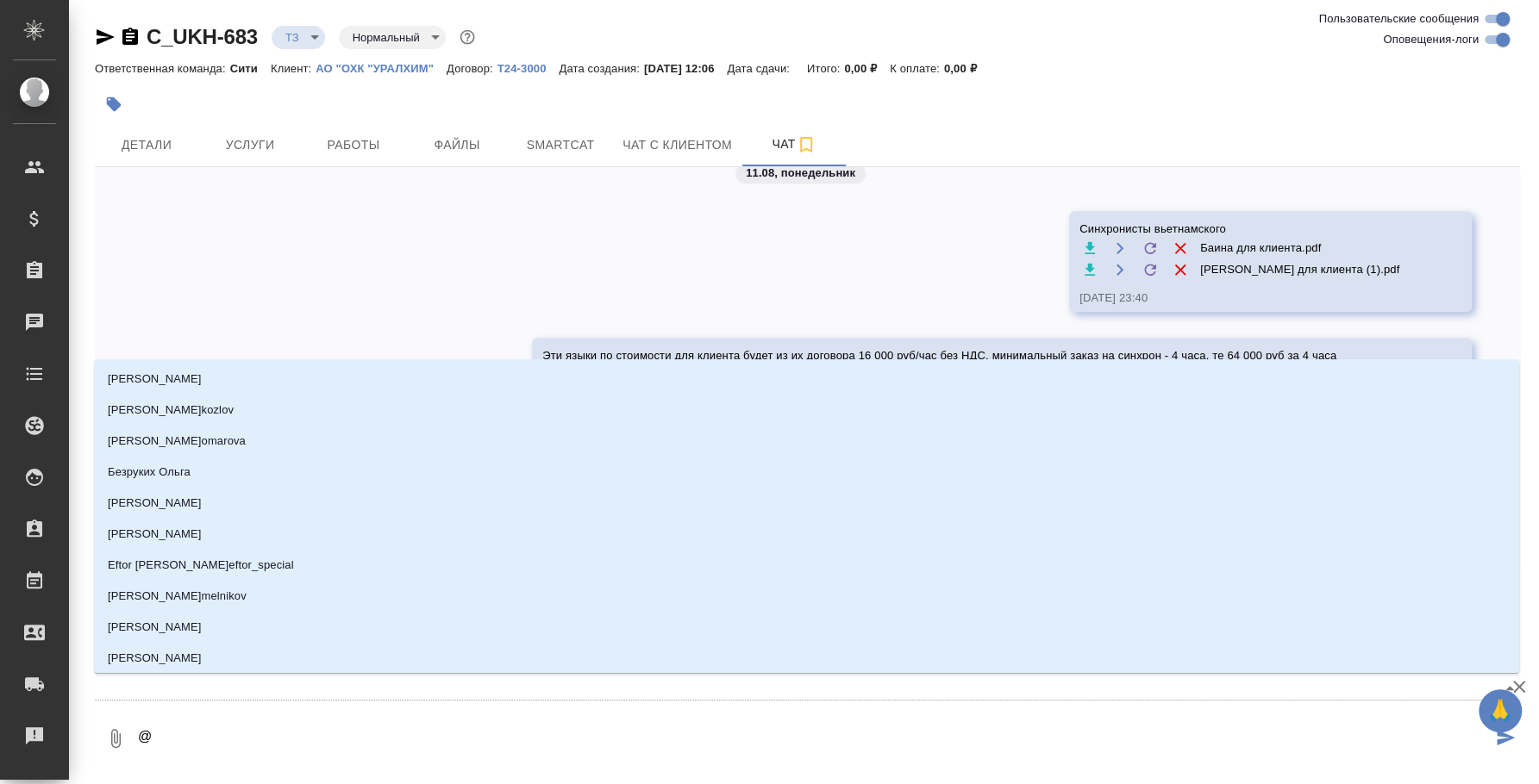
type textarea "@д"
type input "д"
type textarea "@ди"
type input "ди"
type textarea "@дим"
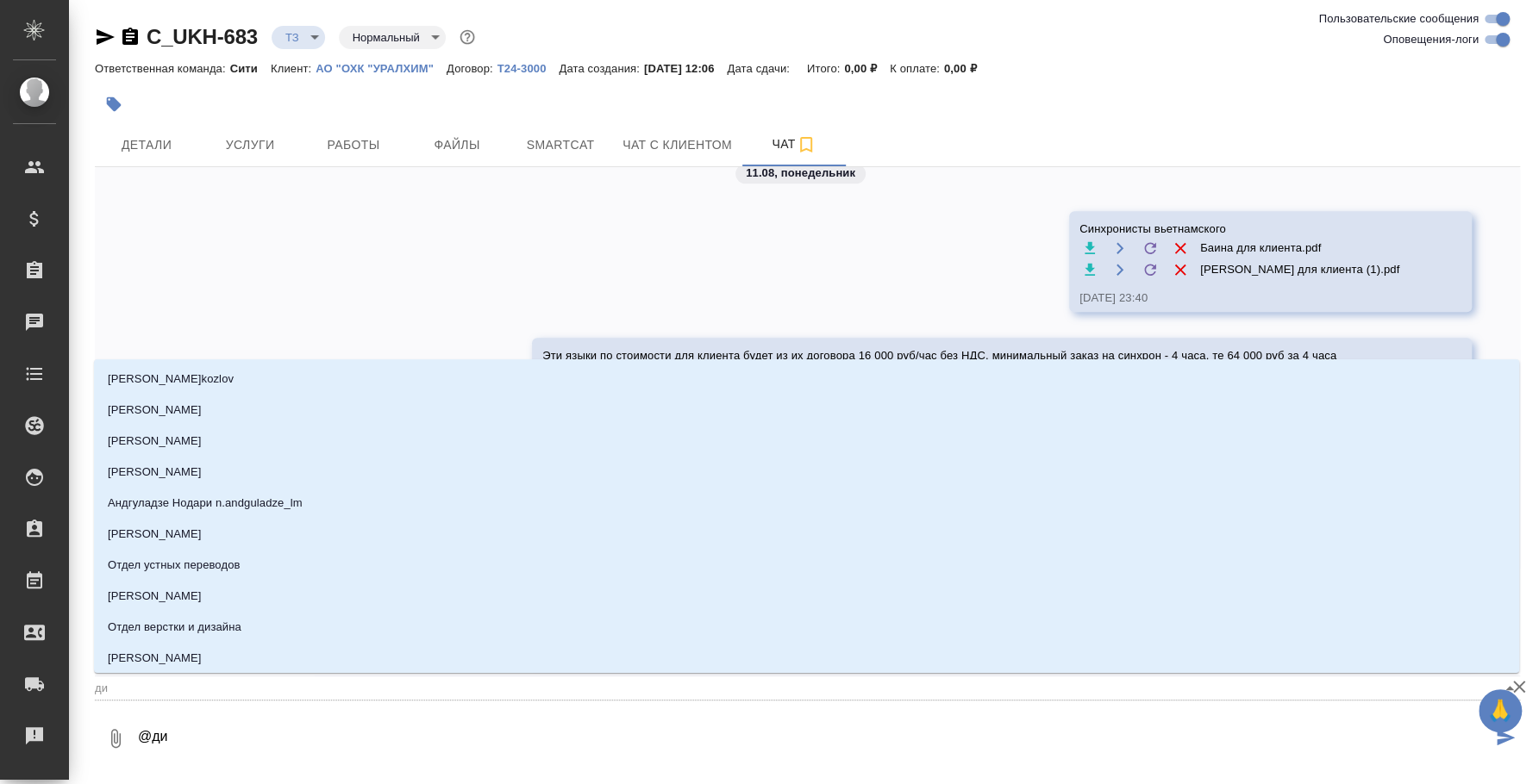
type input "дим"
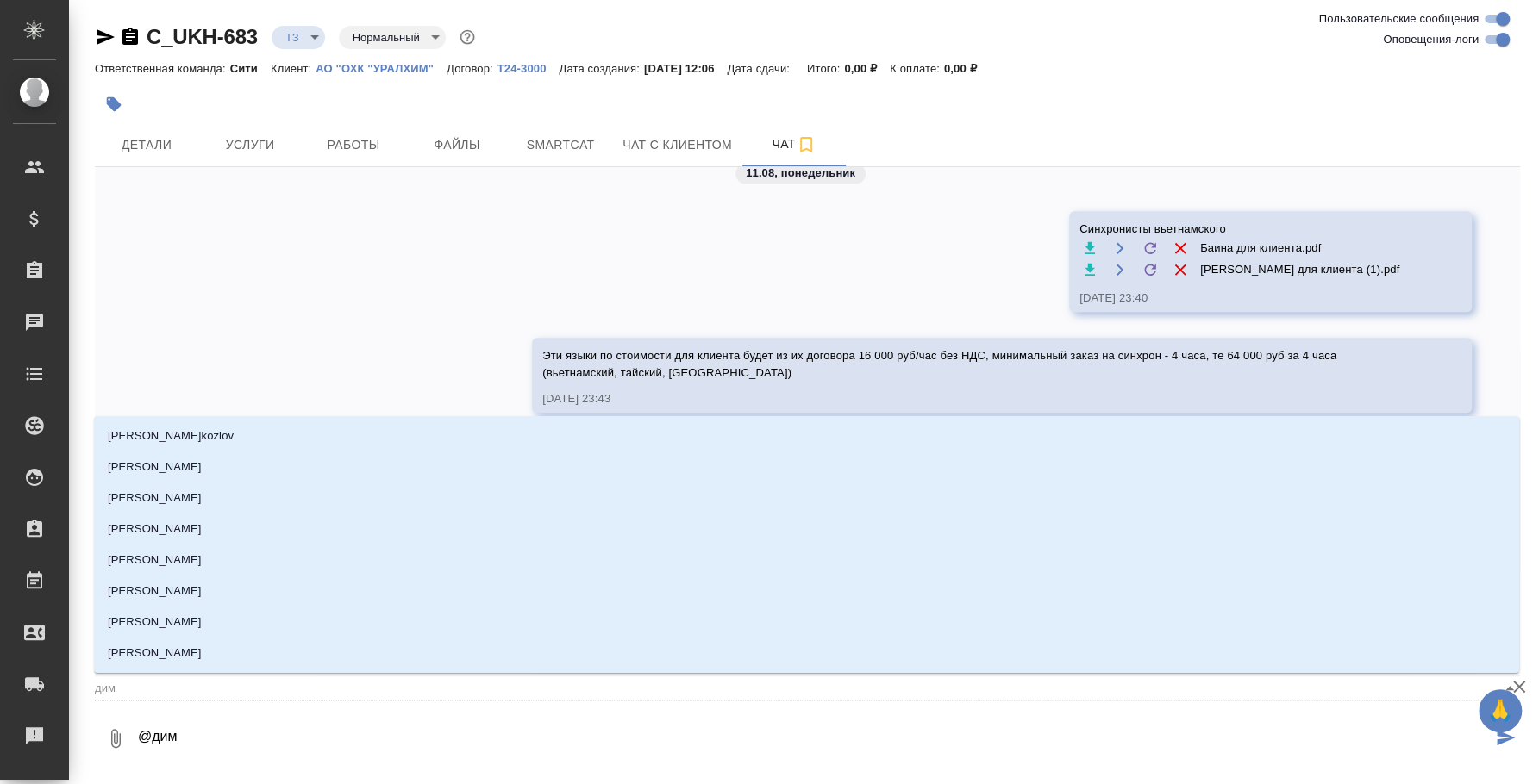
type textarea "@дими"
type input "дими"
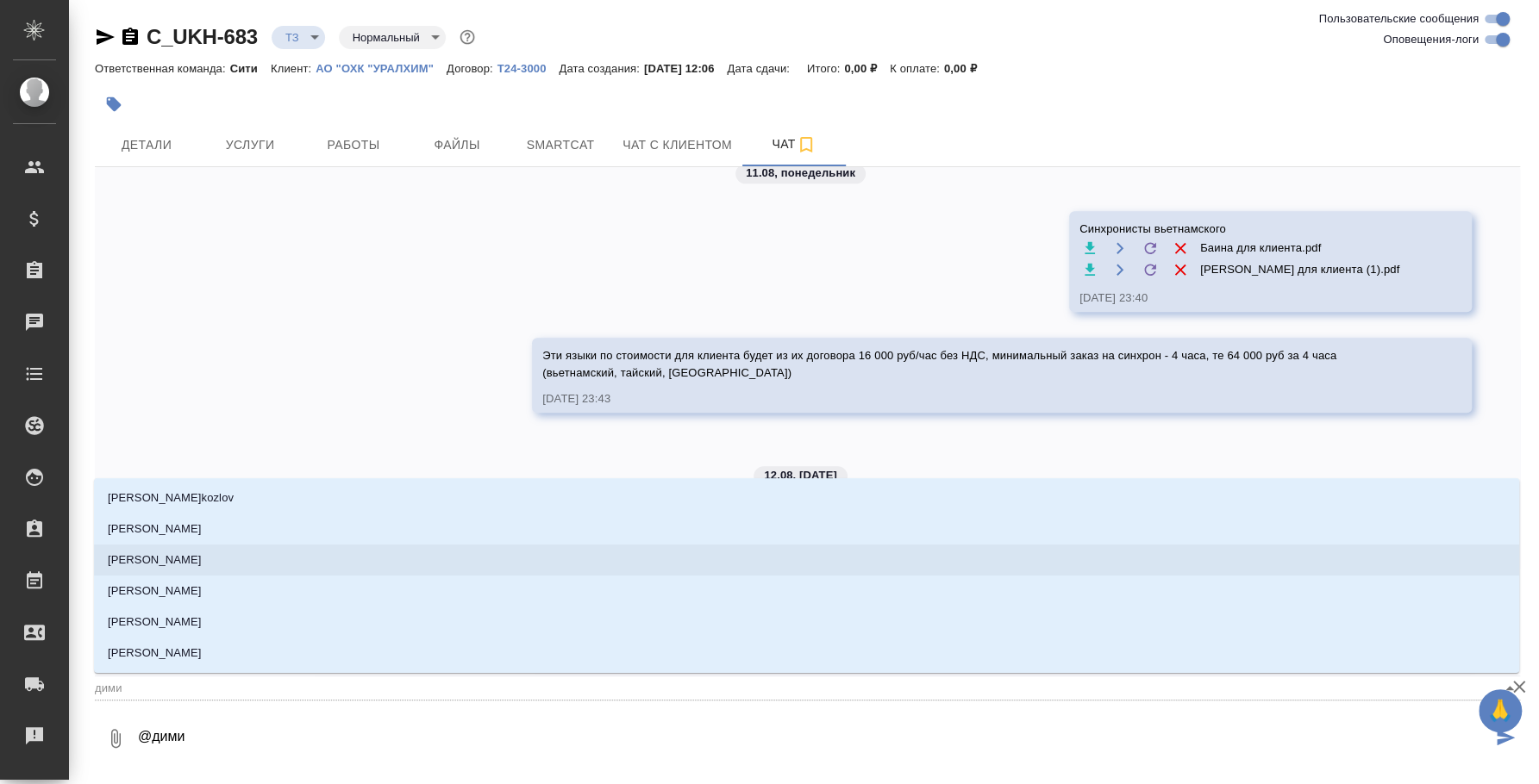
click at [700, 559] on li "[PERSON_NAME]" at bounding box center [806, 559] width 1425 height 31
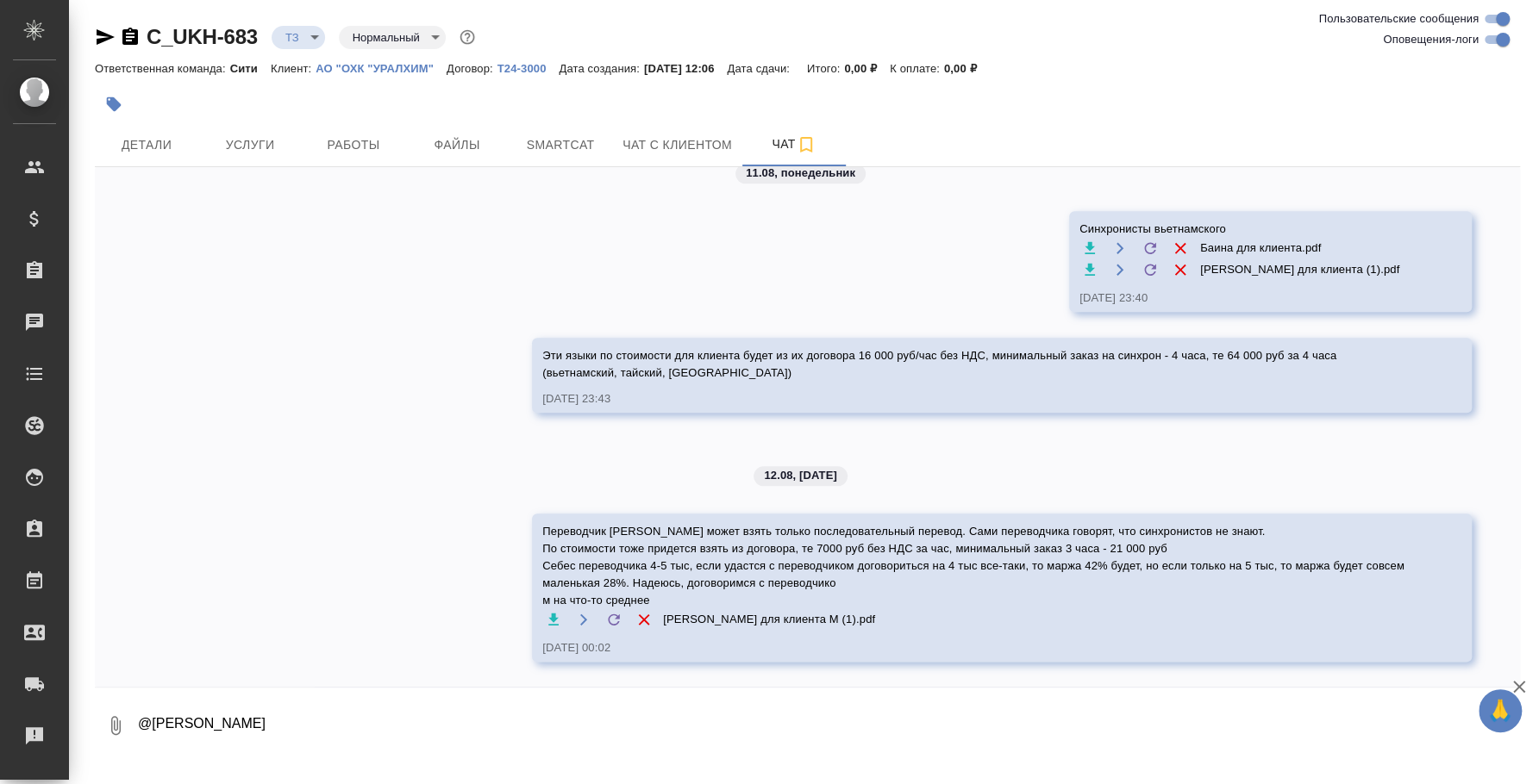
paste textarea "Переводчики индонезийского пока что все очень дорого выходят, в цену по договор…"
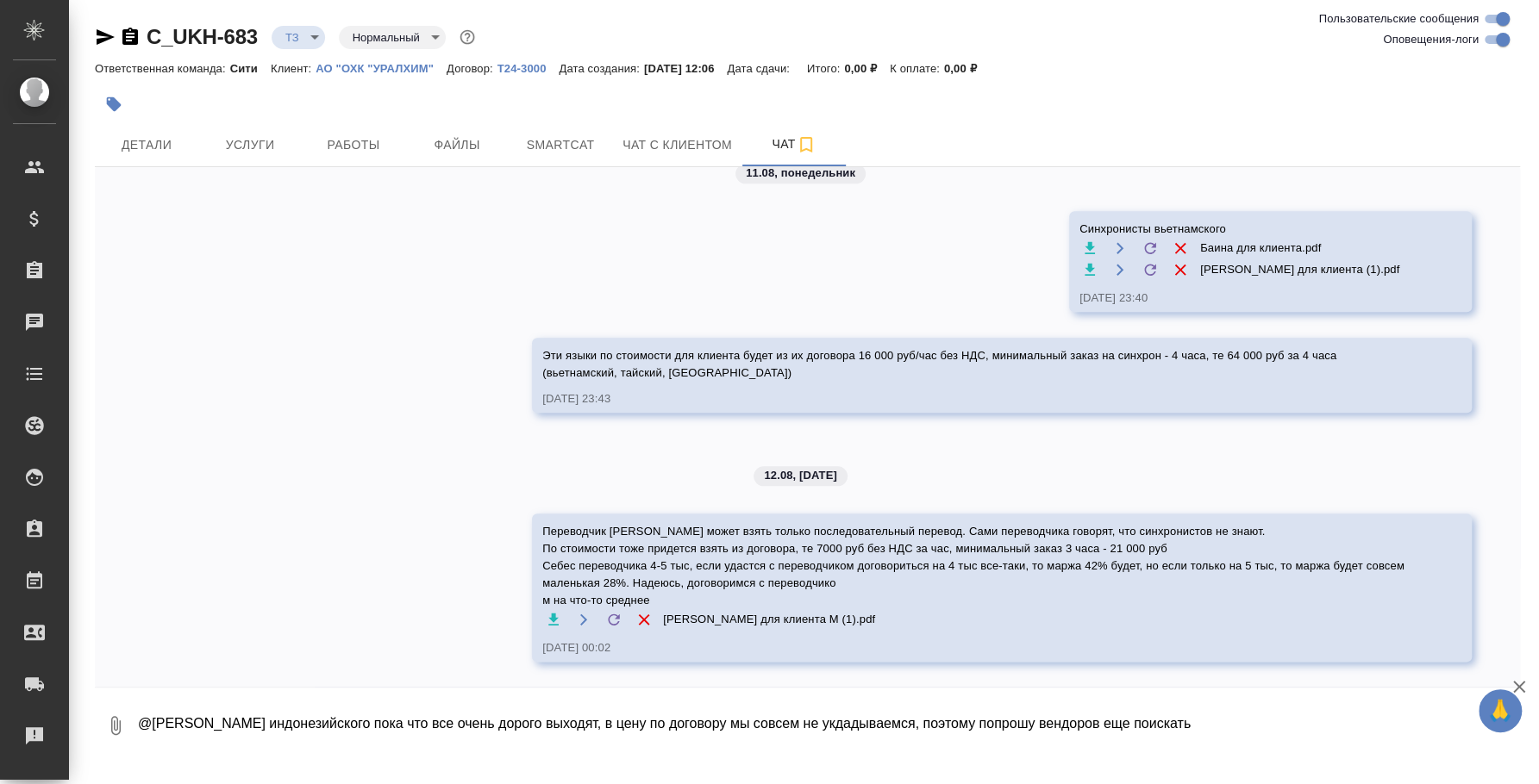
click at [940, 717] on textarea "@[PERSON_NAME] индонезийского пока что все очень дорого выходят, в цену по дого…" at bounding box center [814, 726] width 1355 height 59
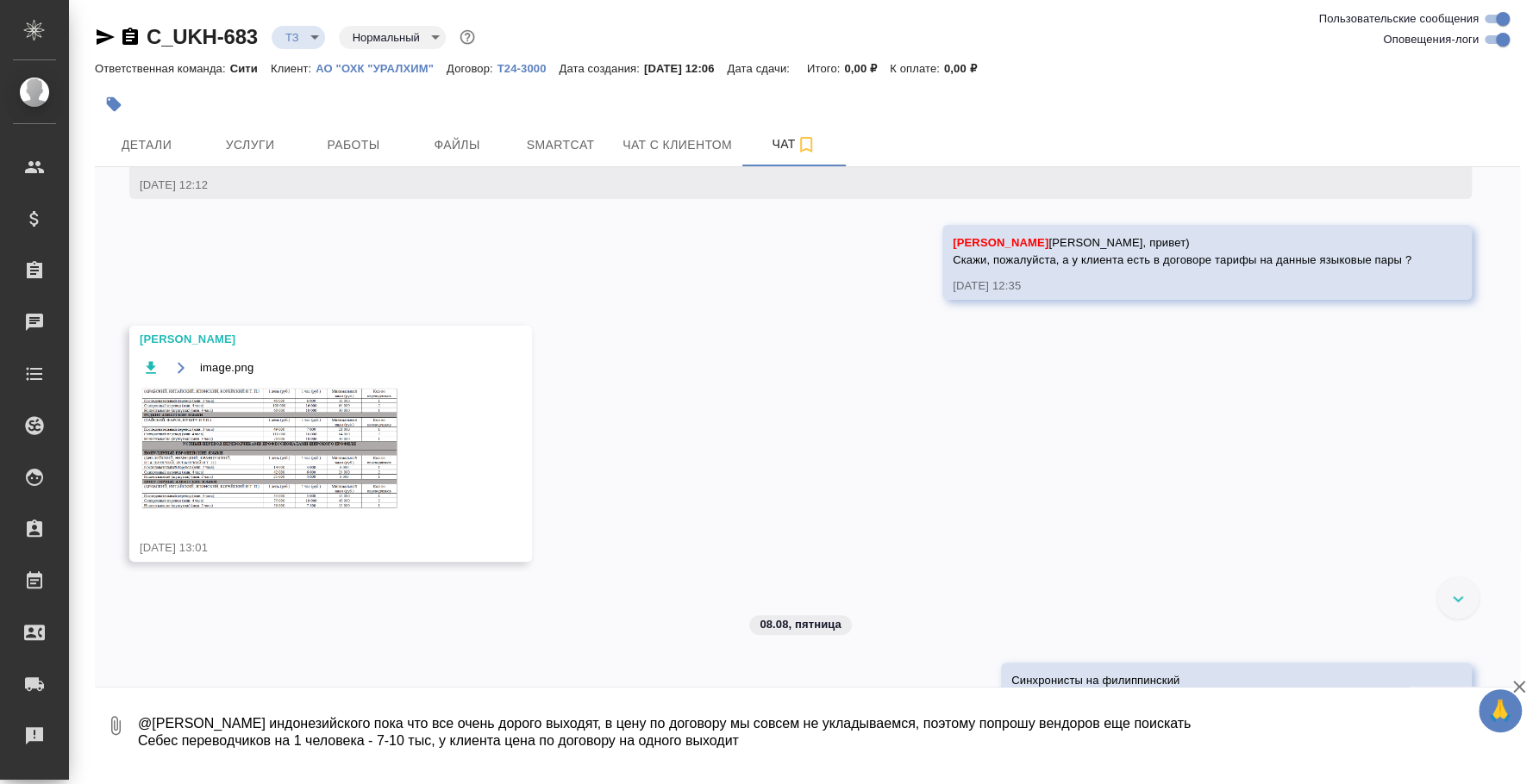
scroll to position [162, 0]
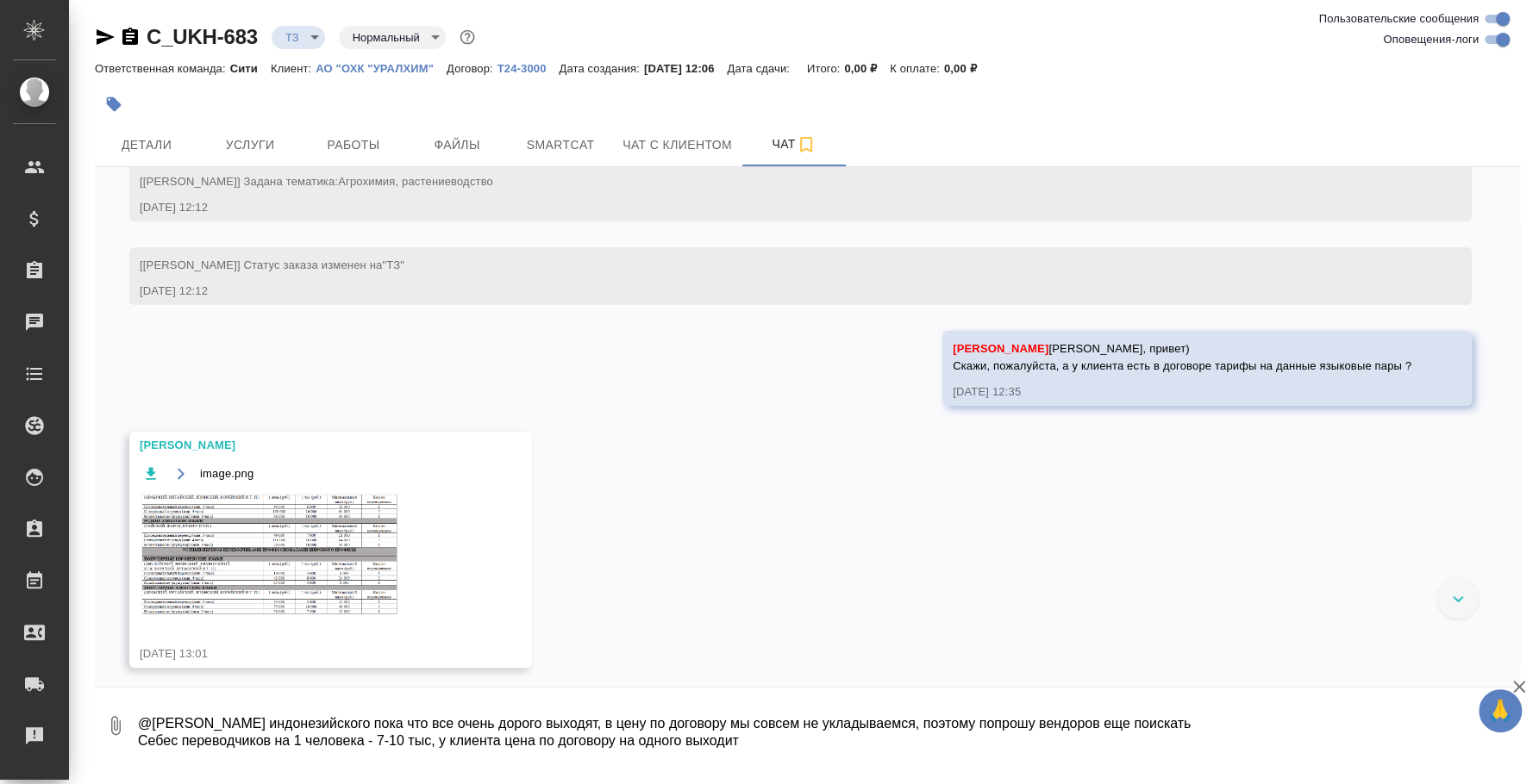
click at [314, 602] on img at bounding box center [269, 553] width 258 height 122
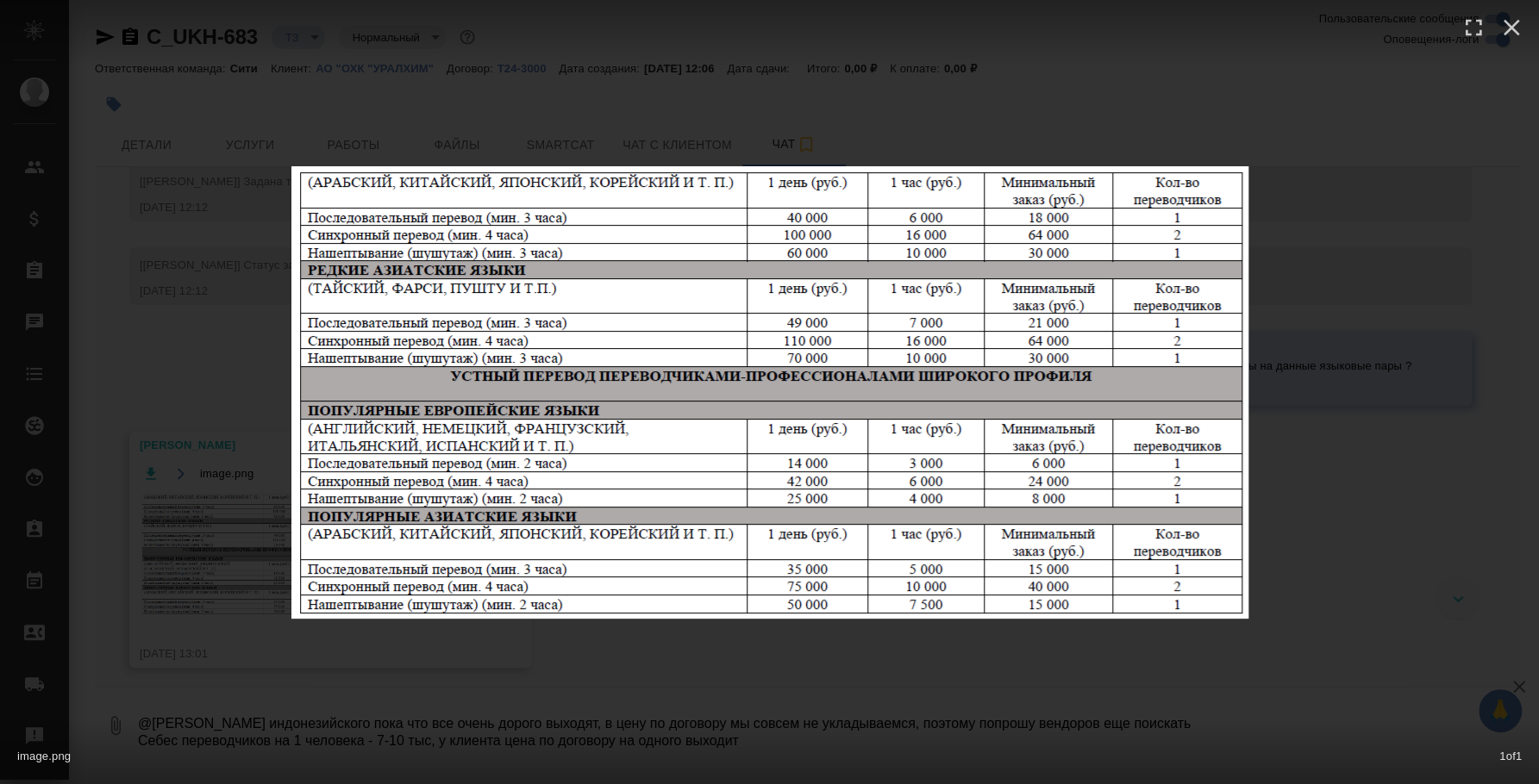
click at [764, 744] on div "image.png 1 of 1" at bounding box center [769, 753] width 1539 height 64
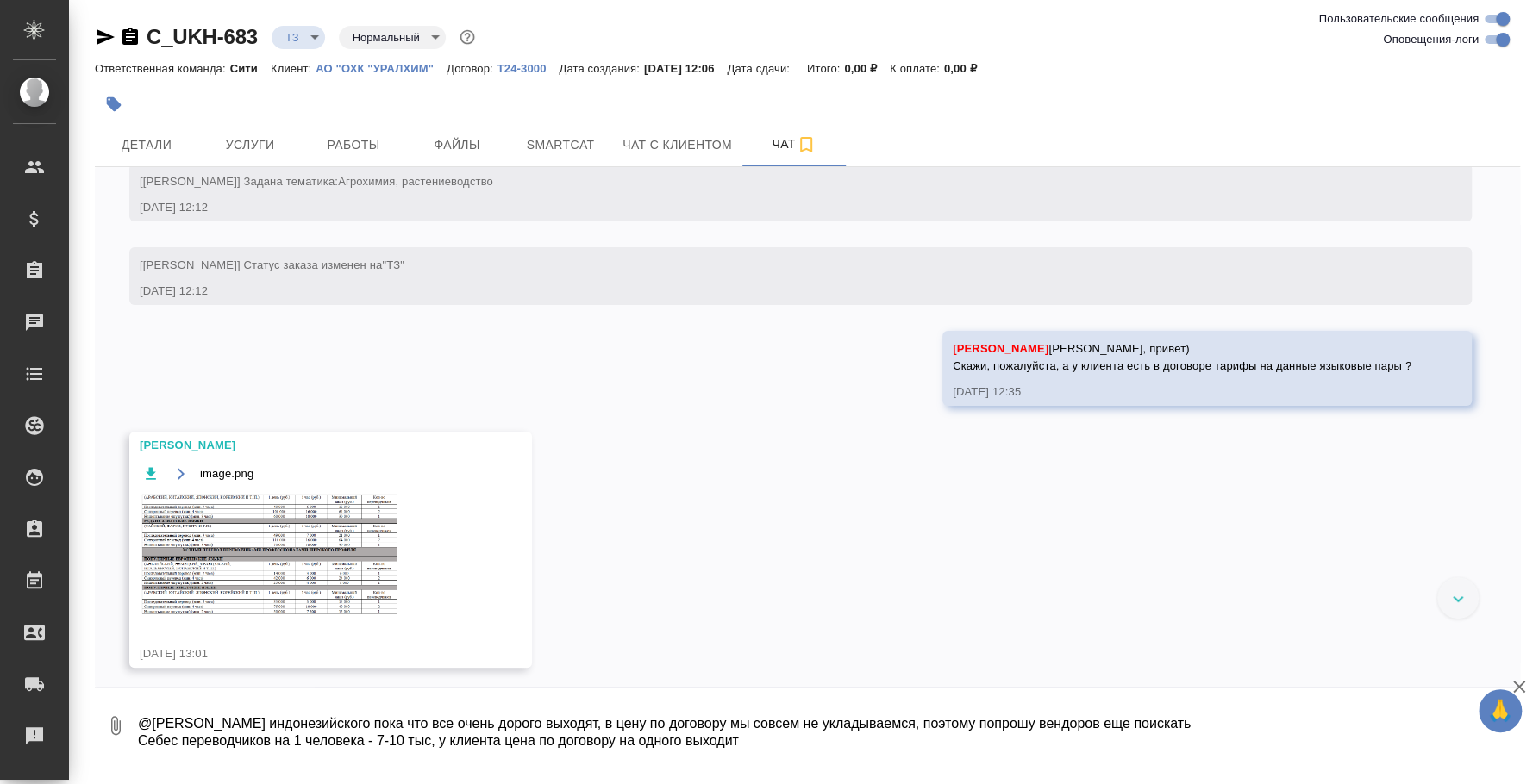
click at [760, 738] on textarea "@[PERSON_NAME] индонезийского пока что все очень дорого выходят, в цену по дого…" at bounding box center [814, 726] width 1355 height 59
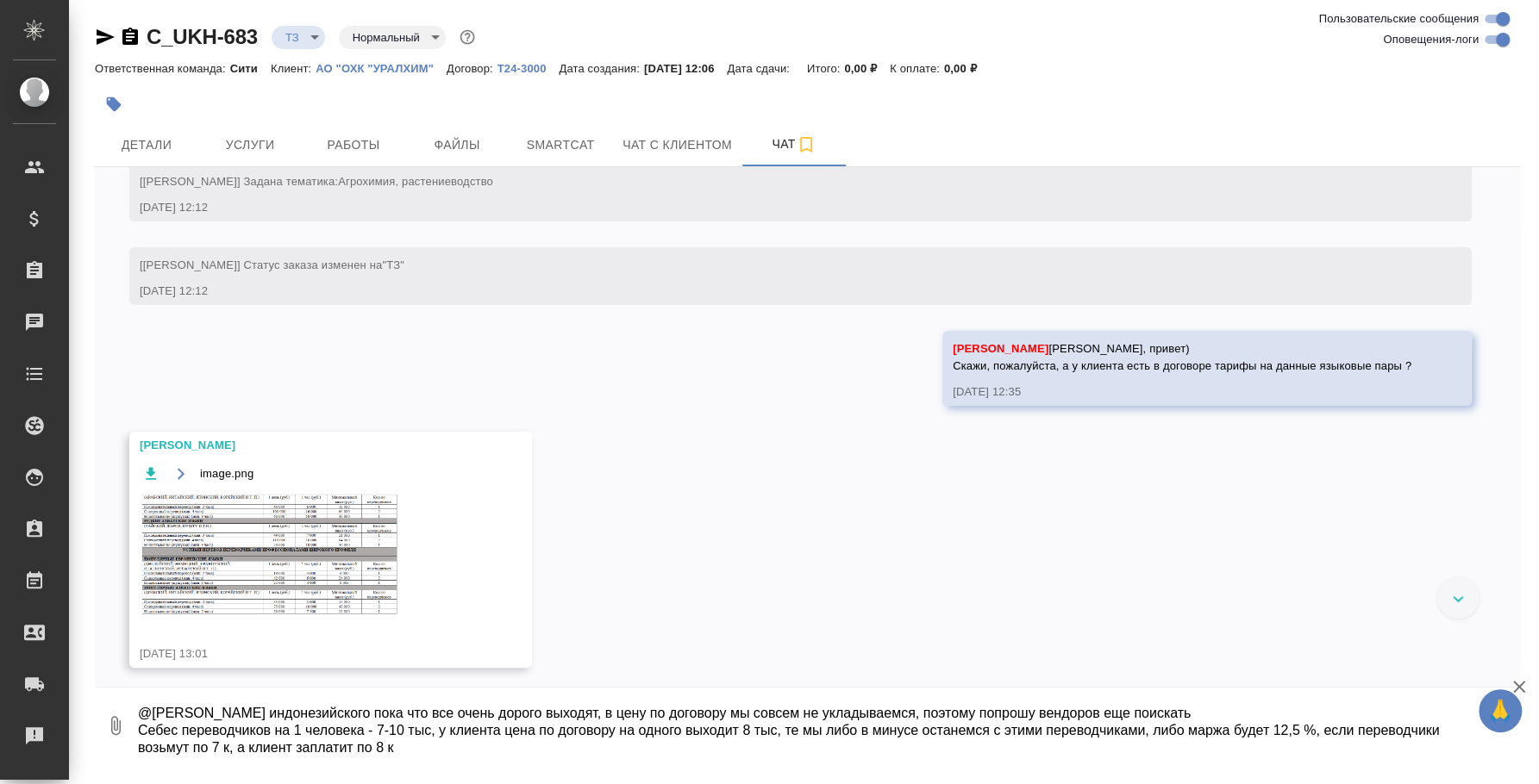
type textarea "@[PERSON_NAME] индонезийского пока что все очень дорого выходят, в цену по дого…"
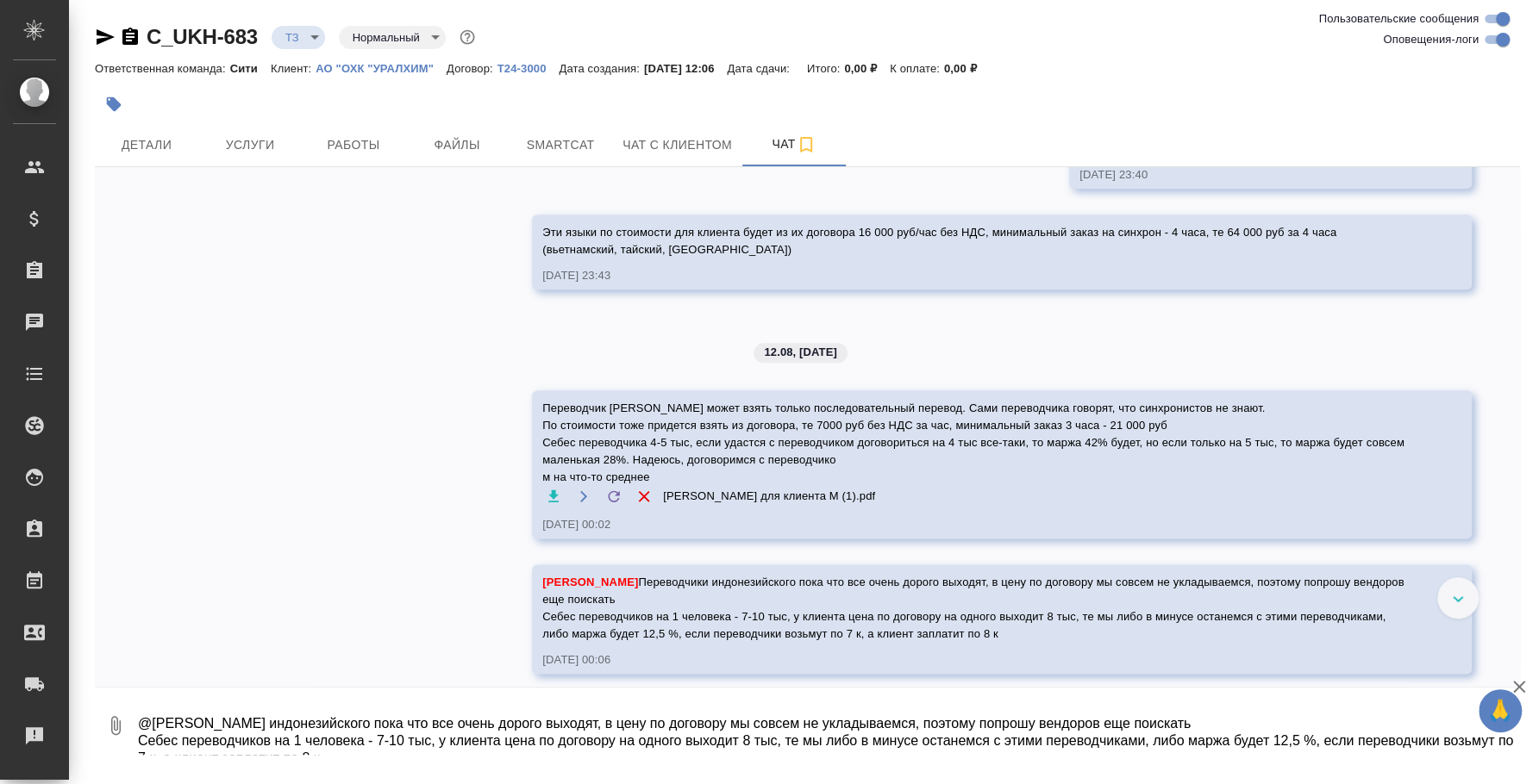
scroll to position [1267, 0]
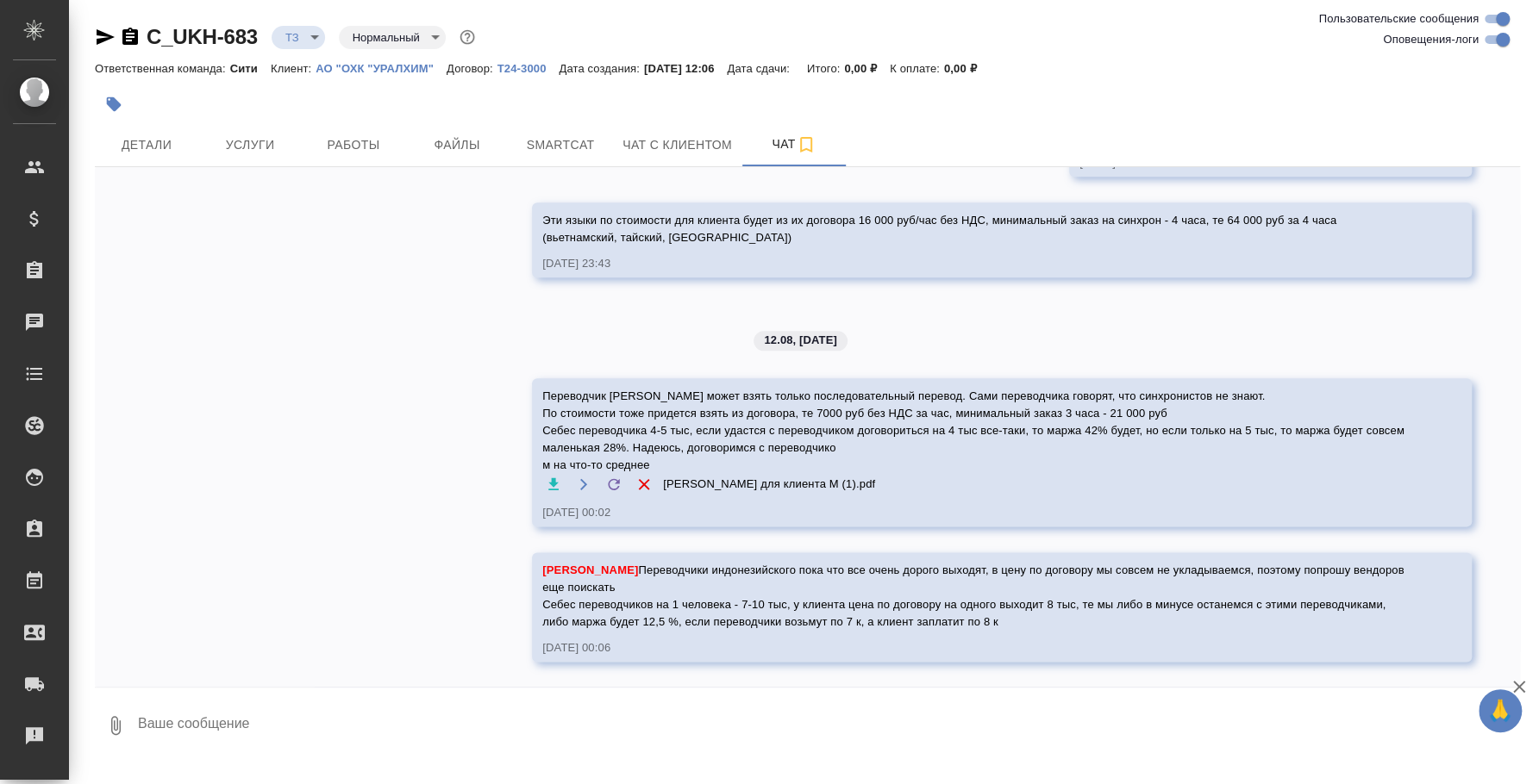
click at [370, 736] on textarea at bounding box center [828, 726] width 1384 height 59
type textarea "Но все переводчики просят материалы для подготовки"
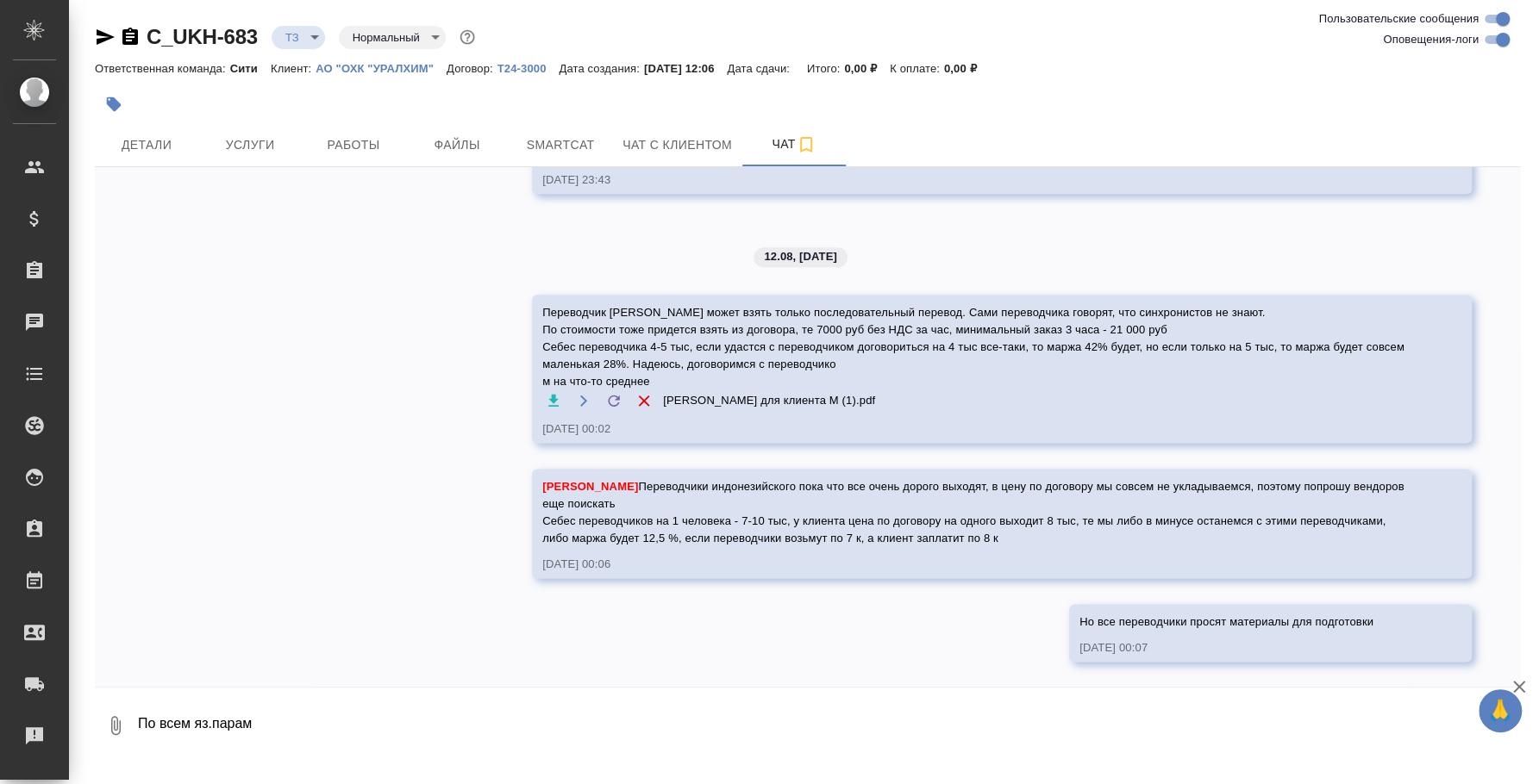
type textarea "По всем яз.парам"
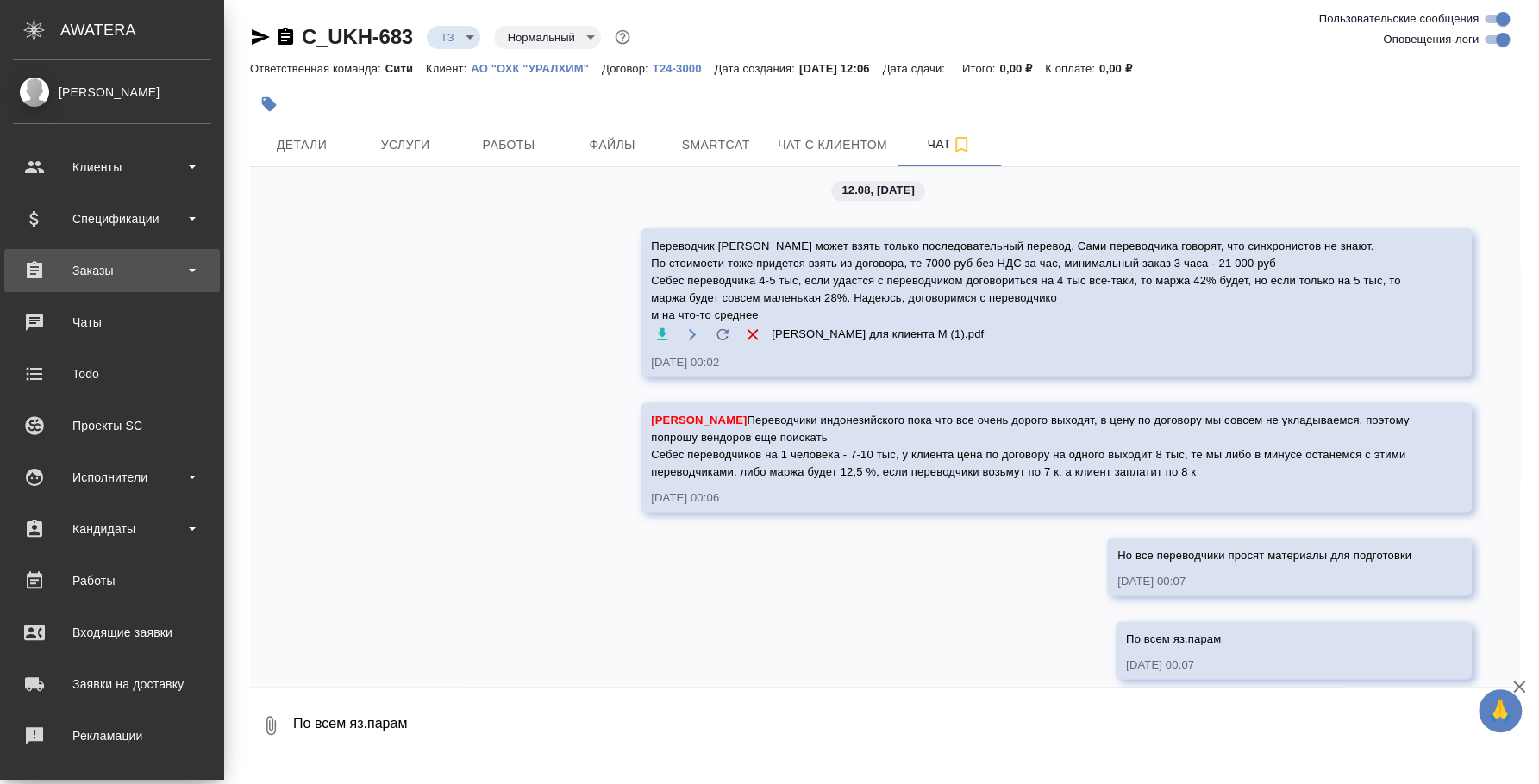
click at [125, 277] on div "Заказы" at bounding box center [112, 270] width 198 height 26
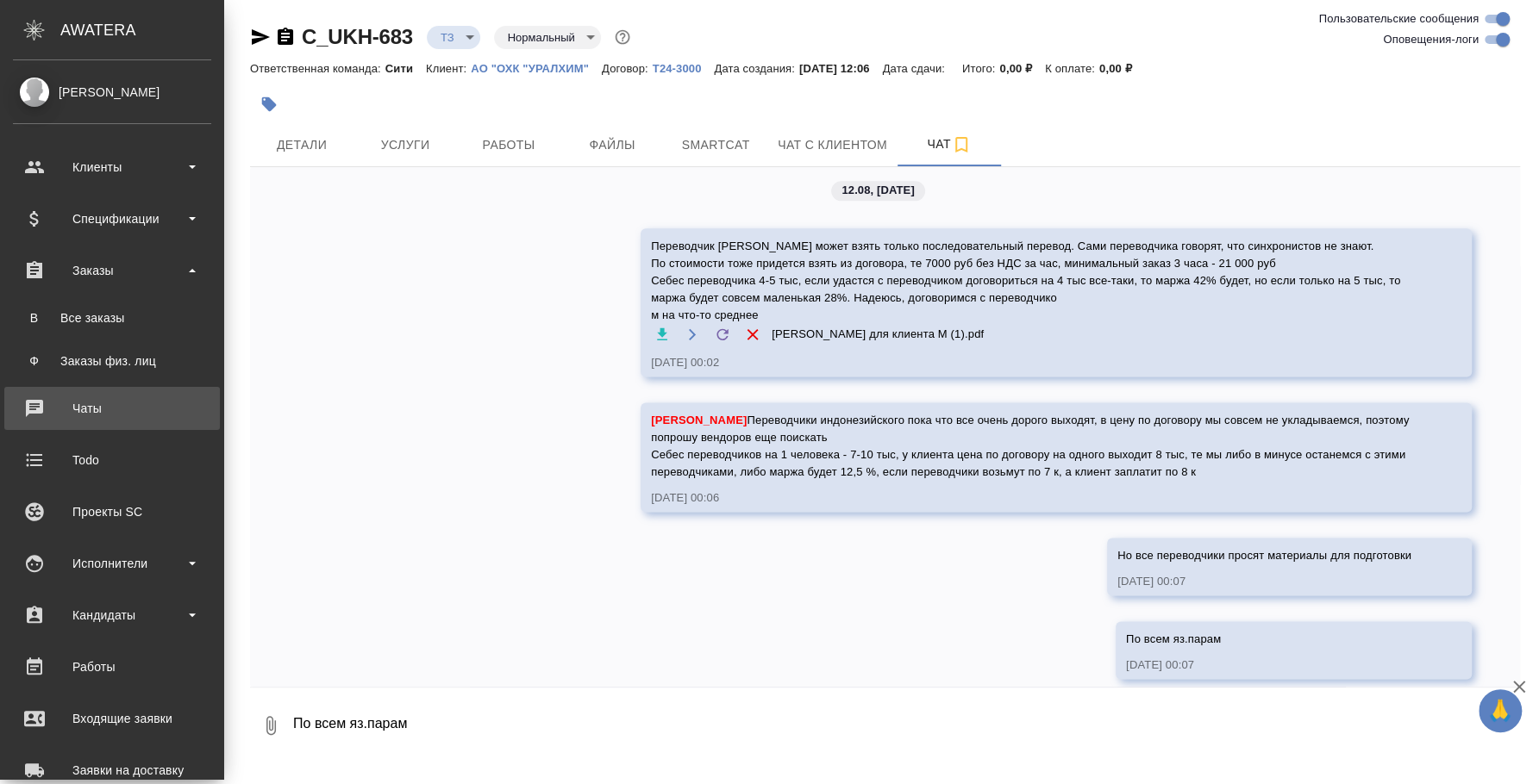
click at [120, 415] on div "Чаты" at bounding box center [112, 408] width 198 height 26
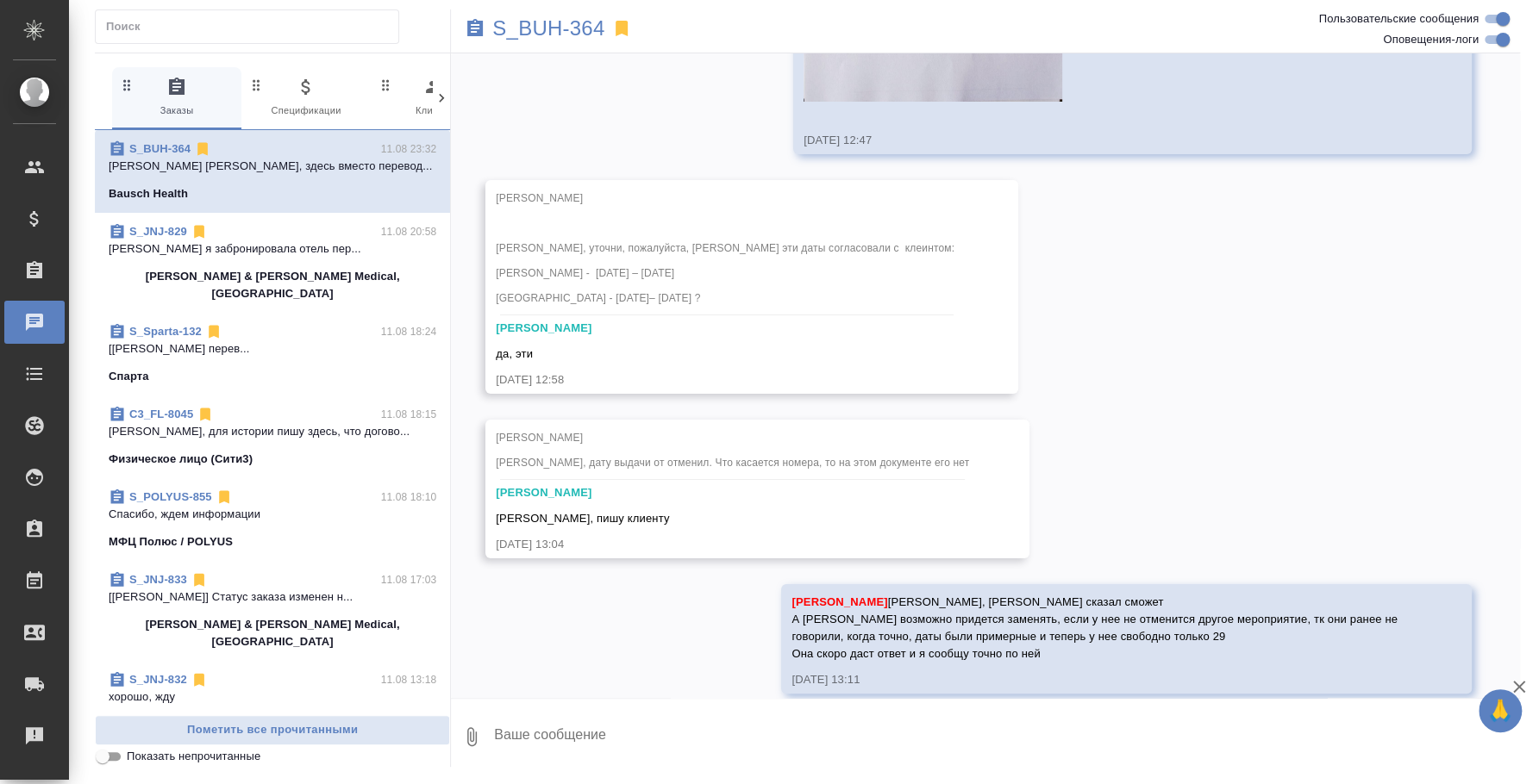
scroll to position [8842, 0]
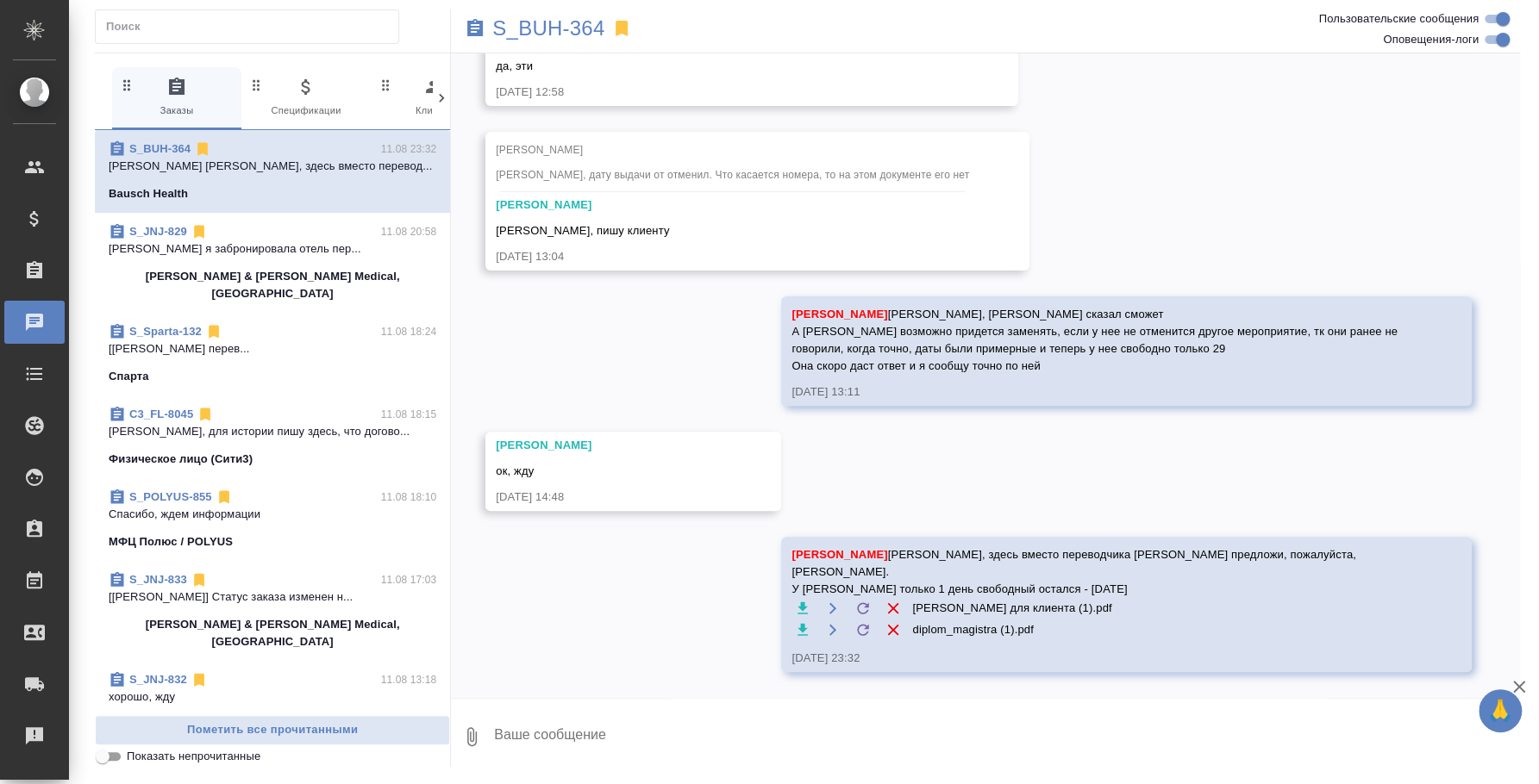
click at [220, 237] on div "S_JNJ-829 11.08 20:58" at bounding box center [273, 232] width 328 height 17
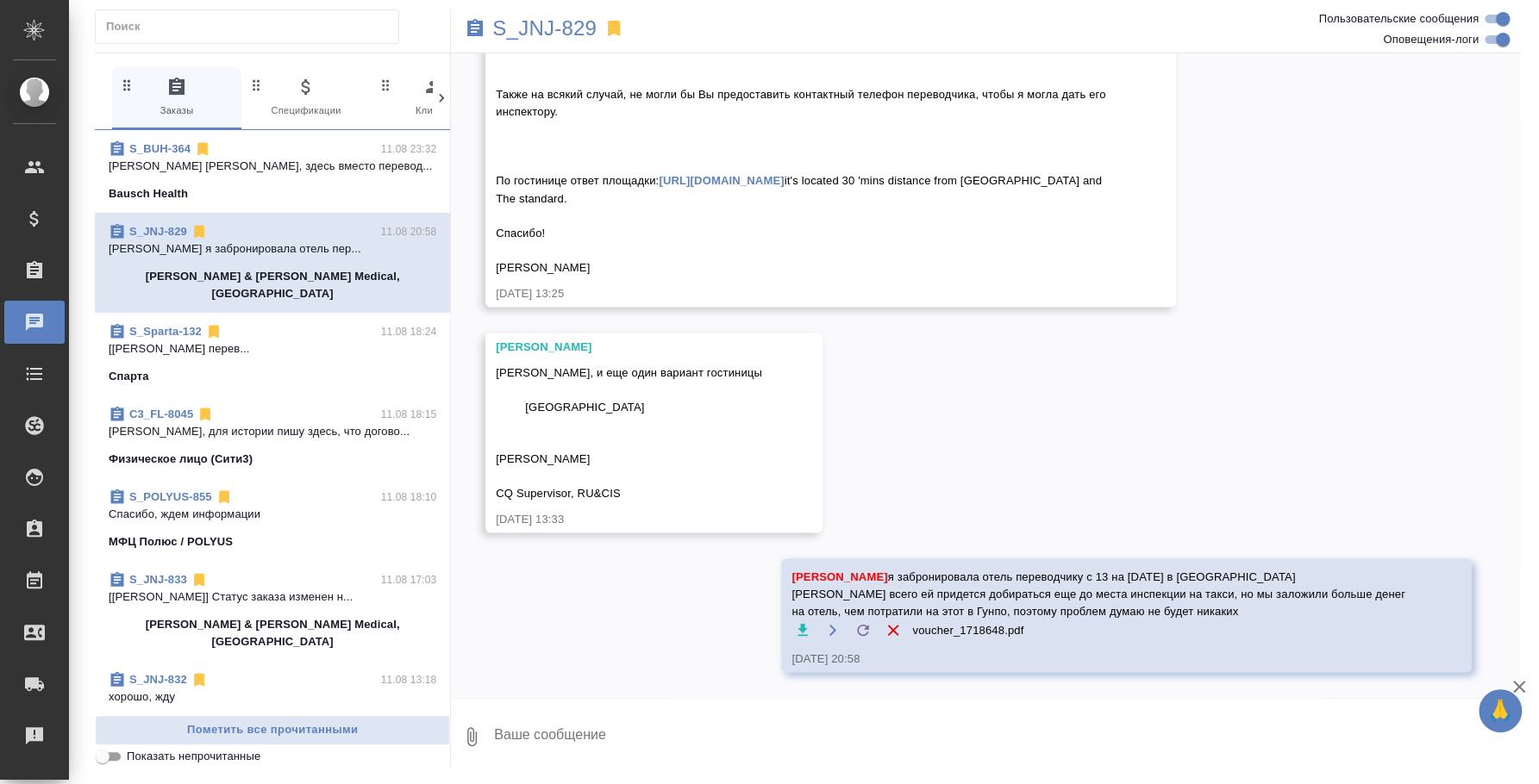
scroll to position [15202, 0]
click at [193, 396] on div "C3_FL-8045 11.08 18:15 [PERSON_NAME], для истории пишу здесь, что догово... Физ…" at bounding box center [272, 437] width 356 height 83
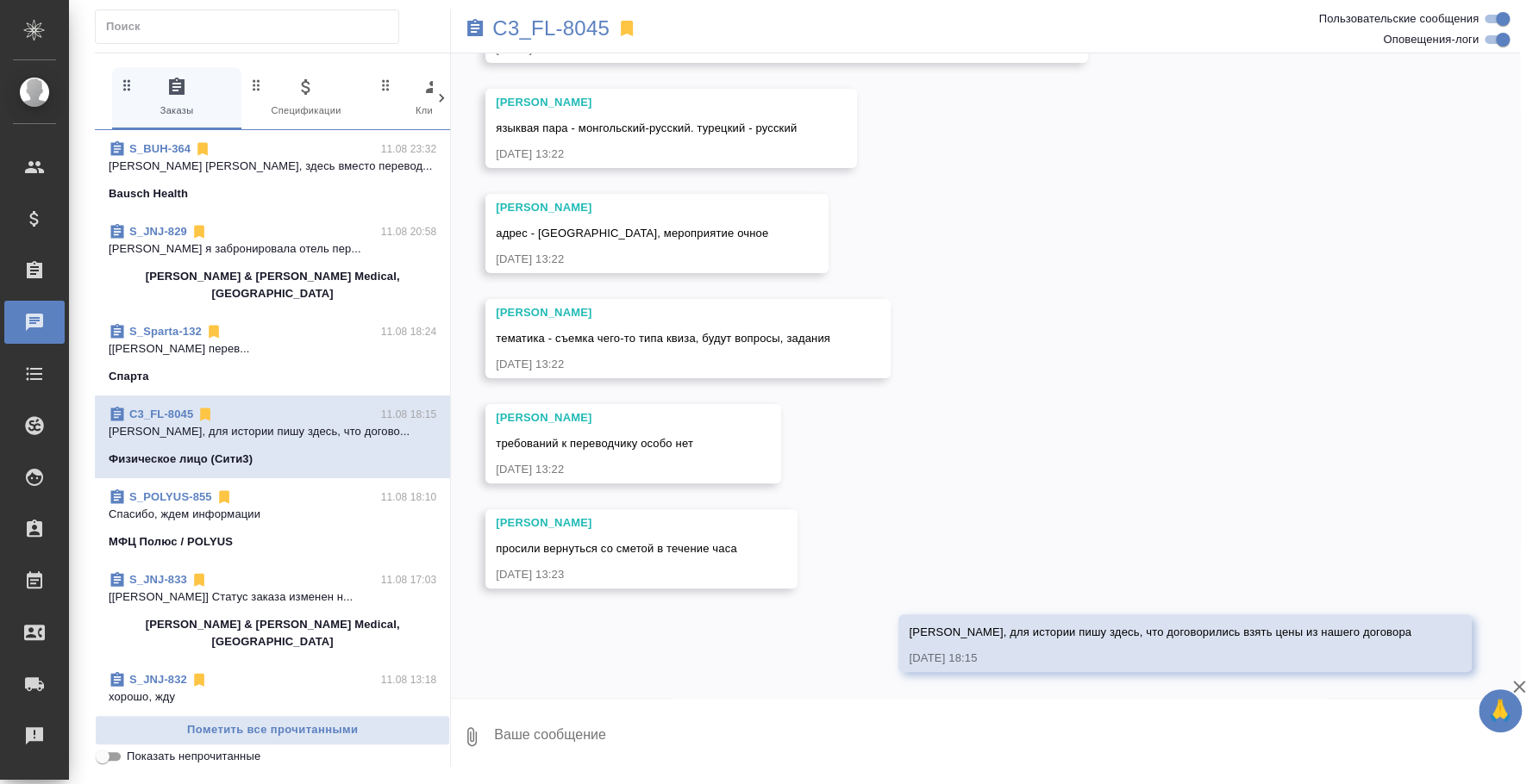
click at [188, 506] on p "Спасибо, ждем информации" at bounding box center [273, 514] width 328 height 17
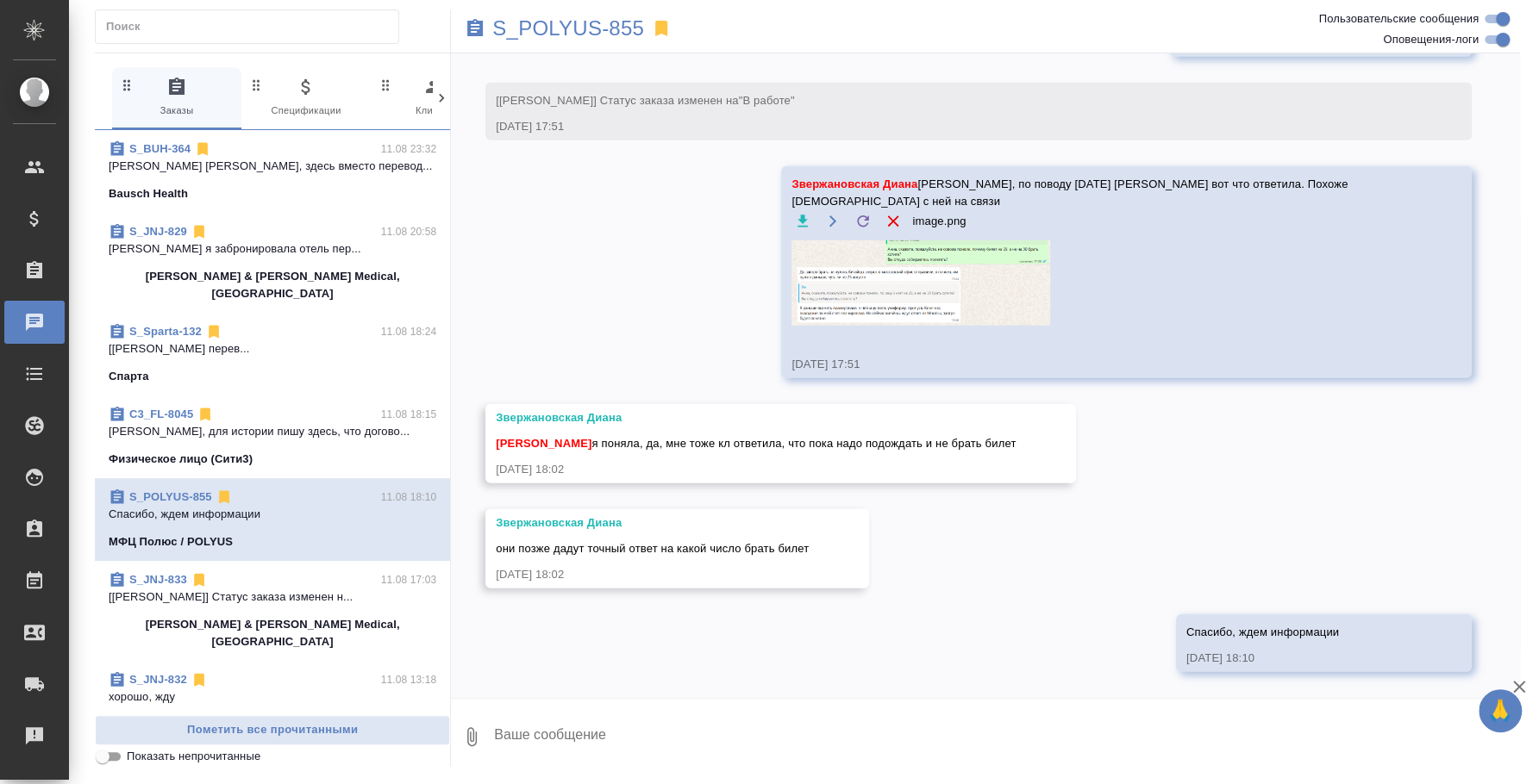
click at [203, 589] on p "[[PERSON_NAME]] Статус заказа изменен н..." at bounding box center [273, 597] width 328 height 17
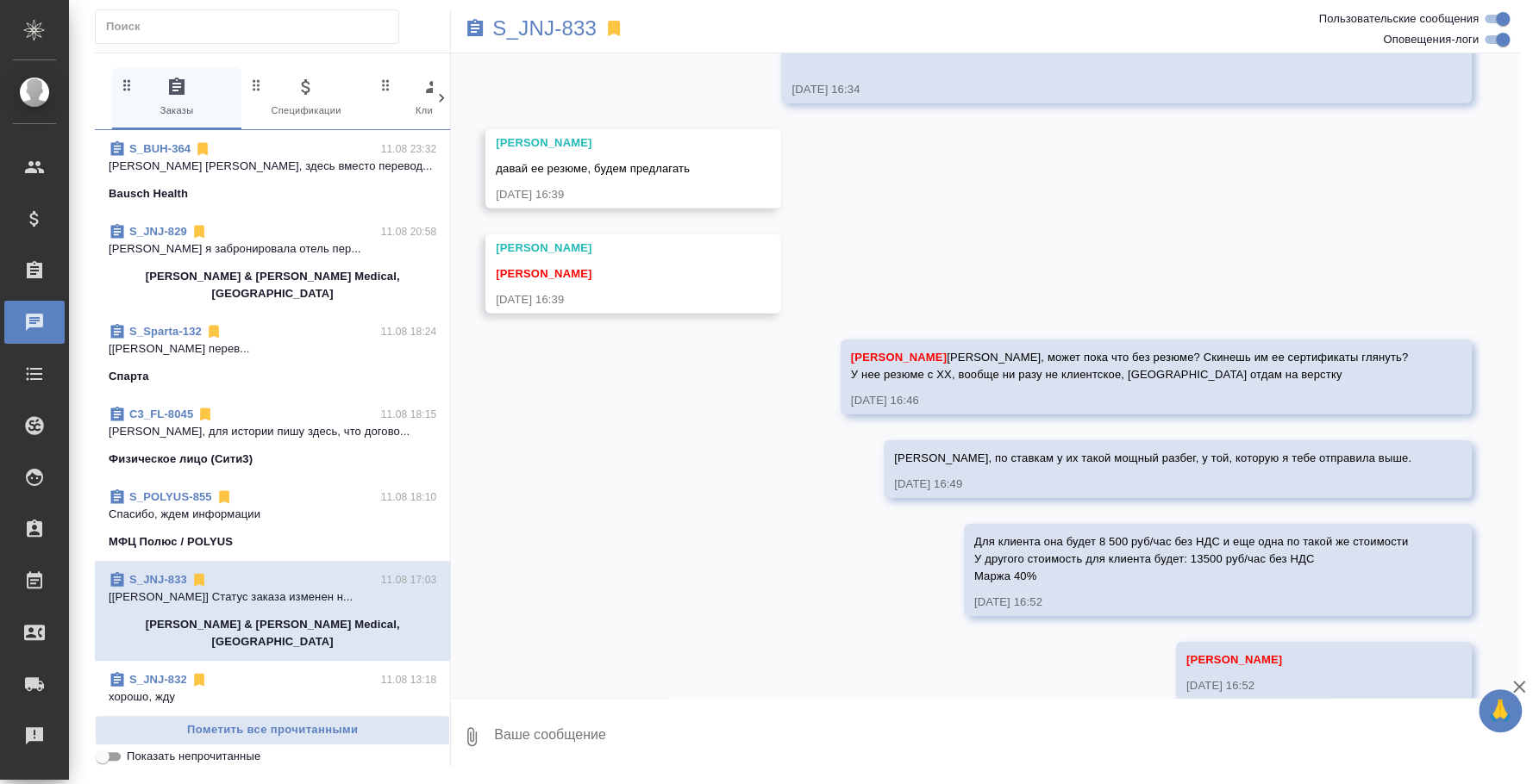
scroll to position [3826, 0]
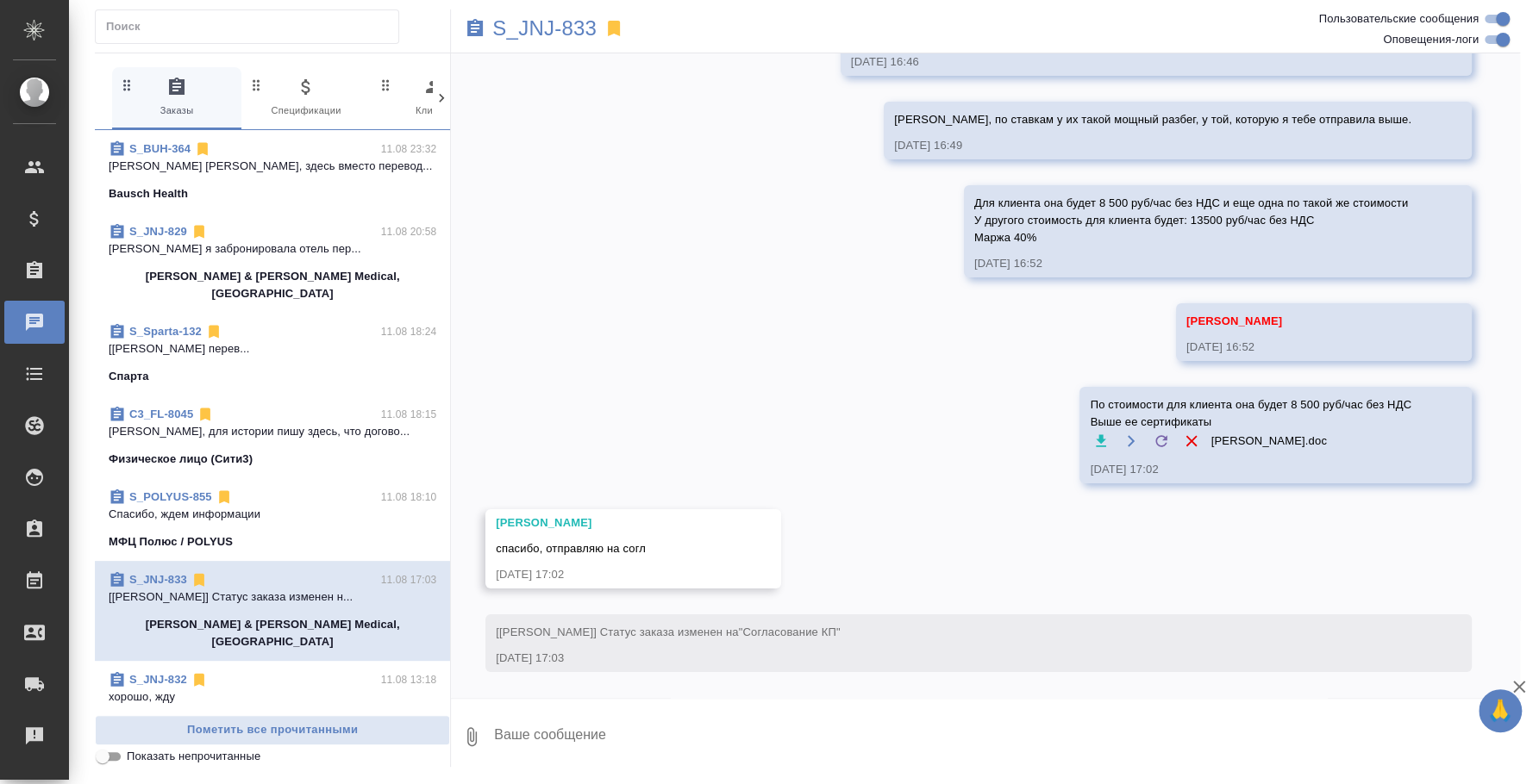
click at [198, 716] on p "[PERSON_NAME] & [PERSON_NAME] Medical, [GEOGRAPHIC_DATA]" at bounding box center [273, 733] width 328 height 35
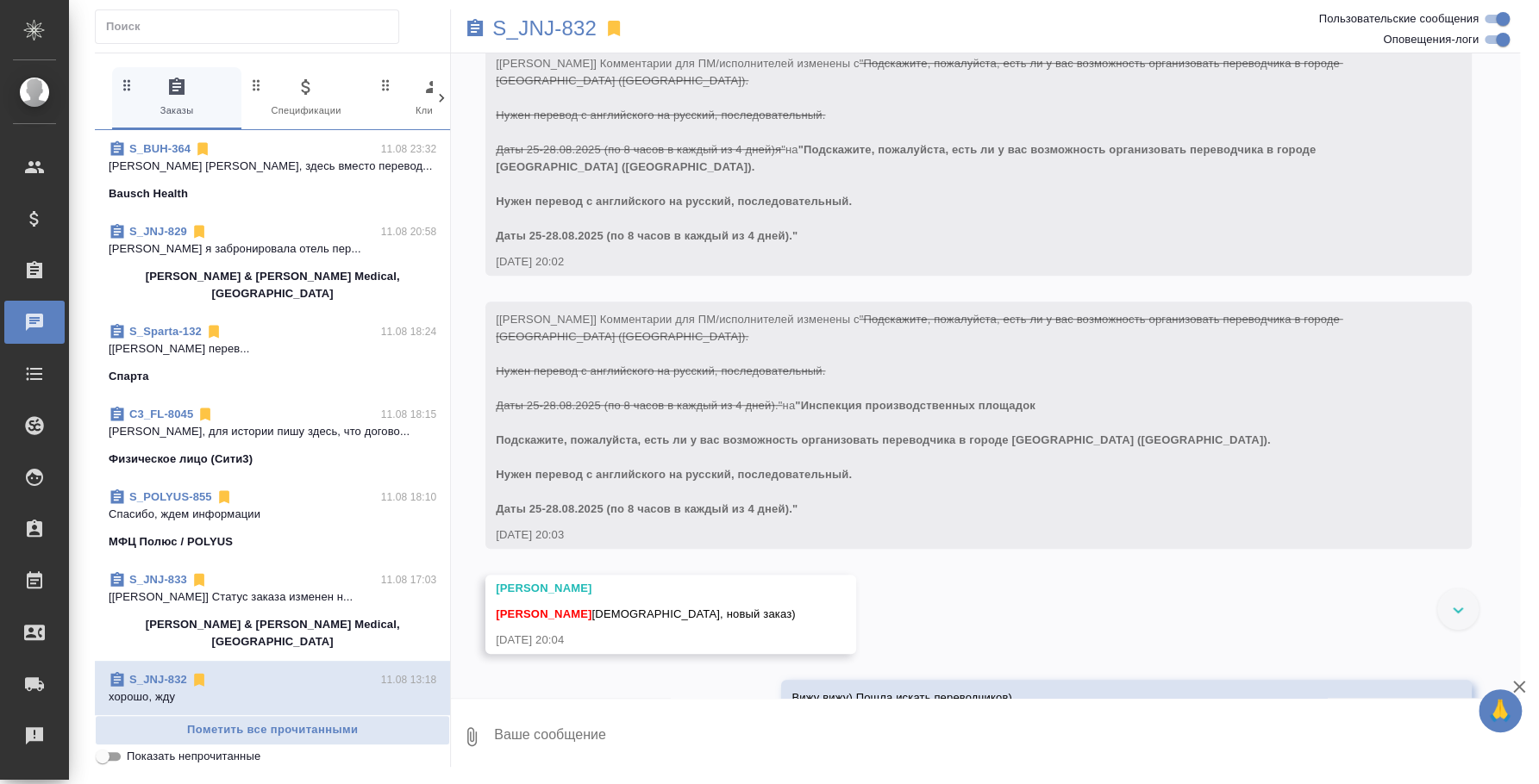
scroll to position [602, 0]
